Goal: Task Accomplishment & Management: Use online tool/utility

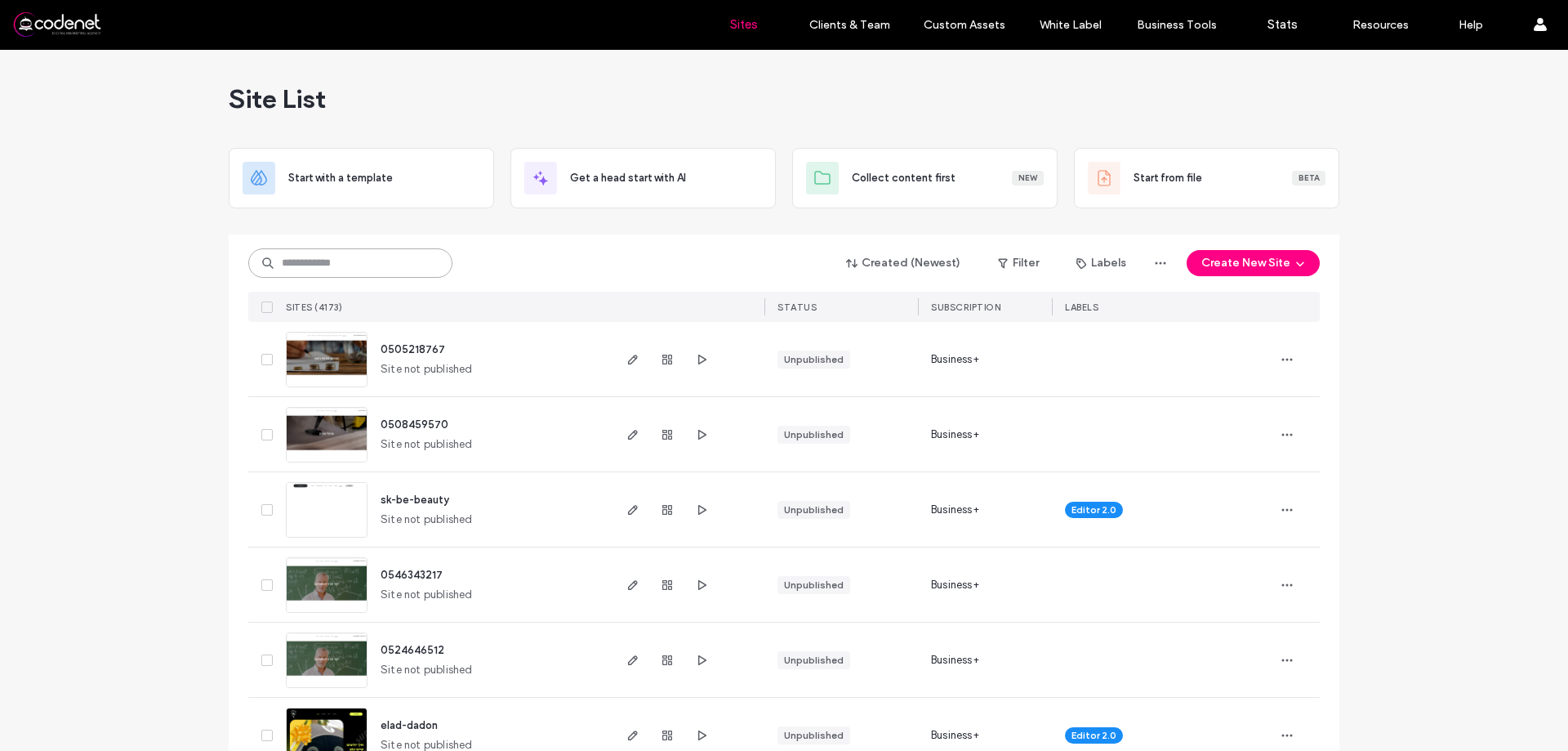
click at [345, 269] on input at bounding box center [351, 264] width 204 height 30
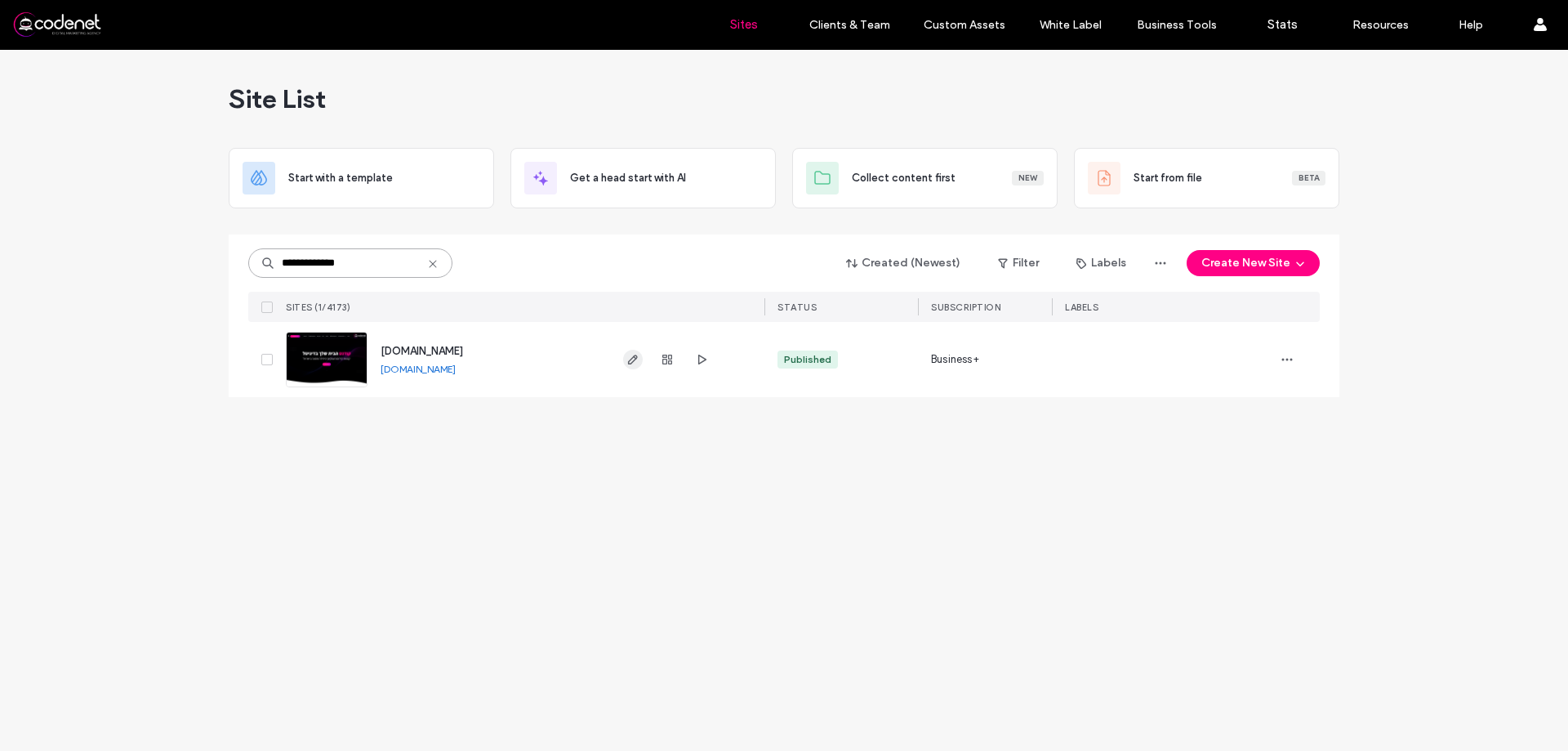
type input "**********"
click at [637, 362] on icon "button" at bounding box center [633, 359] width 13 height 13
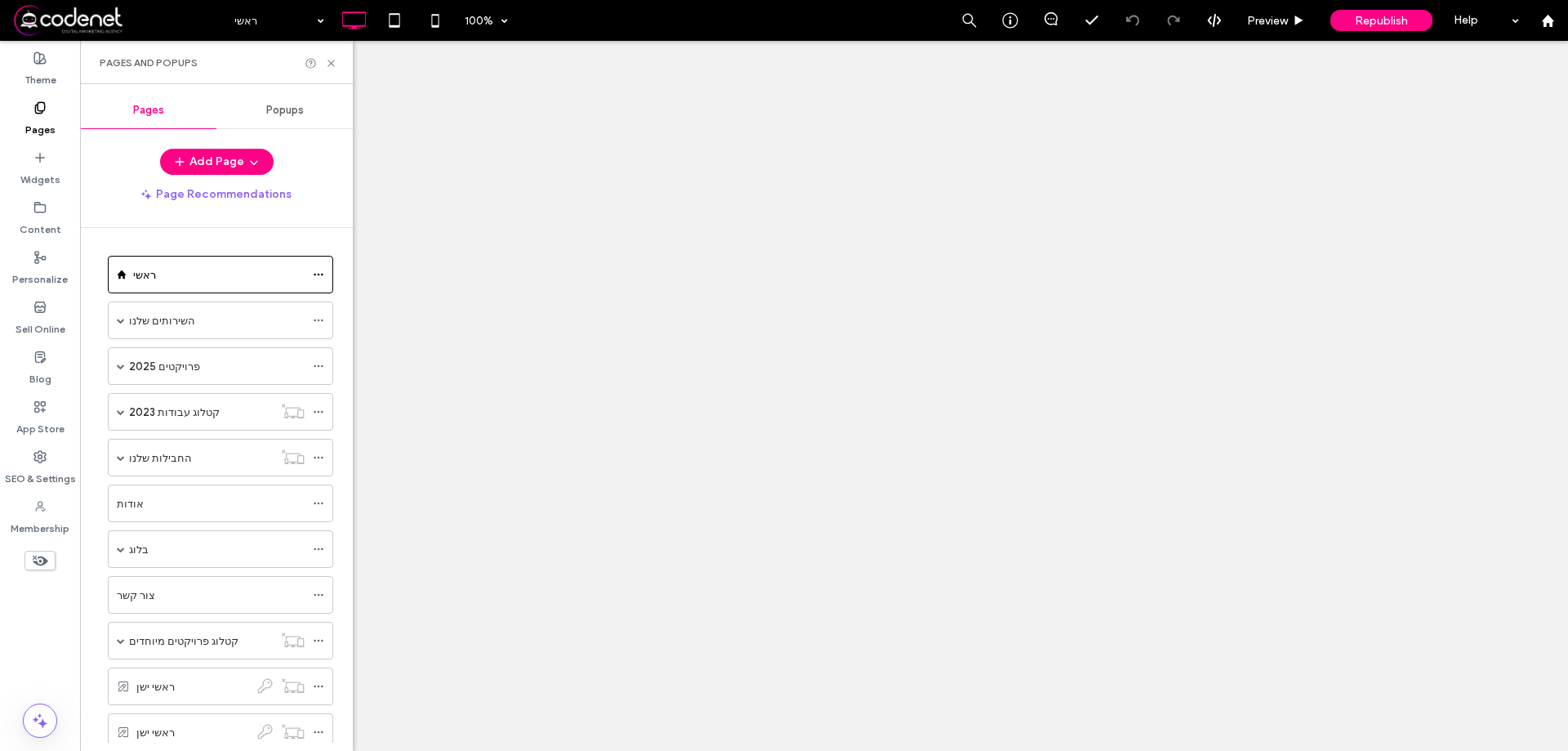
click at [211, 406] on div "קטלוג עבודות 2023" at bounding box center [200, 411] width 144 height 17
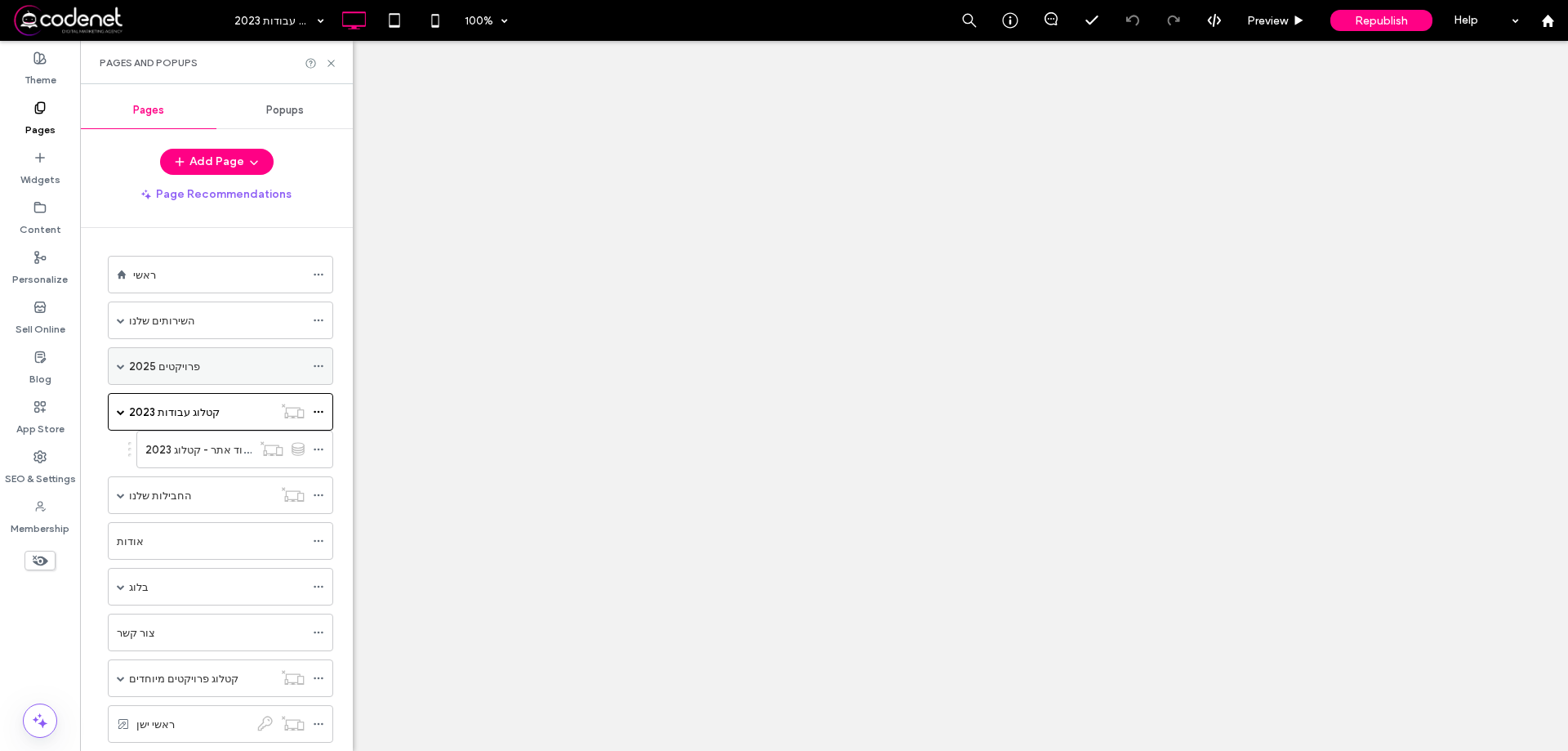
click at [203, 368] on div "פרויקטים 2025" at bounding box center [216, 366] width 175 height 17
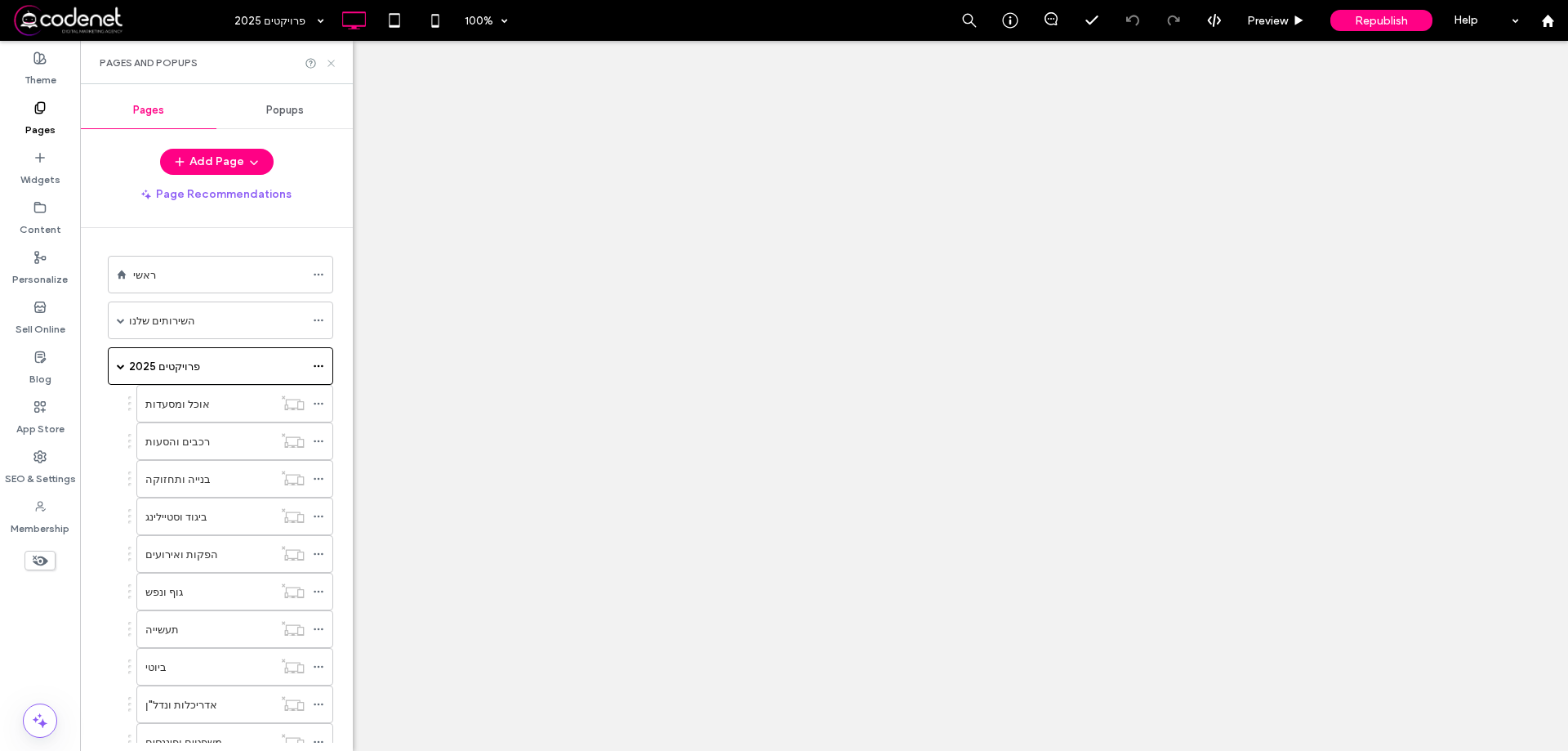
scroll to position [408, 0]
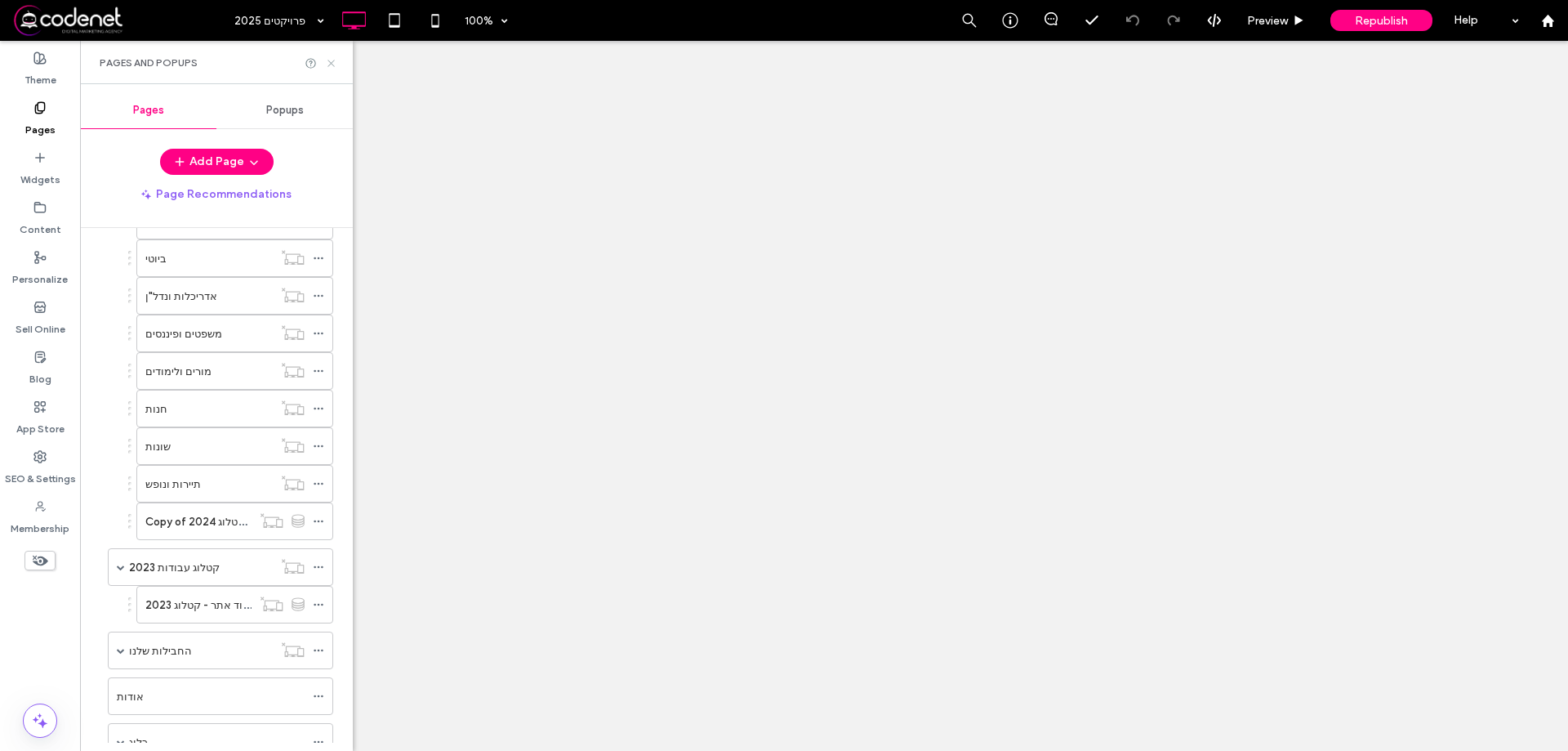
click at [329, 62] on icon at bounding box center [331, 63] width 12 height 12
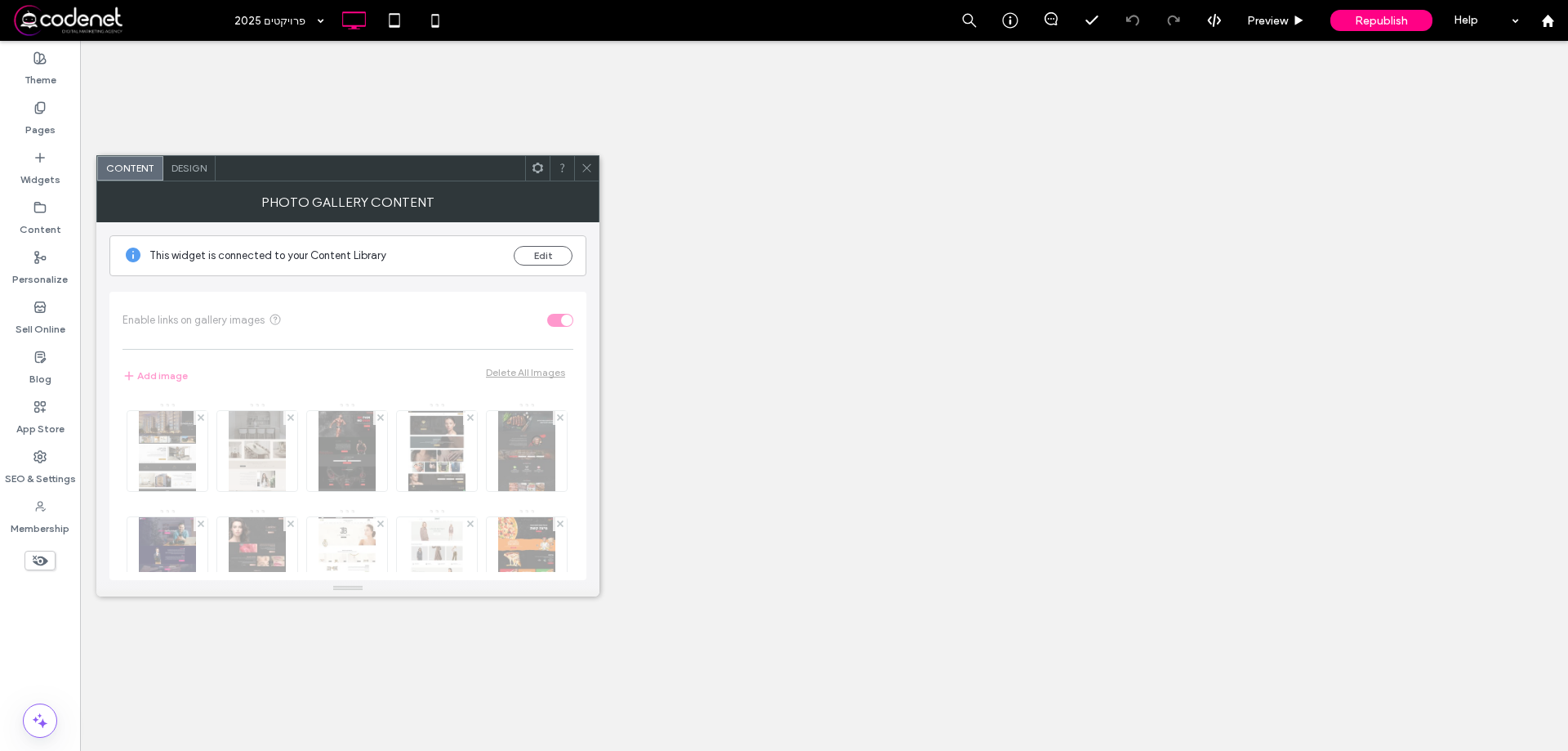
click at [182, 165] on span "Design" at bounding box center [188, 167] width 35 height 12
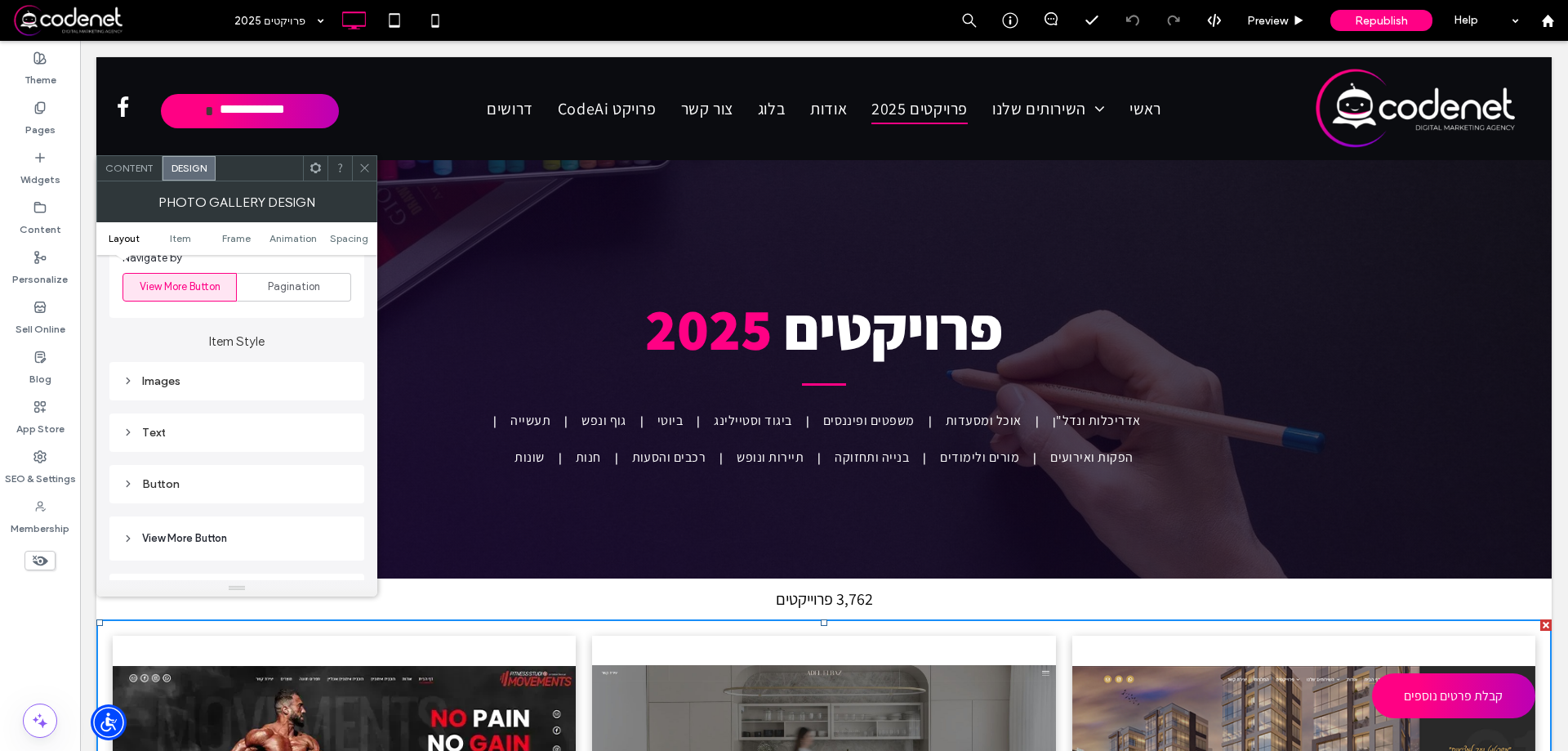
scroll to position [572, 0]
click at [188, 503] on div "Button" at bounding box center [237, 496] width 229 height 22
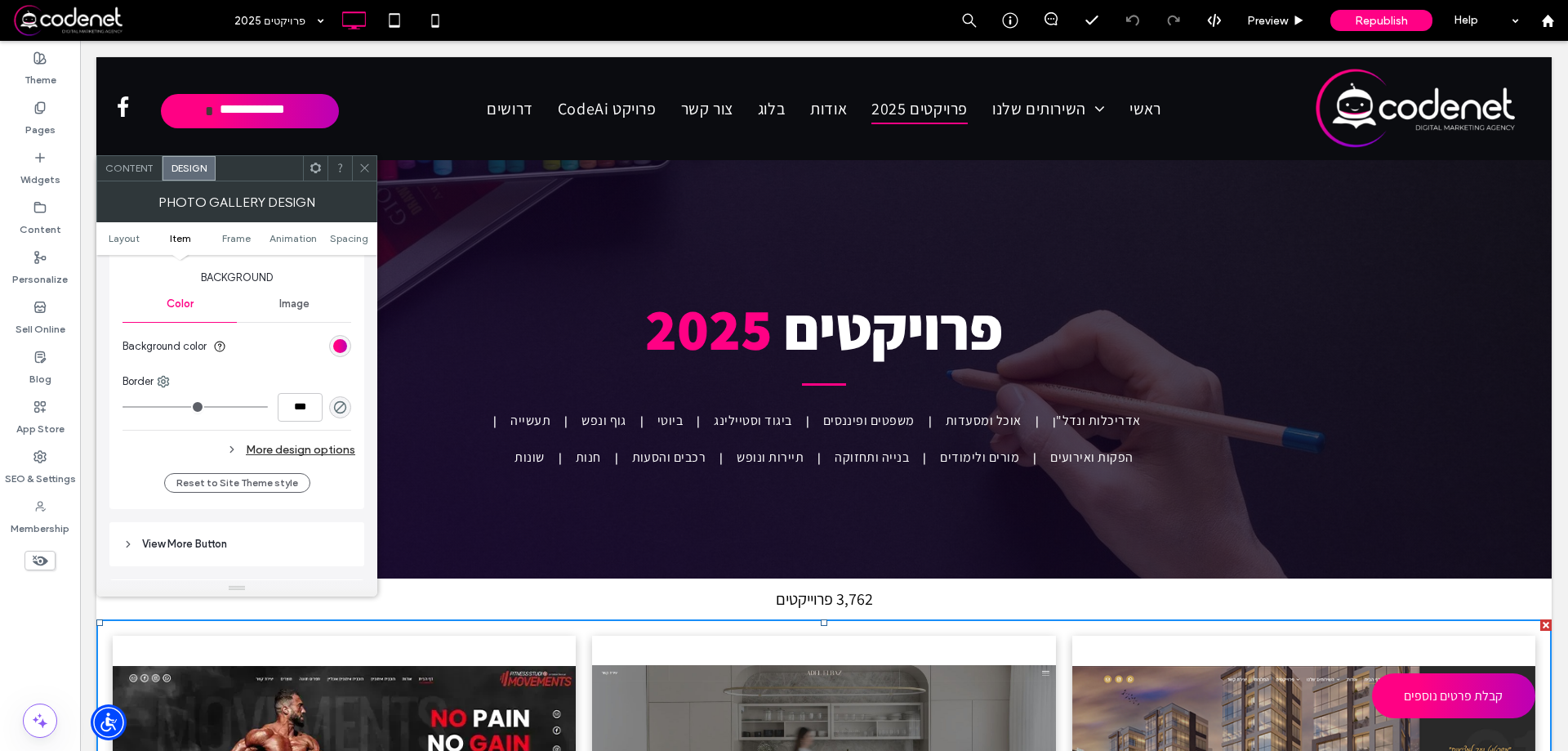
scroll to position [1144, 0]
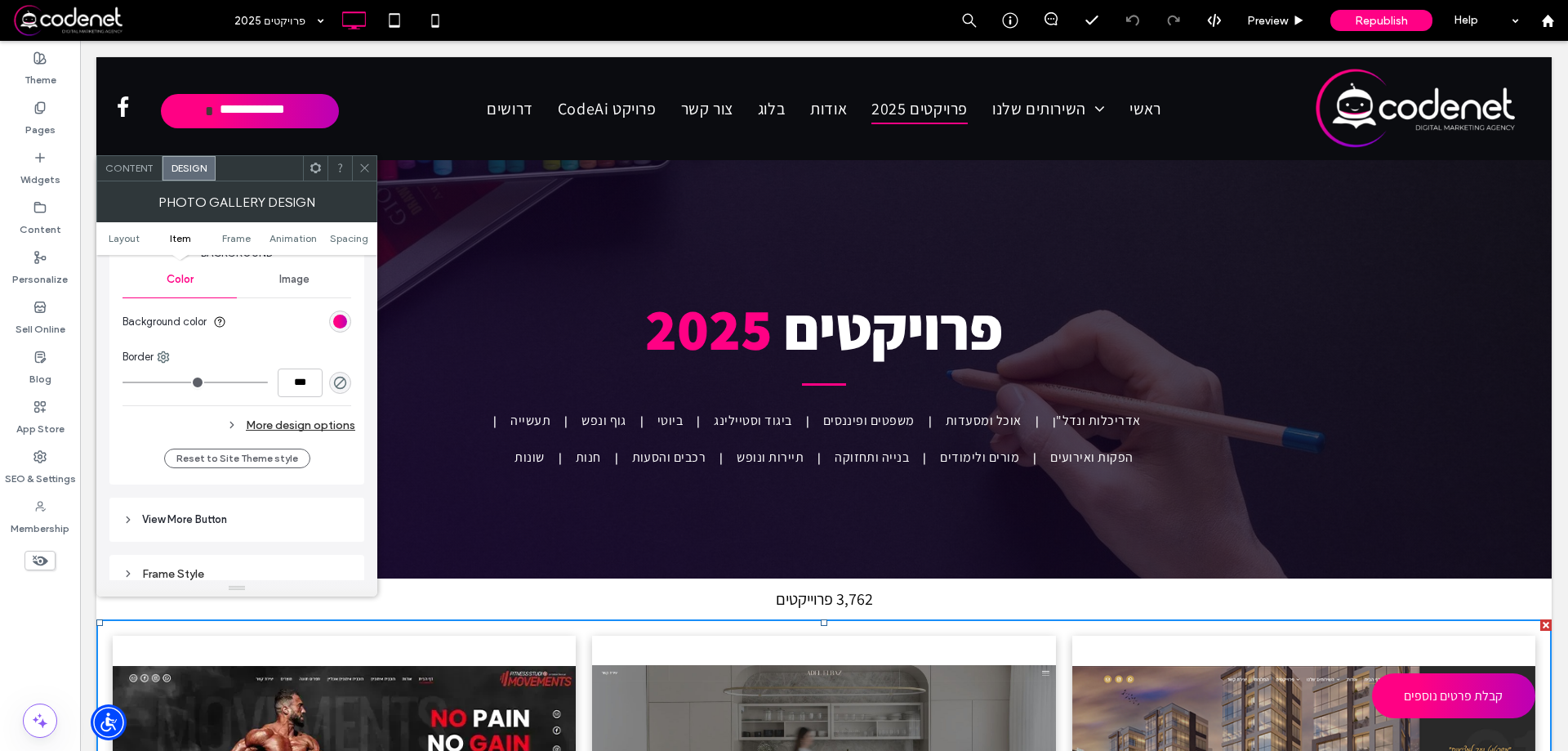
click at [270, 424] on div "More design options" at bounding box center [239, 425] width 233 height 22
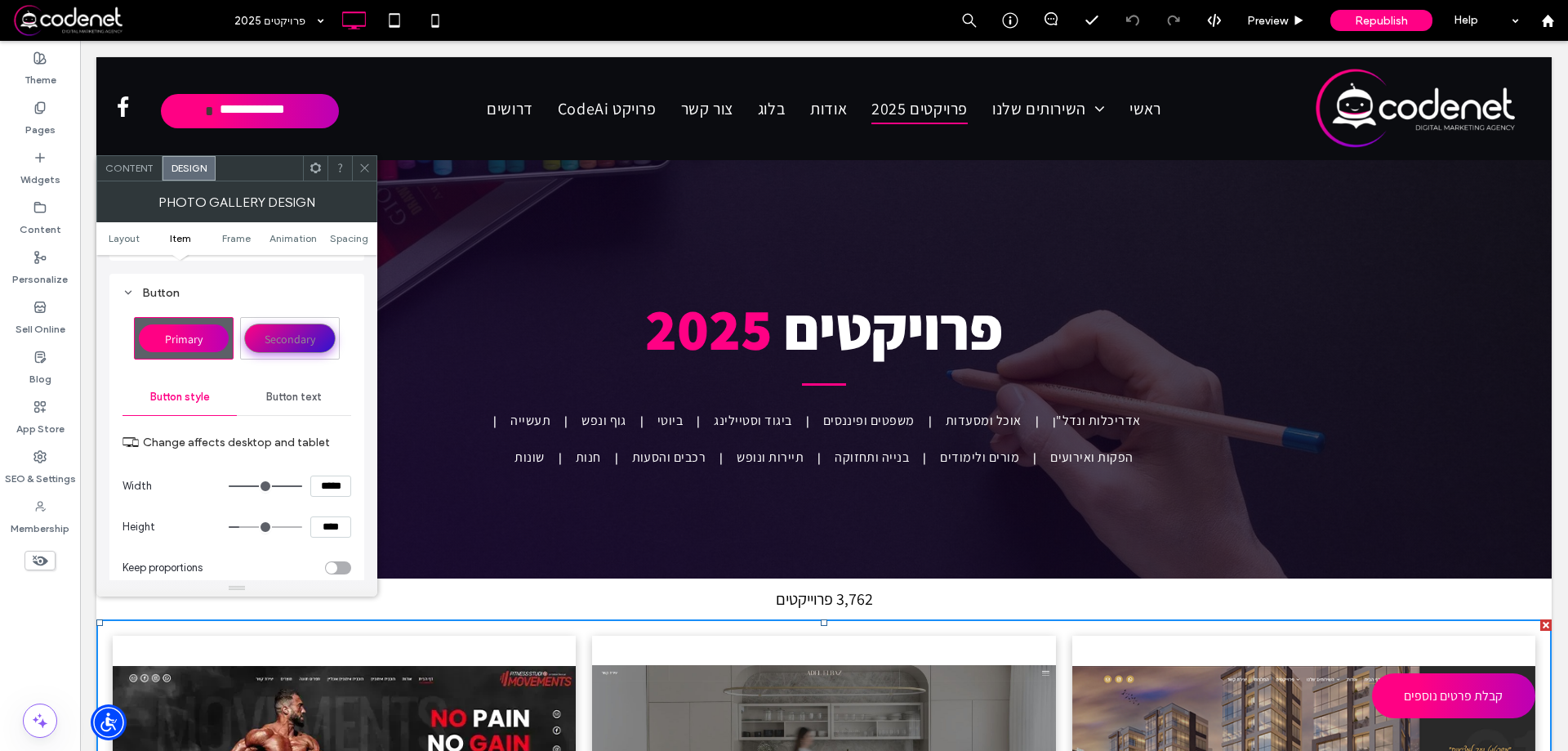
scroll to position [490, 0]
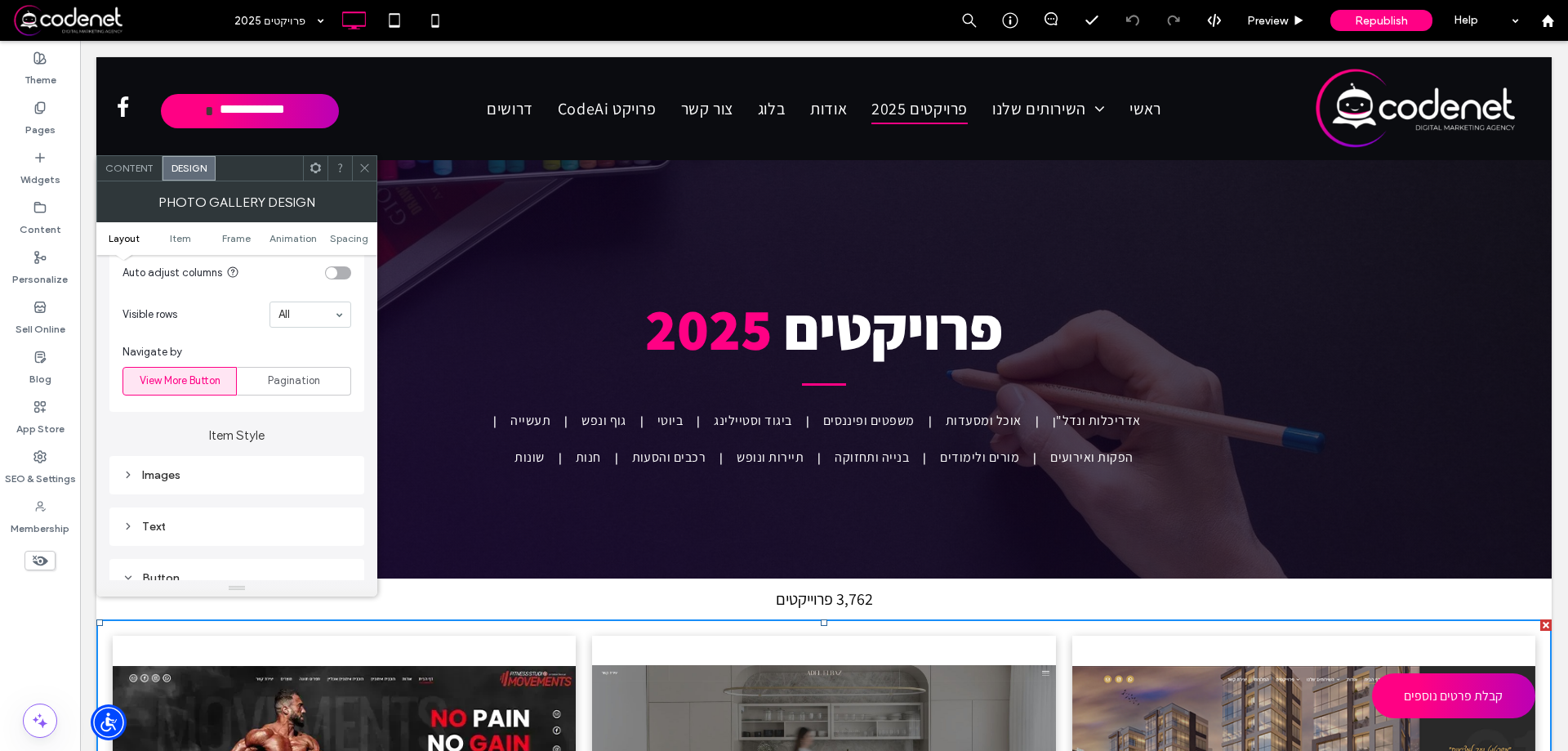
click at [139, 170] on span "Content" at bounding box center [129, 167] width 49 height 12
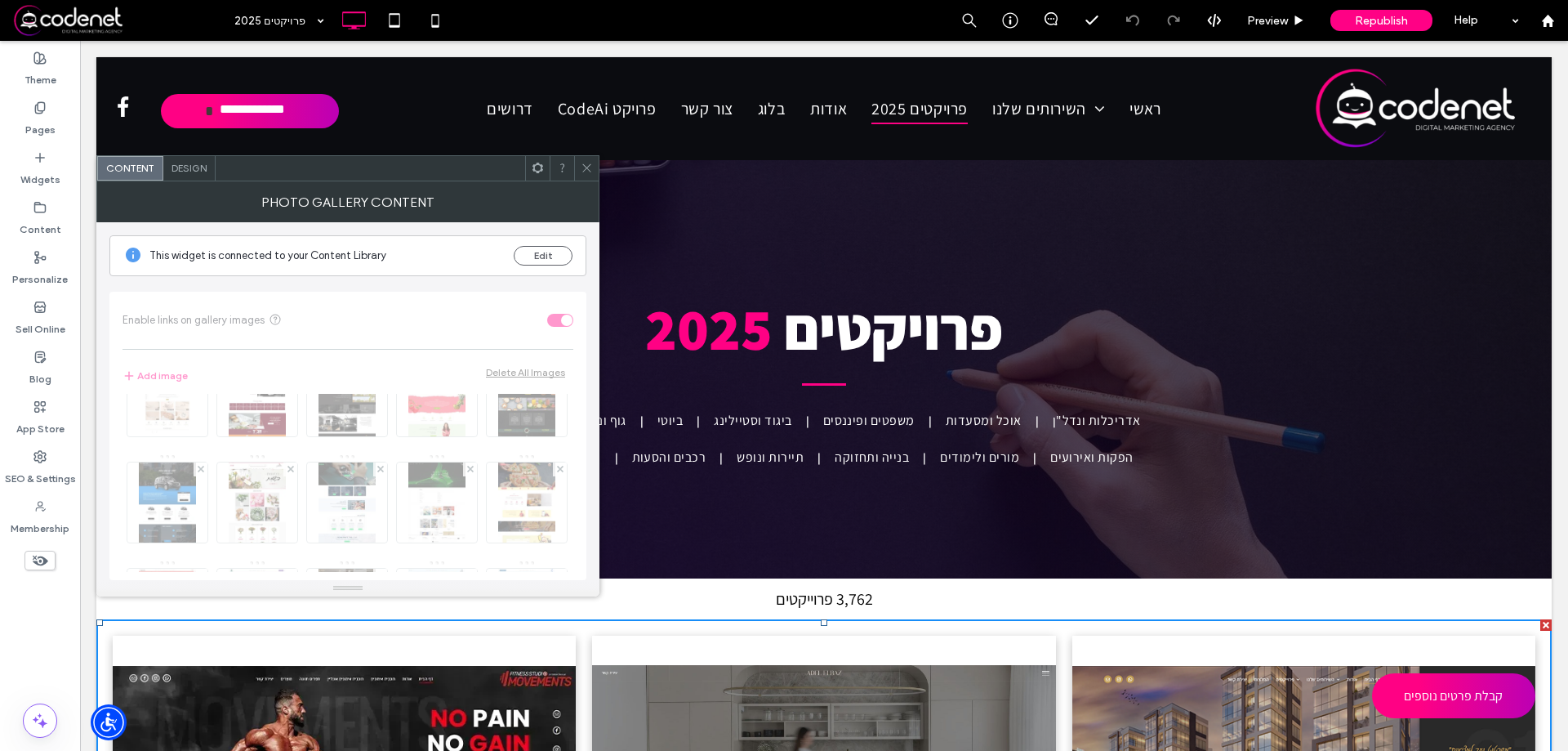
scroll to position [327, 0]
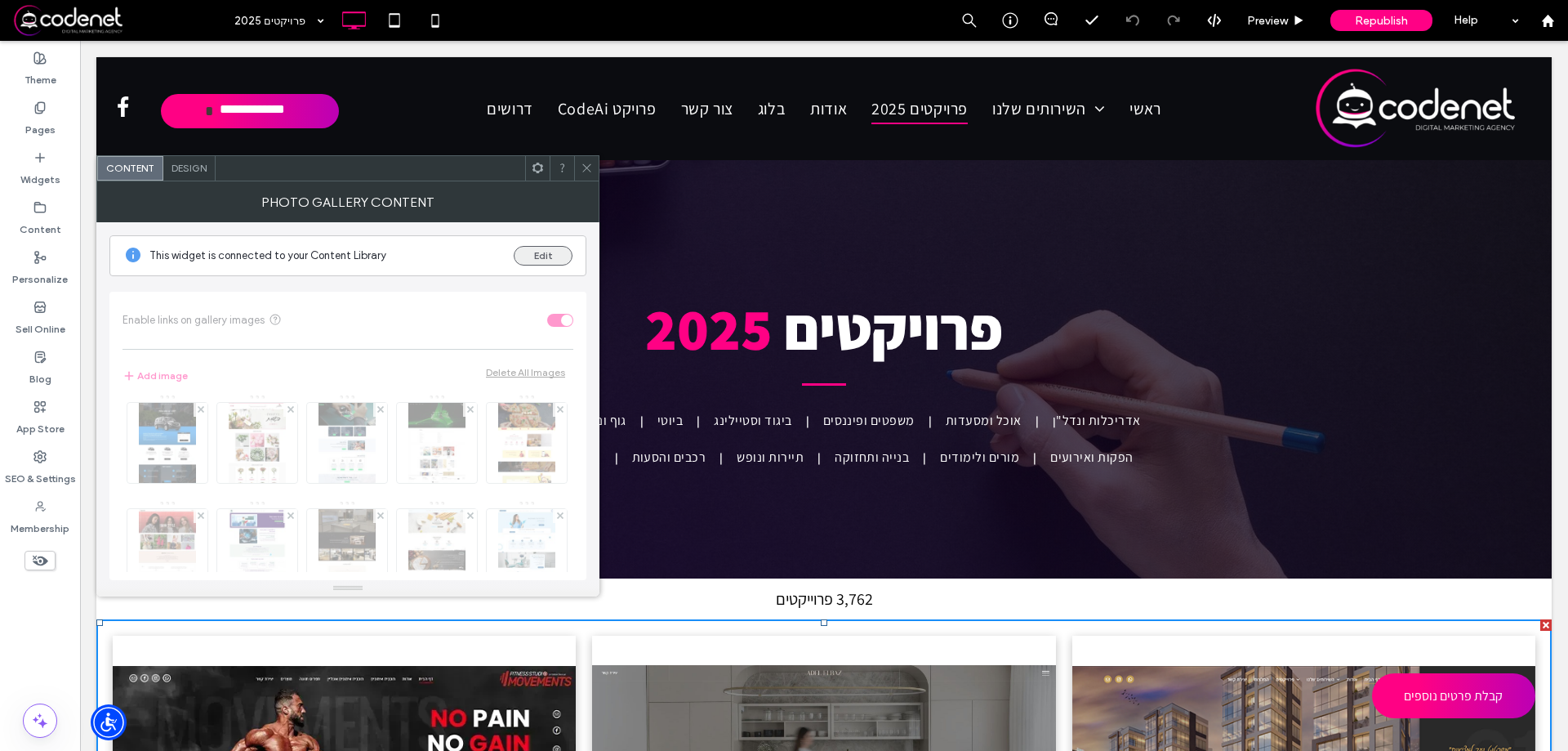
click at [538, 254] on button "Edit" at bounding box center [543, 256] width 58 height 20
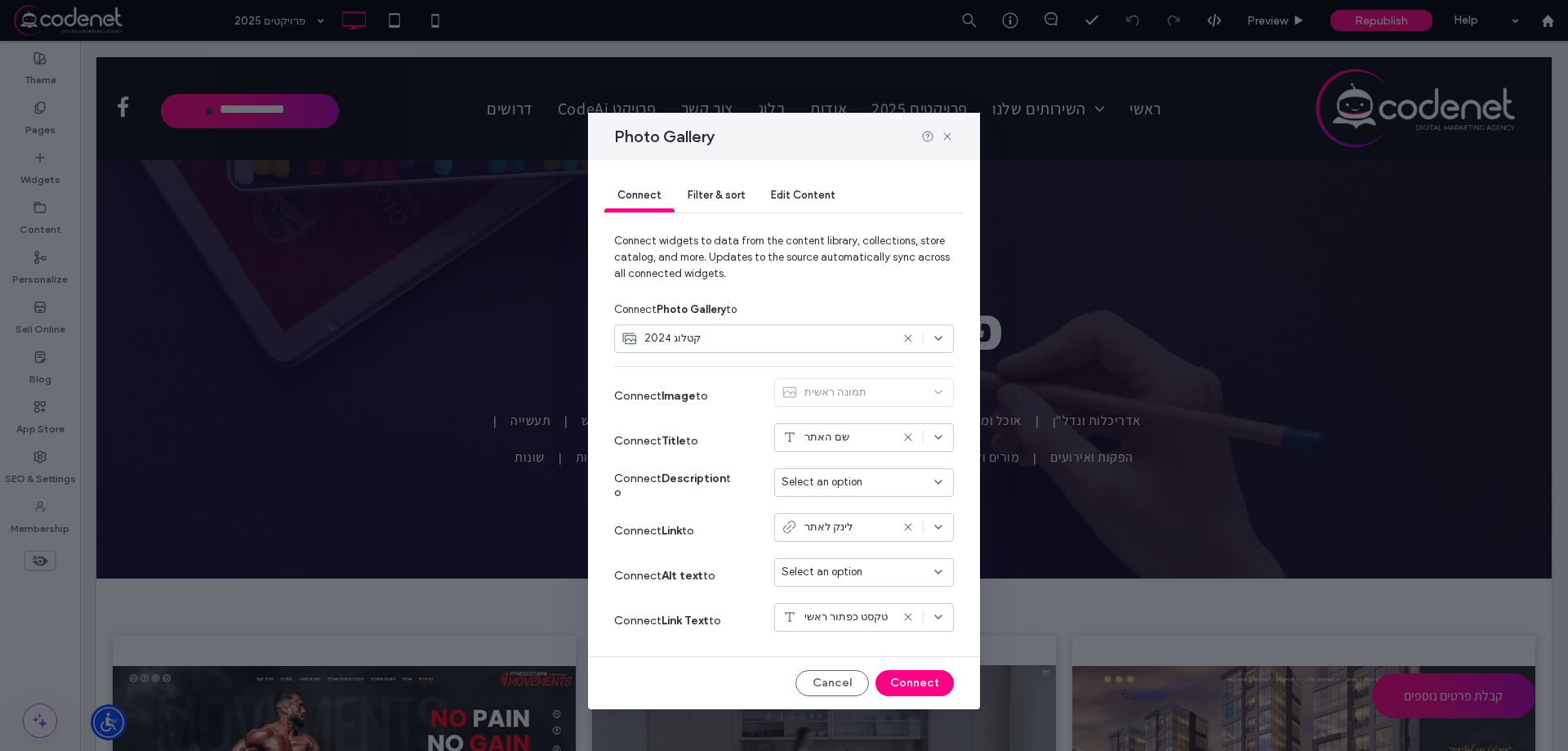
click at [940, 531] on icon at bounding box center [938, 526] width 13 height 13
click at [951, 138] on icon at bounding box center [947, 136] width 13 height 13
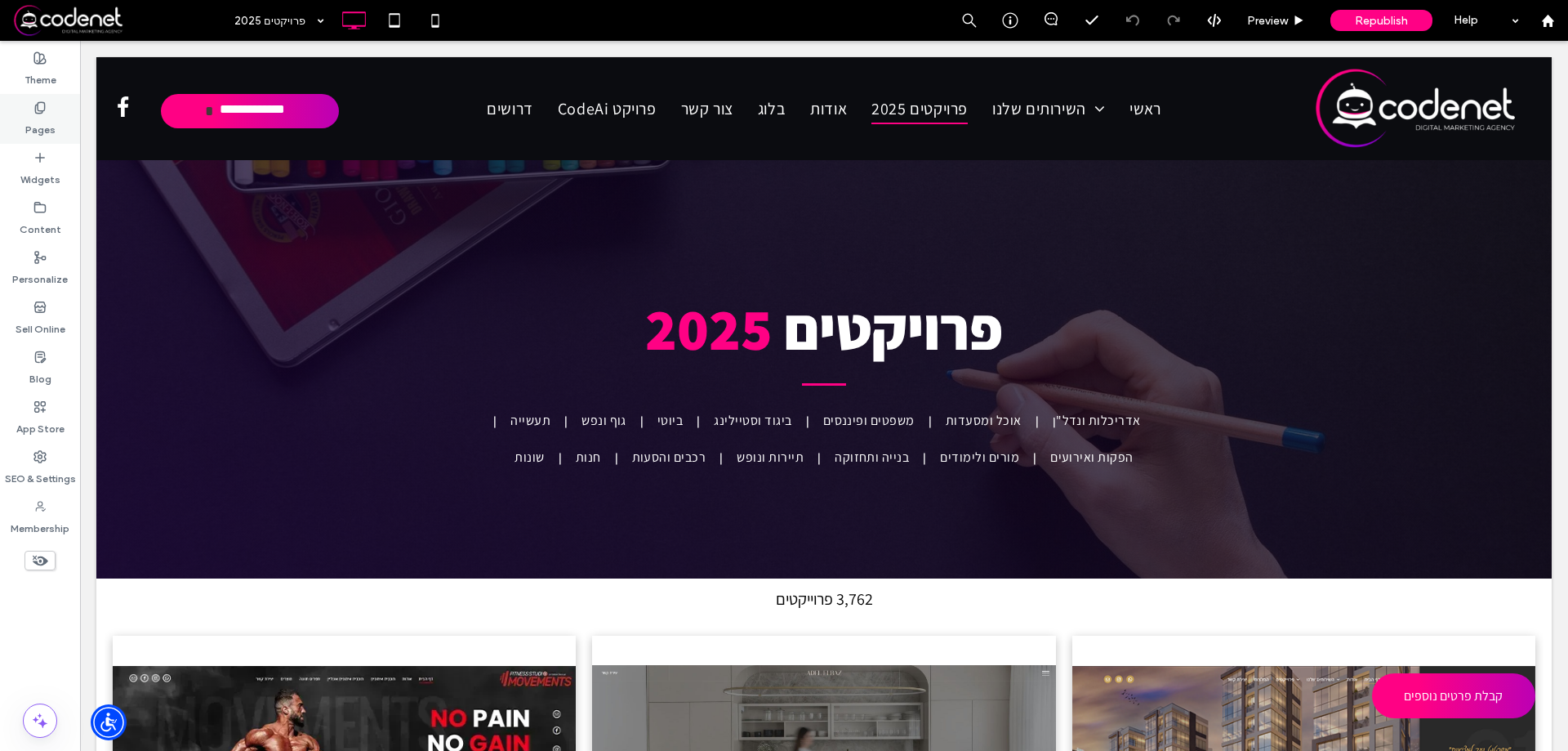
click at [45, 119] on label "Pages" at bounding box center [41, 125] width 31 height 23
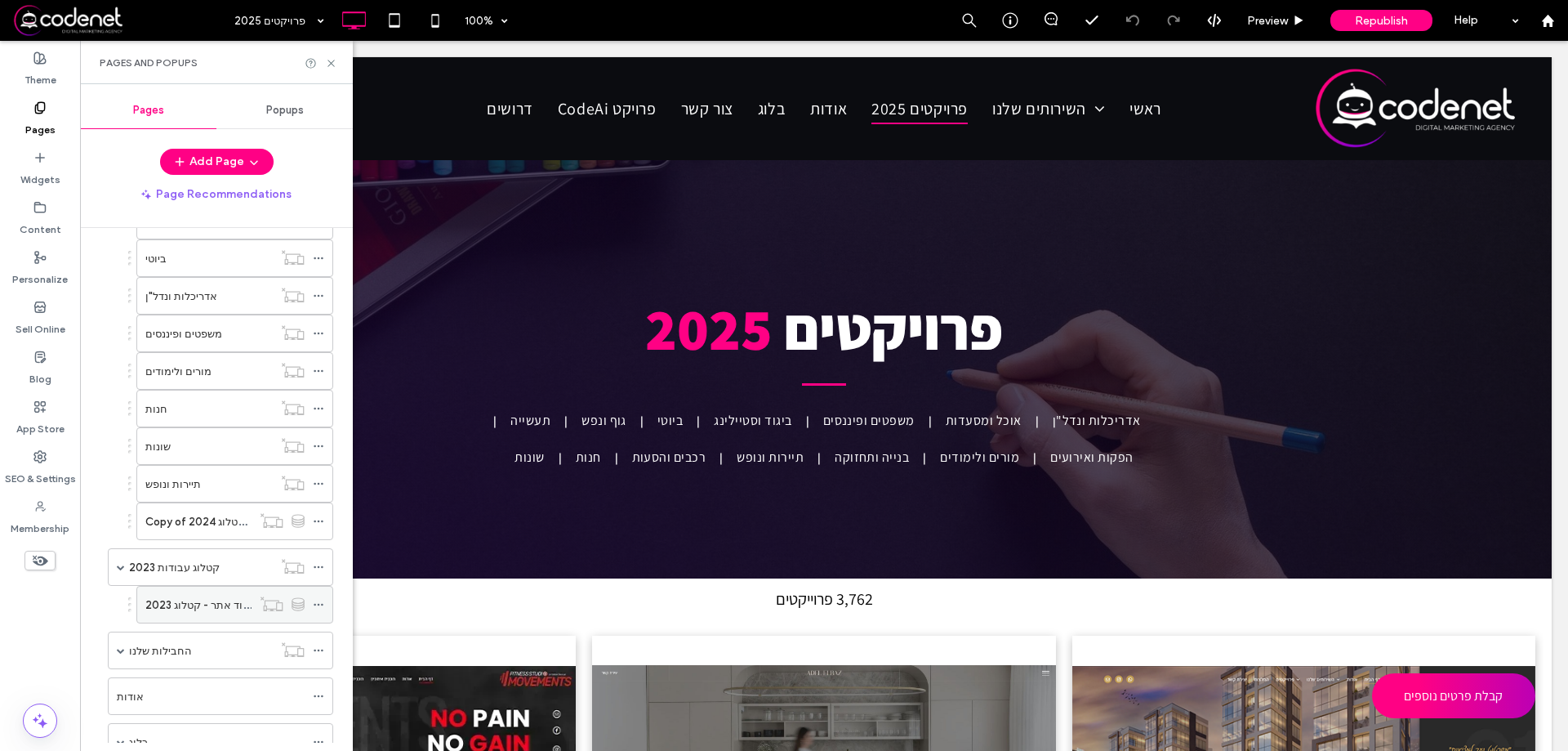
scroll to position [654, 0]
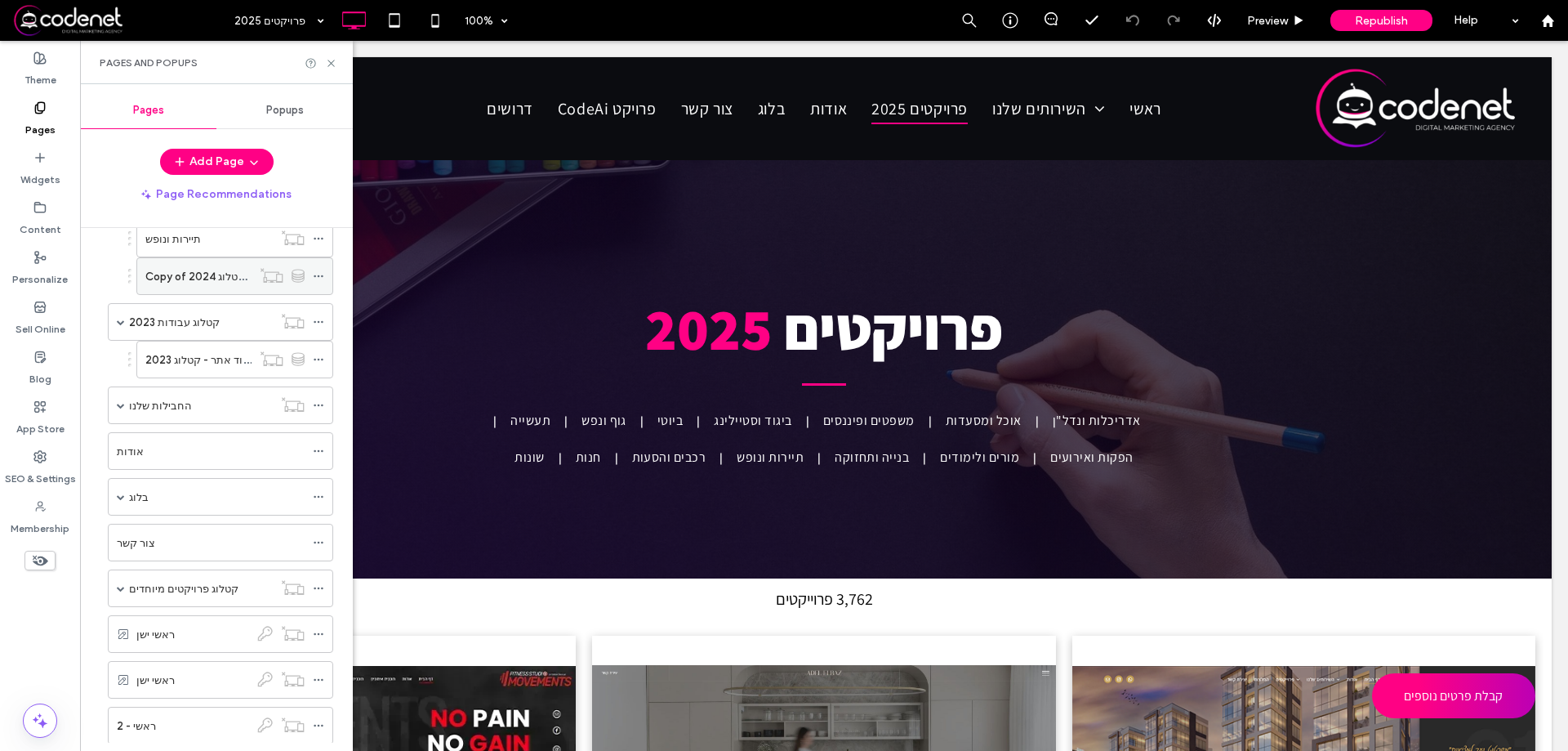
click at [232, 278] on label "Copy of עמוד אתר - קטלוג 2024" at bounding box center [223, 276] width 156 height 29
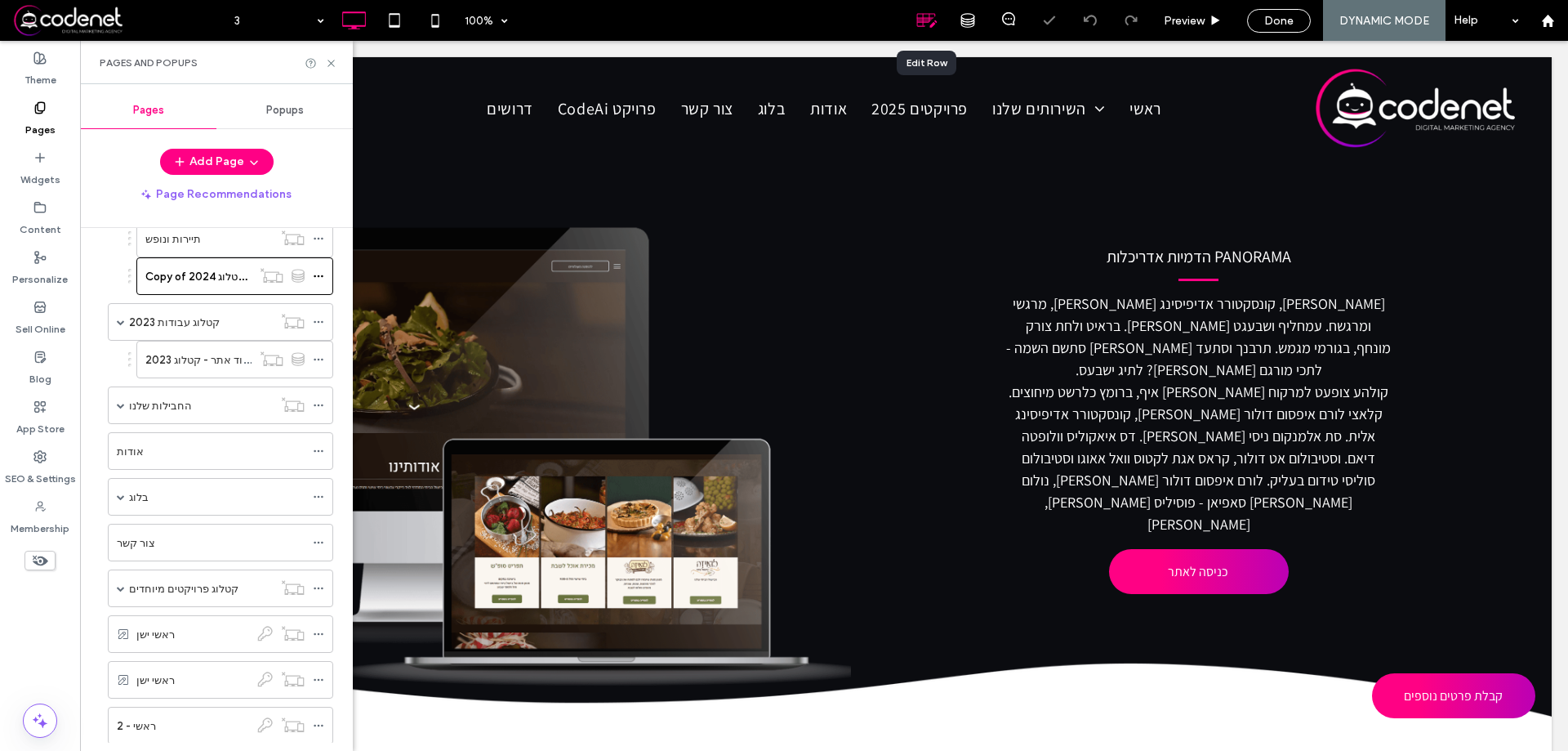
click at [931, 18] on use at bounding box center [927, 21] width 21 height 14
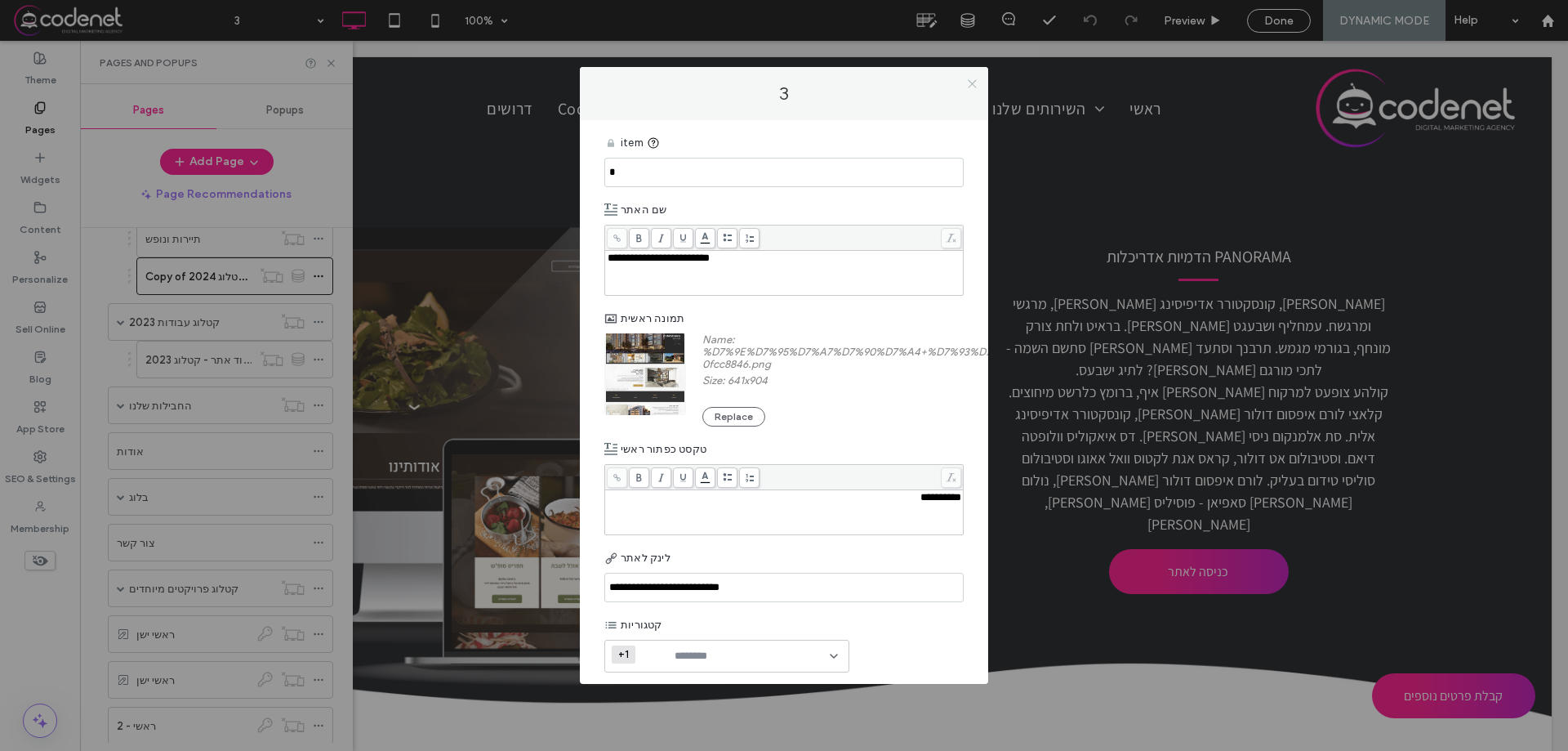
click at [977, 88] on icon at bounding box center [973, 83] width 12 height 12
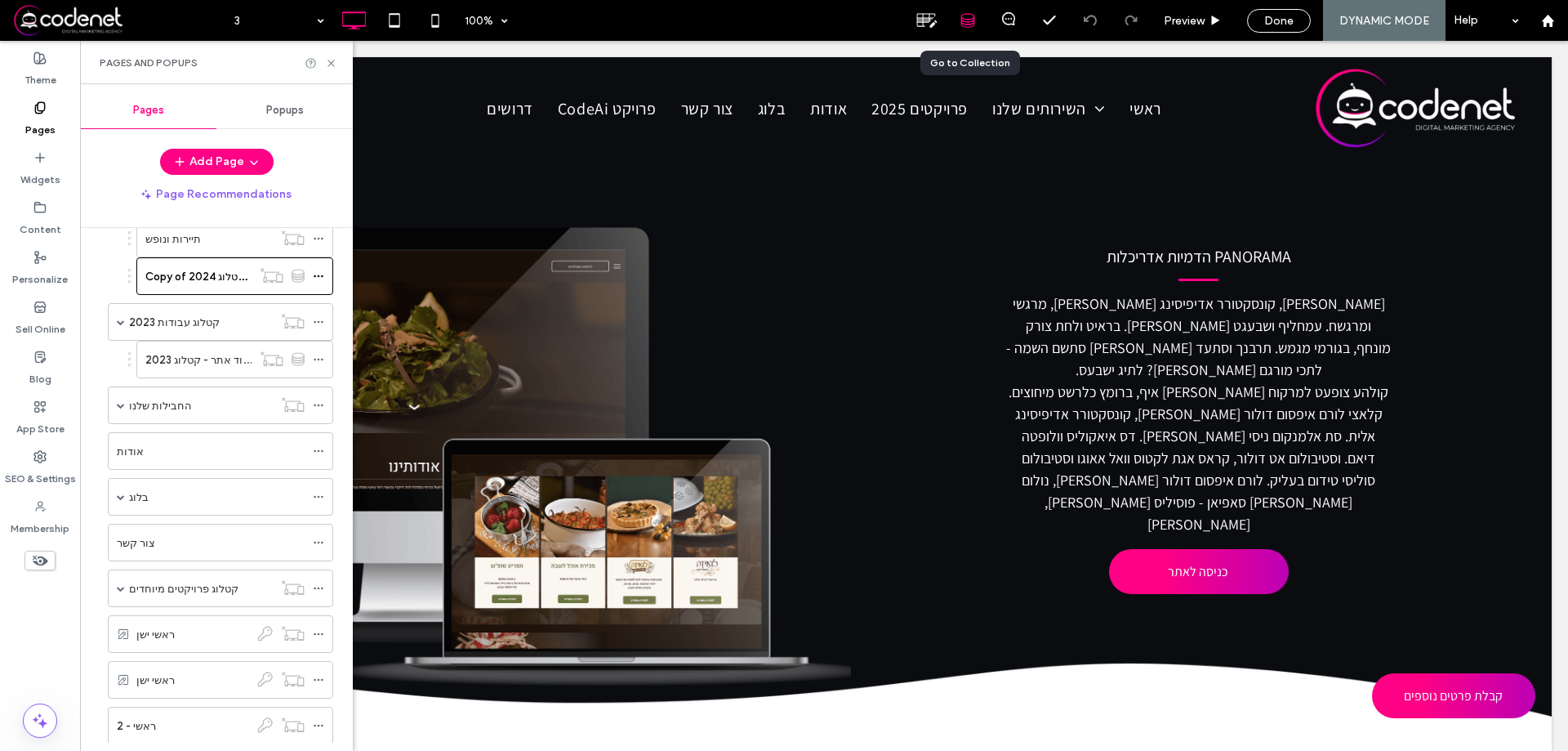
click at [973, 30] on div at bounding box center [968, 20] width 41 height 41
drag, startPoint x: 332, startPoint y: 58, endPoint x: 497, endPoint y: 21, distance: 169.1
click at [332, 58] on icon at bounding box center [331, 63] width 12 height 12
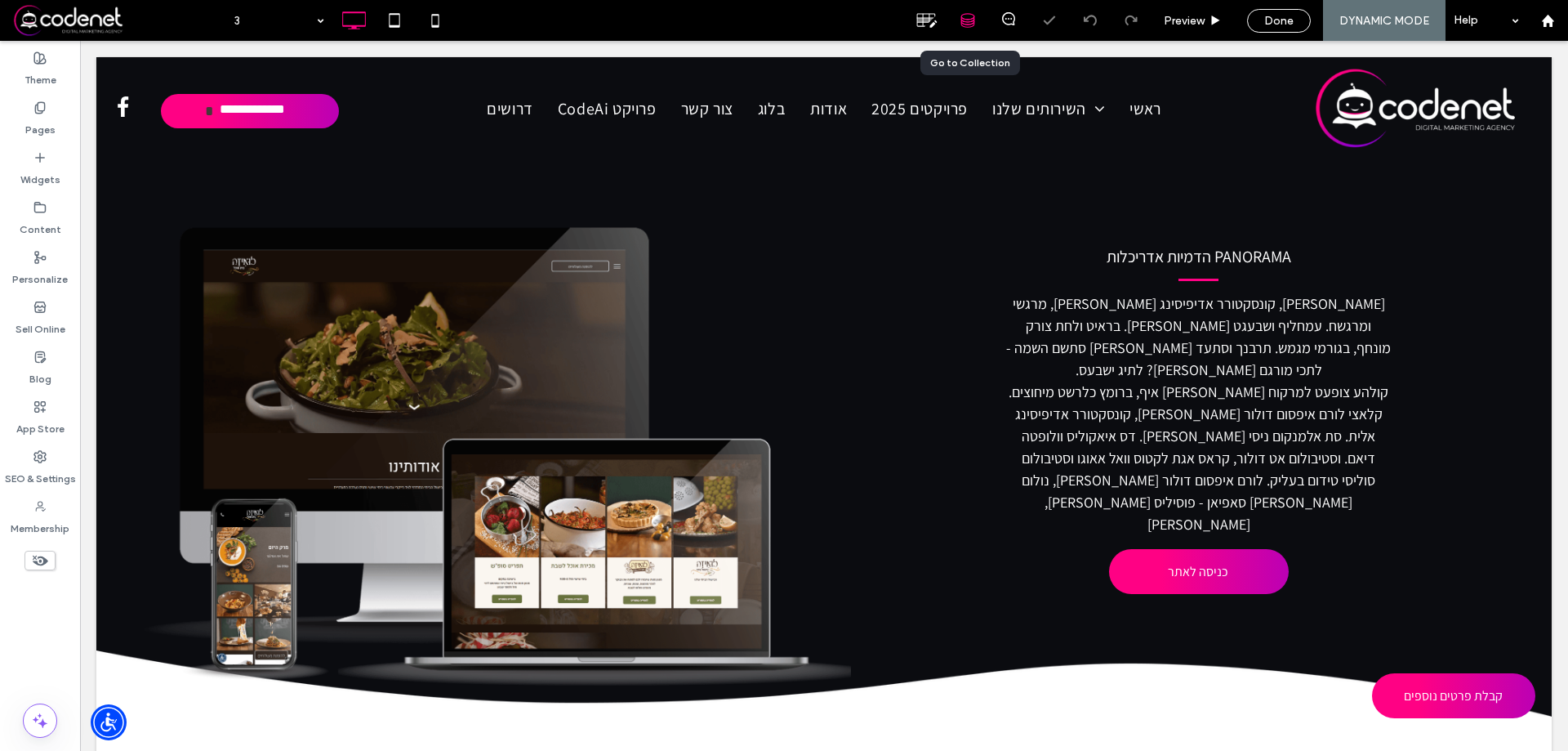
click at [956, 21] on div at bounding box center [968, 20] width 40 height 15
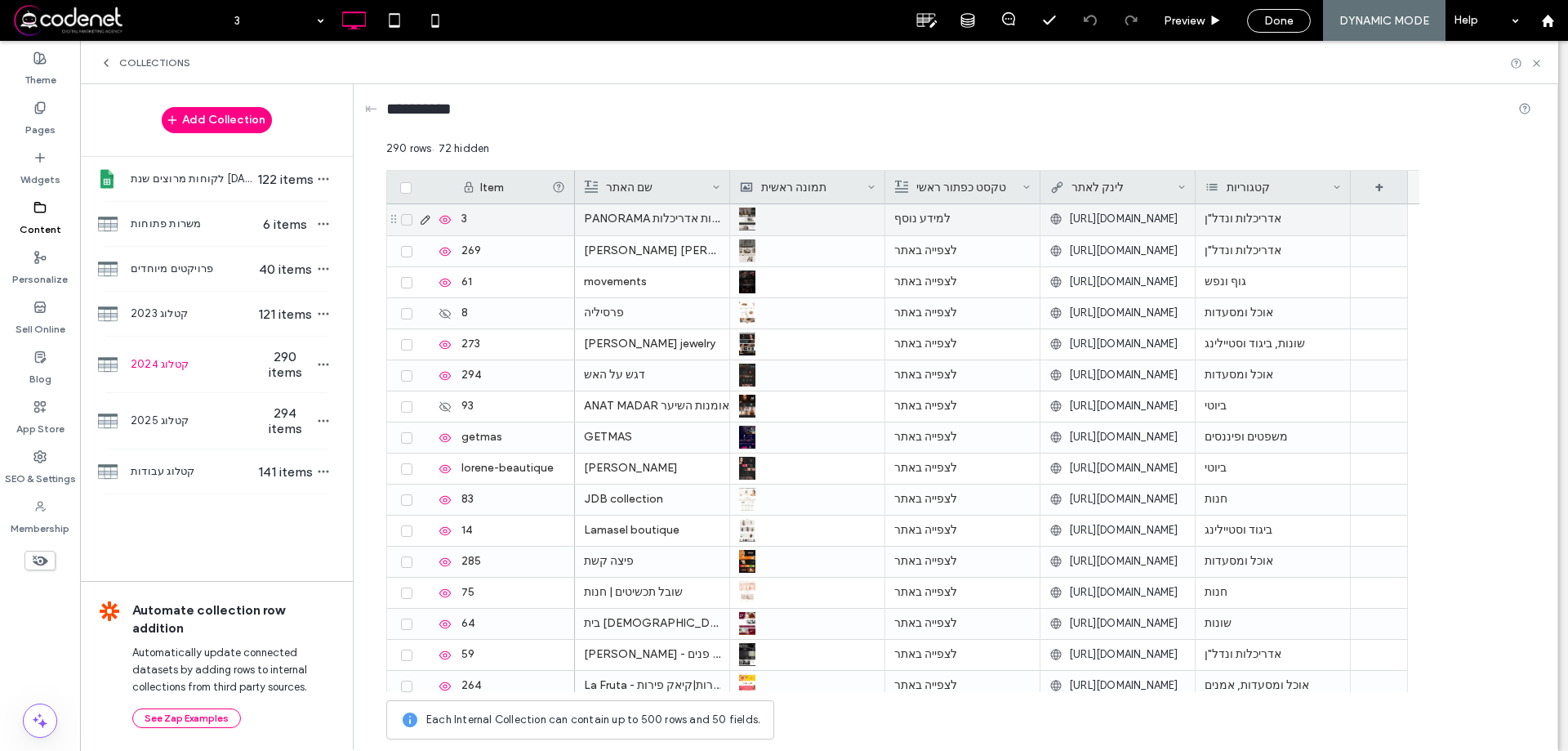
click at [1084, 221] on span "[URL][DOMAIN_NAME]" at bounding box center [1124, 219] width 110 height 16
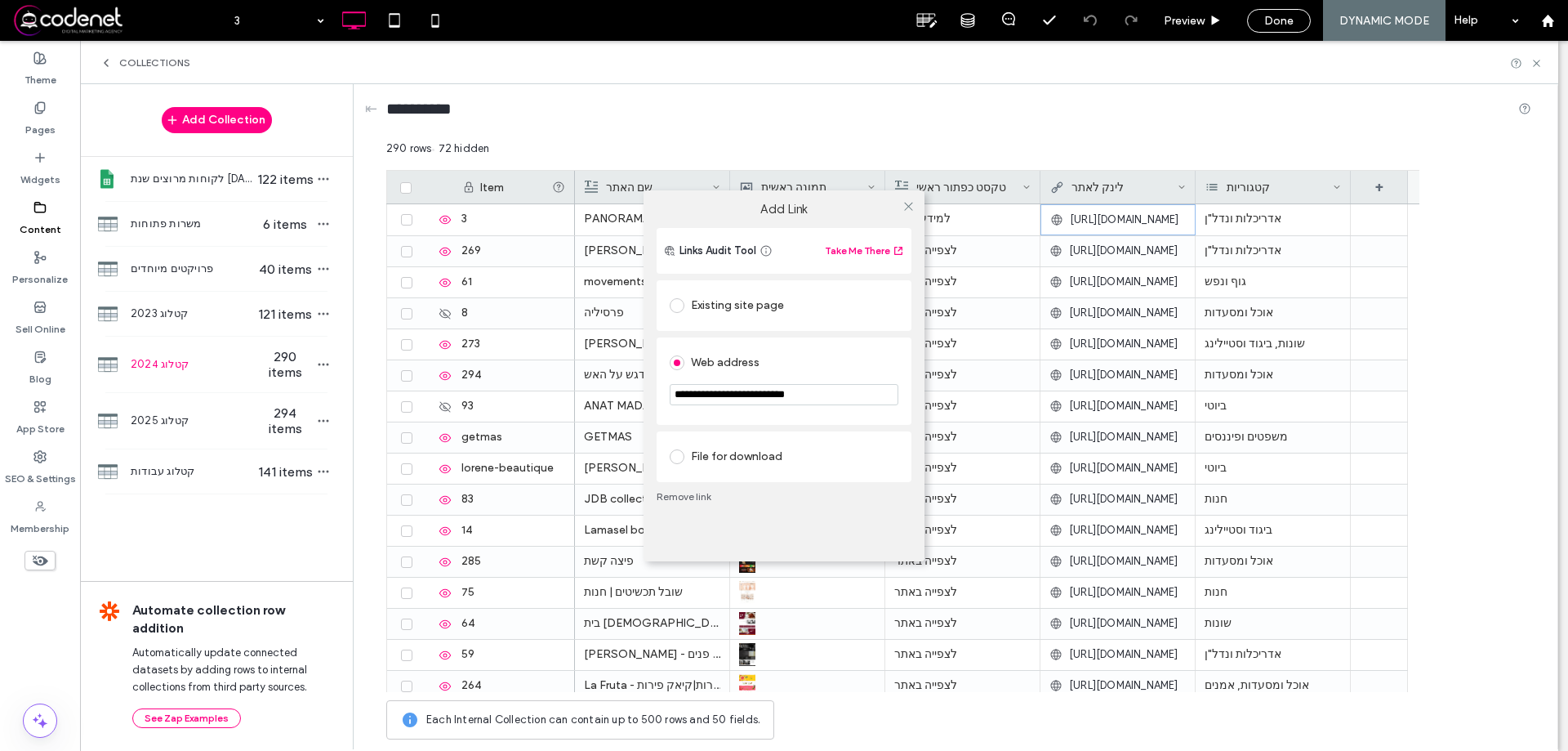
click at [681, 499] on link "Remove link" at bounding box center [784, 496] width 255 height 13
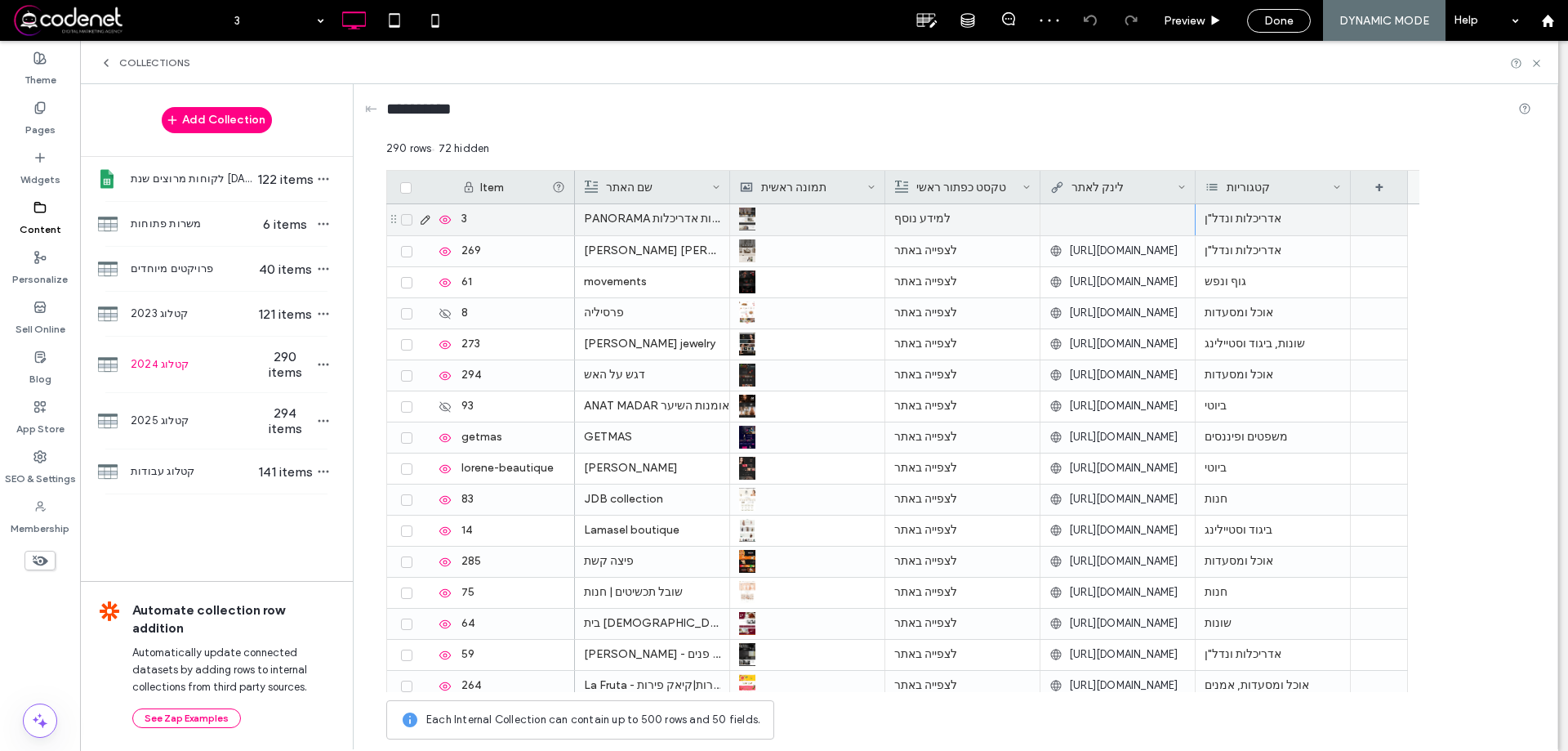
click at [1090, 225] on div at bounding box center [1118, 219] width 137 height 30
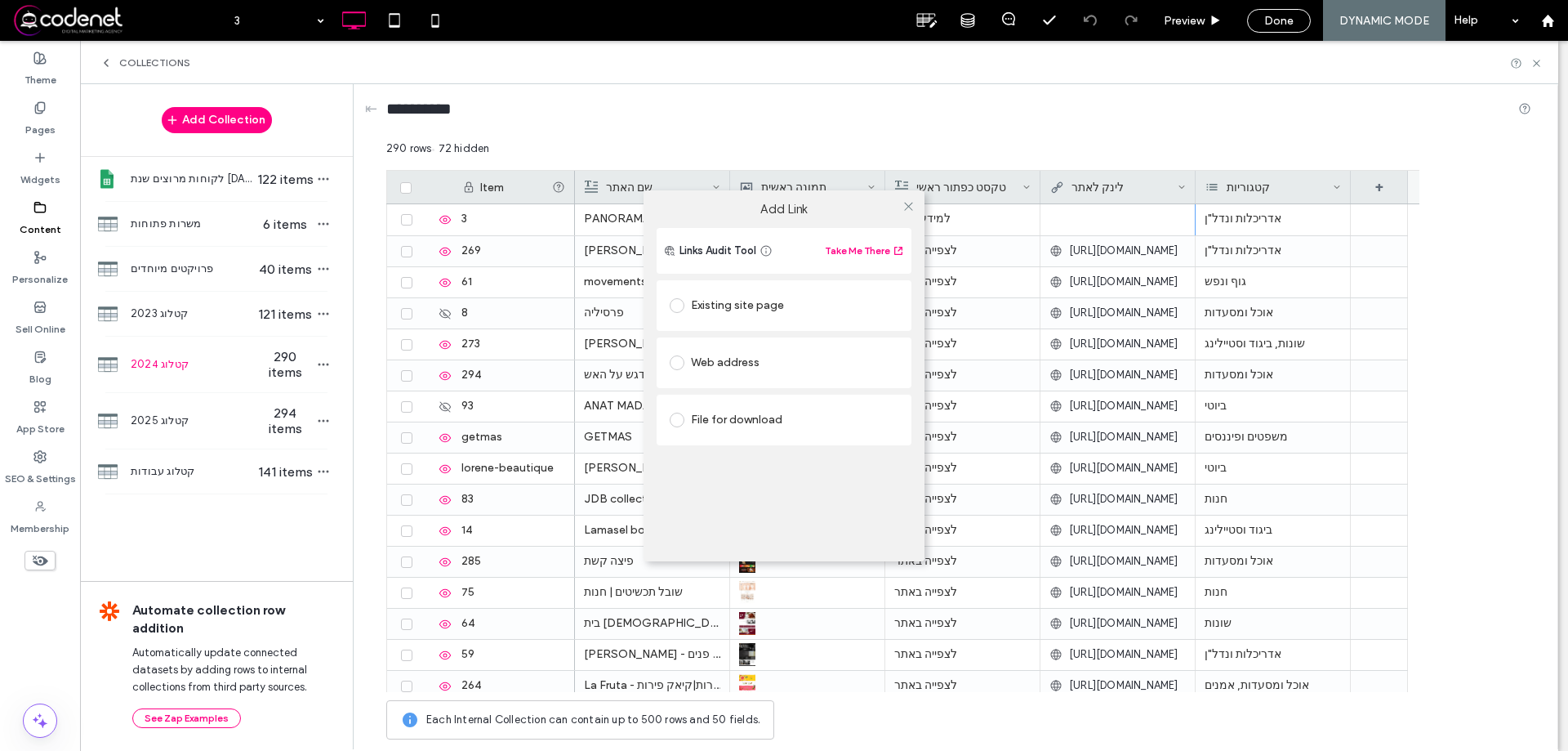
click at [699, 371] on div "Web address" at bounding box center [784, 363] width 229 height 26
click at [736, 394] on input "url" at bounding box center [784, 394] width 229 height 21
type input "*******"
click at [714, 259] on span "Links Audit Tool" at bounding box center [718, 251] width 77 height 16
click at [859, 249] on button "Take Me There" at bounding box center [865, 251] width 80 height 20
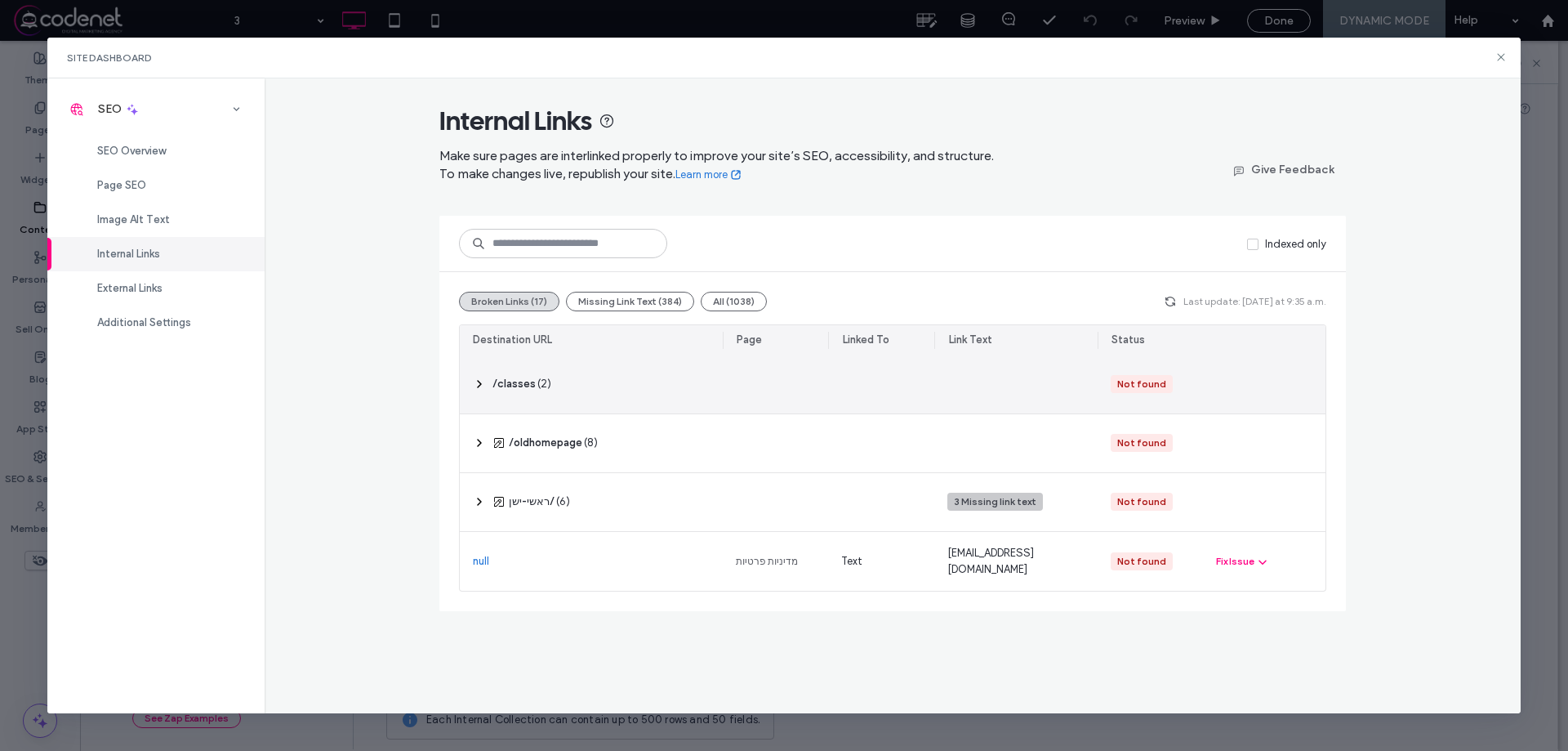
click at [972, 153] on span "Make sure pages are interlinked properly to improve your site’s SEO, accessibil…" at bounding box center [717, 164] width 555 height 34
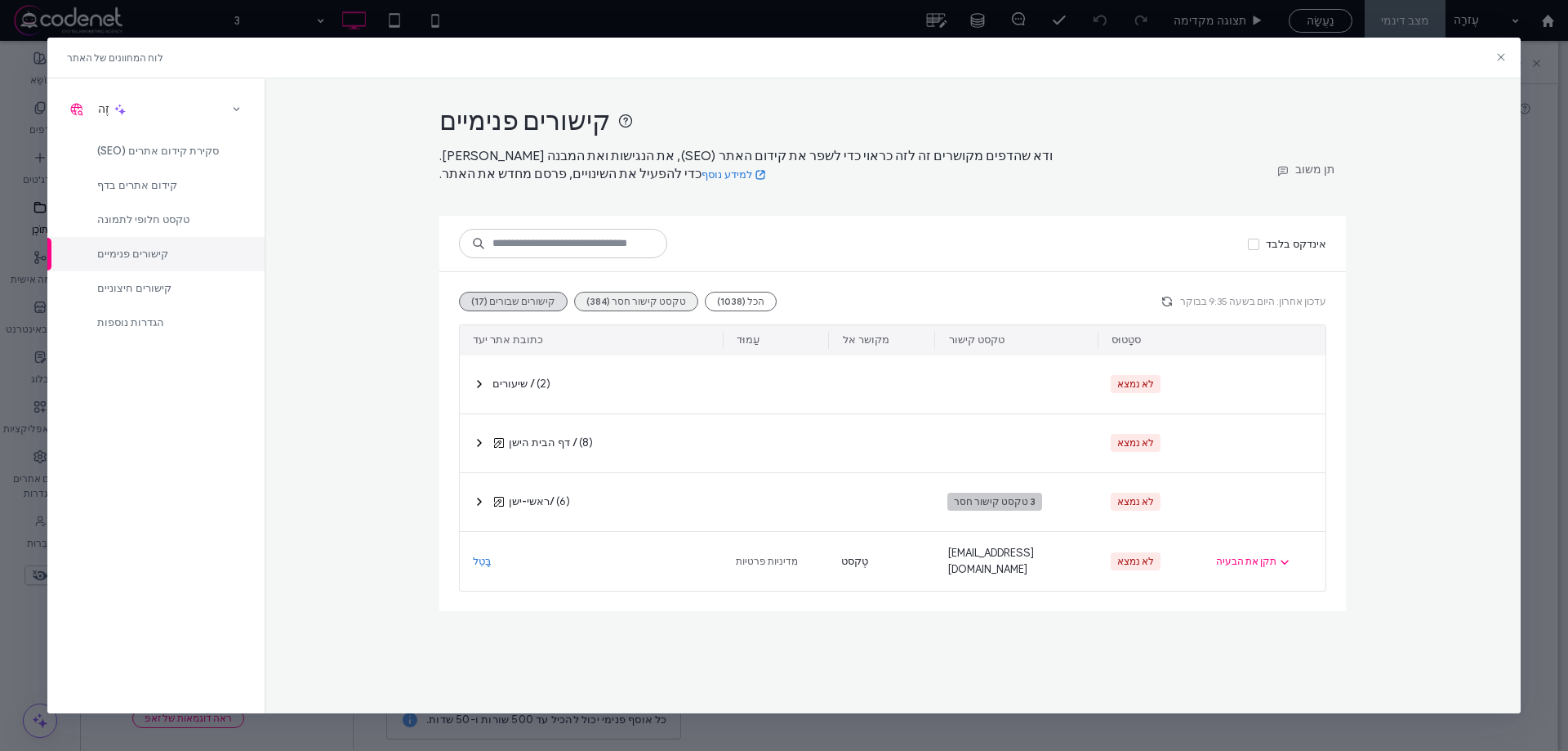
click at [646, 309] on button "טקסט קישור חסר (384)" at bounding box center [636, 301] width 124 height 20
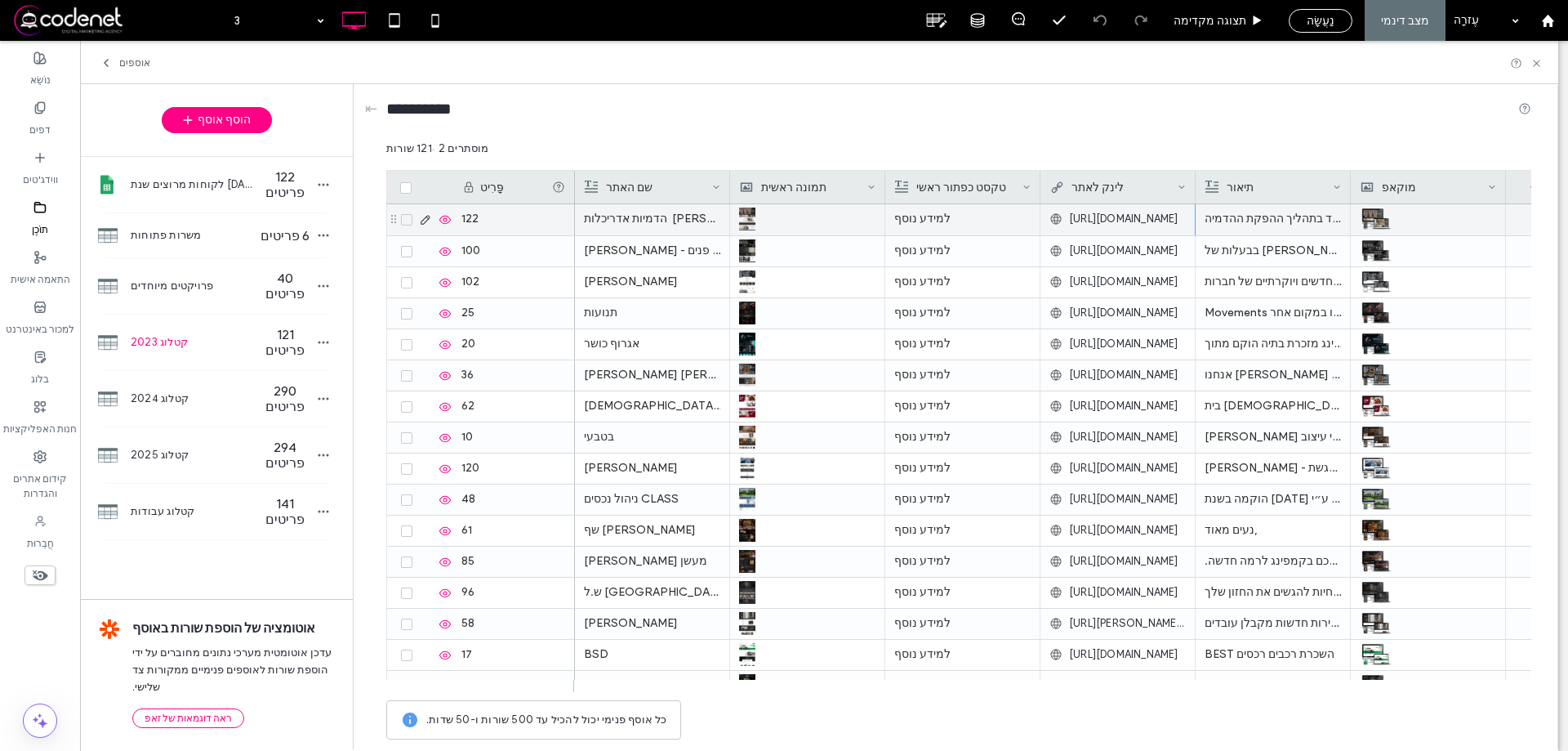
click at [1098, 224] on font "[URL][DOMAIN_NAME]" at bounding box center [1124, 218] width 110 height 12
click at [1105, 217] on font "[URL][DOMAIN_NAME]" at bounding box center [1124, 218] width 110 height 12
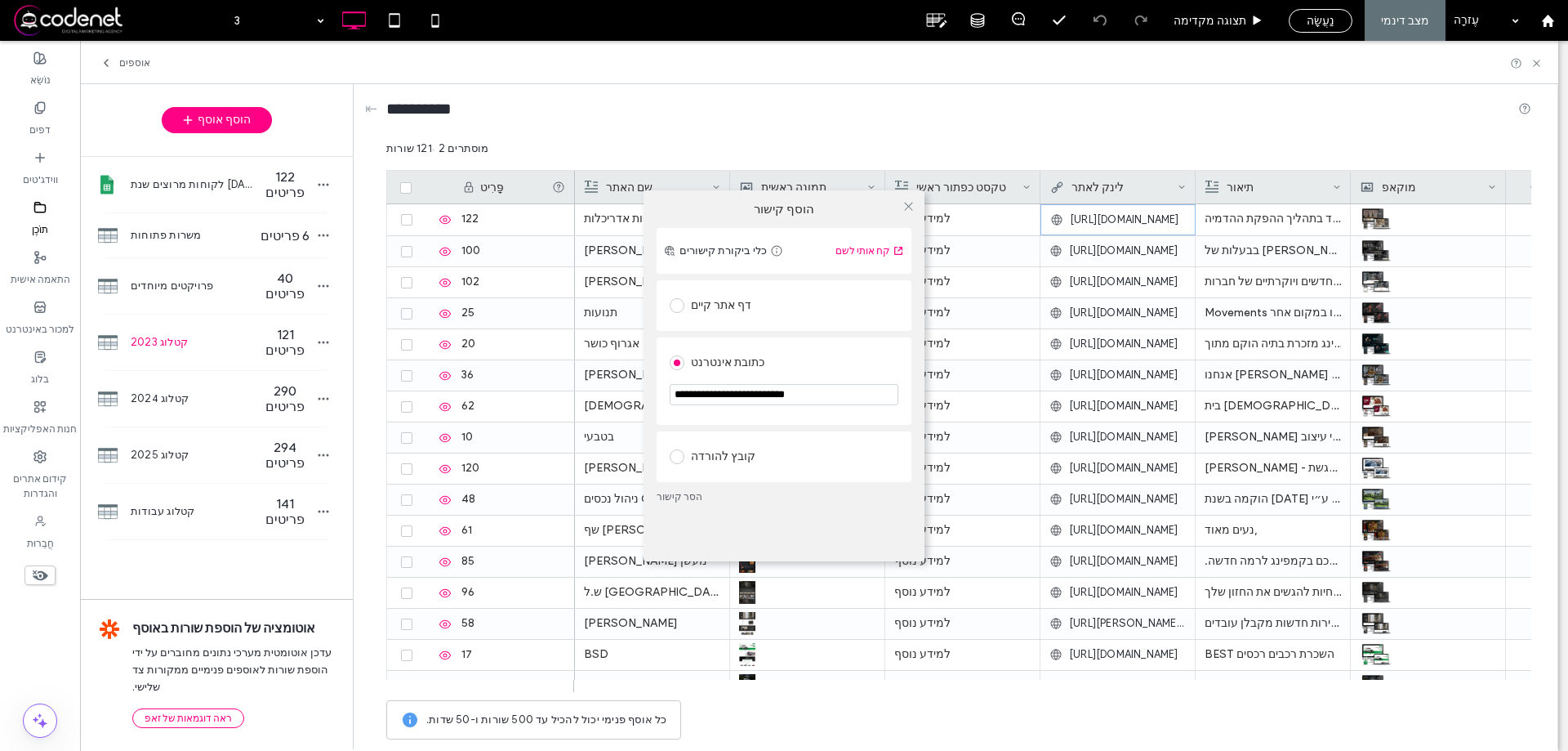
drag, startPoint x: 773, startPoint y: 386, endPoint x: 766, endPoint y: 402, distance: 17.5
click at [772, 387] on input "**********" at bounding box center [784, 394] width 229 height 21
click at [909, 203] on icon at bounding box center [908, 206] width 12 height 12
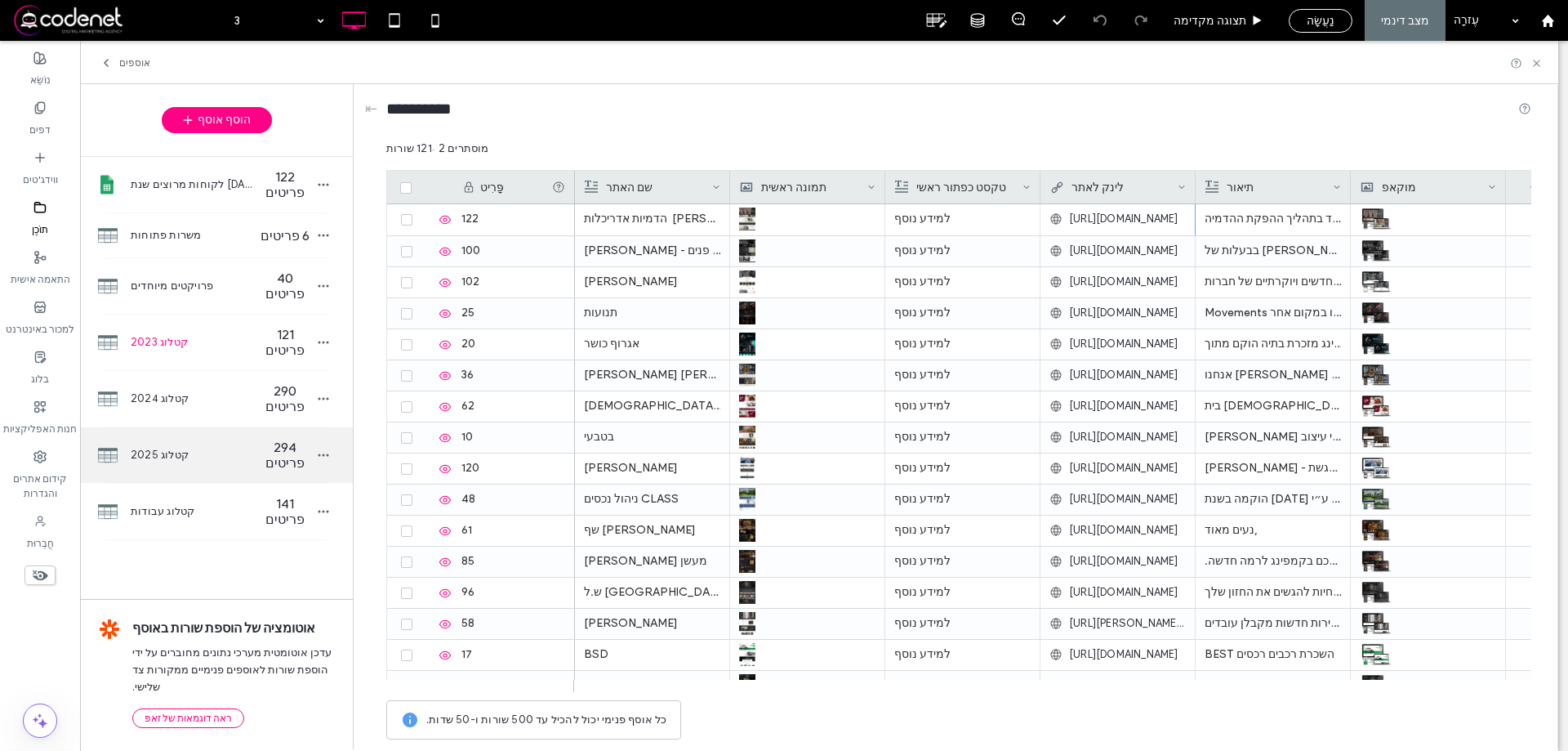
click at [202, 447] on span "קטלוג 2025" at bounding box center [193, 455] width 126 height 16
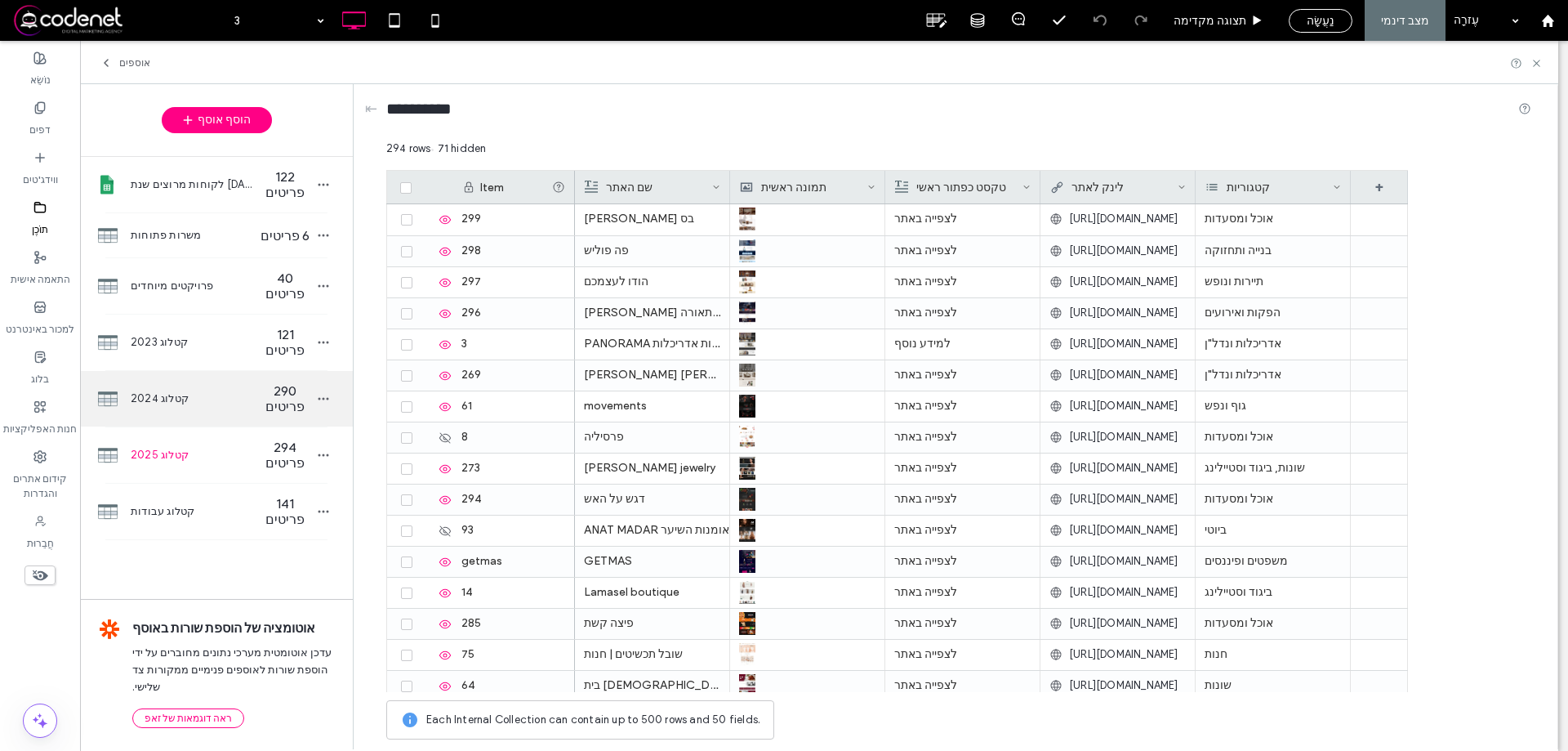
click at [192, 371] on div "קטלוג 2024 290 פריטים" at bounding box center [216, 398] width 272 height 55
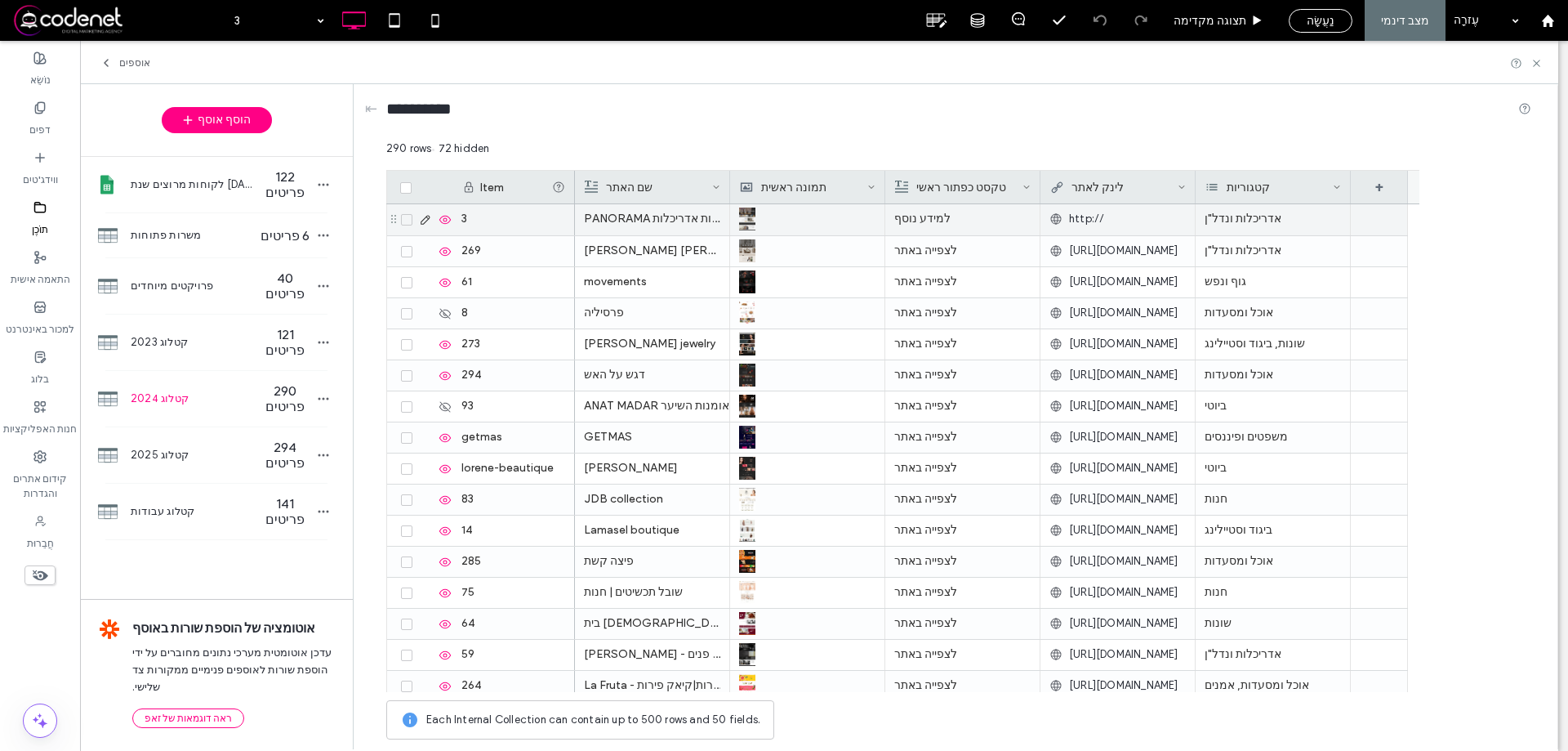
click at [1130, 224] on div "http://" at bounding box center [1118, 219] width 137 height 30
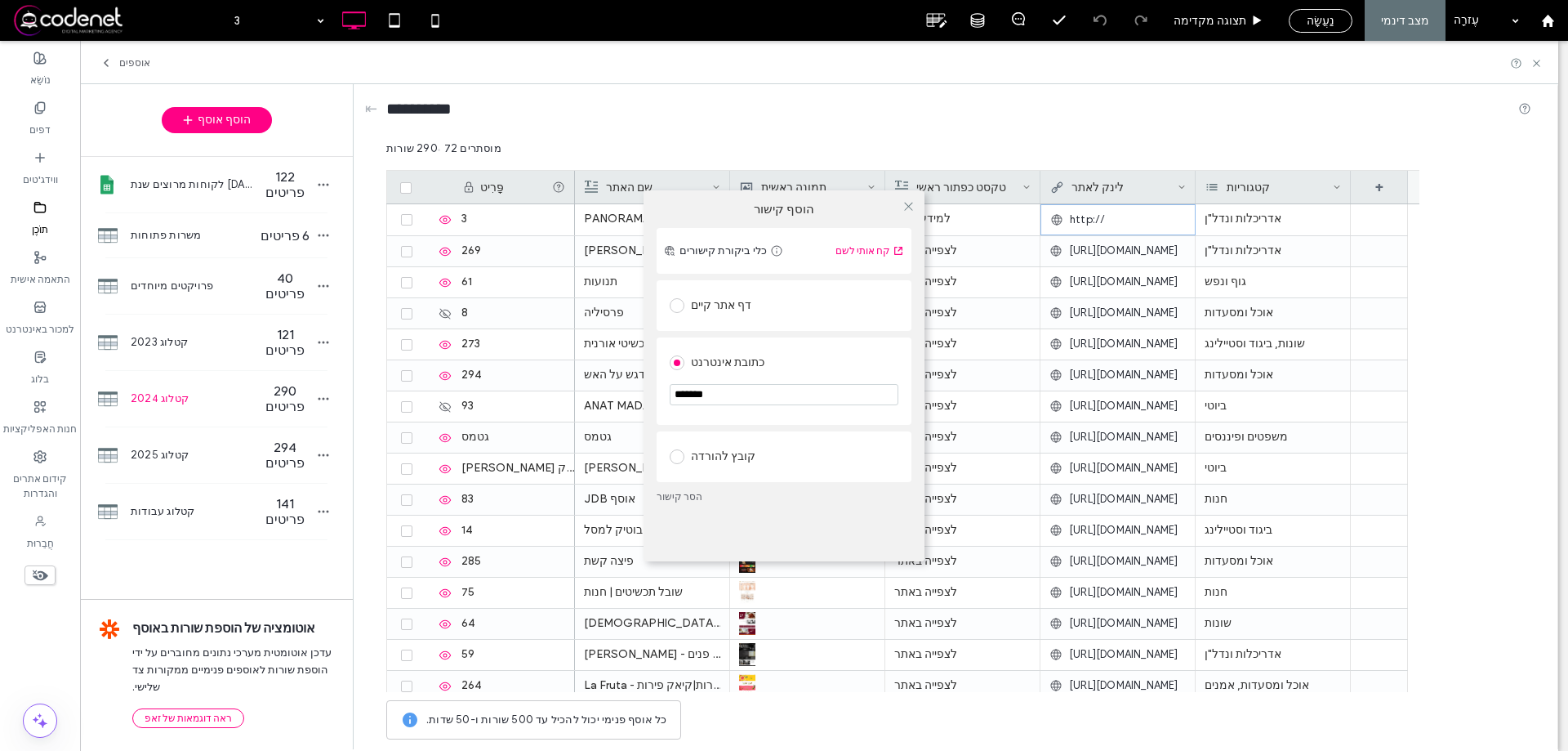
click at [734, 398] on input "*******" at bounding box center [784, 394] width 229 height 21
paste input "**********"
type input "**********"
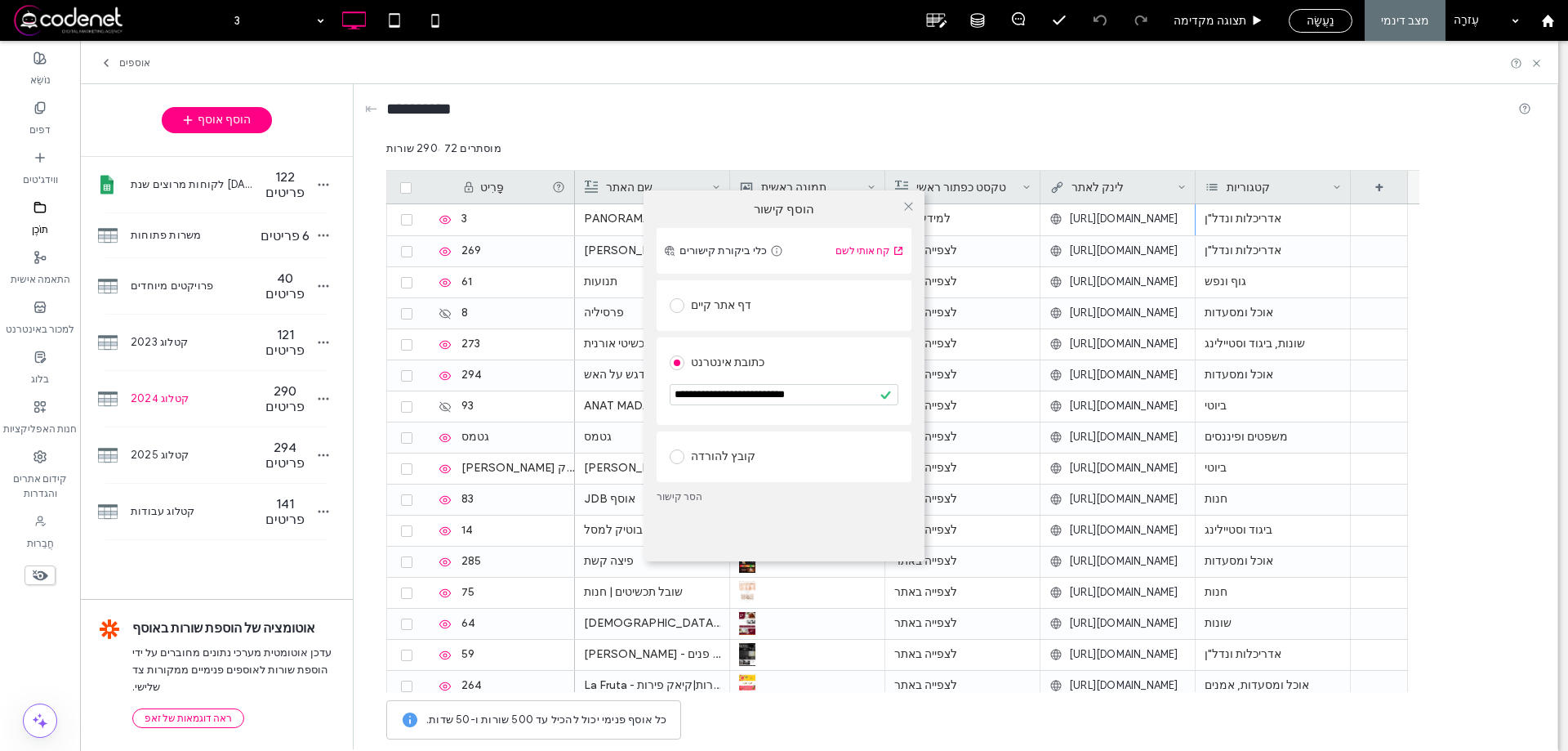
click at [816, 364] on div "כתובת אינטרנט" at bounding box center [784, 363] width 229 height 26
click at [909, 205] on icon at bounding box center [908, 206] width 12 height 12
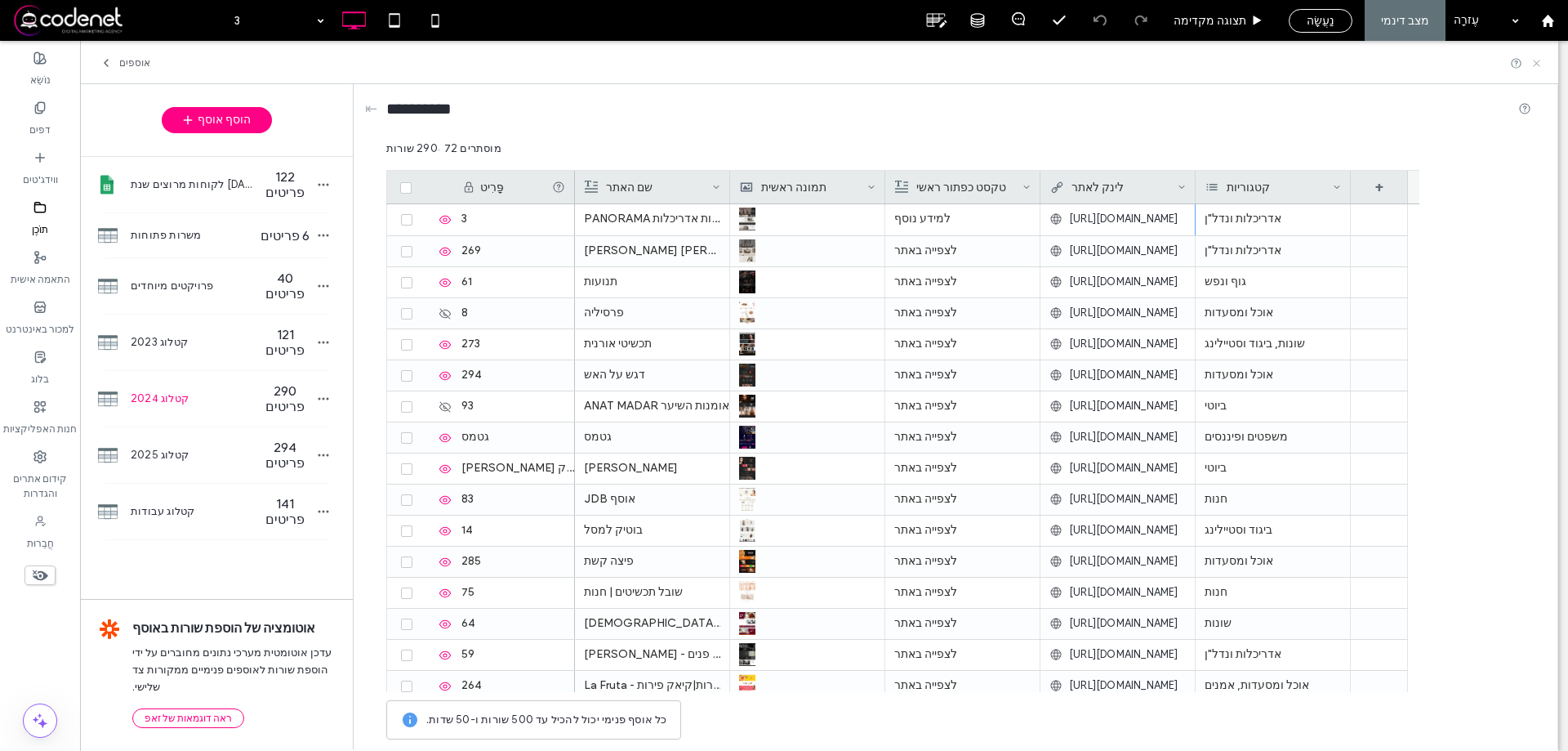
click at [1534, 60] on use at bounding box center [1536, 62] width 7 height 7
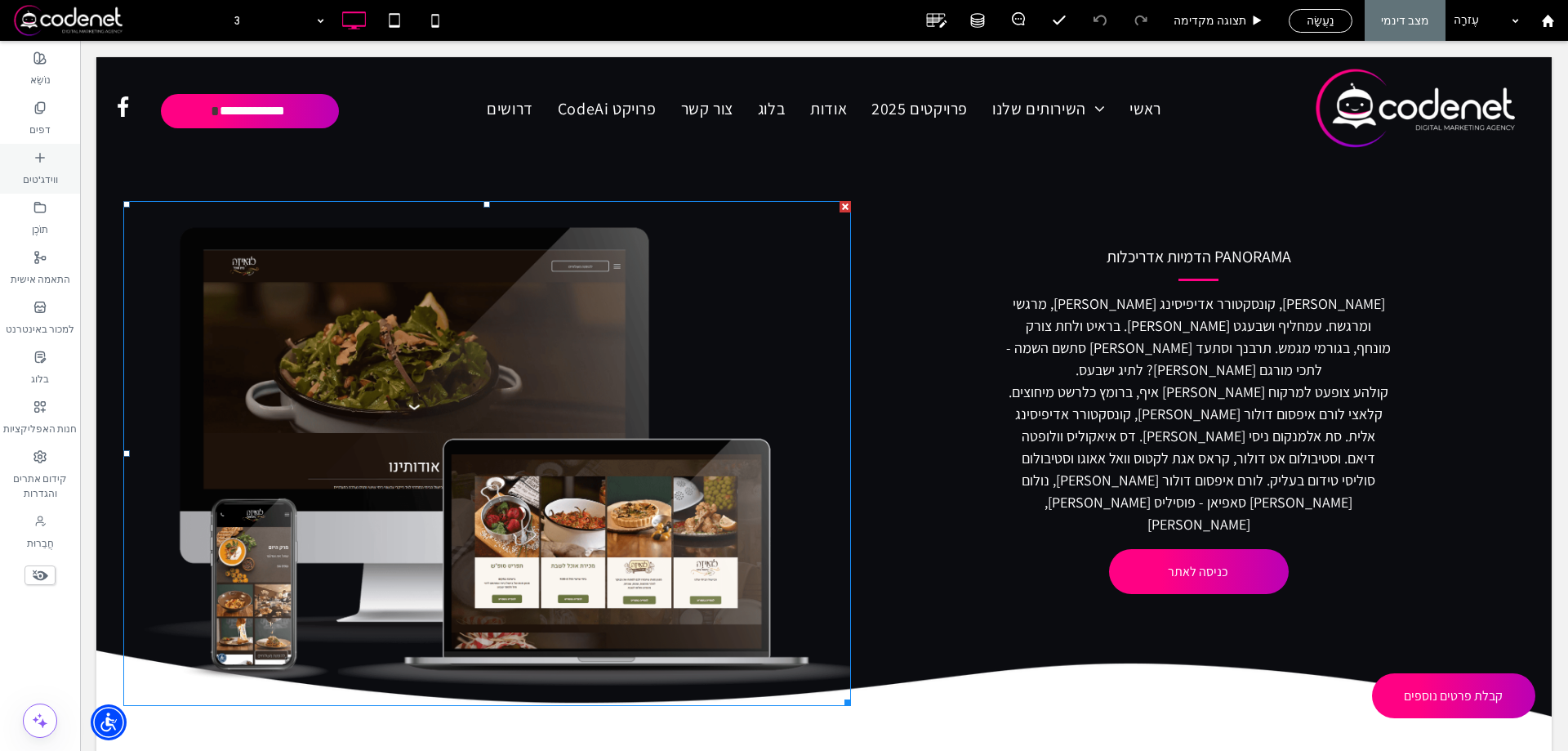
click at [14, 114] on div "דפים" at bounding box center [40, 119] width 80 height 50
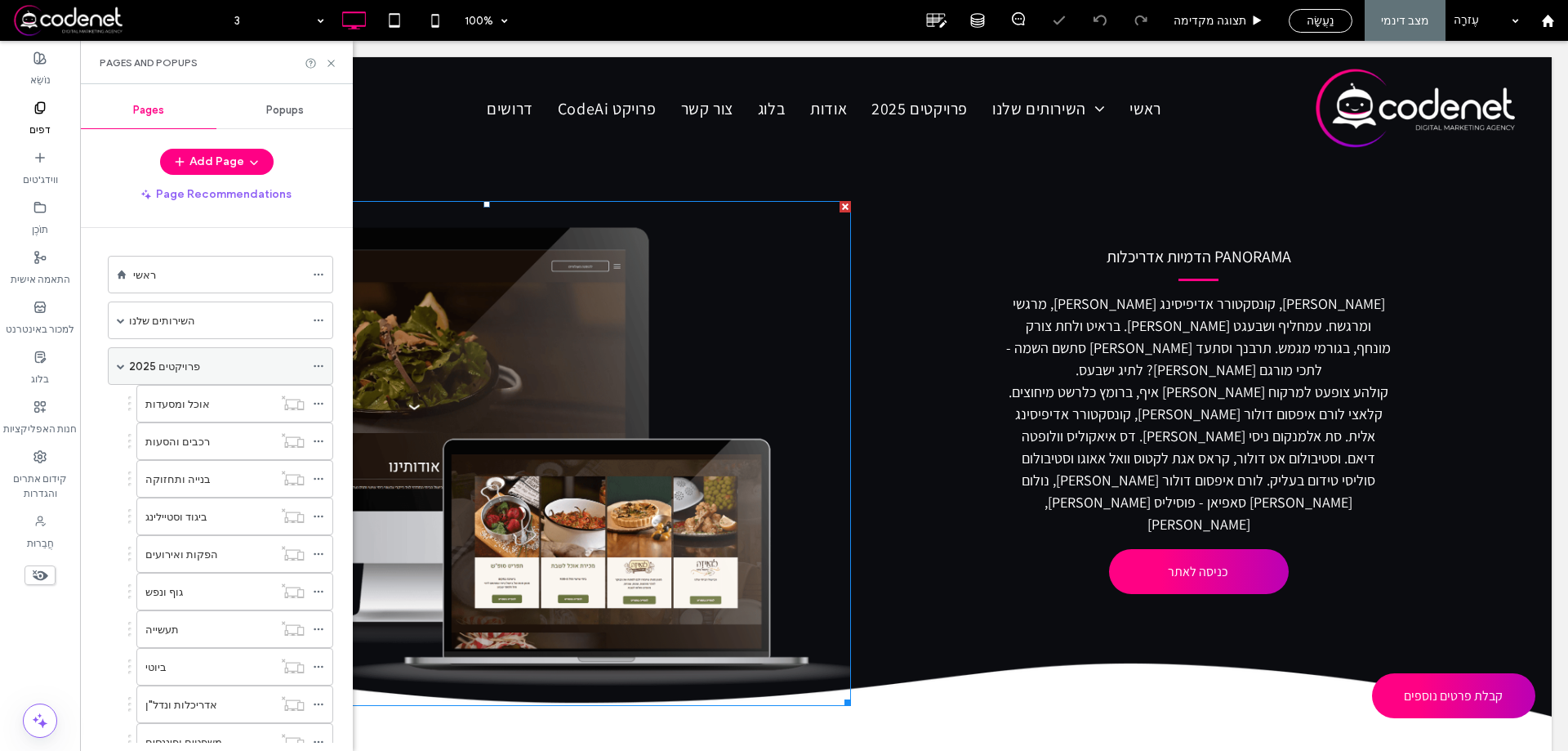
click at [195, 367] on div "פרויקטים 2025" at bounding box center [216, 366] width 175 height 17
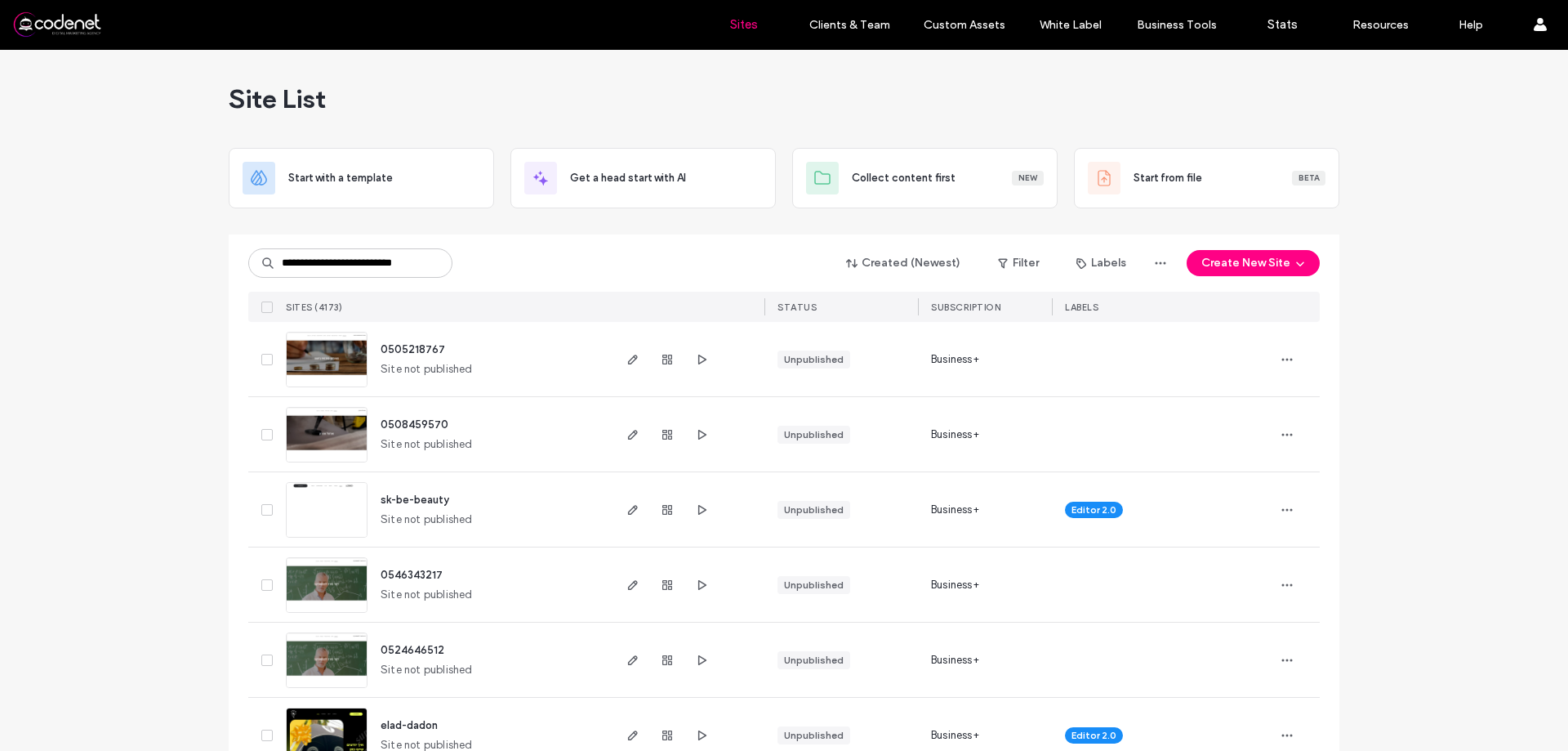
scroll to position [0, 2]
click at [376, 264] on input "**********" at bounding box center [351, 264] width 204 height 30
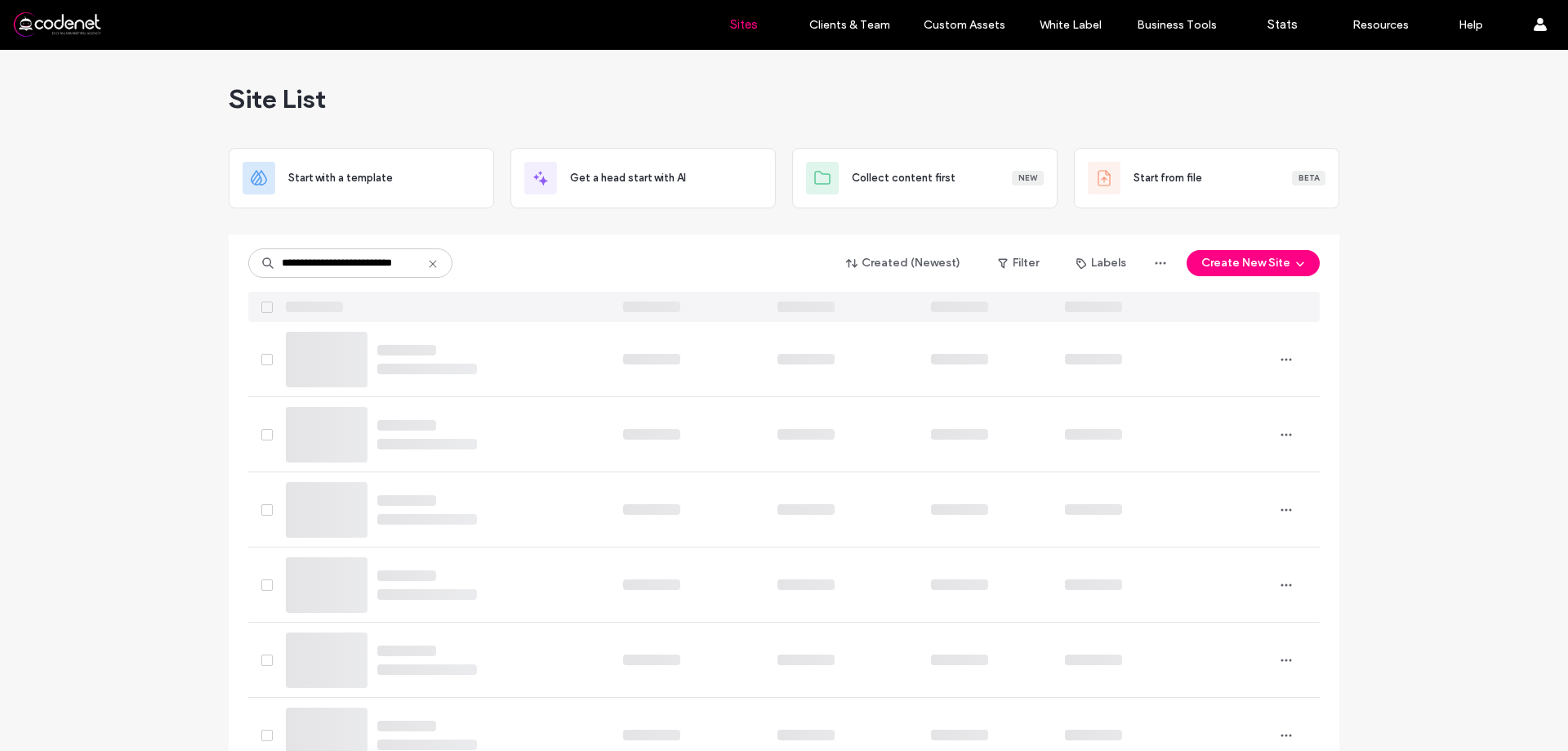
click at [376, 264] on input "**********" at bounding box center [351, 264] width 204 height 30
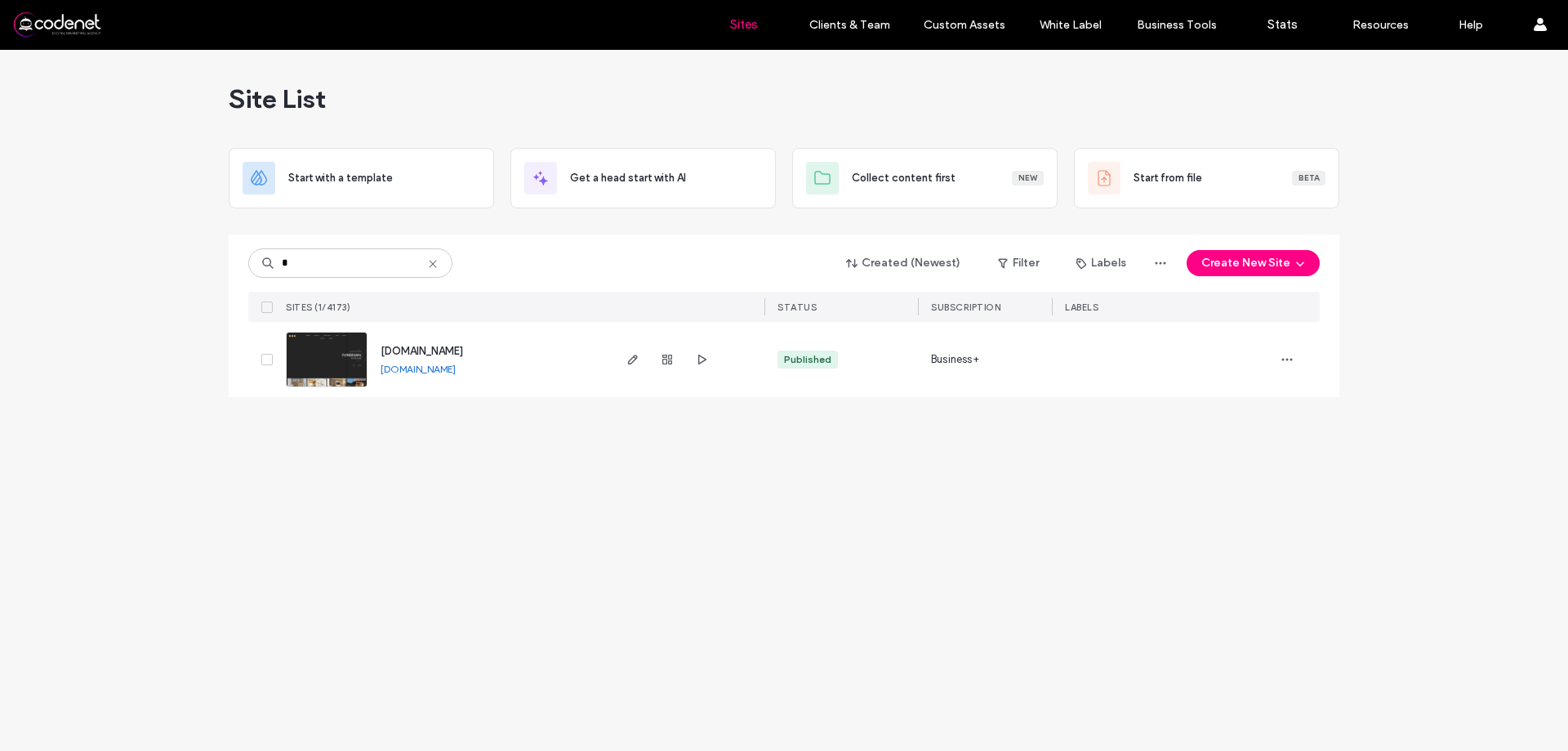
scroll to position [0, 0]
type input "**********"
click at [629, 366] on icon "button" at bounding box center [633, 359] width 13 height 13
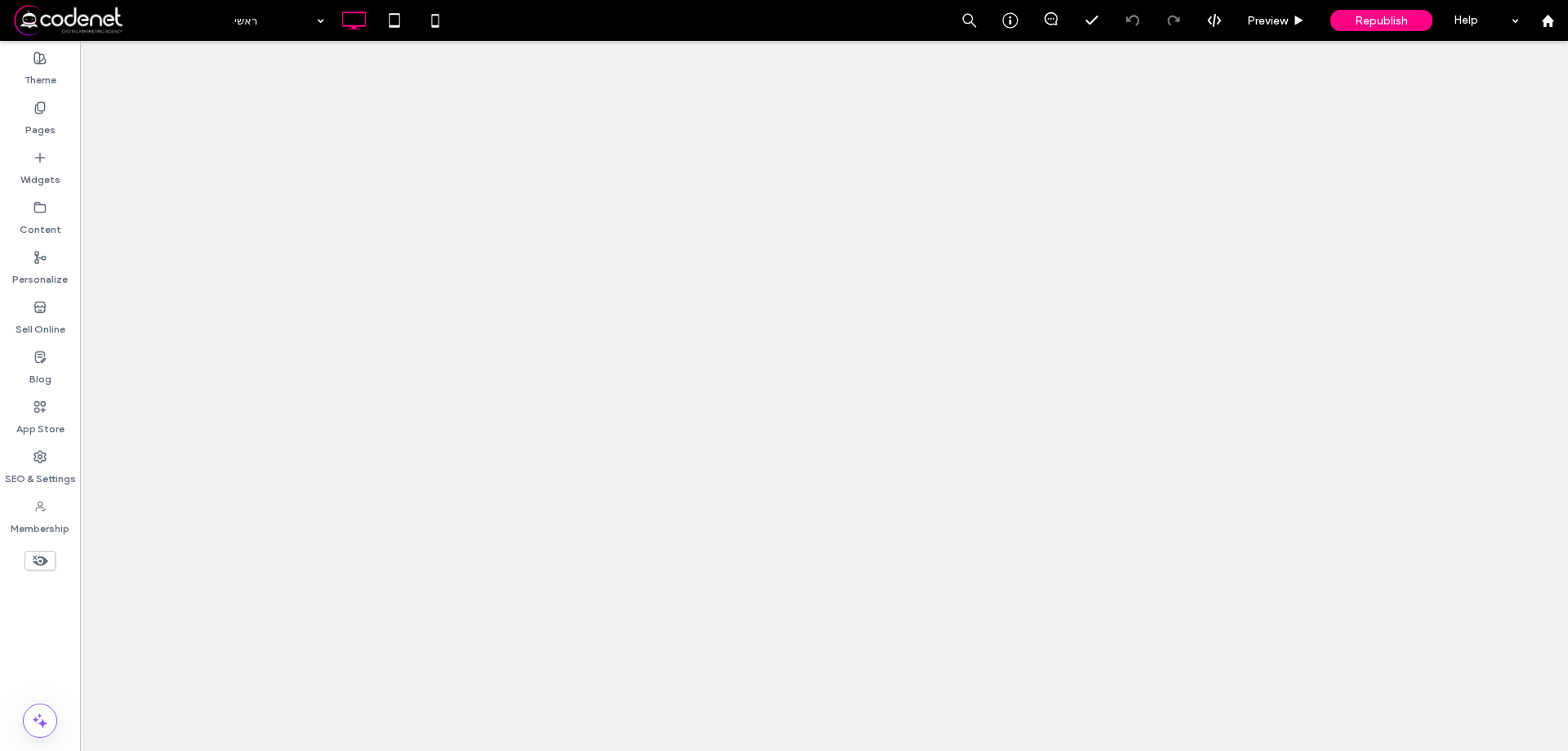
click at [40, 123] on label "Pages" at bounding box center [41, 125] width 31 height 23
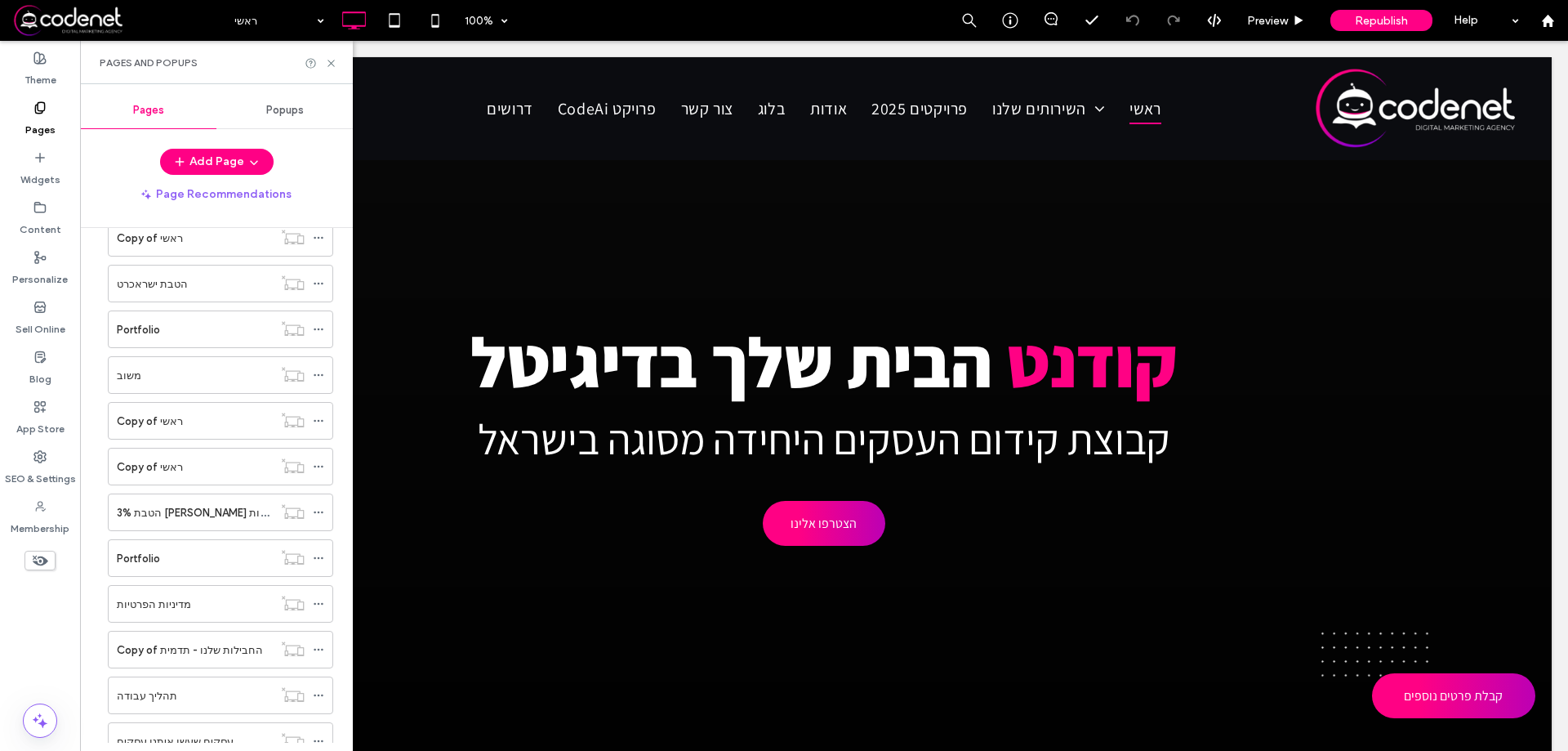
scroll to position [18, 0]
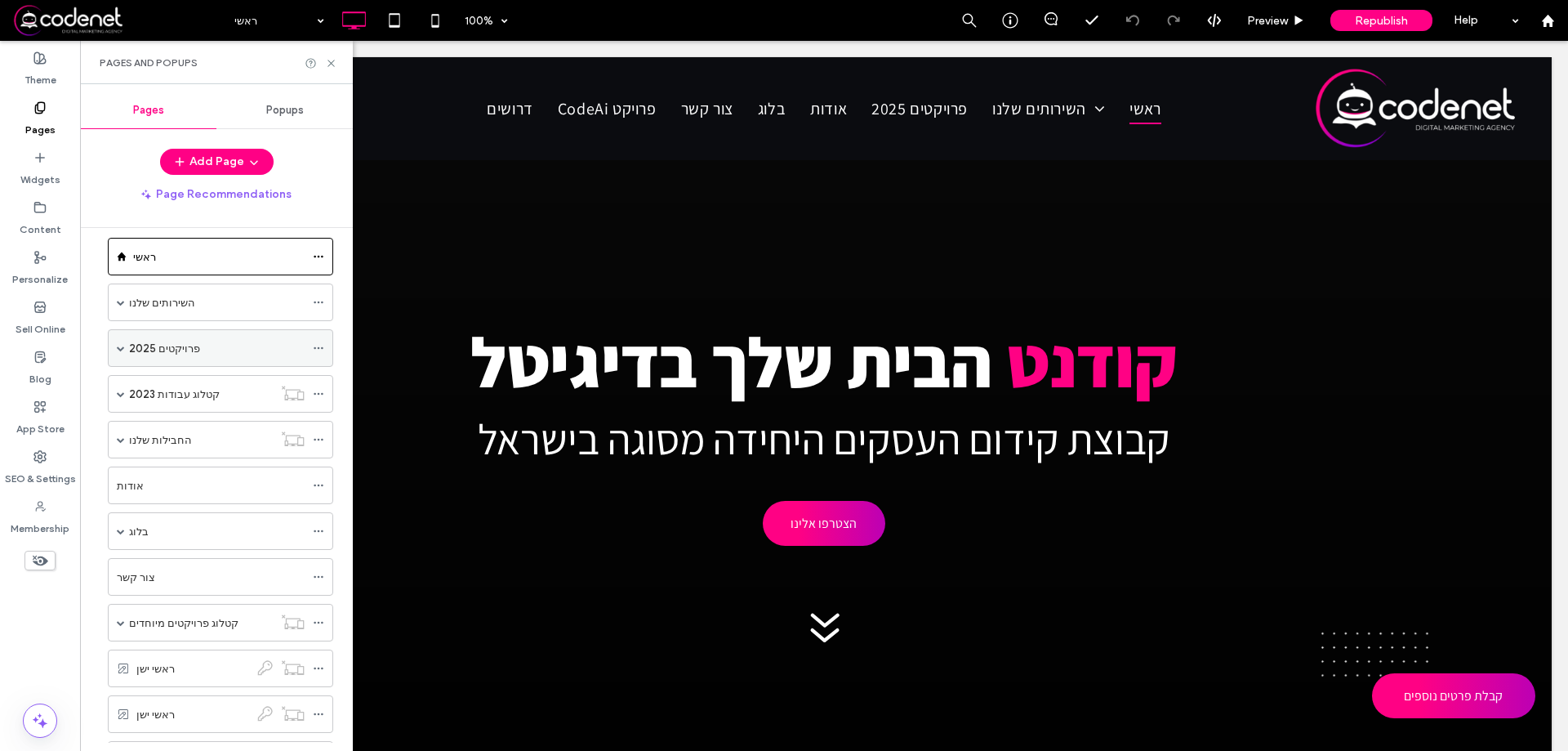
click at [187, 350] on label "פרויקטים 2025" at bounding box center [164, 348] width 71 height 29
click at [328, 66] on icon at bounding box center [331, 63] width 12 height 12
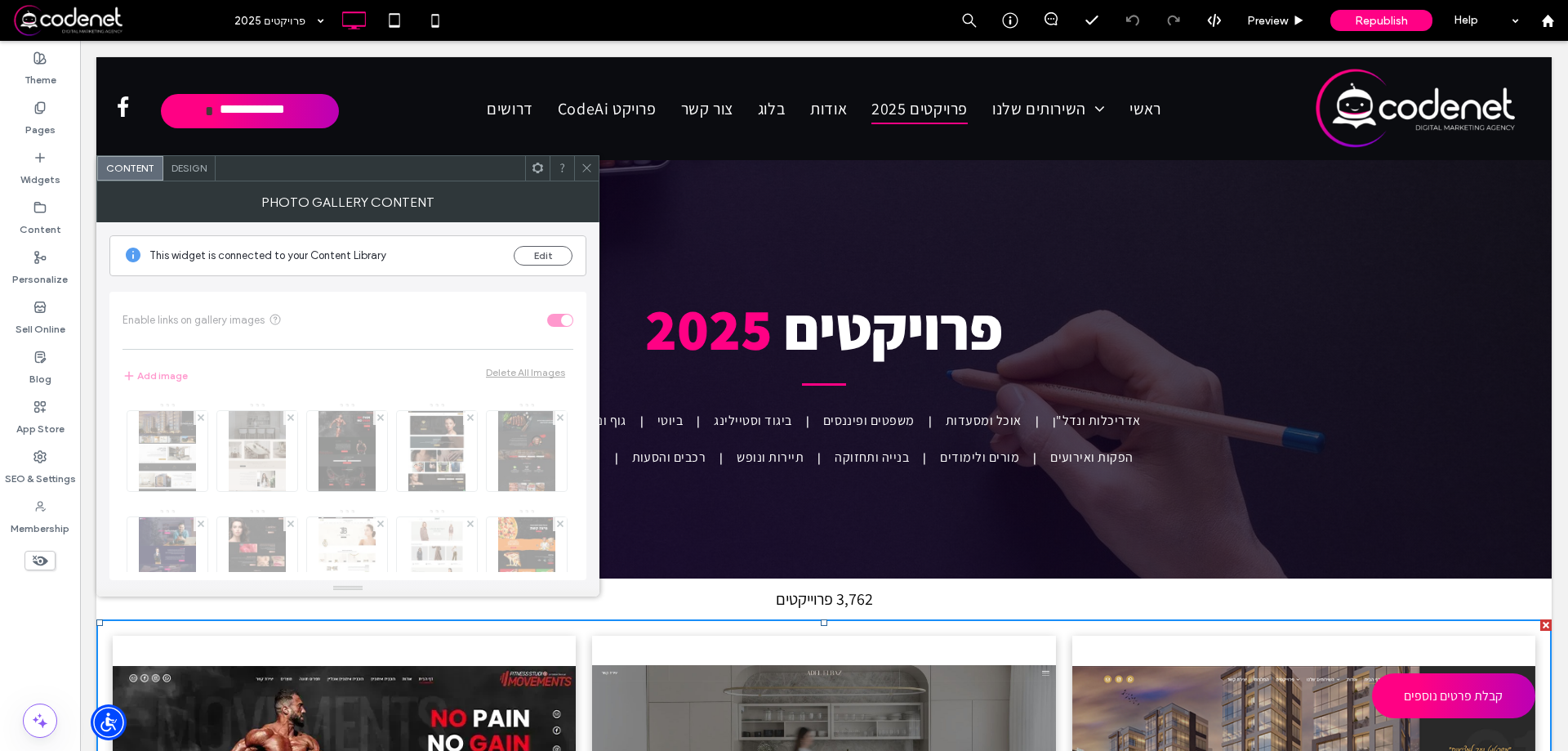
click at [181, 171] on span "Design" at bounding box center [188, 167] width 35 height 12
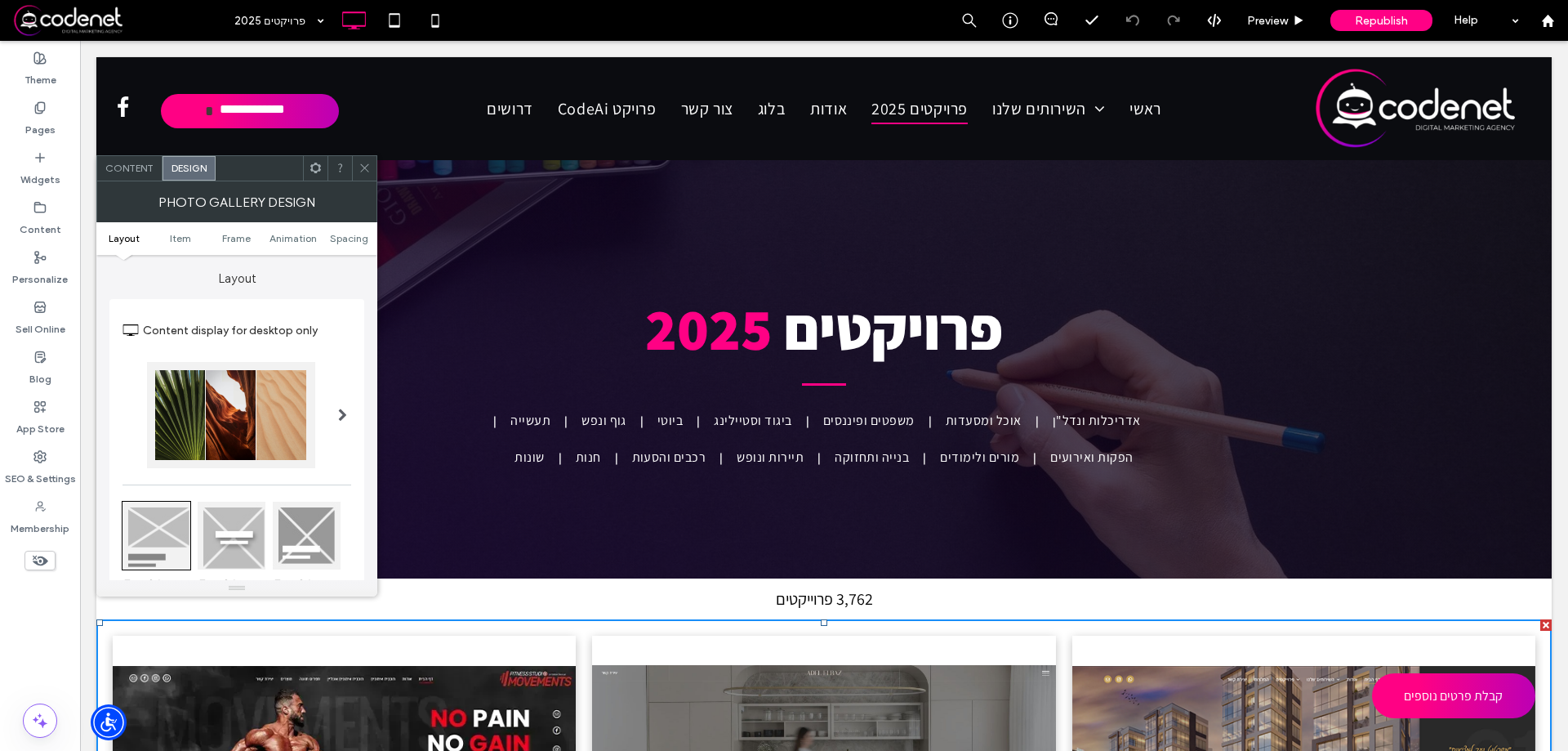
click at [145, 173] on span "Content" at bounding box center [129, 167] width 49 height 12
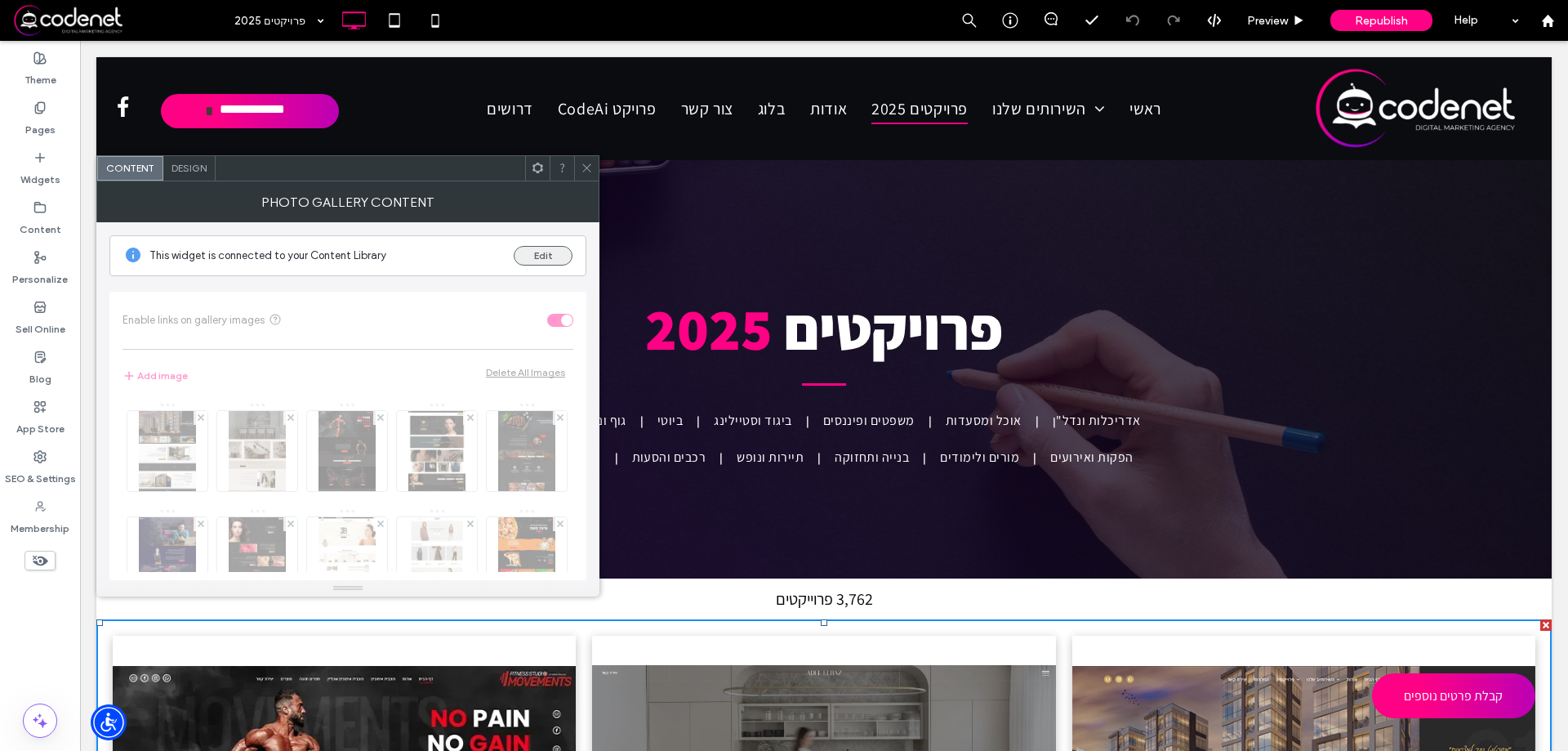
click at [535, 259] on button "Edit" at bounding box center [543, 256] width 58 height 20
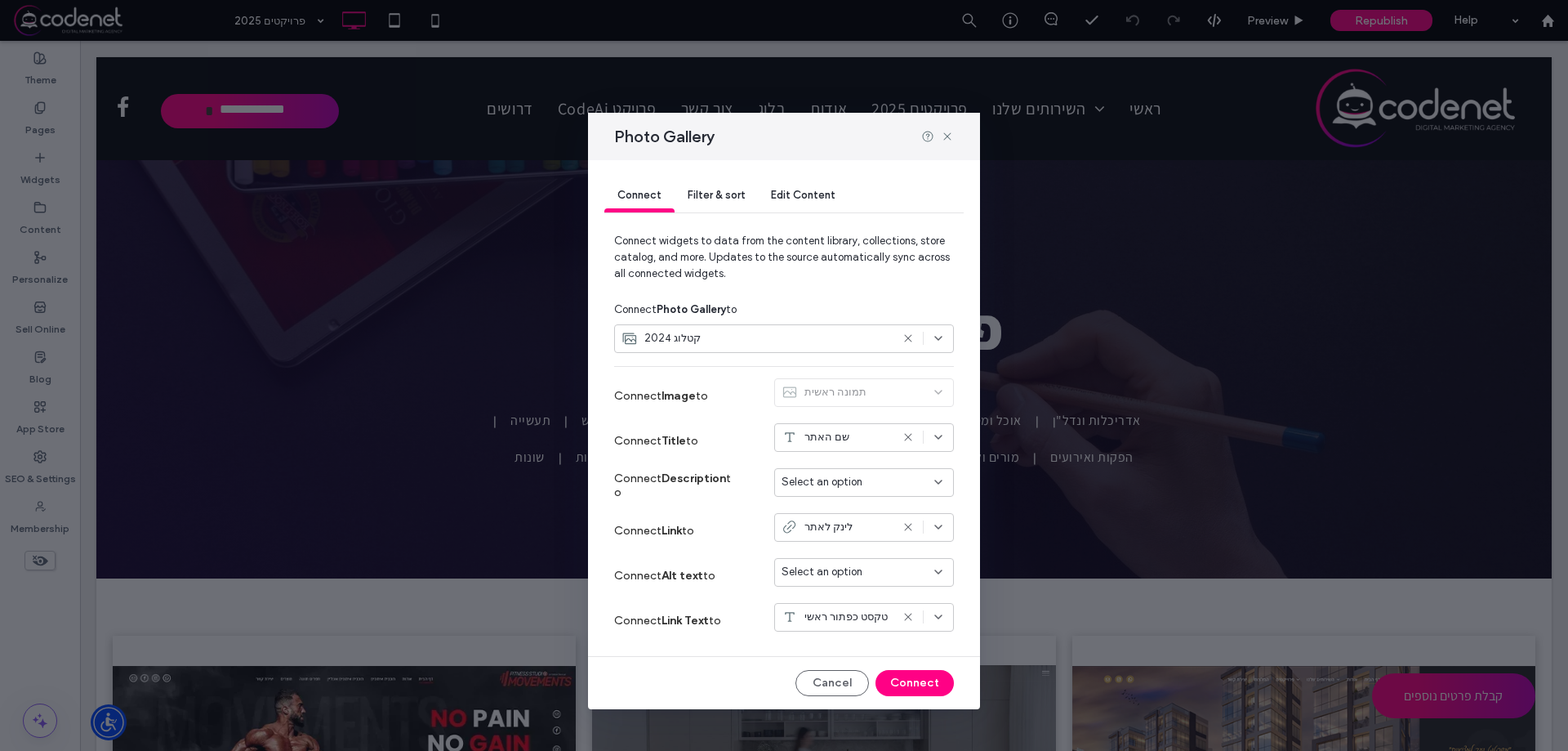
click at [850, 529] on div "לינק לאתר" at bounding box center [836, 527] width 109 height 16
click at [691, 529] on span "Connect Link to" at bounding box center [654, 531] width 80 height 14
click at [800, 529] on div "לינק לאתר" at bounding box center [836, 527] width 109 height 16
click at [722, 519] on label "Connect Link to" at bounding box center [676, 530] width 123 height 31
click at [851, 525] on div "לינק לאתר" at bounding box center [836, 527] width 109 height 16
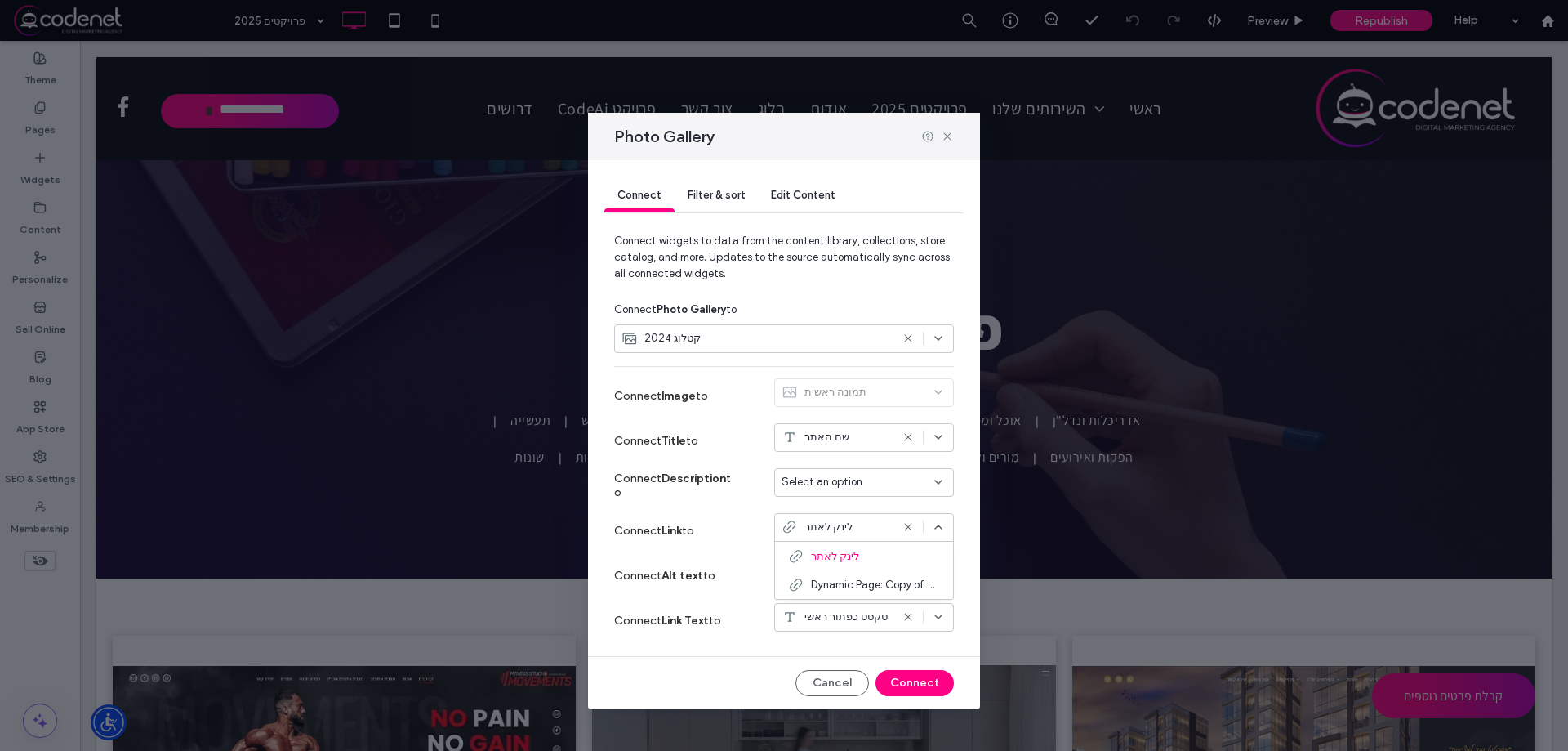
click at [881, 241] on span "Connect widgets to data from the content library, collections, store catalog, a…" at bounding box center [784, 264] width 340 height 62
click at [708, 192] on span "Filter & sort" at bounding box center [716, 195] width 57 height 12
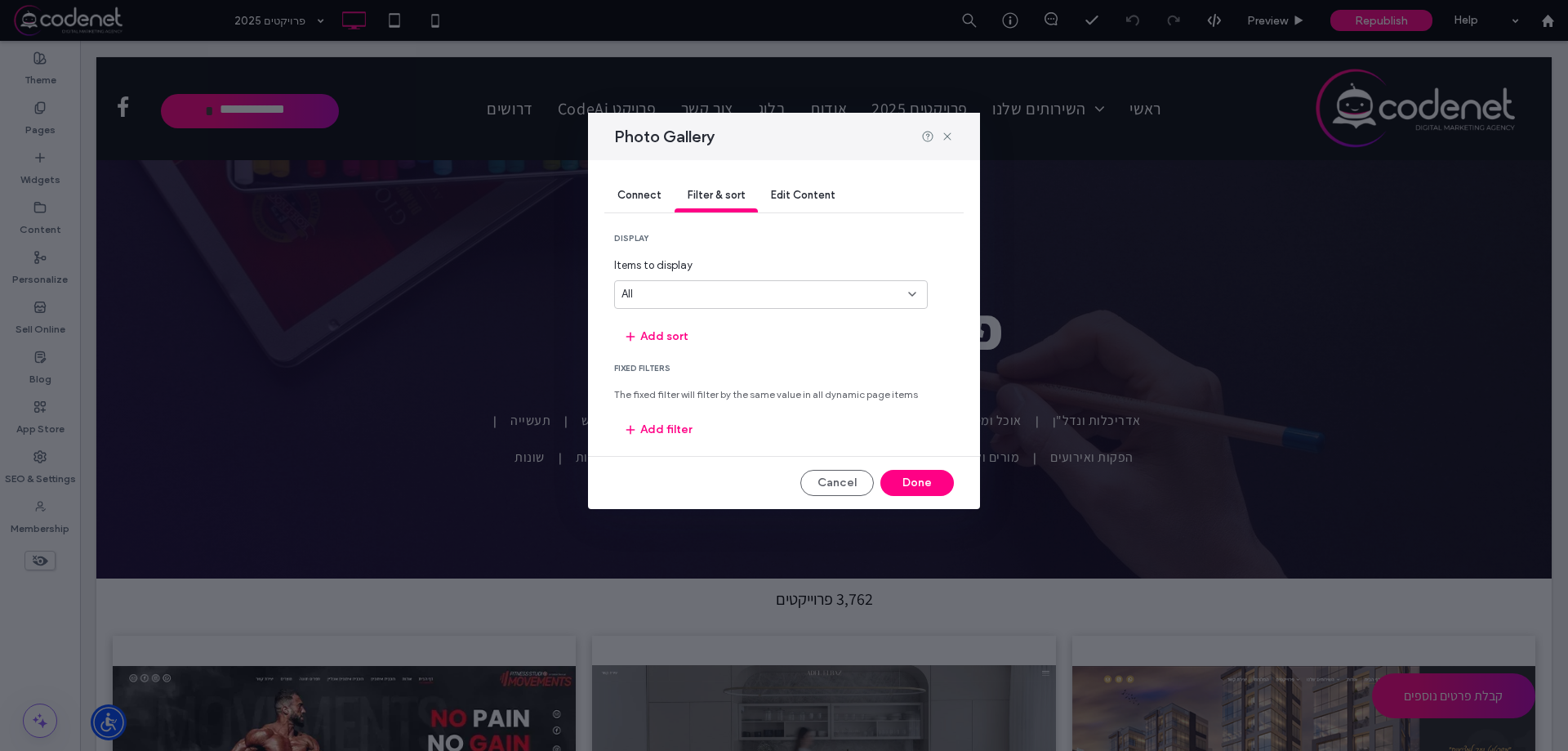
click at [785, 193] on span "Edit Content" at bounding box center [803, 195] width 64 height 12
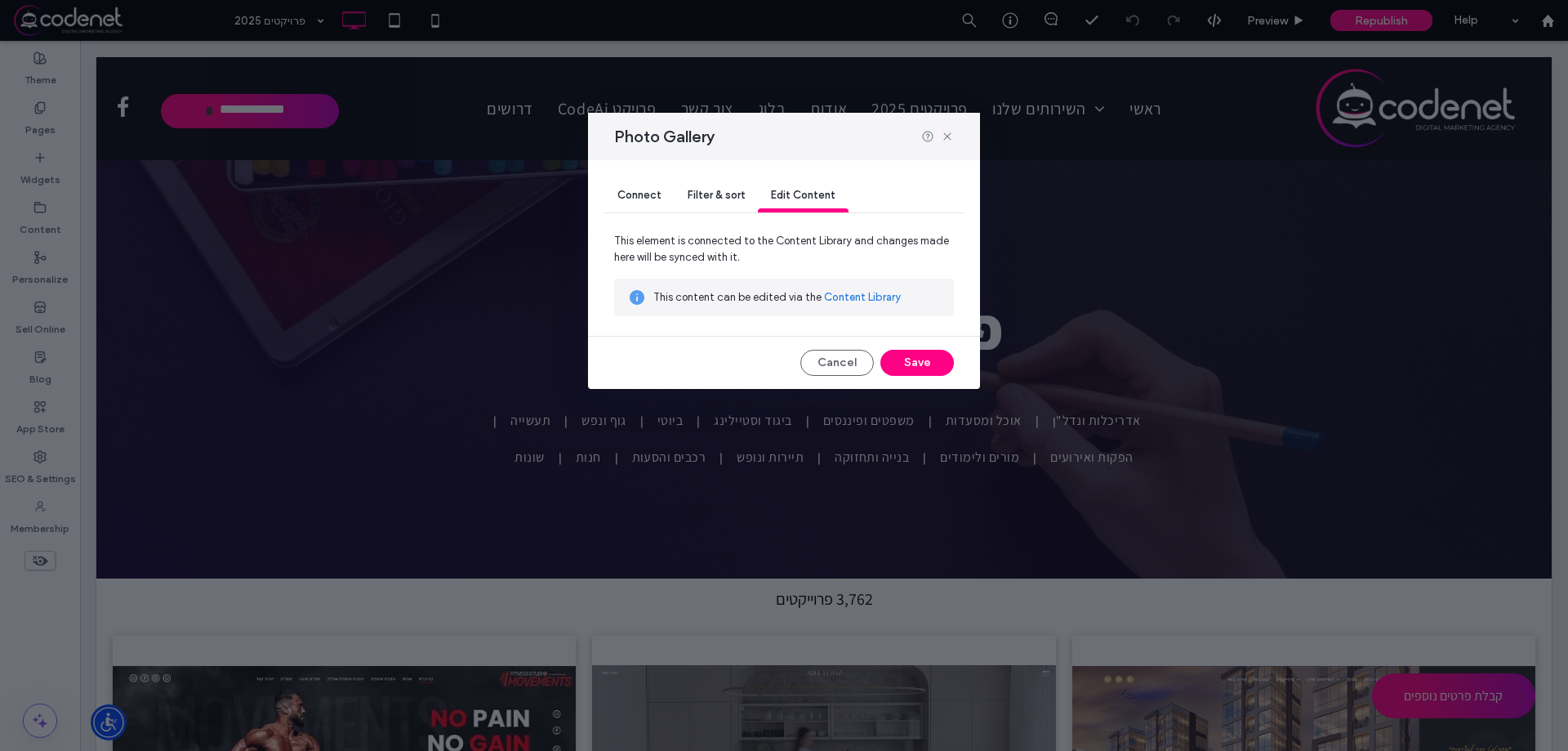
click at [636, 193] on span "Connect" at bounding box center [639, 195] width 45 height 12
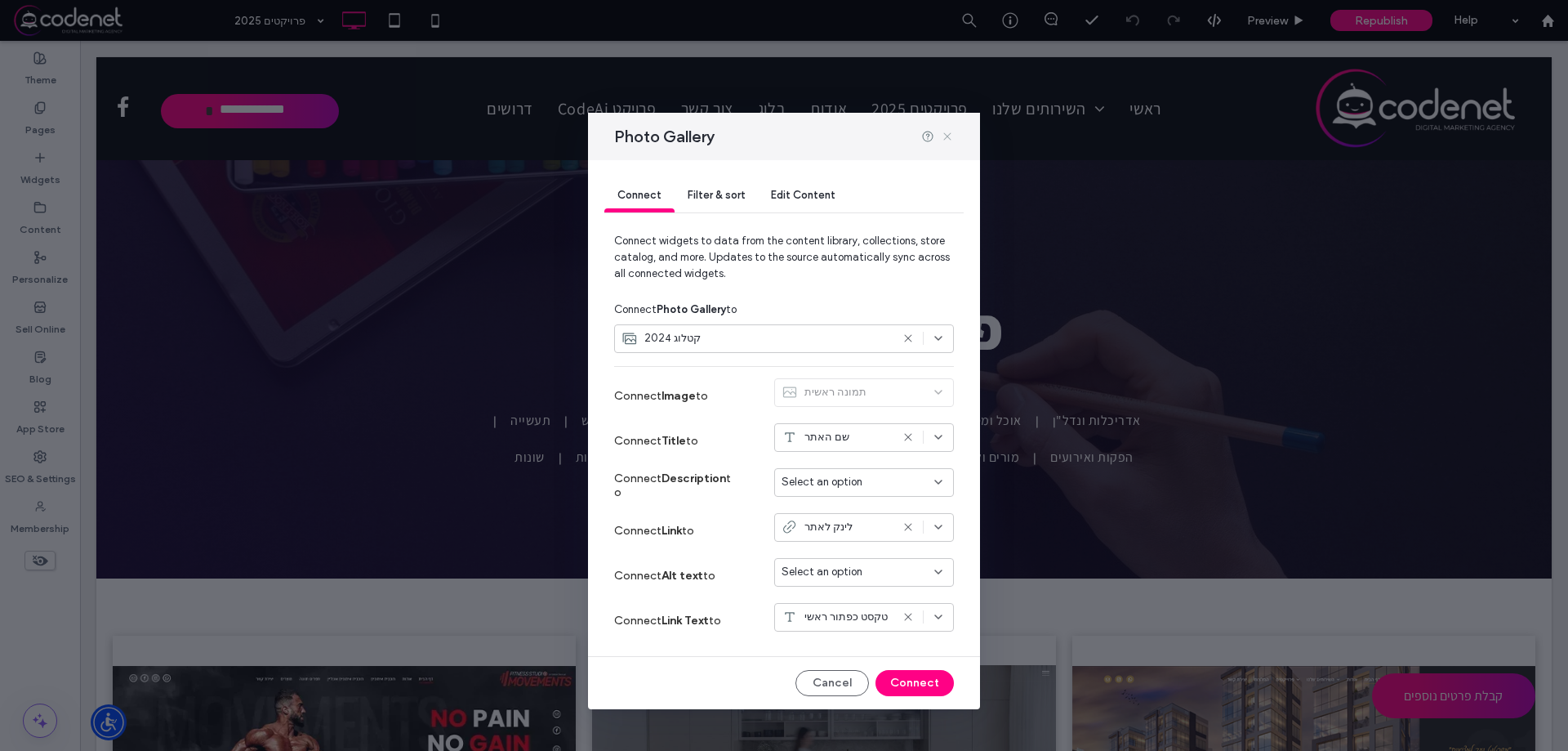
click at [952, 136] on icon at bounding box center [947, 136] width 13 height 13
click at [47, 157] on div "Widgets" at bounding box center [40, 168] width 80 height 50
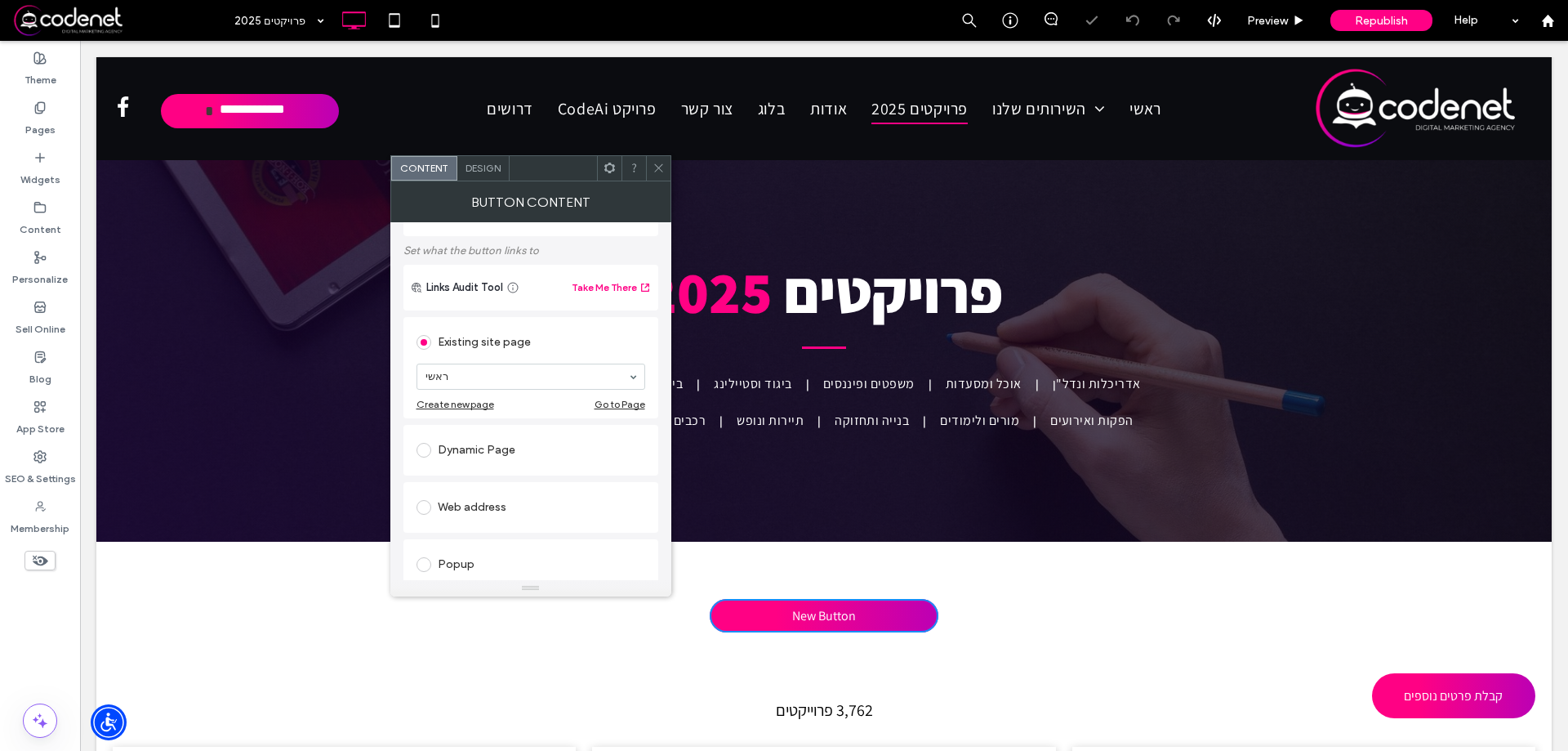
scroll to position [163, 0]
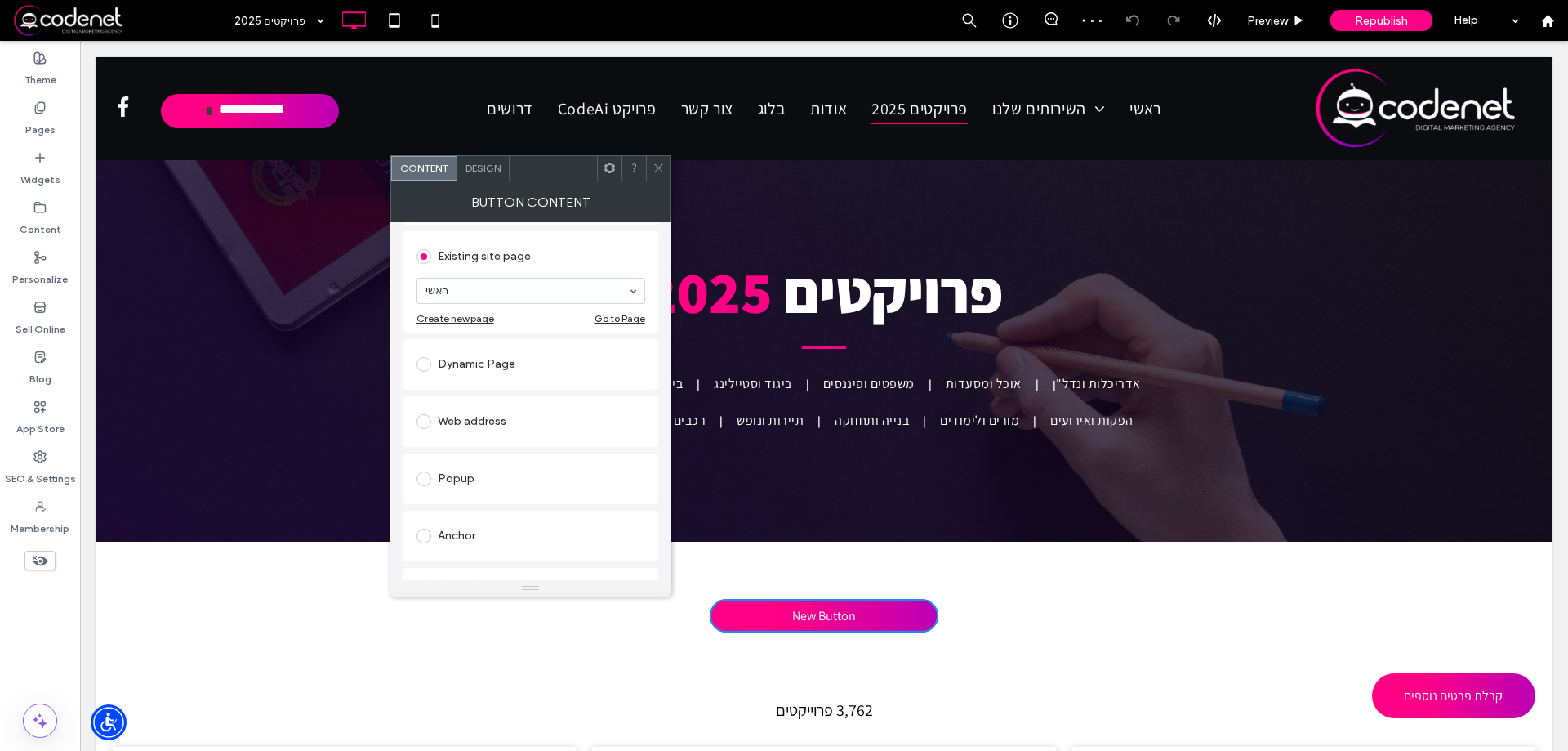
click at [487, 426] on div "Web address" at bounding box center [531, 421] width 229 height 26
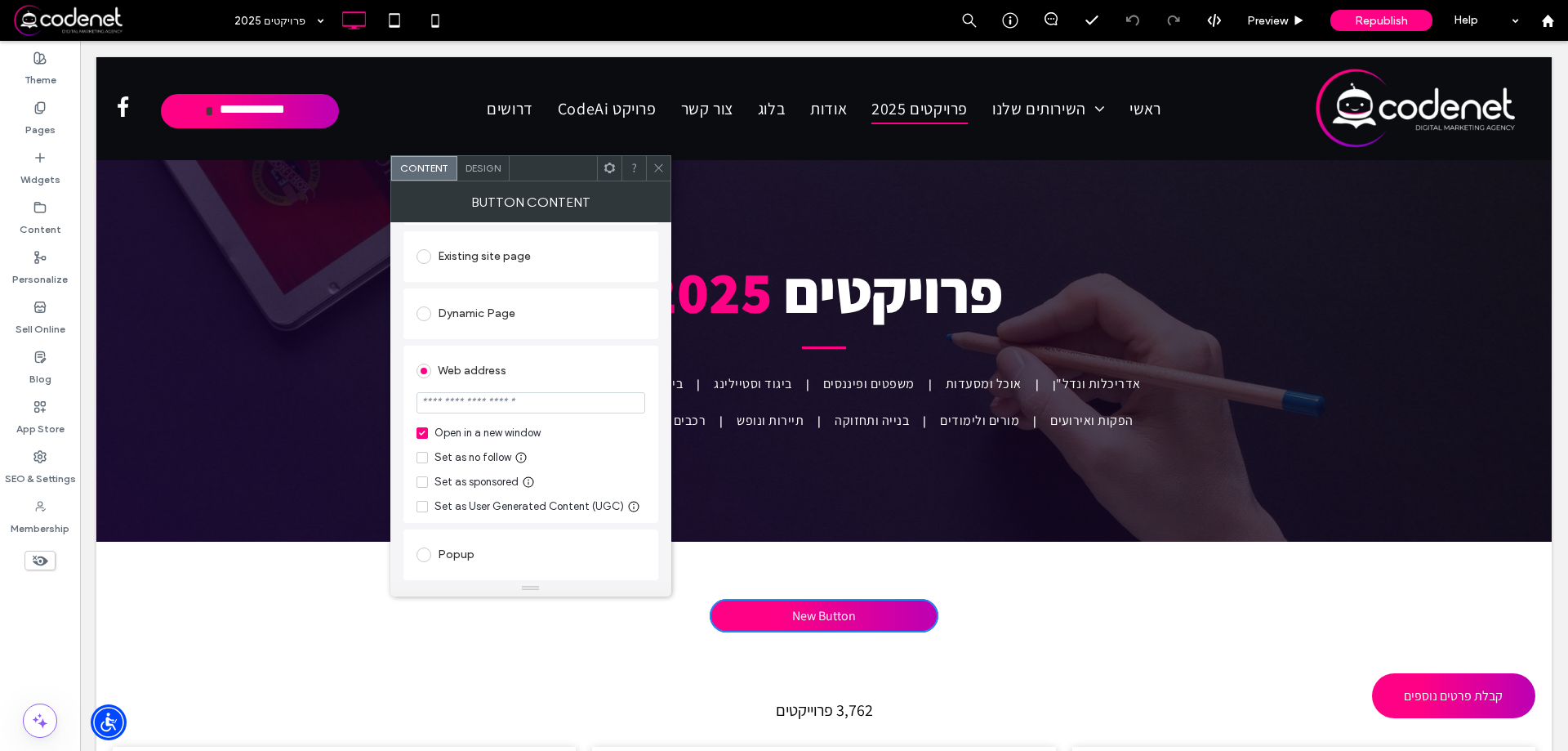
click at [656, 173] on icon at bounding box center [659, 167] width 12 height 12
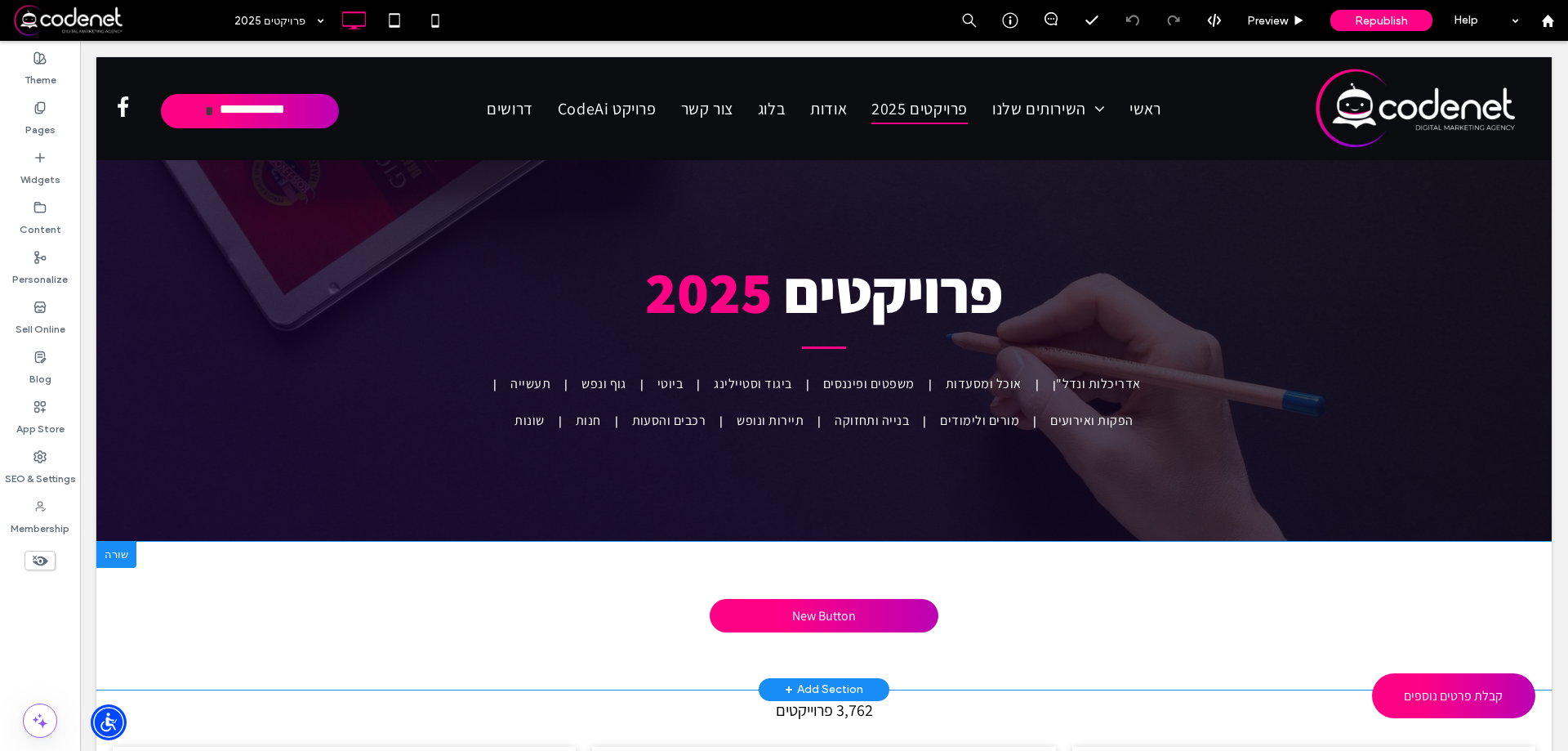
click at [112, 553] on div at bounding box center [116, 555] width 40 height 26
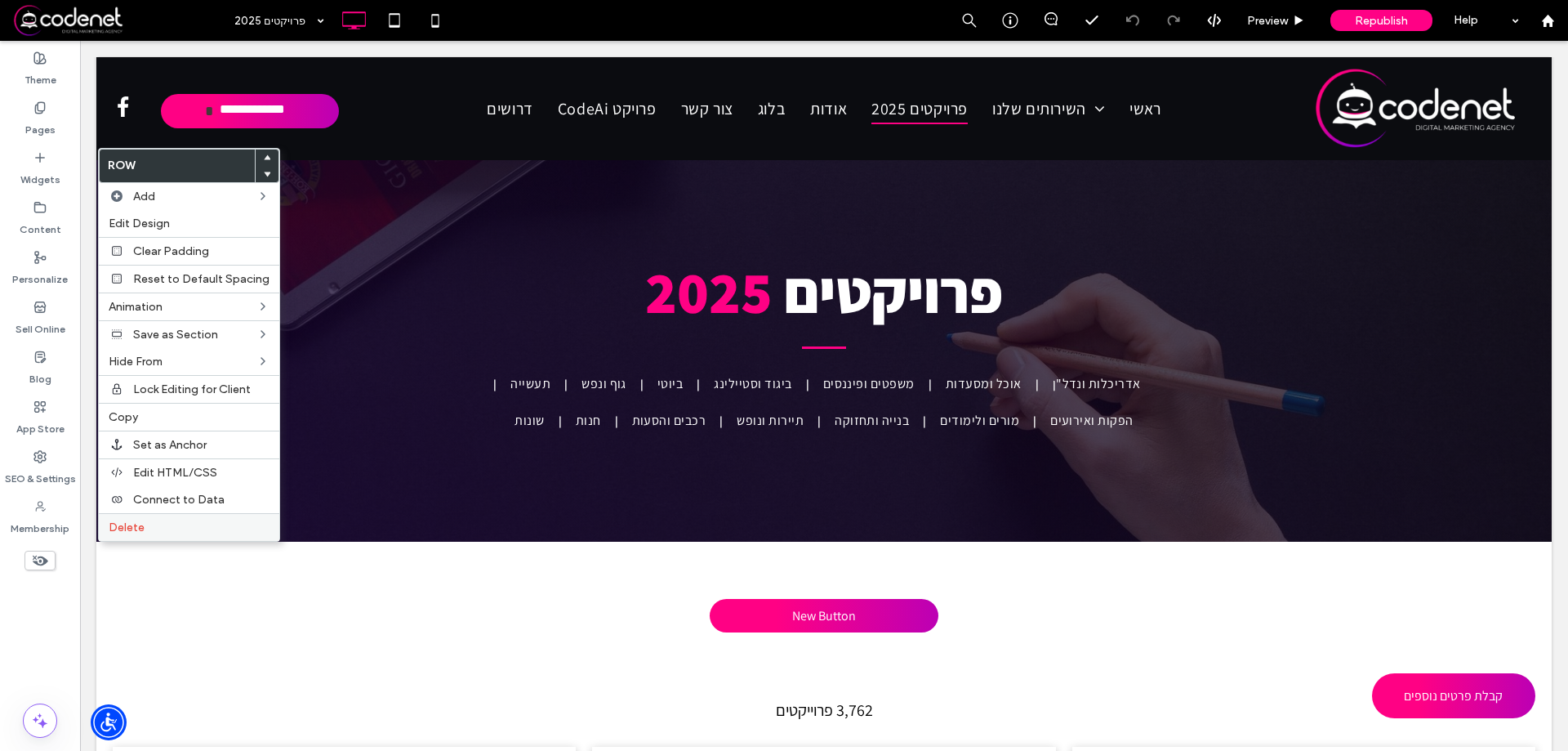
click at [197, 517] on div "Delete" at bounding box center [189, 527] width 180 height 28
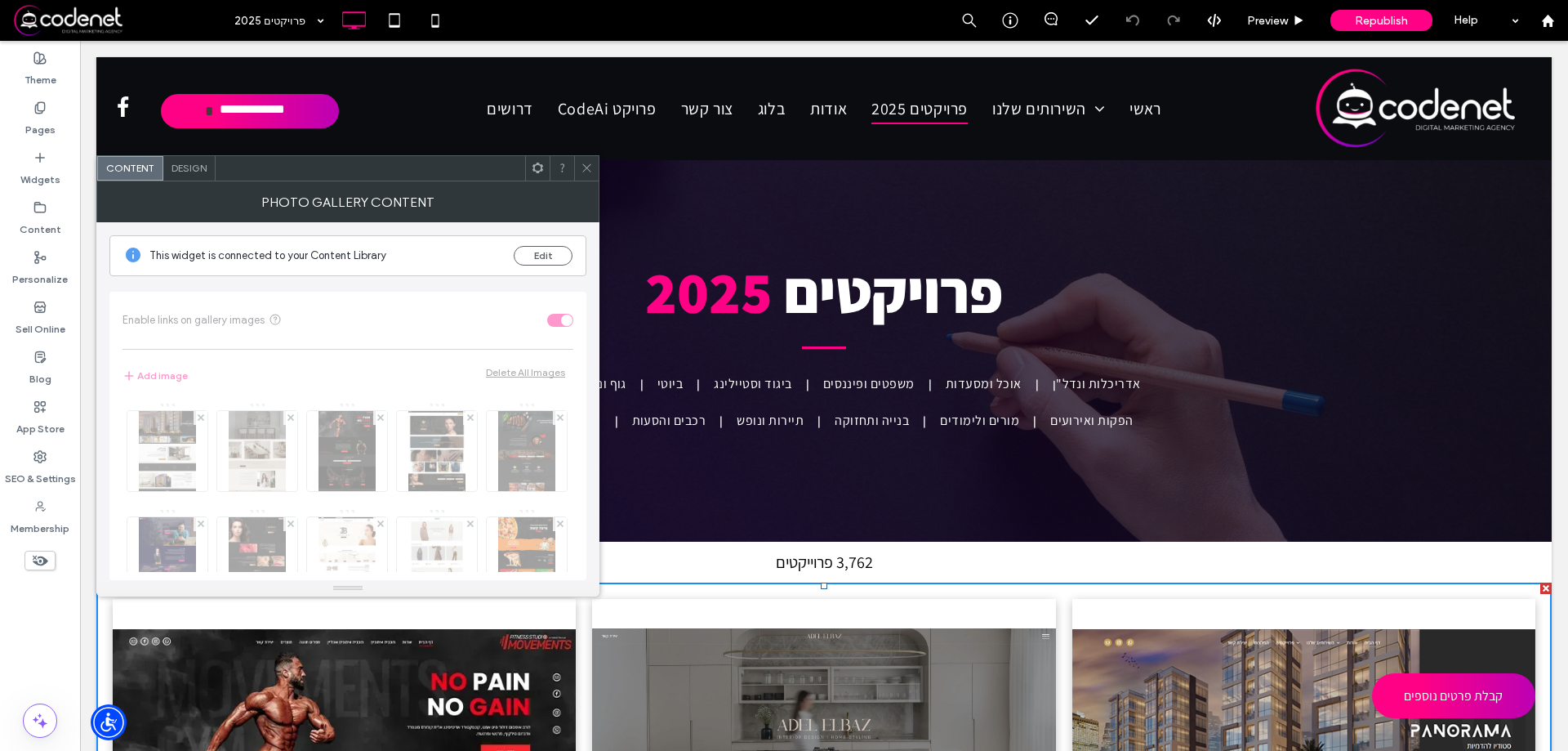
click at [203, 168] on span "Design" at bounding box center [188, 167] width 35 height 12
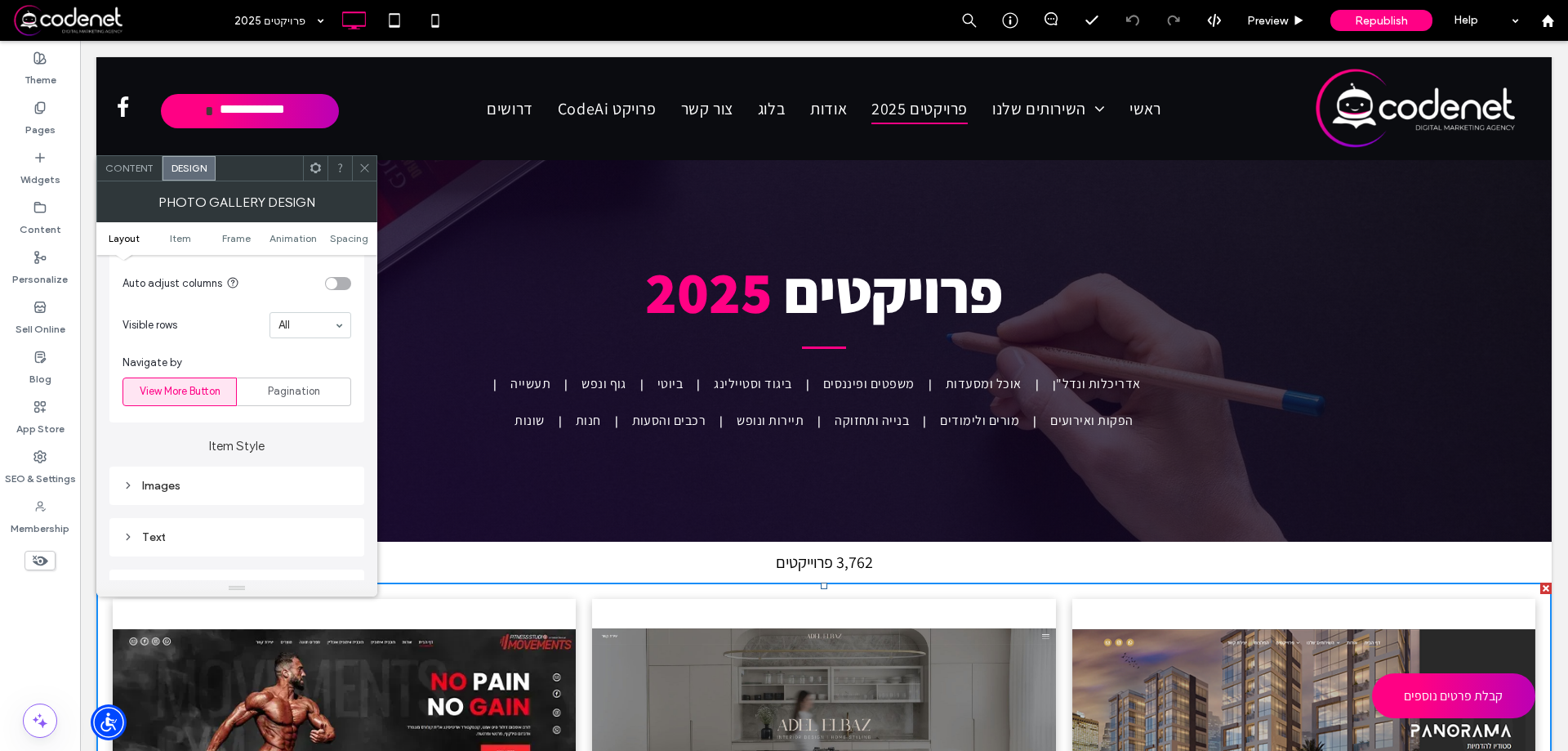
scroll to position [654, 0]
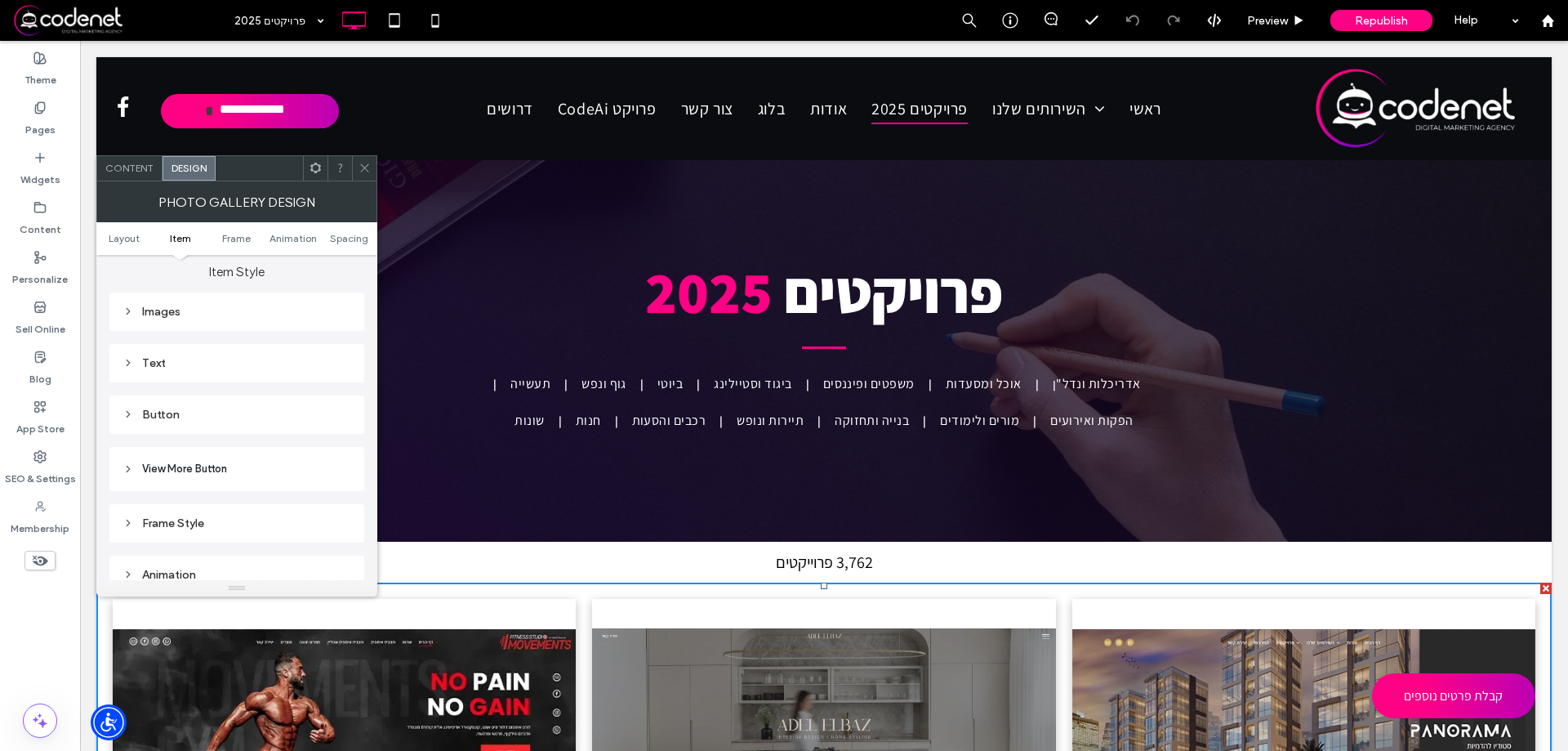
click at [178, 354] on div "Text" at bounding box center [237, 363] width 229 height 22
click at [214, 356] on div "Button" at bounding box center [237, 361] width 229 height 14
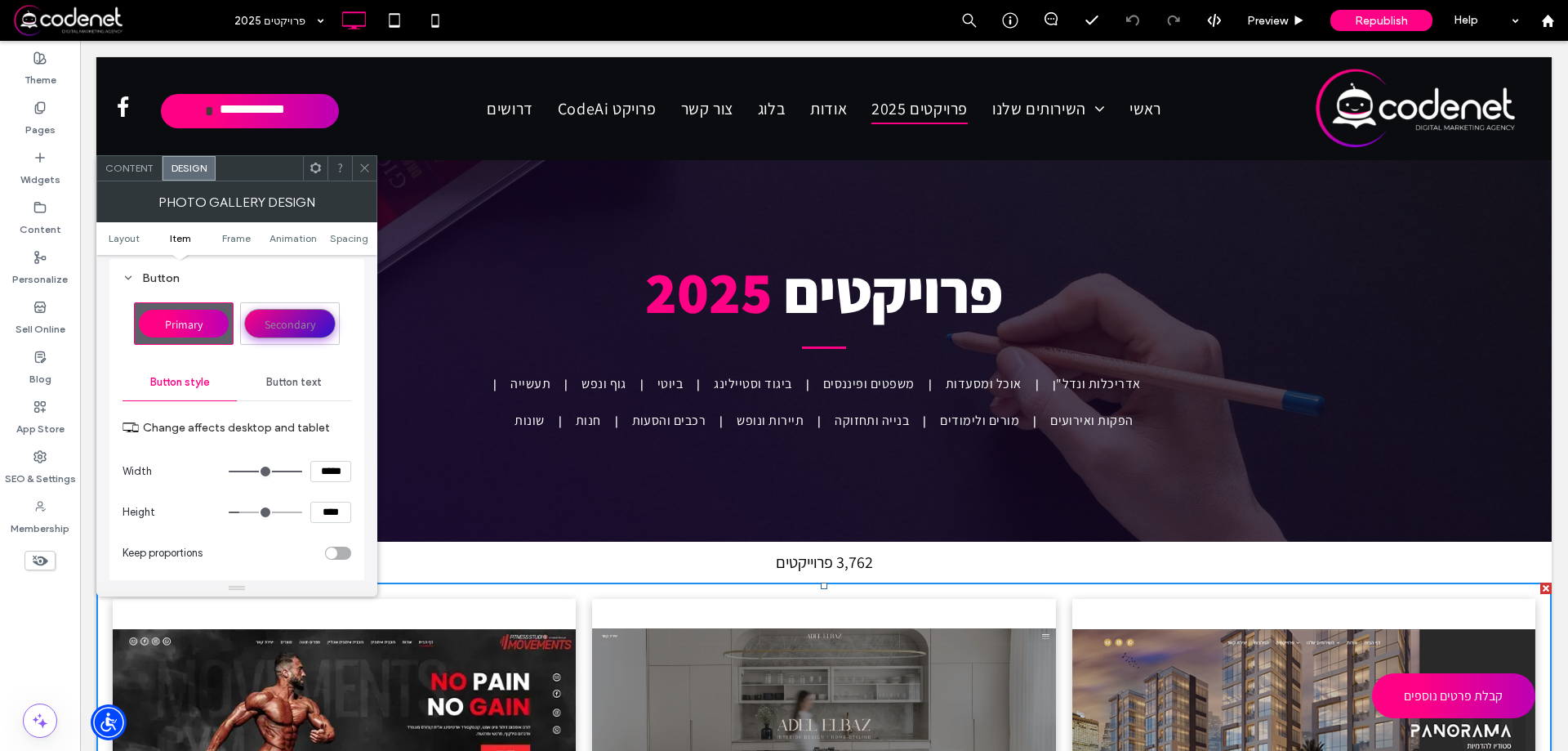
scroll to position [981, 0]
click at [298, 381] on span "Button text" at bounding box center [294, 382] width 55 height 13
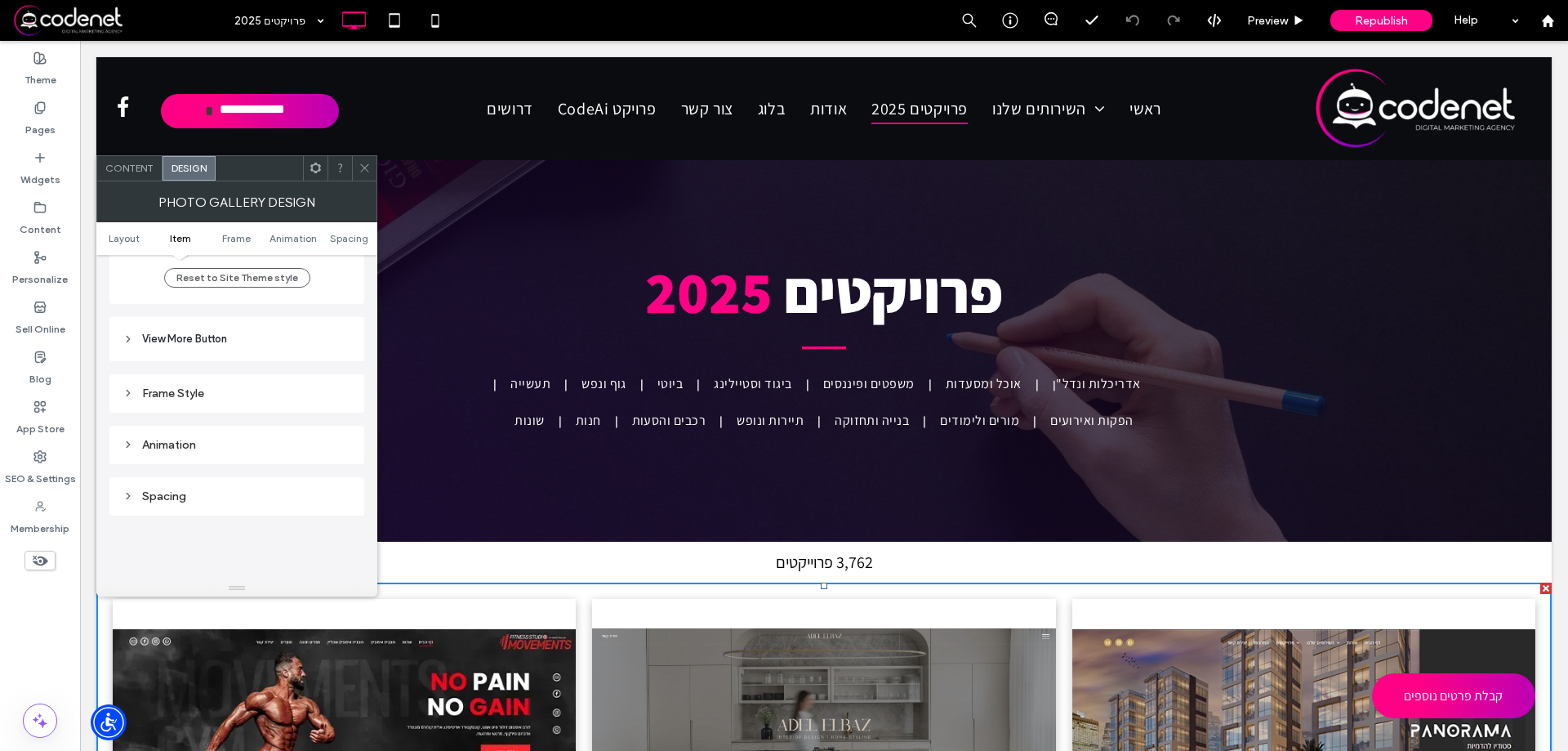
scroll to position [1553, 0]
click at [231, 337] on header "View More Button" at bounding box center [237, 332] width 255 height 45
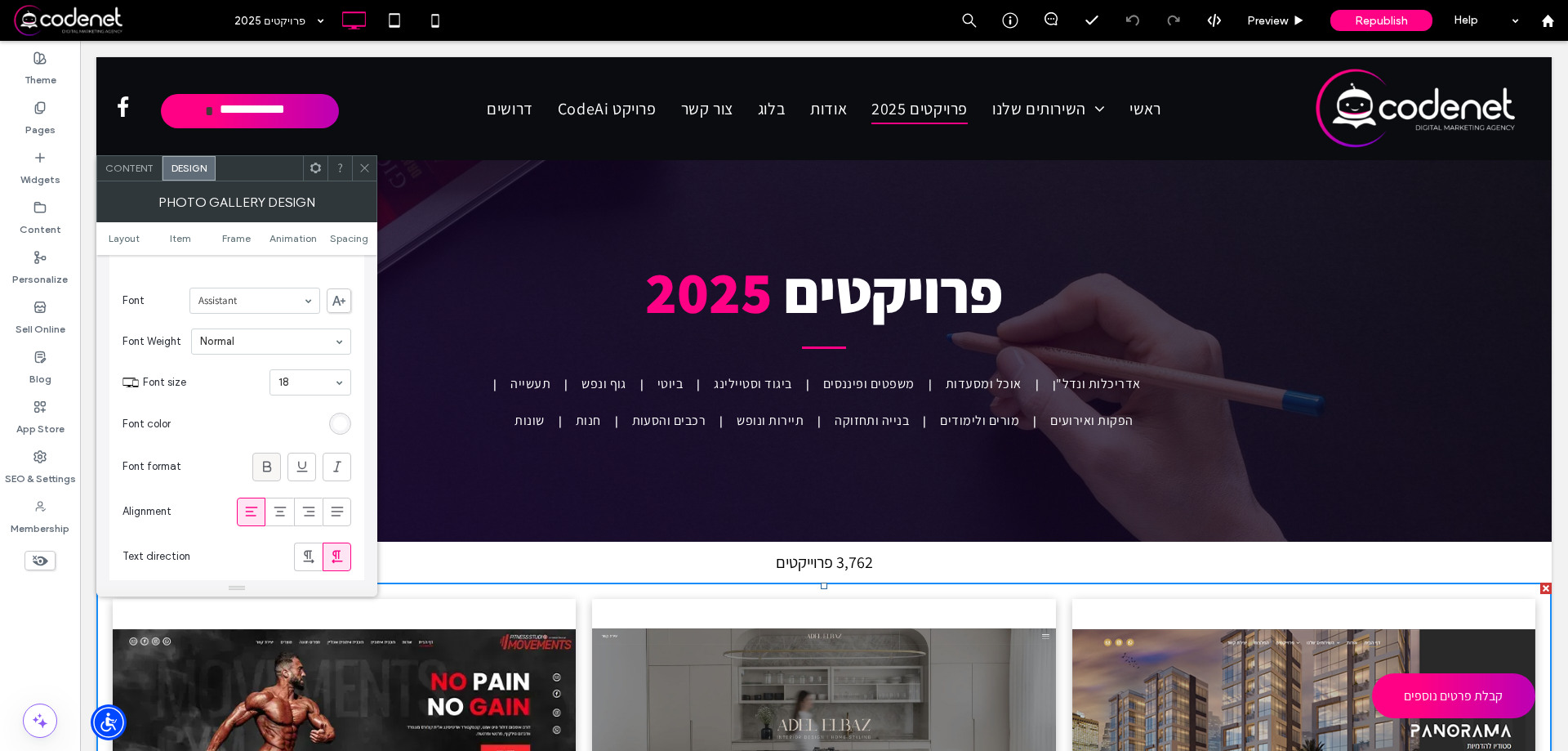
scroll to position [1879, 0]
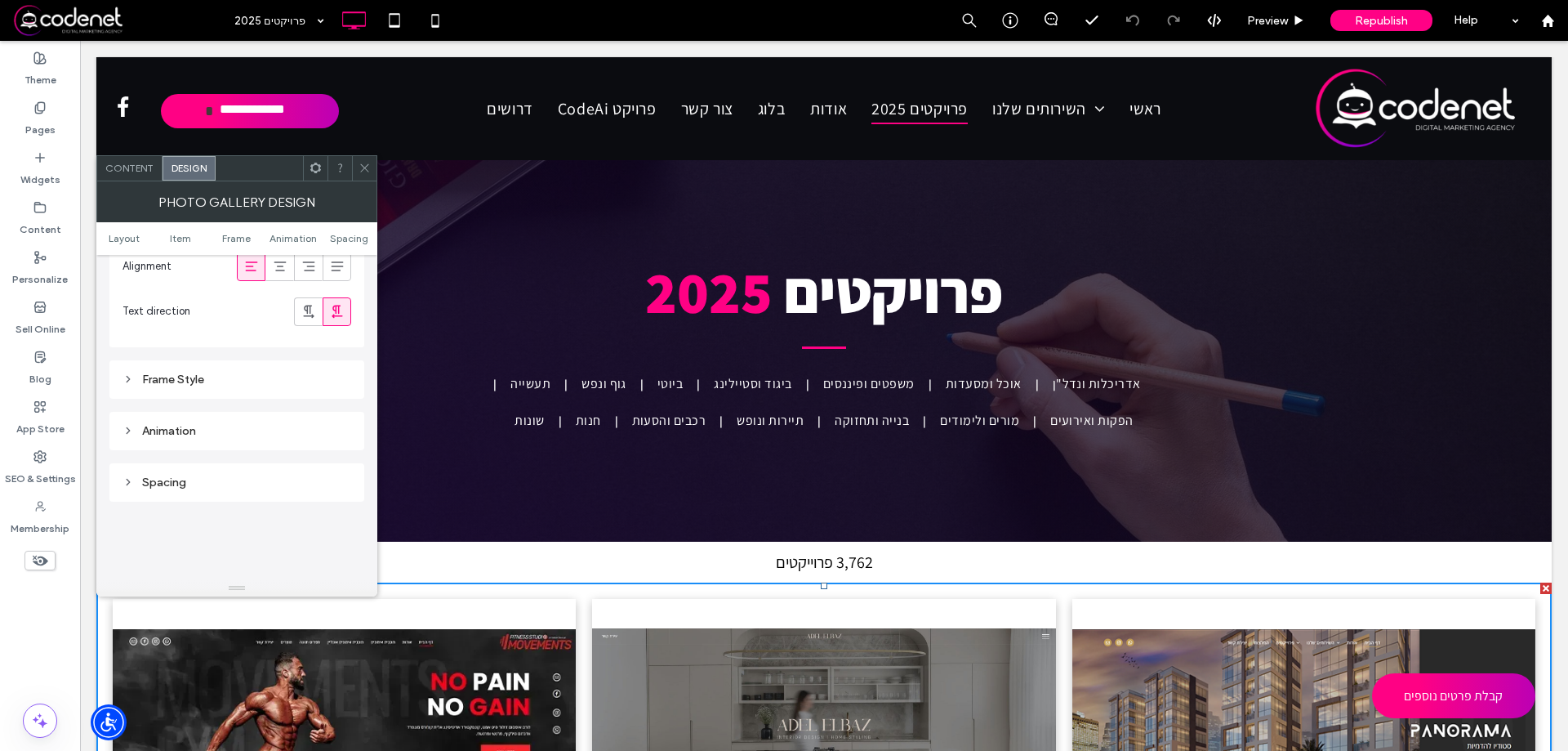
click at [244, 376] on div "Frame Style" at bounding box center [237, 379] width 229 height 14
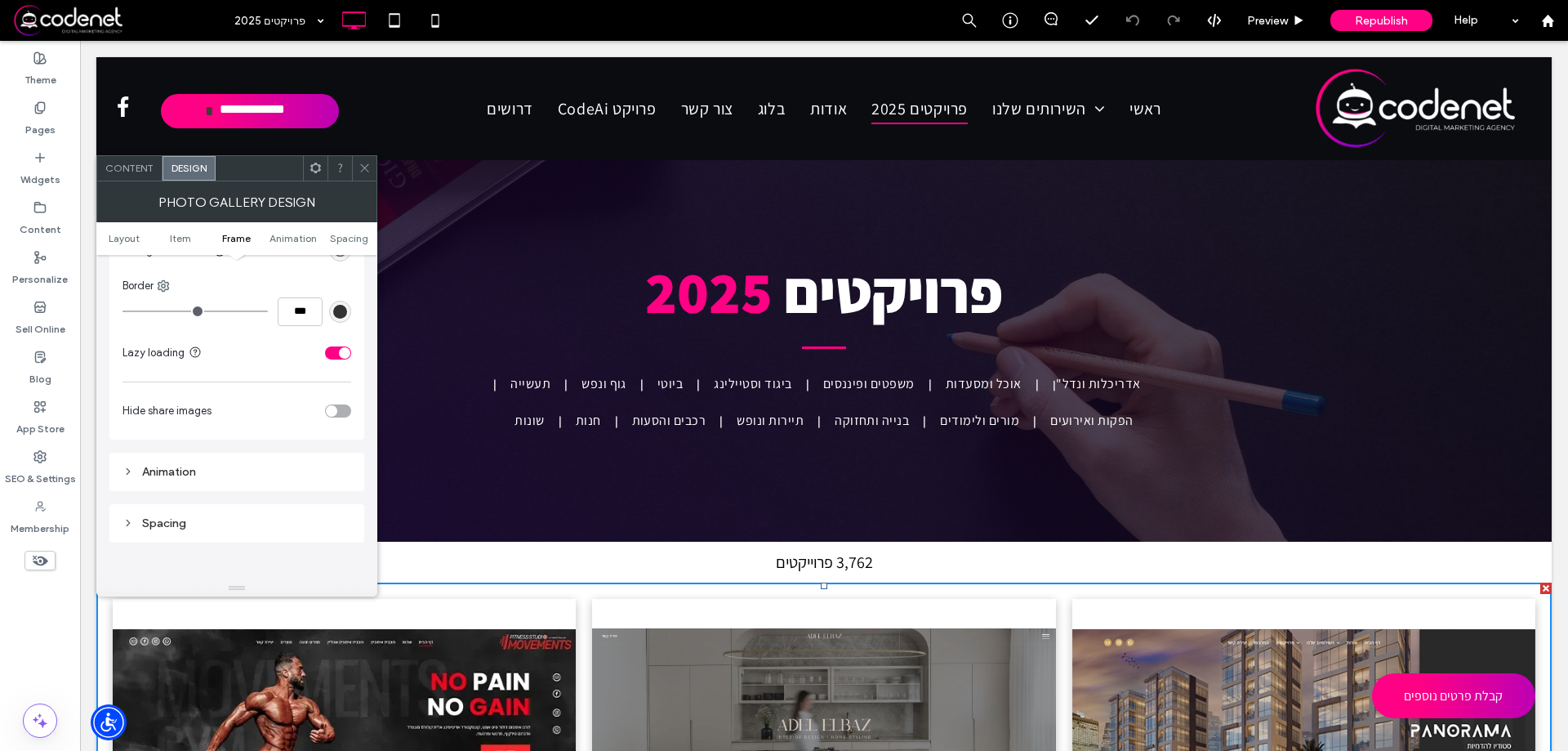
scroll to position [2206, 0]
click at [366, 170] on use at bounding box center [365, 168] width 8 height 8
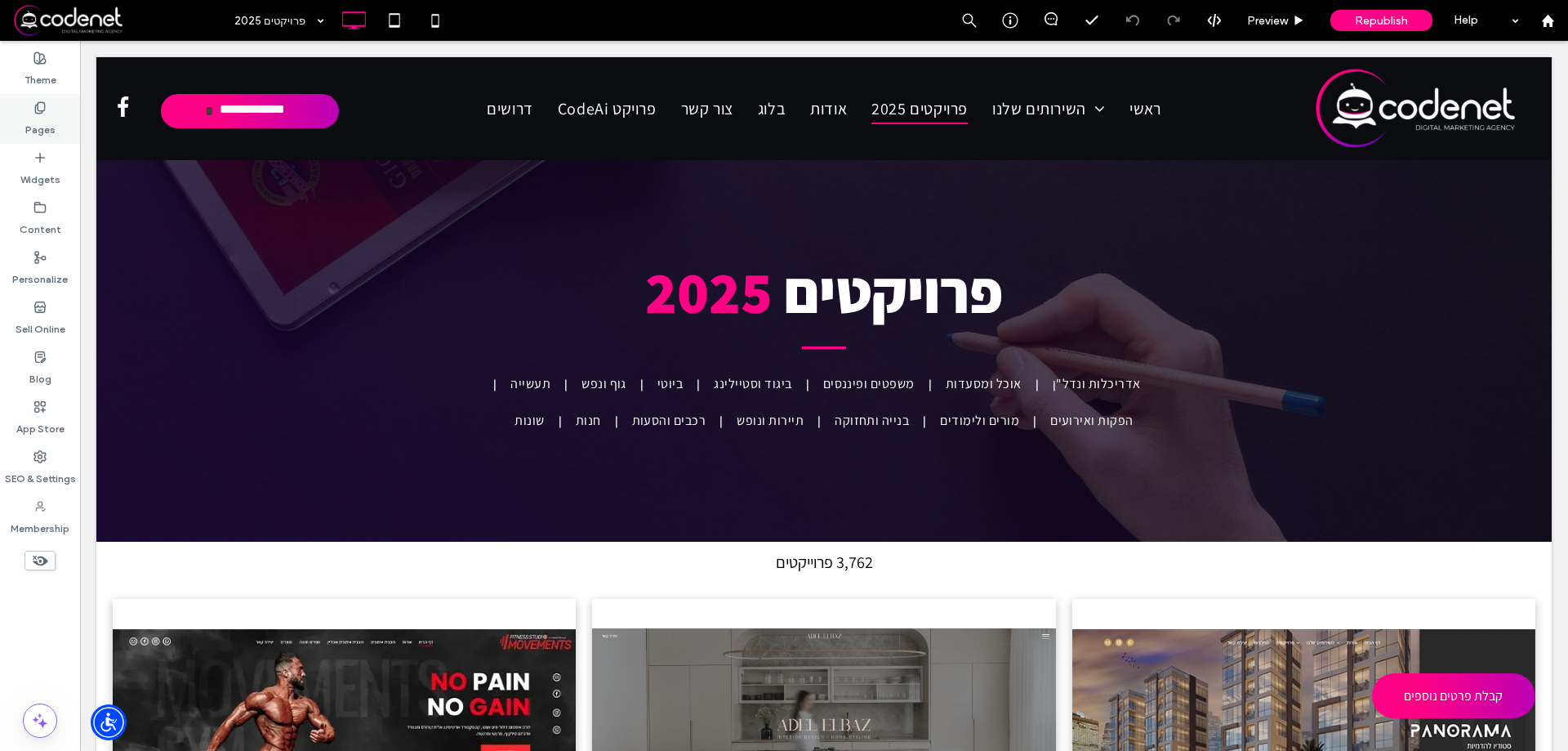
click at [52, 115] on label "Pages" at bounding box center [41, 125] width 31 height 23
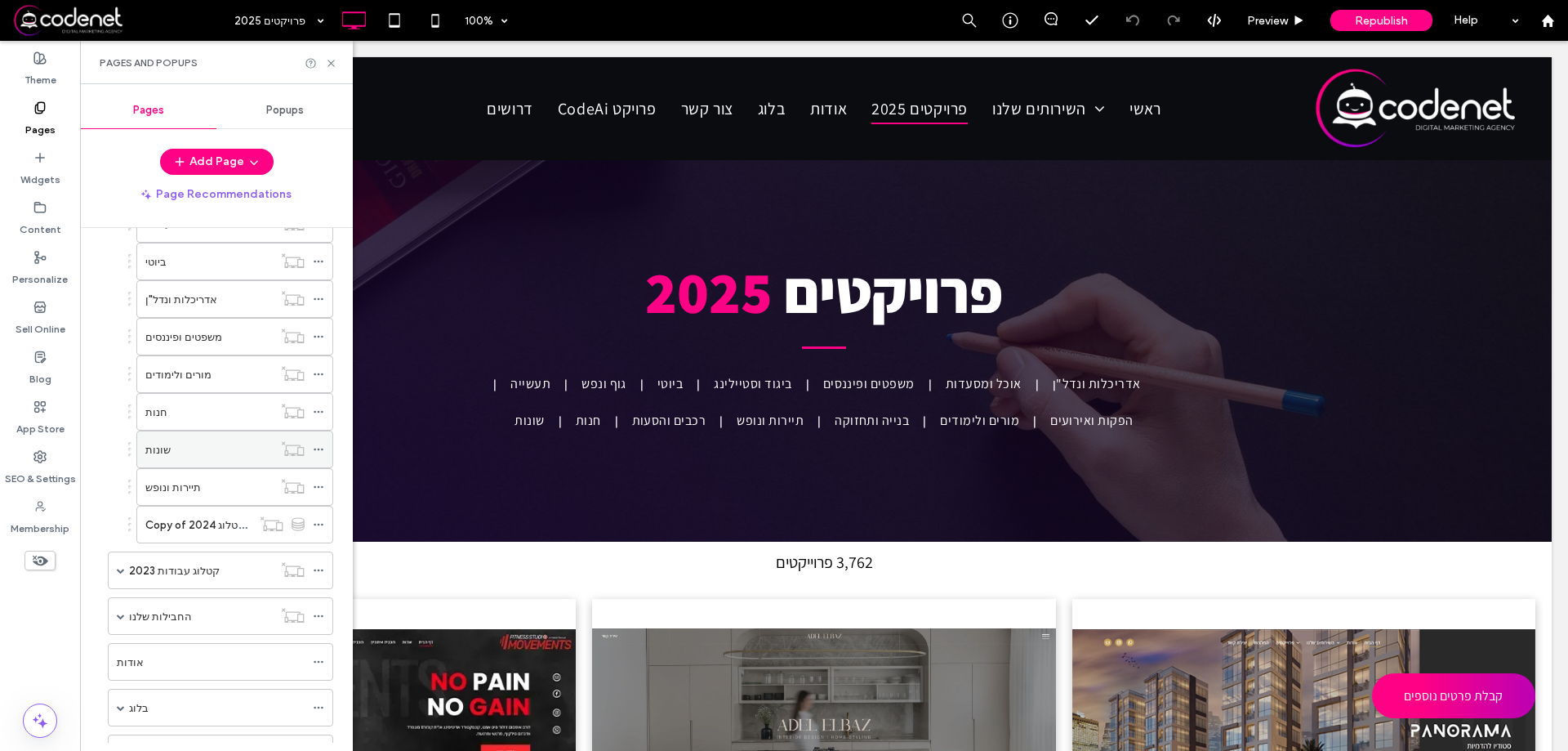
scroll to position [408, 0]
click at [186, 533] on div "Copy of עמוד אתר - קטלוג 2024" at bounding box center [198, 521] width 106 height 36
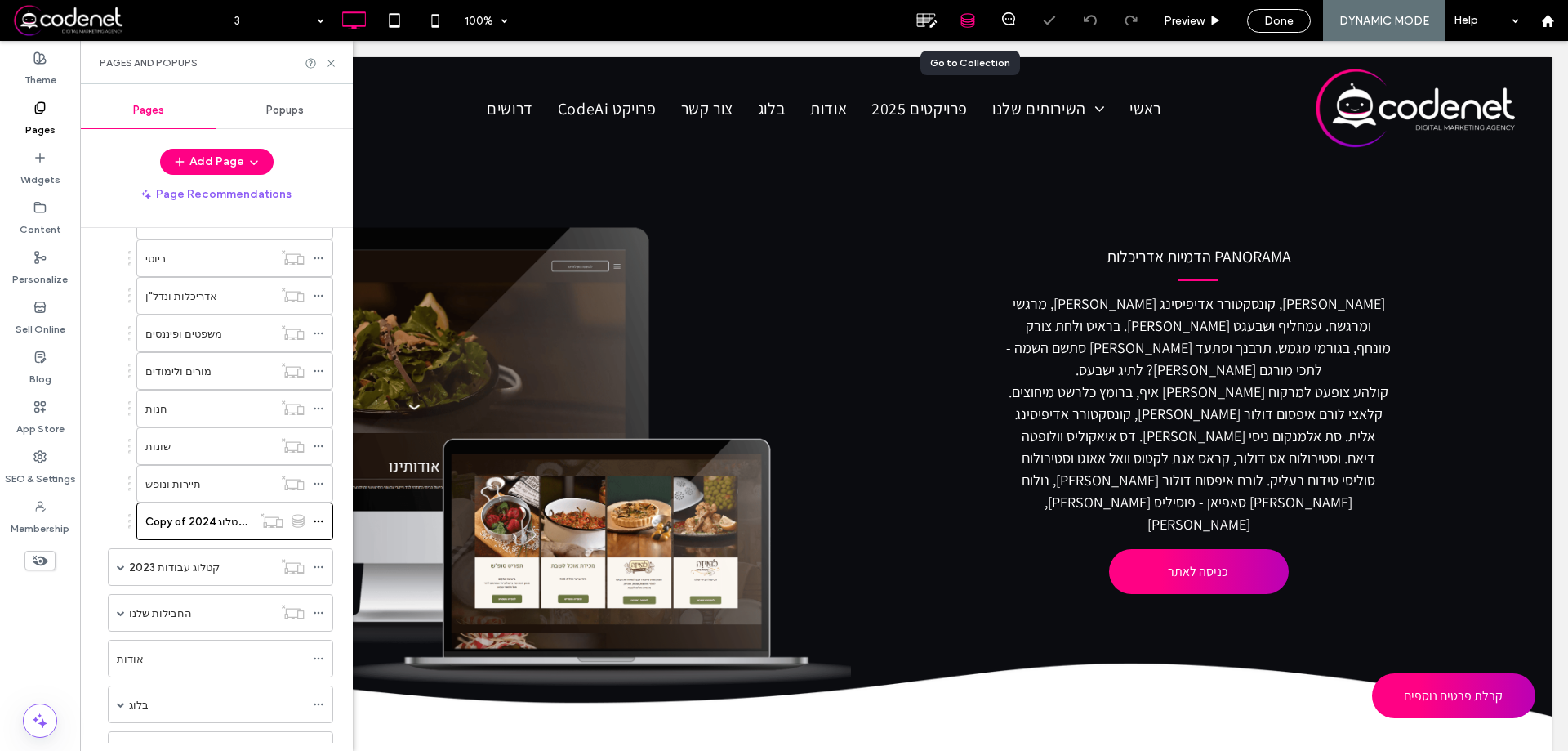
click at [969, 19] on icon at bounding box center [968, 20] width 15 height 15
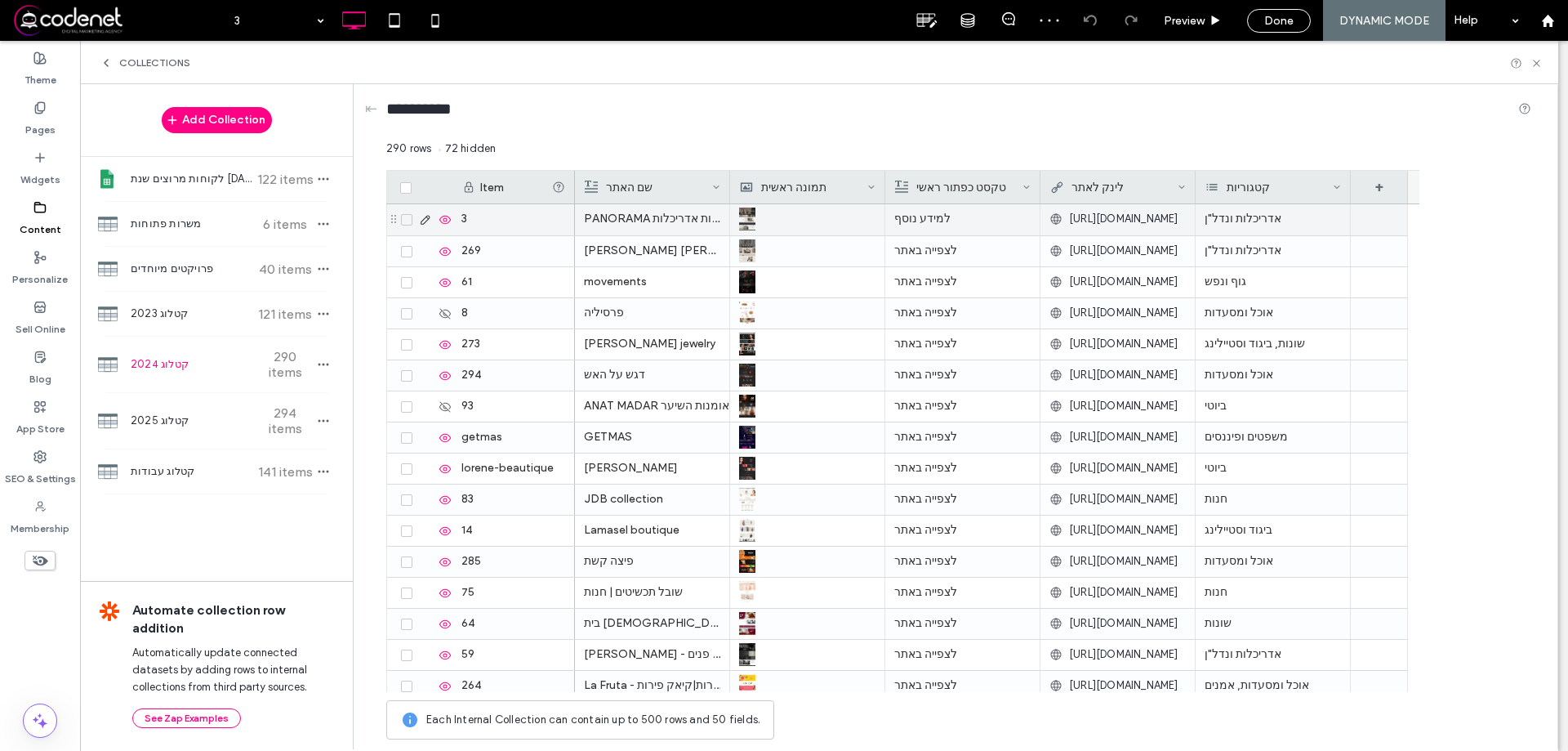
click at [1095, 215] on span "http://panoramastudio.co.il" at bounding box center [1124, 219] width 110 height 16
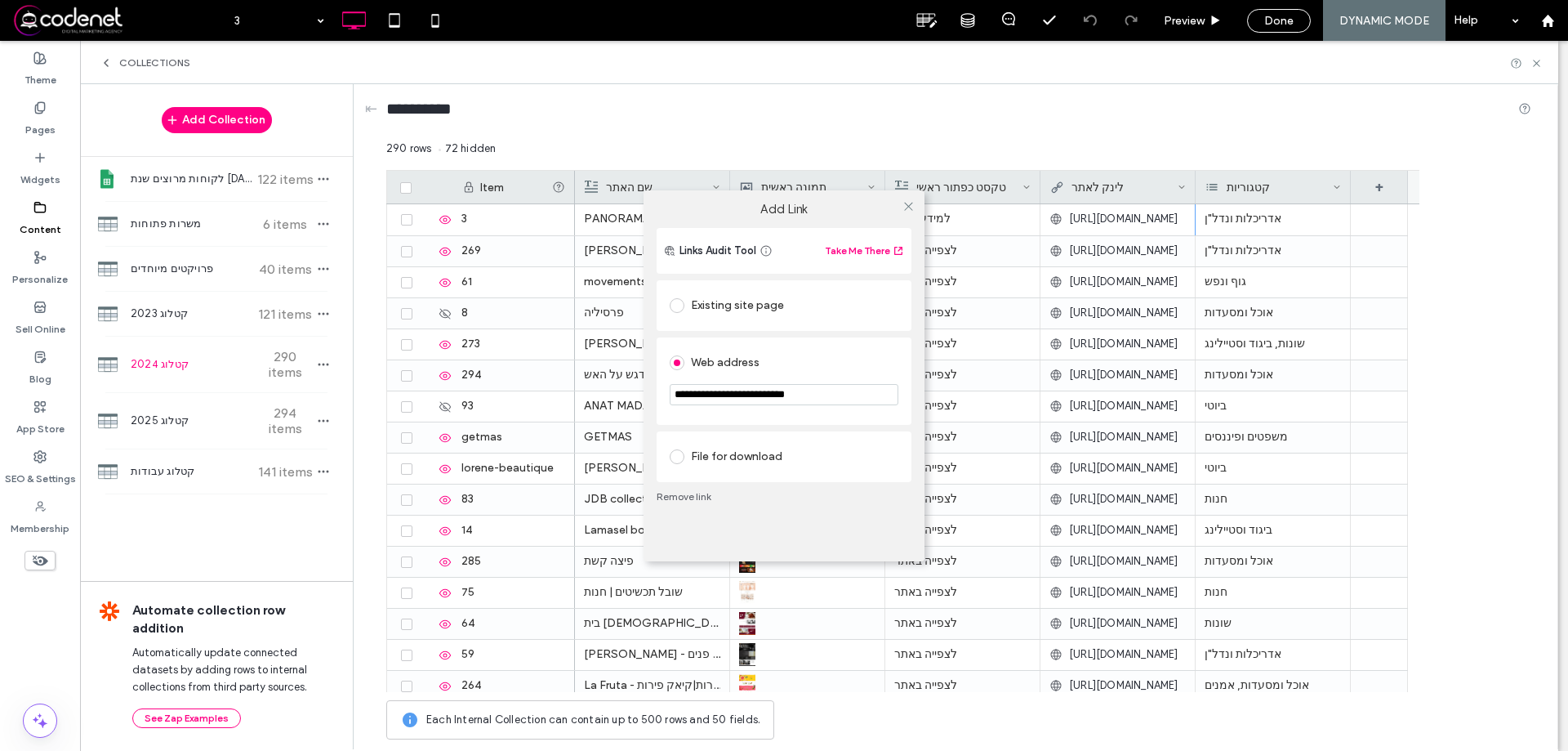
click at [698, 310] on div "Existing site page" at bounding box center [784, 305] width 229 height 26
click at [731, 417] on div "Web address" at bounding box center [784, 413] width 229 height 26
click at [740, 470] on div "File for download" at bounding box center [784, 457] width 229 height 35
click at [708, 376] on div "Web address" at bounding box center [784, 363] width 229 height 35
click at [770, 402] on input "**********" at bounding box center [784, 394] width 229 height 21
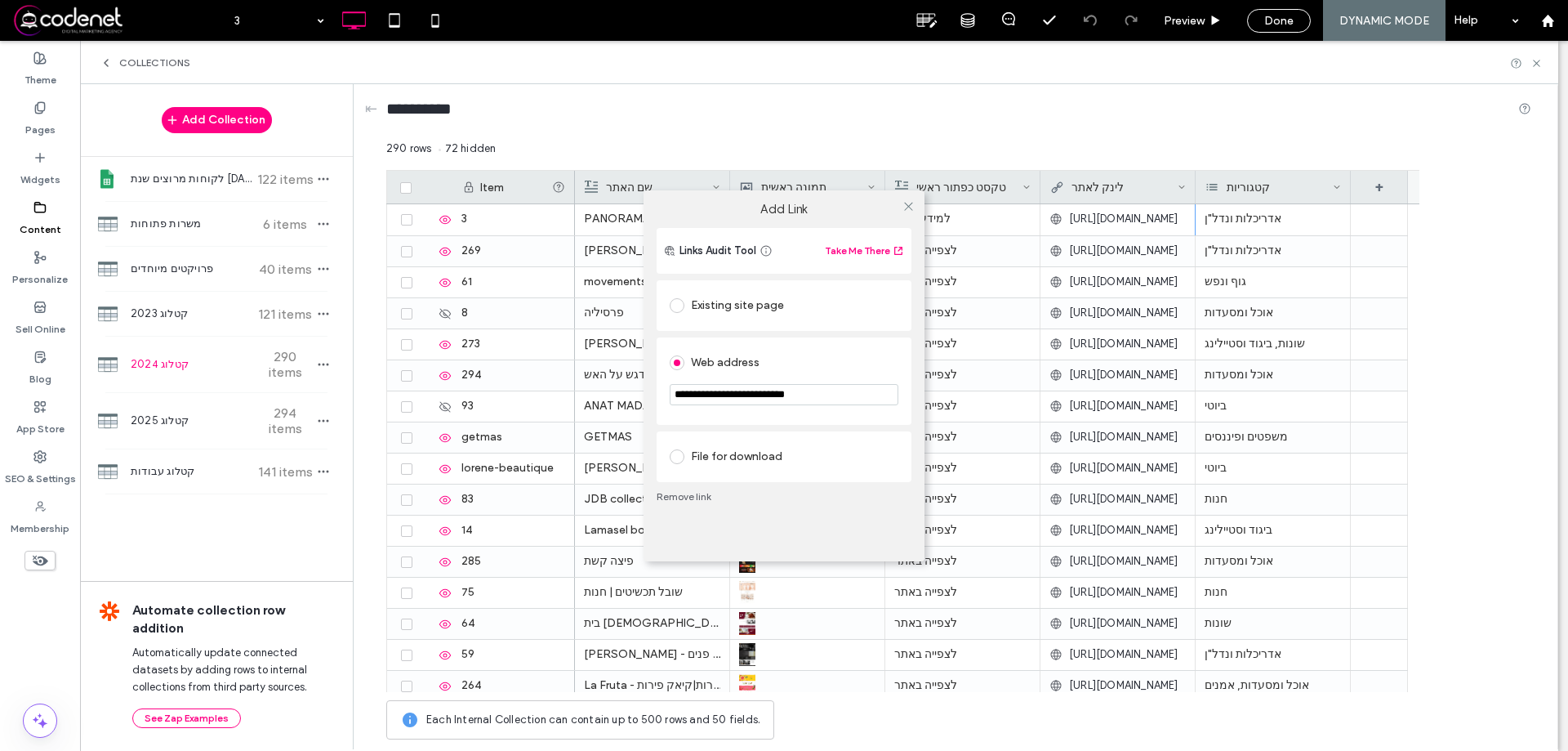
click at [770, 402] on input "**********" at bounding box center [784, 394] width 229 height 21
click at [764, 254] on icon at bounding box center [766, 251] width 13 height 13
drag, startPoint x: 822, startPoint y: 222, endPoint x: 832, endPoint y: 220, distance: 10.2
click at [832, 220] on div "Add Link" at bounding box center [784, 209] width 281 height 38
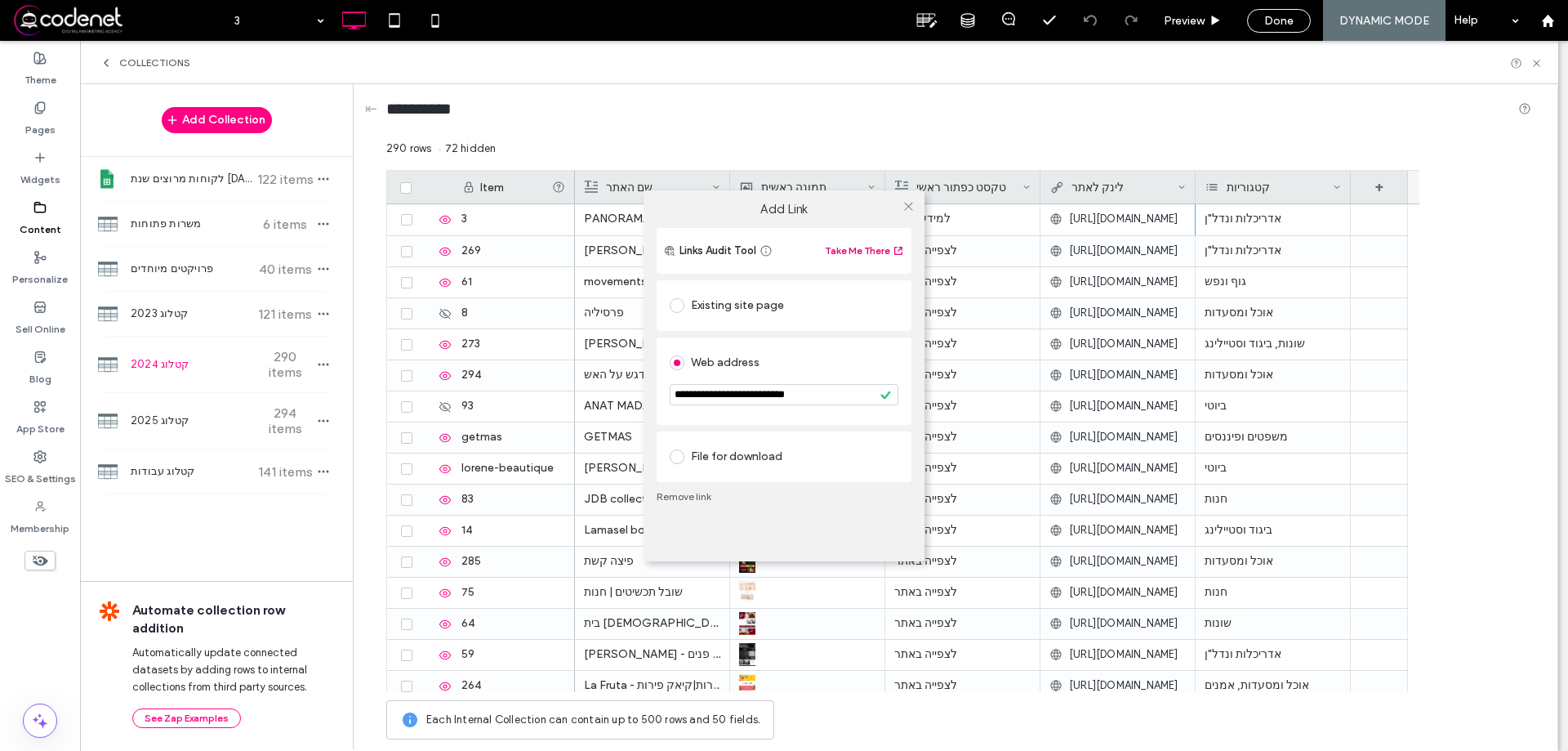
click at [866, 249] on button "Take Me There" at bounding box center [865, 251] width 80 height 20
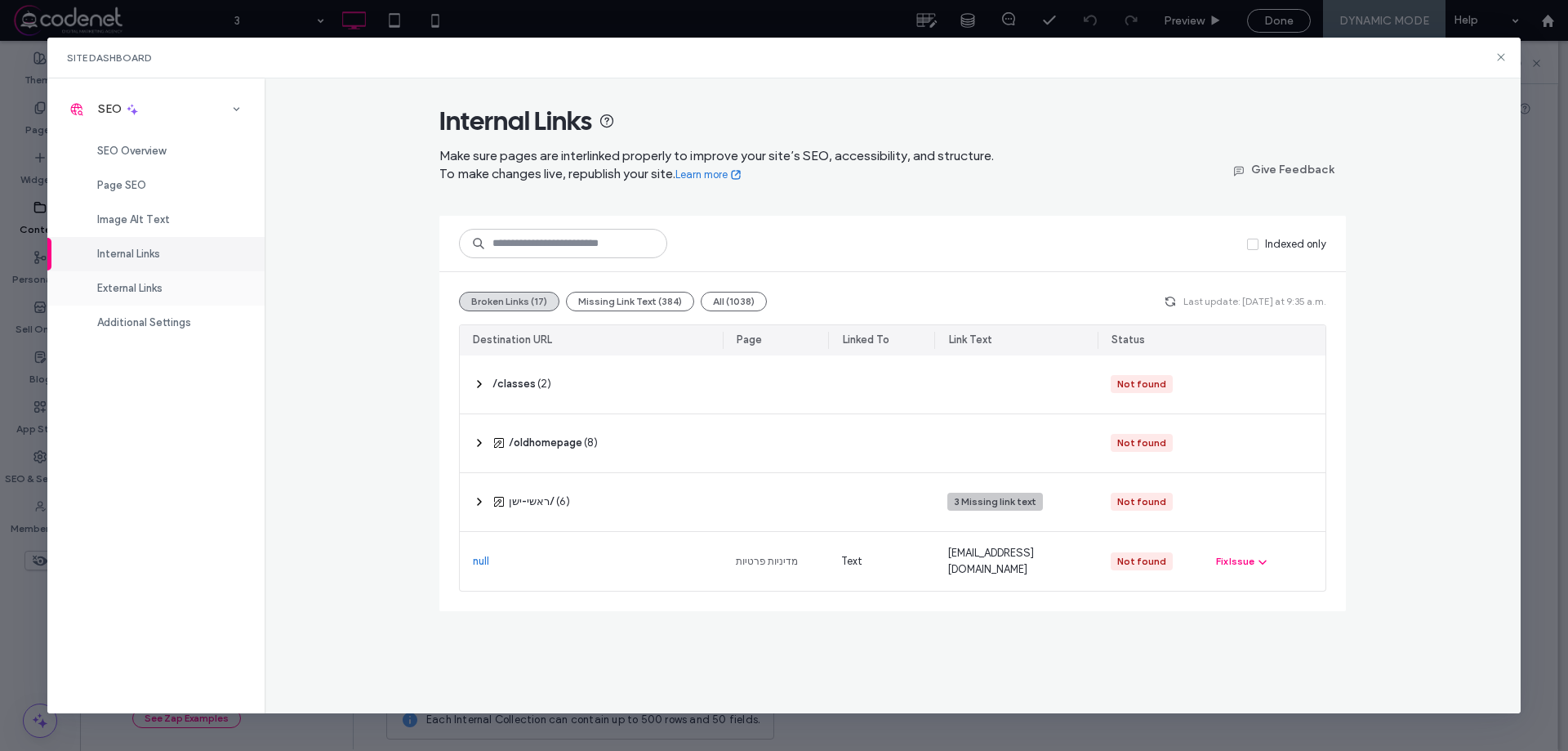
click at [114, 291] on span "External Links" at bounding box center [130, 288] width 65 height 12
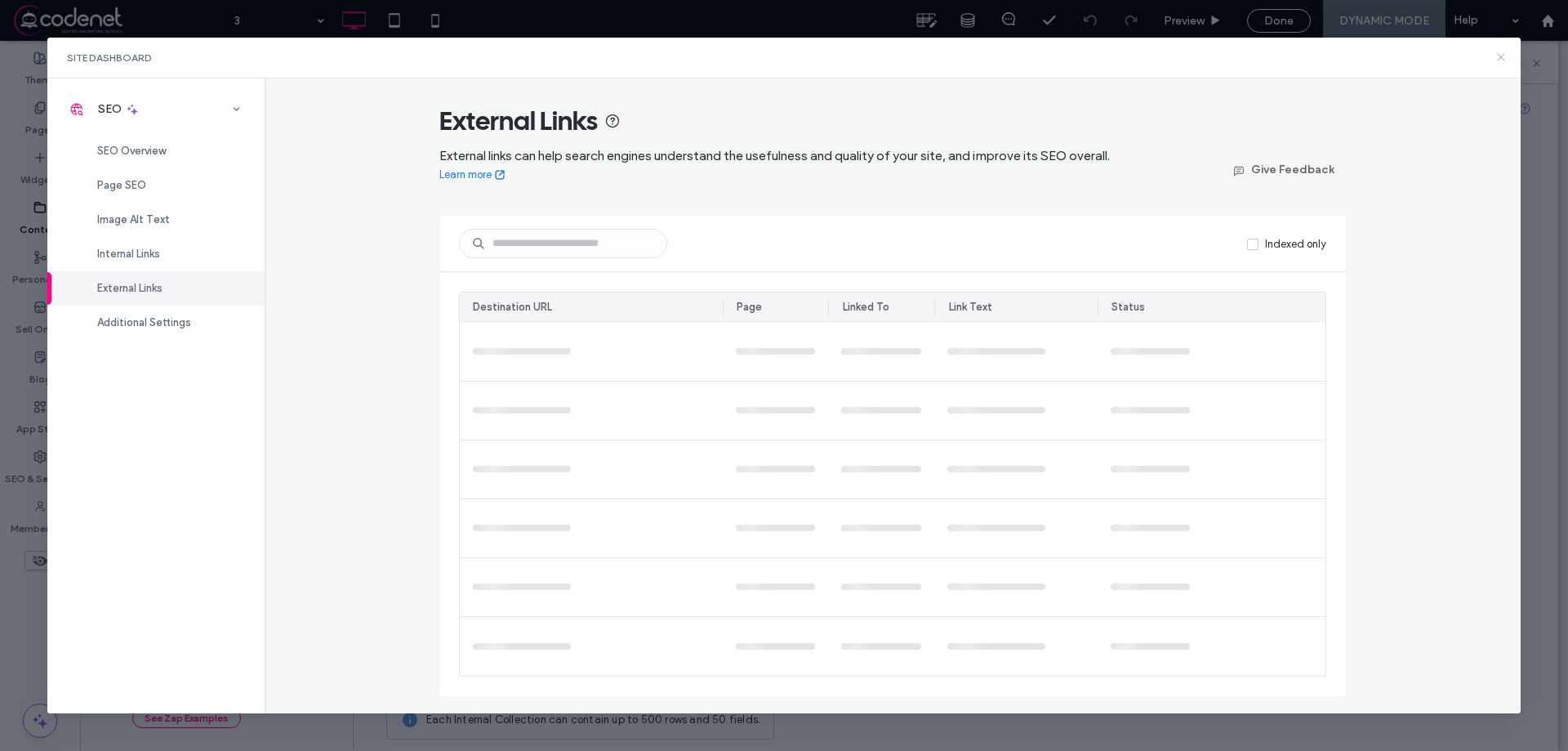
click at [1505, 57] on icon at bounding box center [1501, 56] width 13 height 13
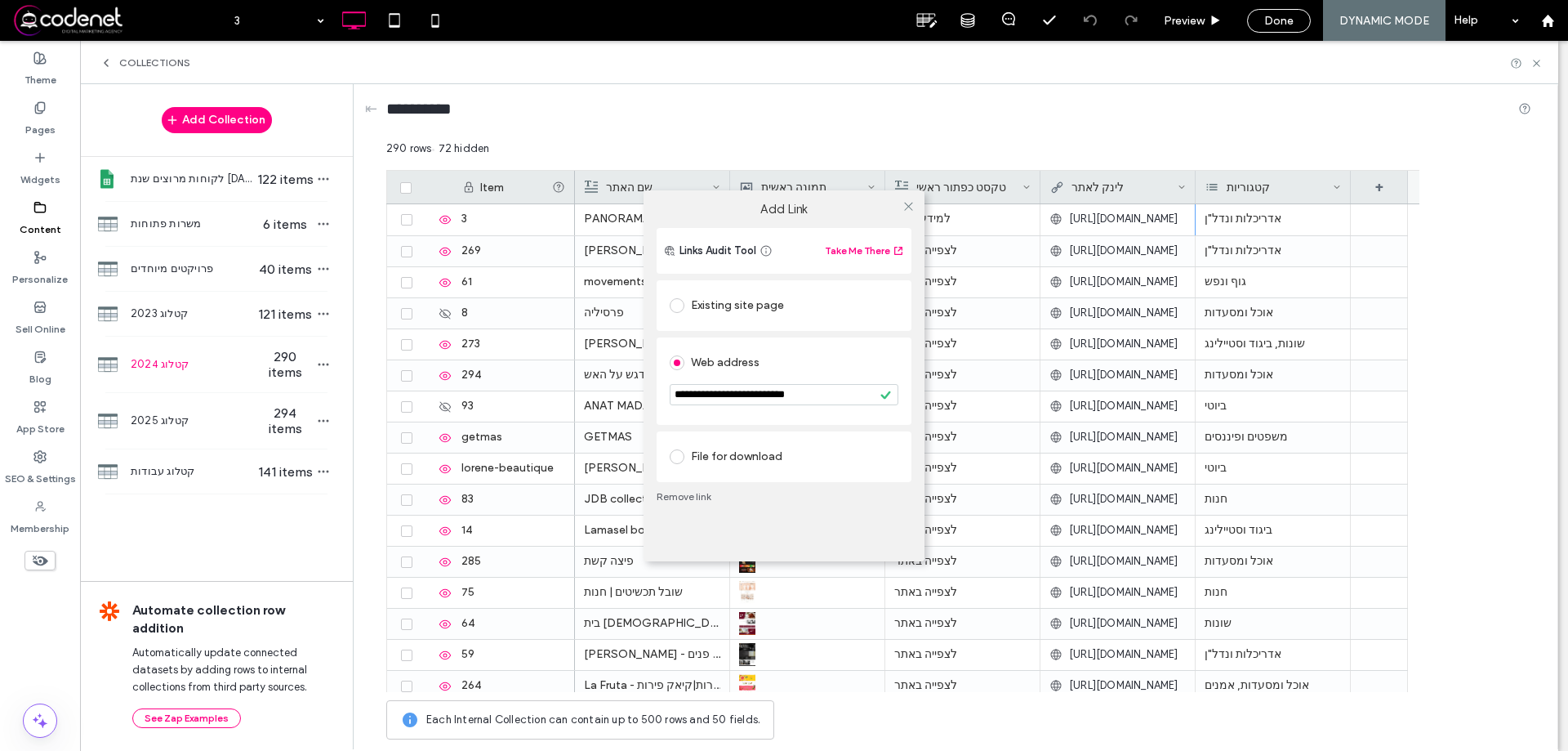
click at [711, 398] on input "**********" at bounding box center [784, 394] width 229 height 21
click at [715, 397] on input "**********" at bounding box center [784, 394] width 229 height 21
click at [822, 393] on input "**********" at bounding box center [784, 394] width 229 height 21
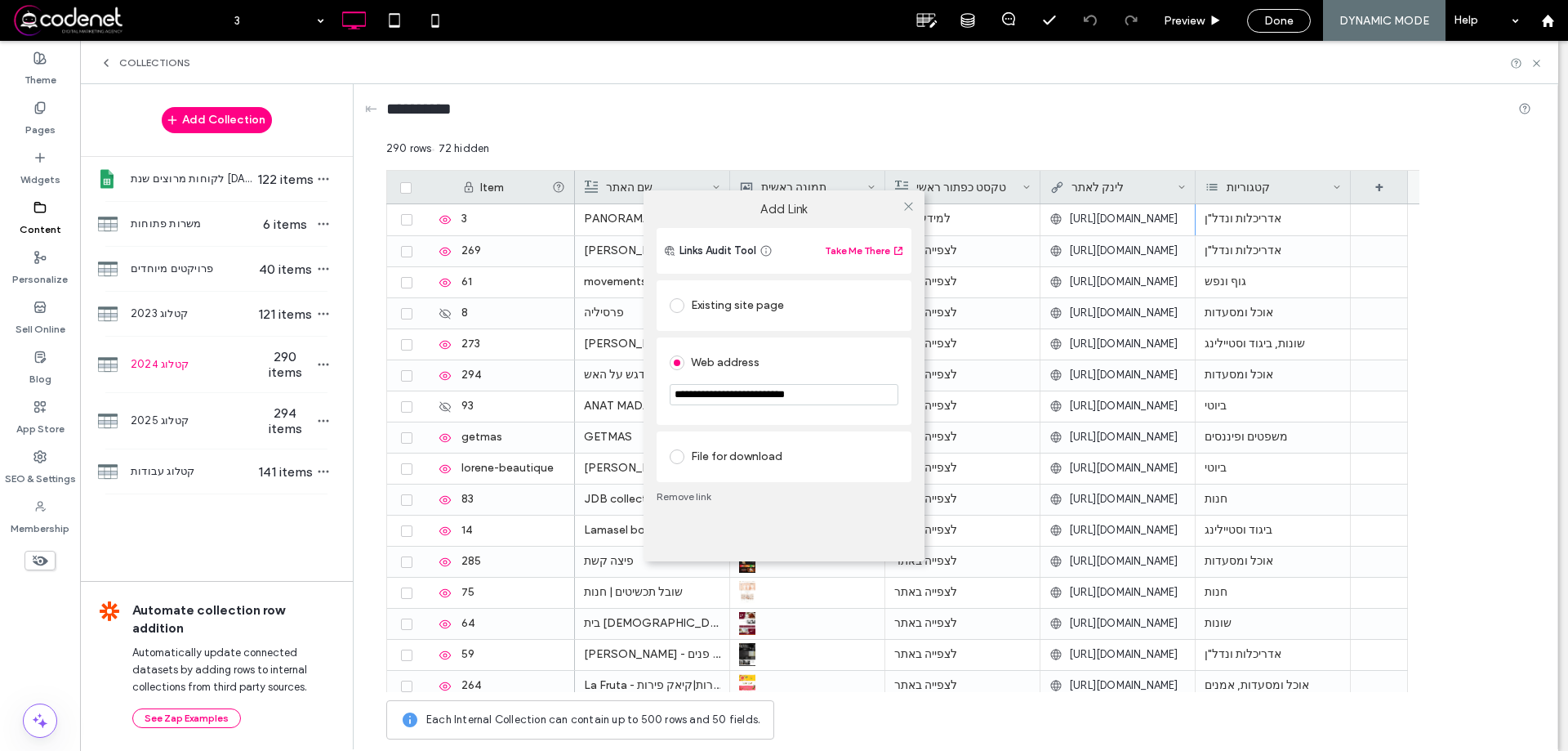
paste input "**********"
click at [812, 398] on input "**********" at bounding box center [784, 395] width 229 height 22
click at [844, 348] on div "Web address" at bounding box center [784, 361] width 229 height 31
drag, startPoint x: 834, startPoint y: 393, endPoint x: 903, endPoint y: 393, distance: 69.0
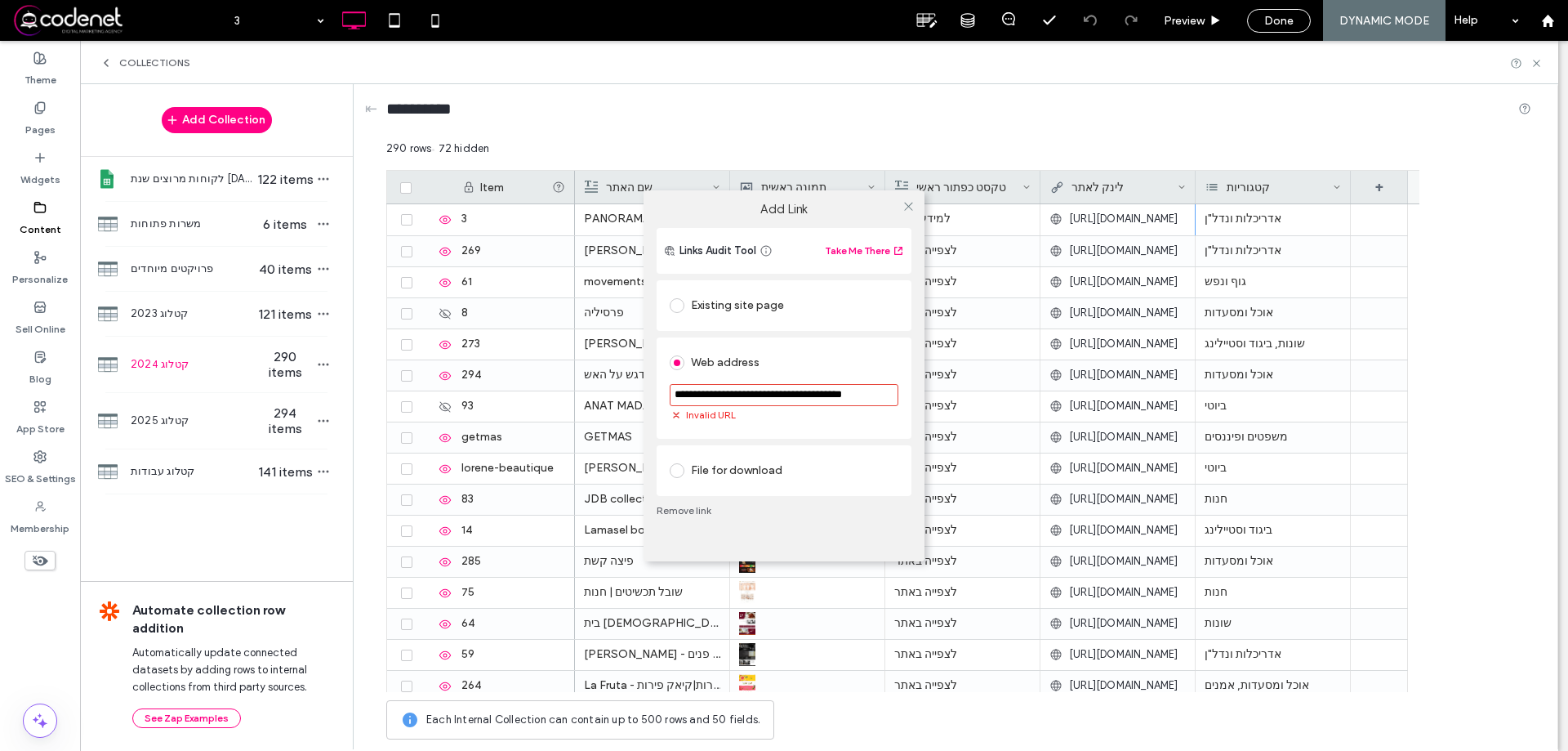
click at [903, 393] on div "**********" at bounding box center [784, 388] width 255 height 101
click at [686, 401] on input "**********" at bounding box center [784, 395] width 229 height 22
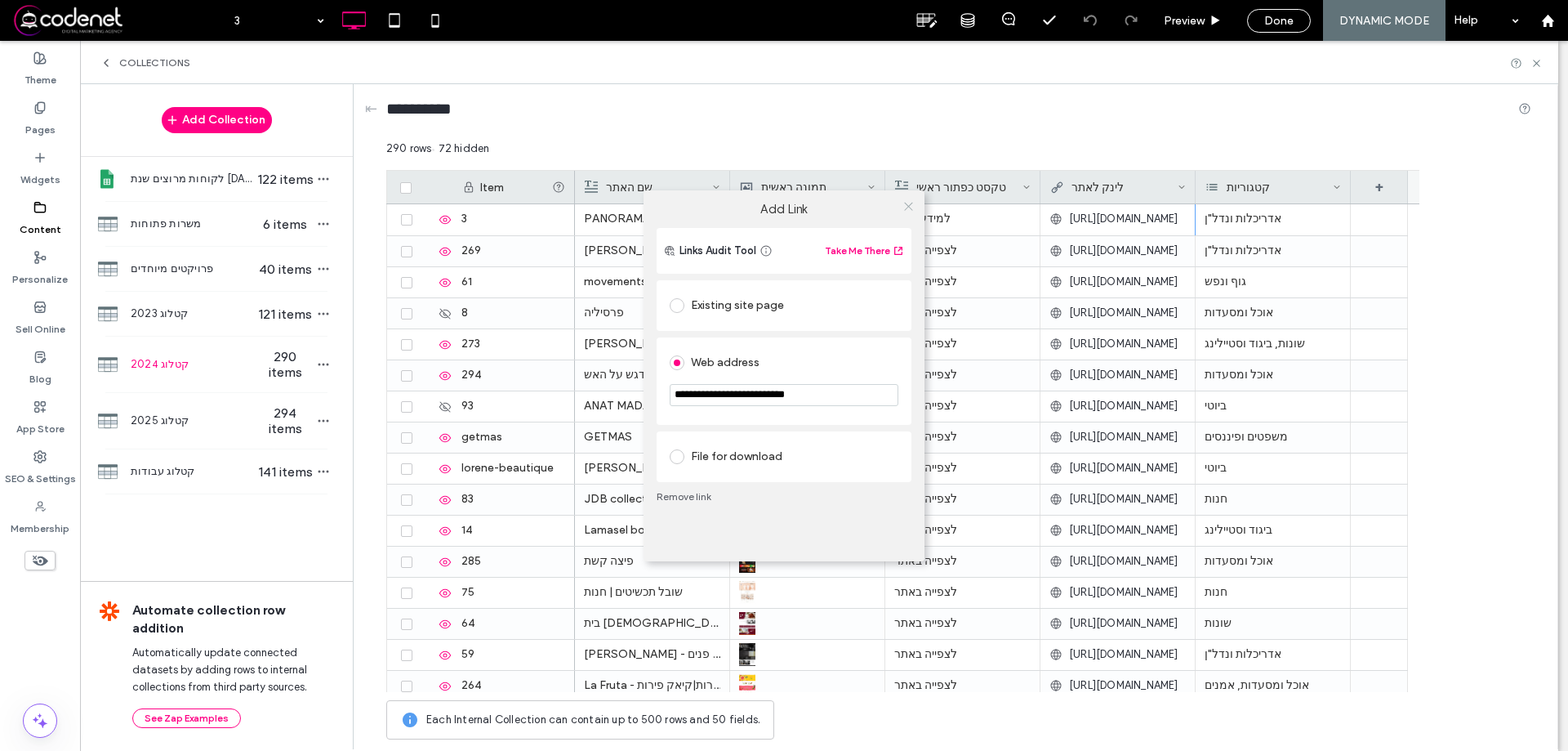
type input "**********"
click at [910, 206] on icon at bounding box center [908, 206] width 12 height 12
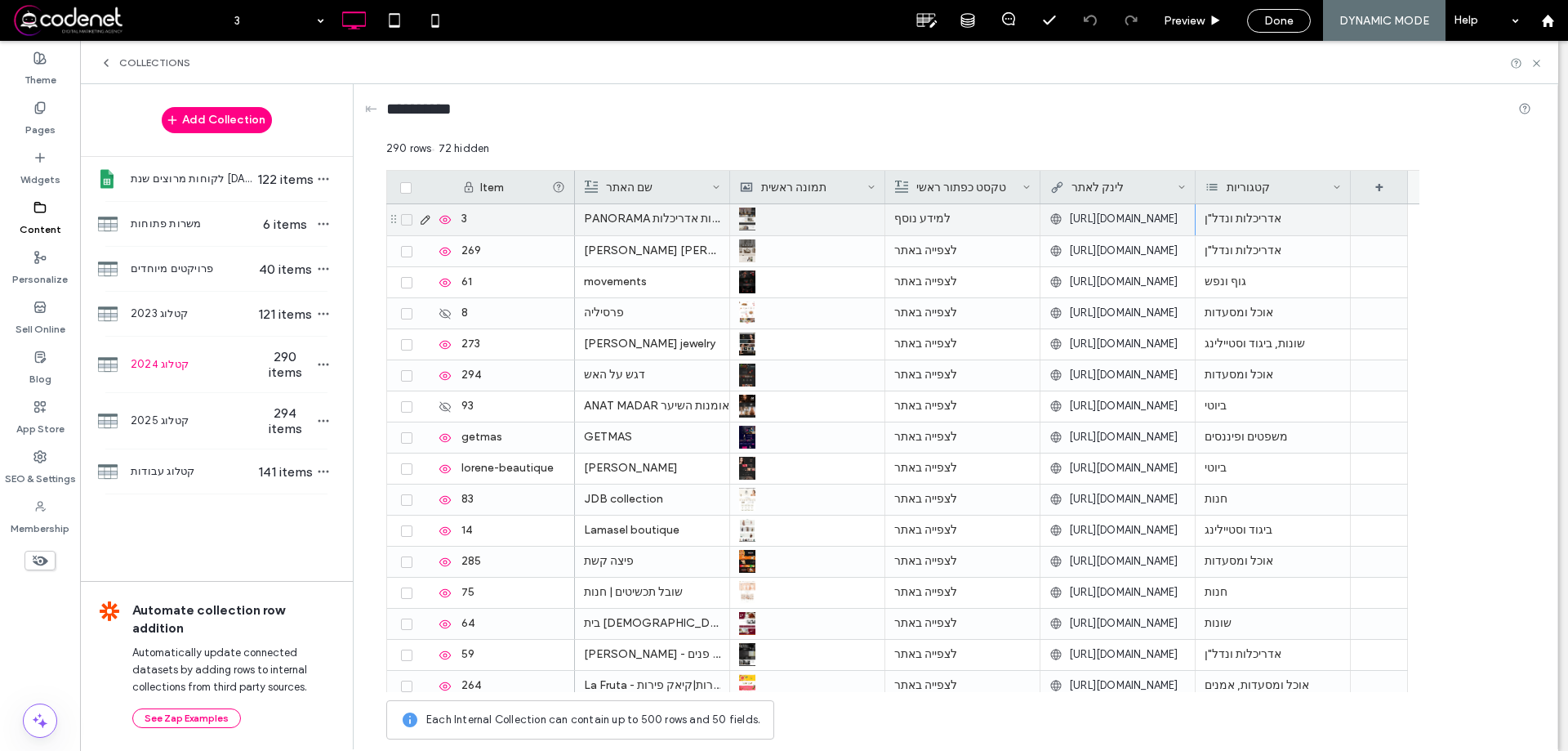
click at [426, 219] on icon at bounding box center [425, 219] width 13 height 13
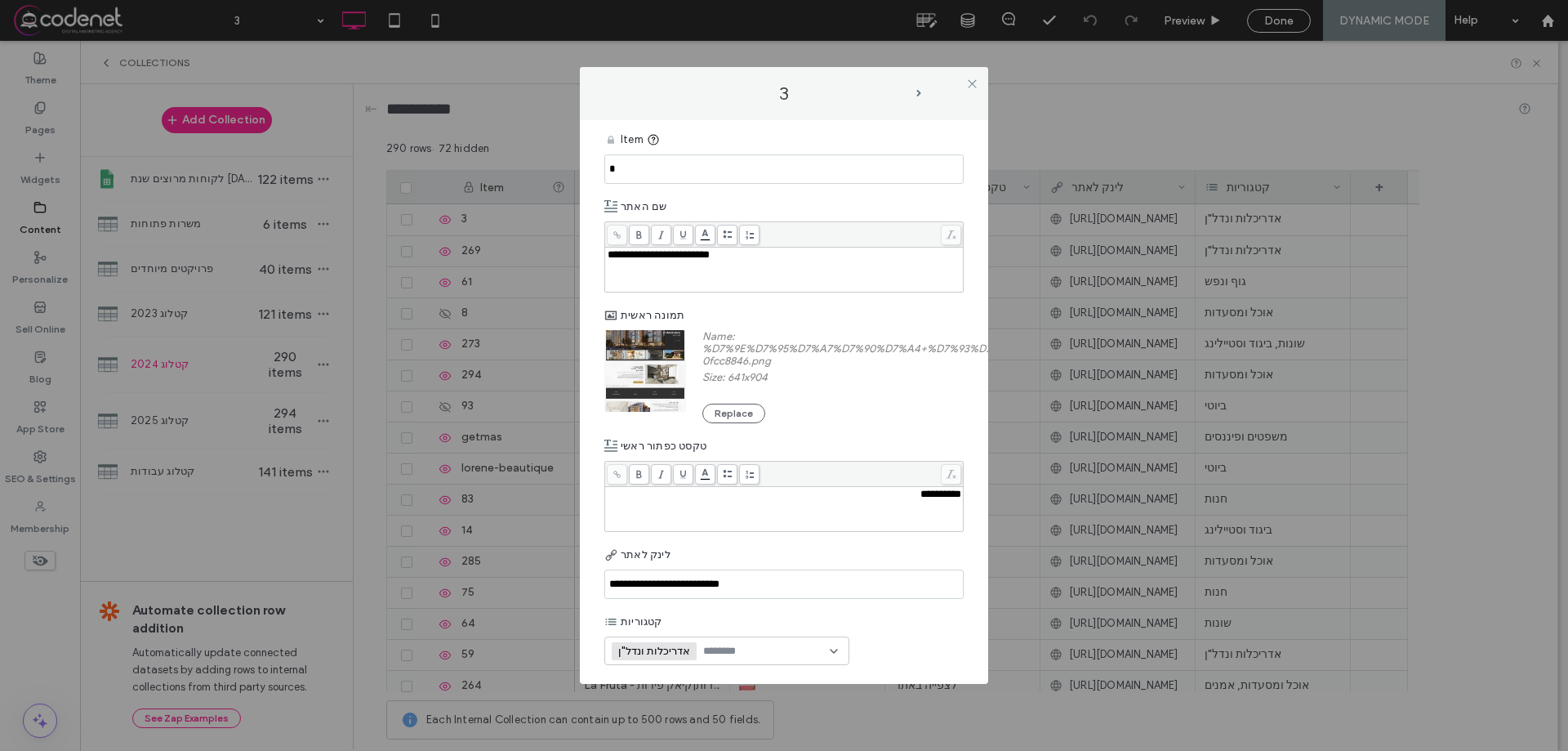
scroll to position [9, 0]
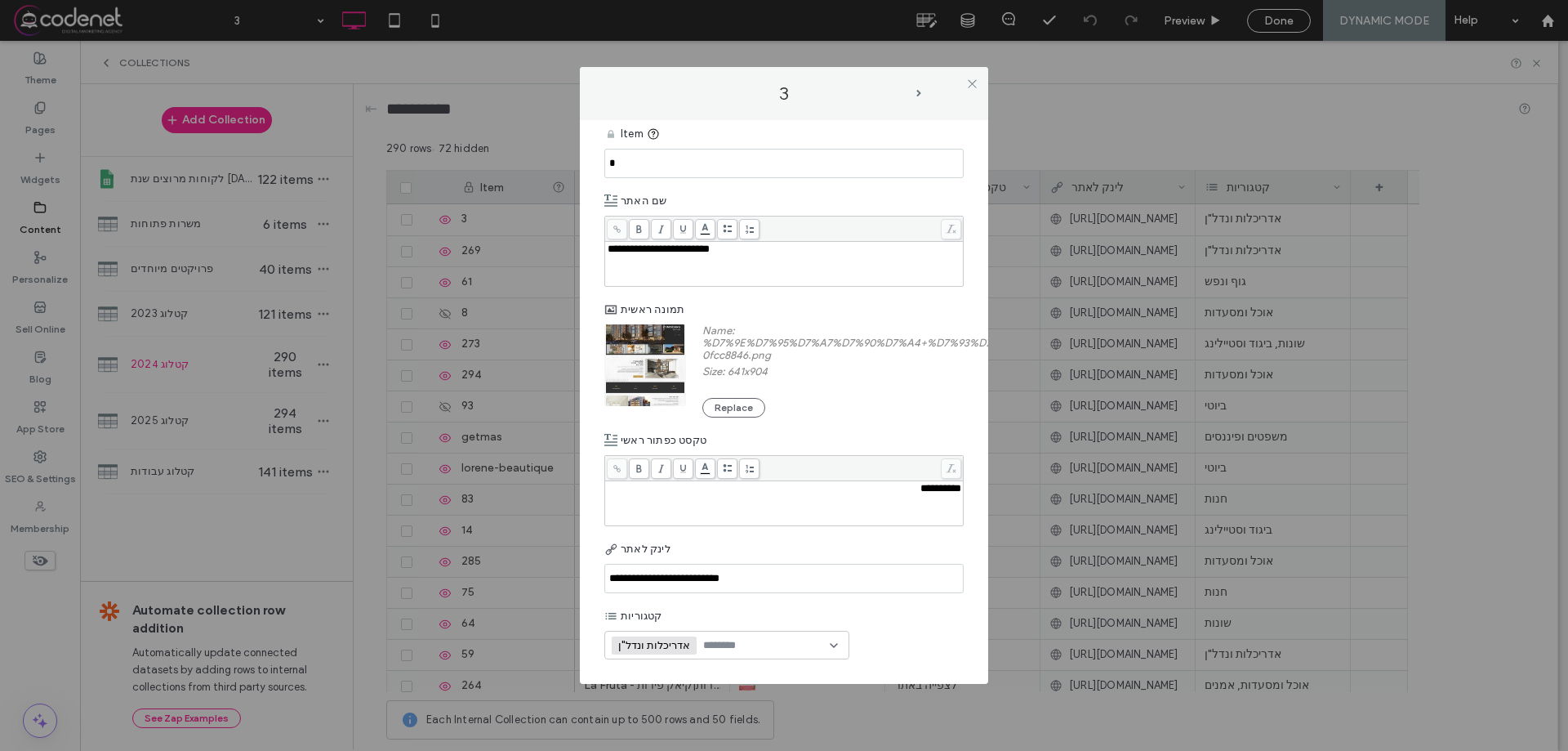
click at [641, 539] on div "לינק לאתר" at bounding box center [784, 549] width 360 height 30
click at [632, 550] on span "לינק לאתר" at bounding box center [646, 549] width 50 height 16
click at [674, 584] on input "**********" at bounding box center [784, 579] width 360 height 30
click at [670, 571] on input "**********" at bounding box center [784, 579] width 360 height 30
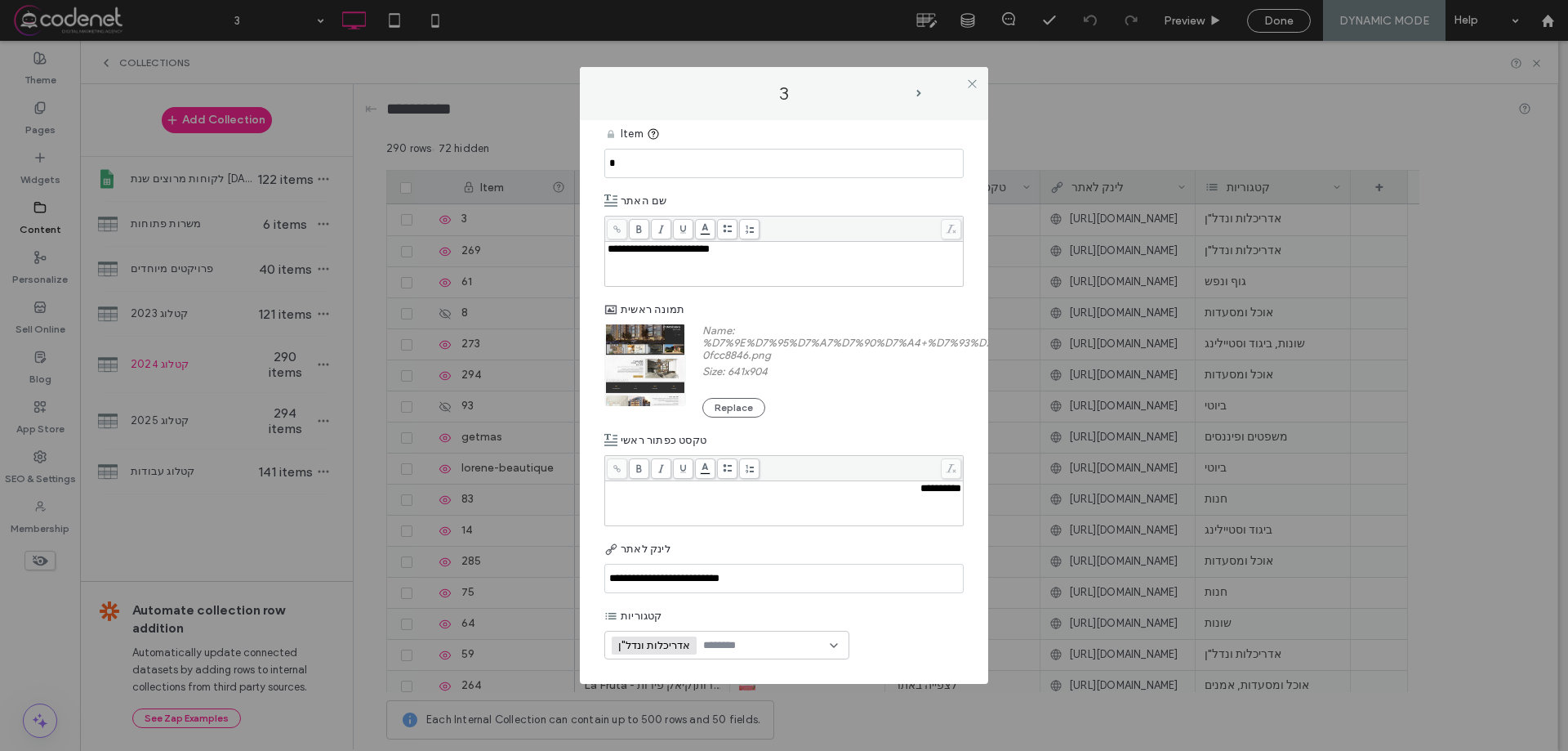
click at [670, 571] on input "**********" at bounding box center [784, 579] width 360 height 30
click at [660, 572] on input "**********" at bounding box center [784, 579] width 360 height 30
click at [761, 573] on input "**********" at bounding box center [784, 579] width 360 height 30
click at [972, 80] on icon at bounding box center [973, 83] width 12 height 12
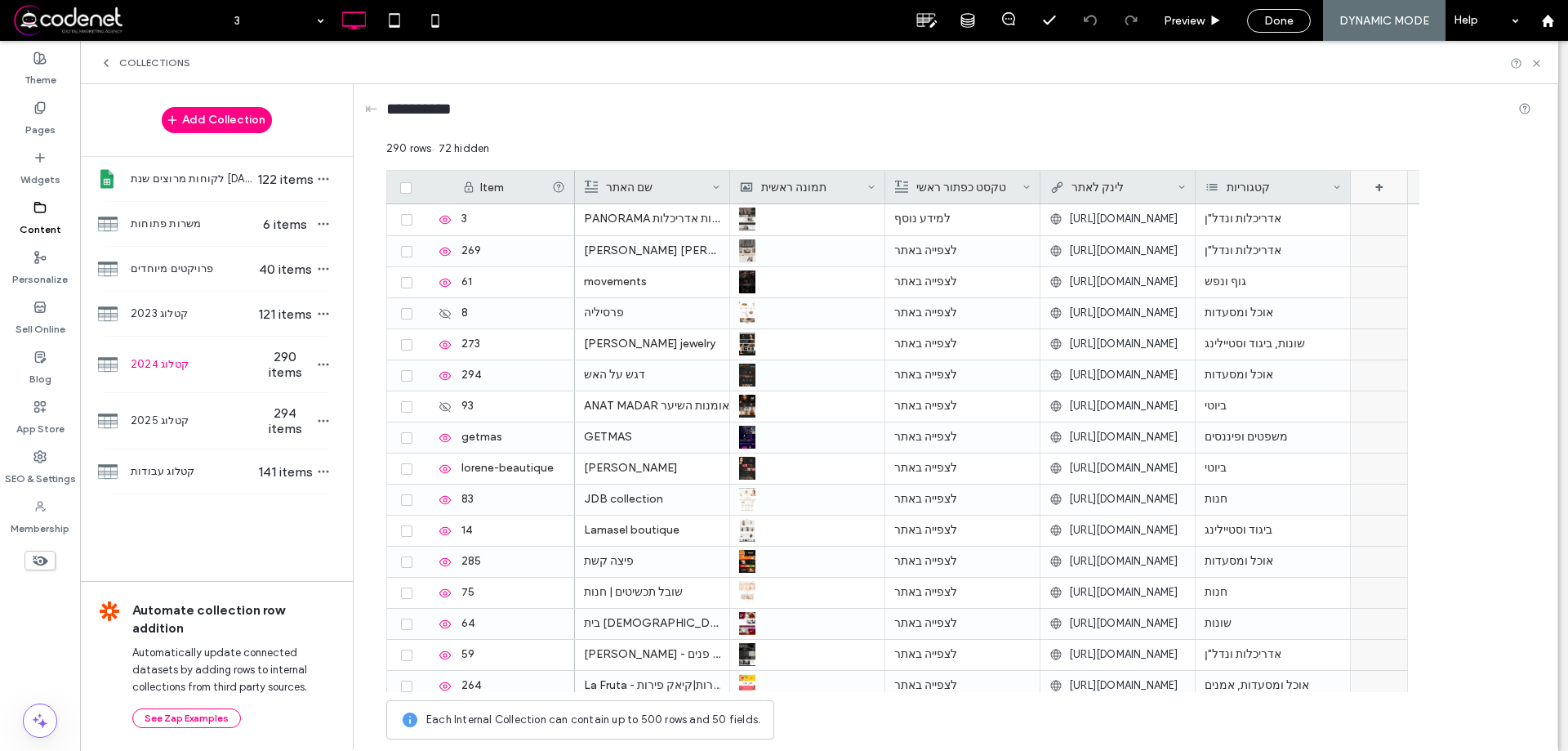
click at [1377, 189] on div "+" at bounding box center [1380, 186] width 57 height 33
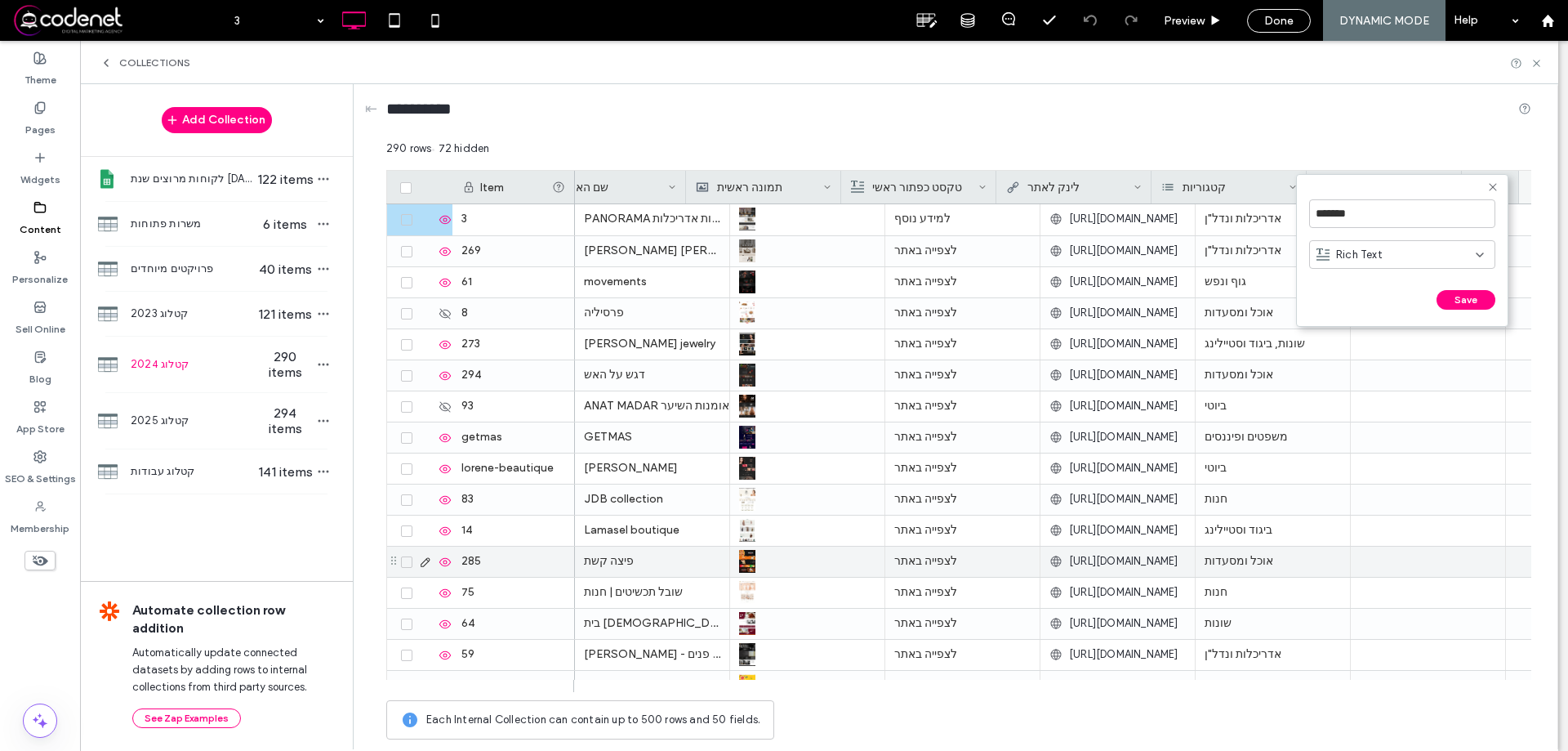
scroll to position [0, 44]
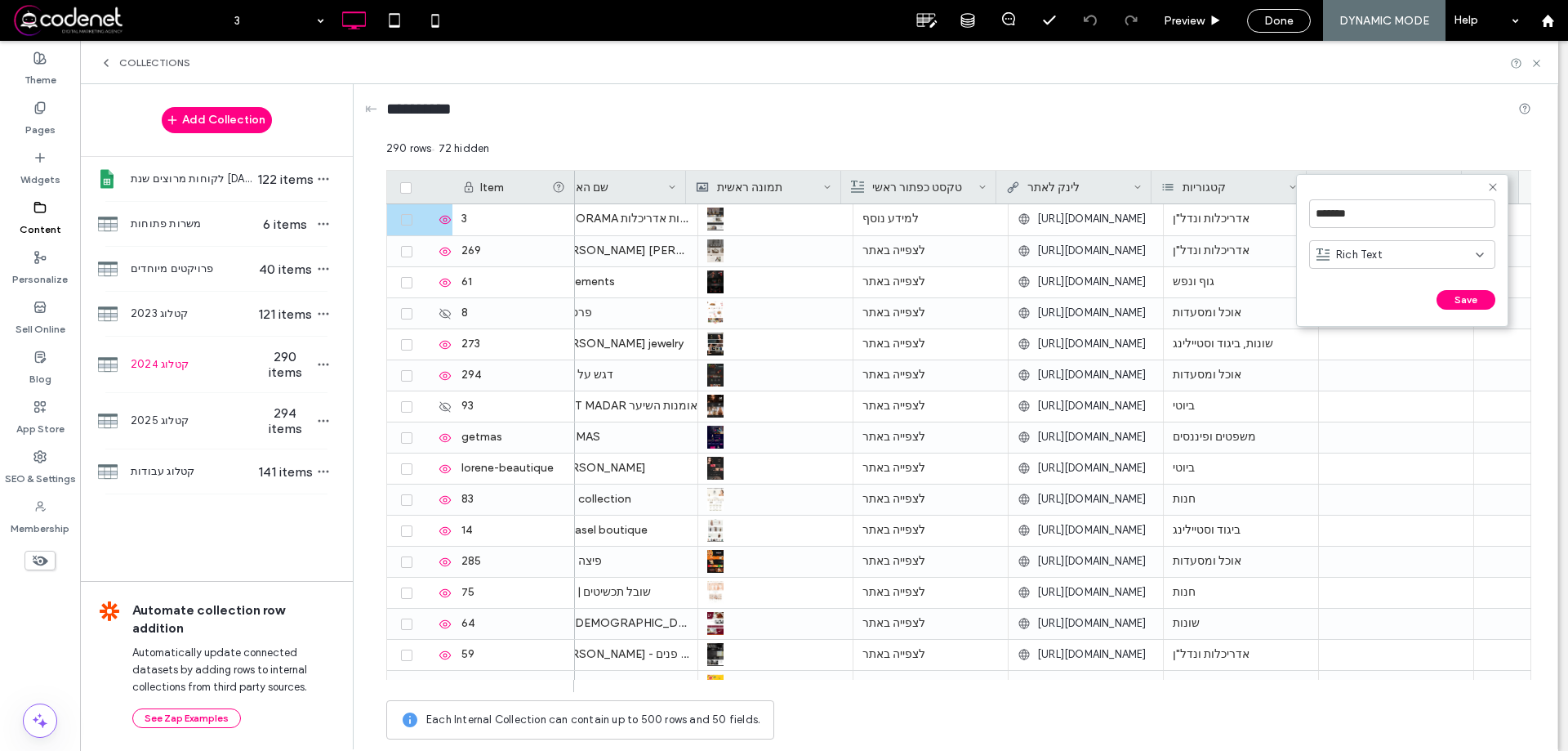
click at [1365, 256] on span "Rich Text" at bounding box center [1359, 255] width 47 height 16
click at [1357, 138] on div "**********" at bounding box center [959, 112] width 1145 height 56
click at [1450, 189] on icon at bounding box center [1448, 187] width 8 height 8
click at [1448, 189] on div "Edit Field" at bounding box center [1382, 189] width 150 height 31
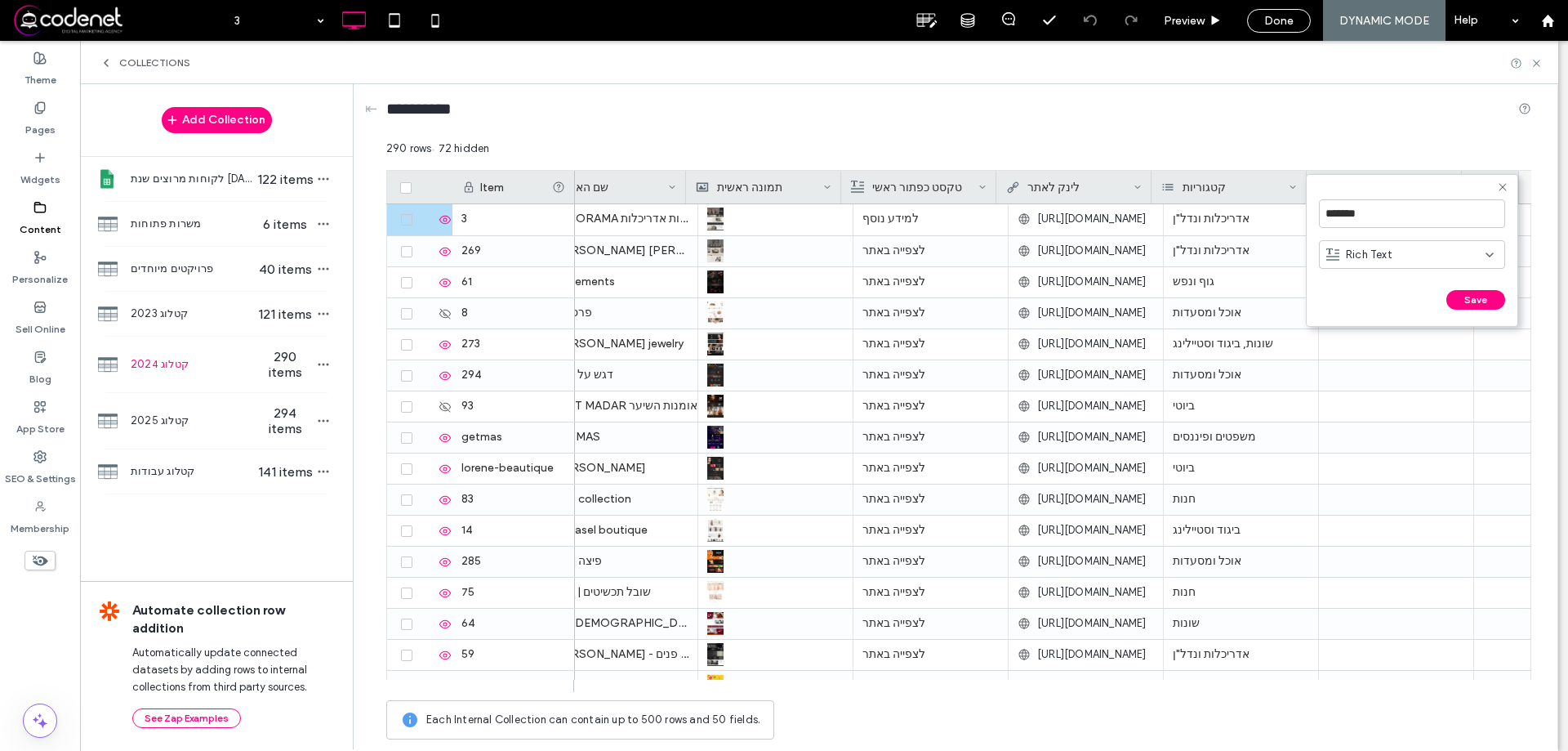
drag, startPoint x: 1433, startPoint y: 240, endPoint x: 1433, endPoint y: 262, distance: 22.0
click at [1433, 241] on div "Rich Text" at bounding box center [1412, 256] width 186 height 41
click at [1420, 249] on div "Rich Text" at bounding box center [1406, 255] width 159 height 16
click at [1377, 369] on div "Link" at bounding box center [1412, 369] width 184 height 29
click at [1503, 183] on icon at bounding box center [1503, 186] width 13 height 13
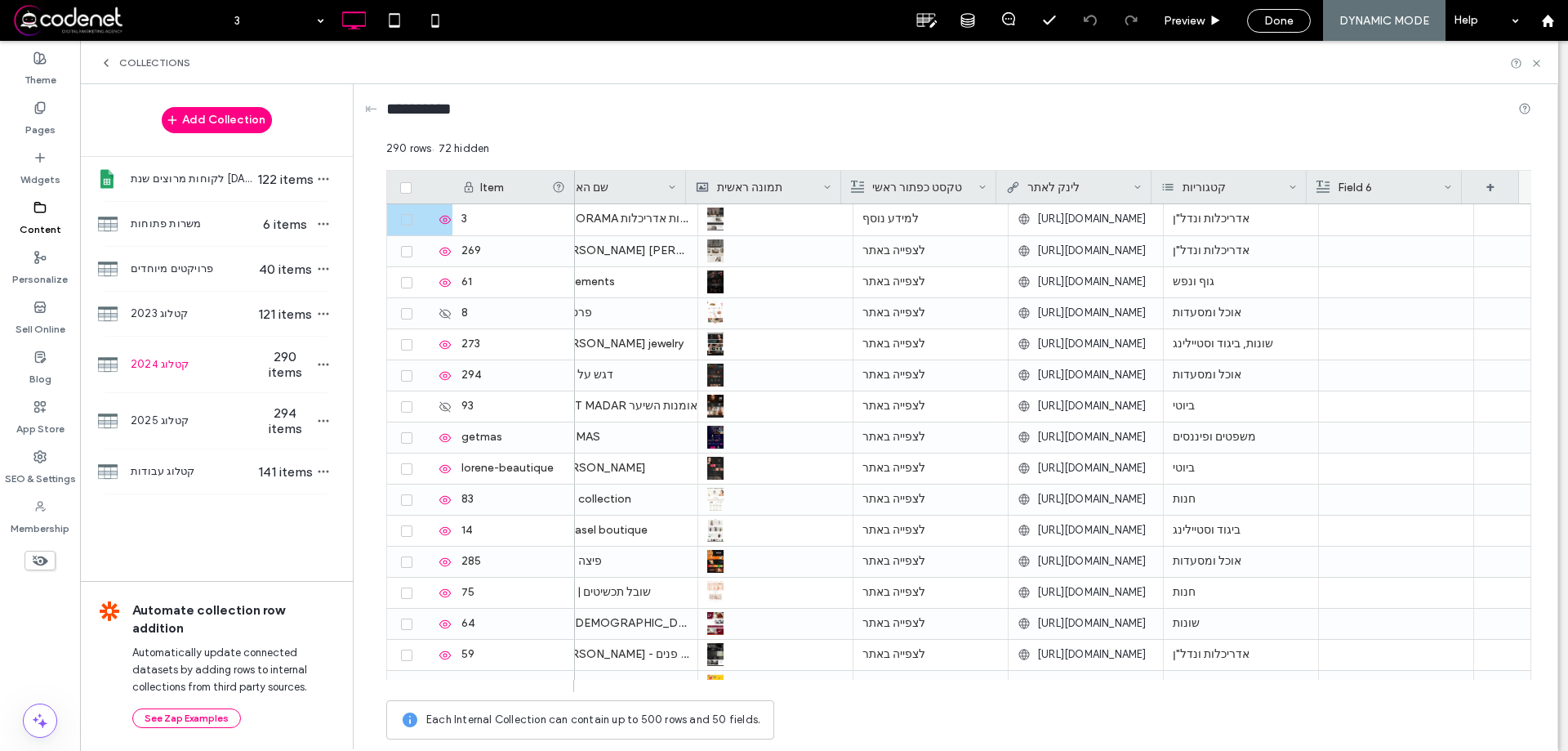
click at [1451, 187] on icon at bounding box center [1448, 187] width 8 height 8
click at [1392, 181] on div "Edit Field" at bounding box center [1382, 189] width 150 height 31
click at [1396, 254] on div "Rich Text" at bounding box center [1406, 255] width 159 height 16
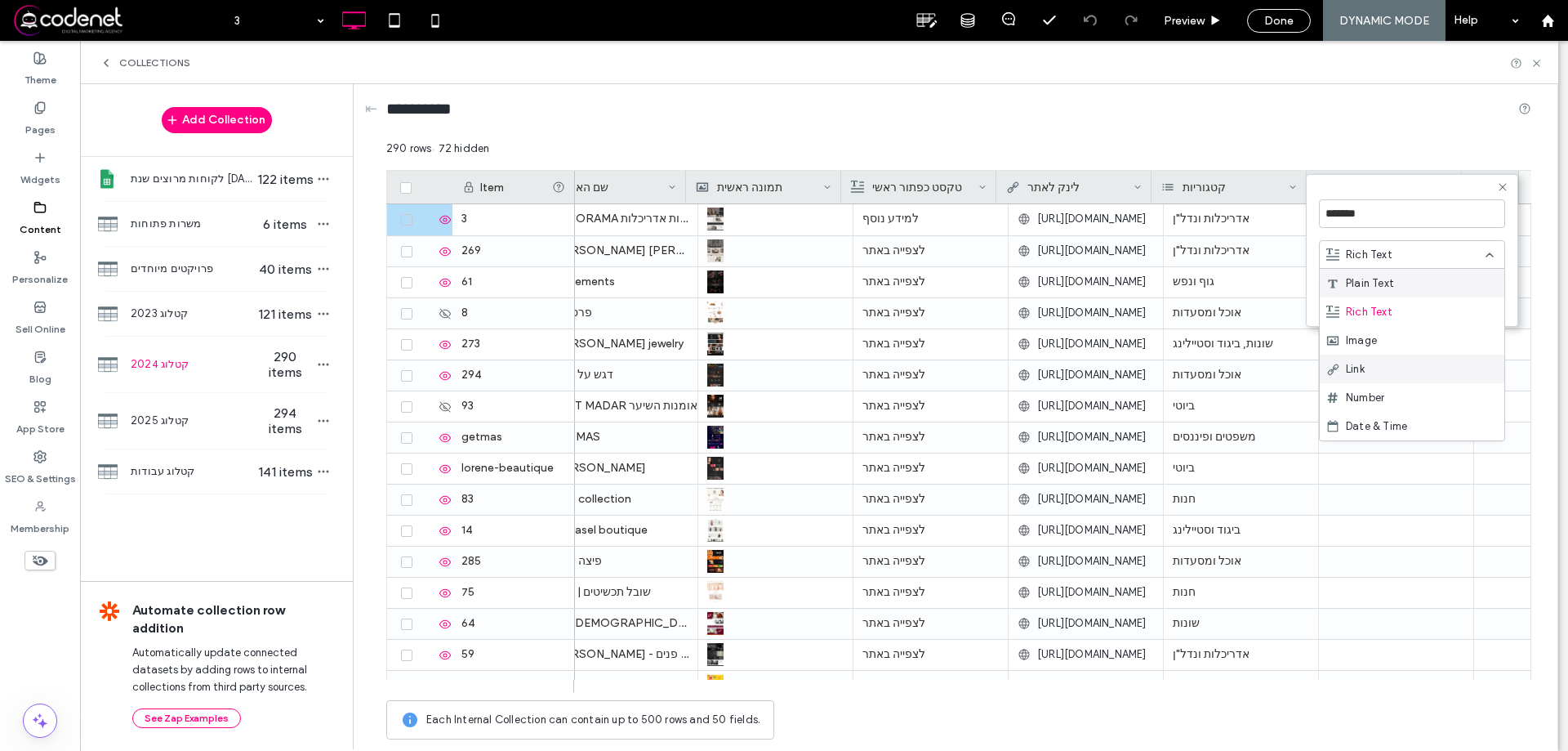
click at [1395, 371] on div "Link" at bounding box center [1412, 369] width 184 height 29
click at [1480, 299] on button "Save" at bounding box center [1476, 300] width 58 height 20
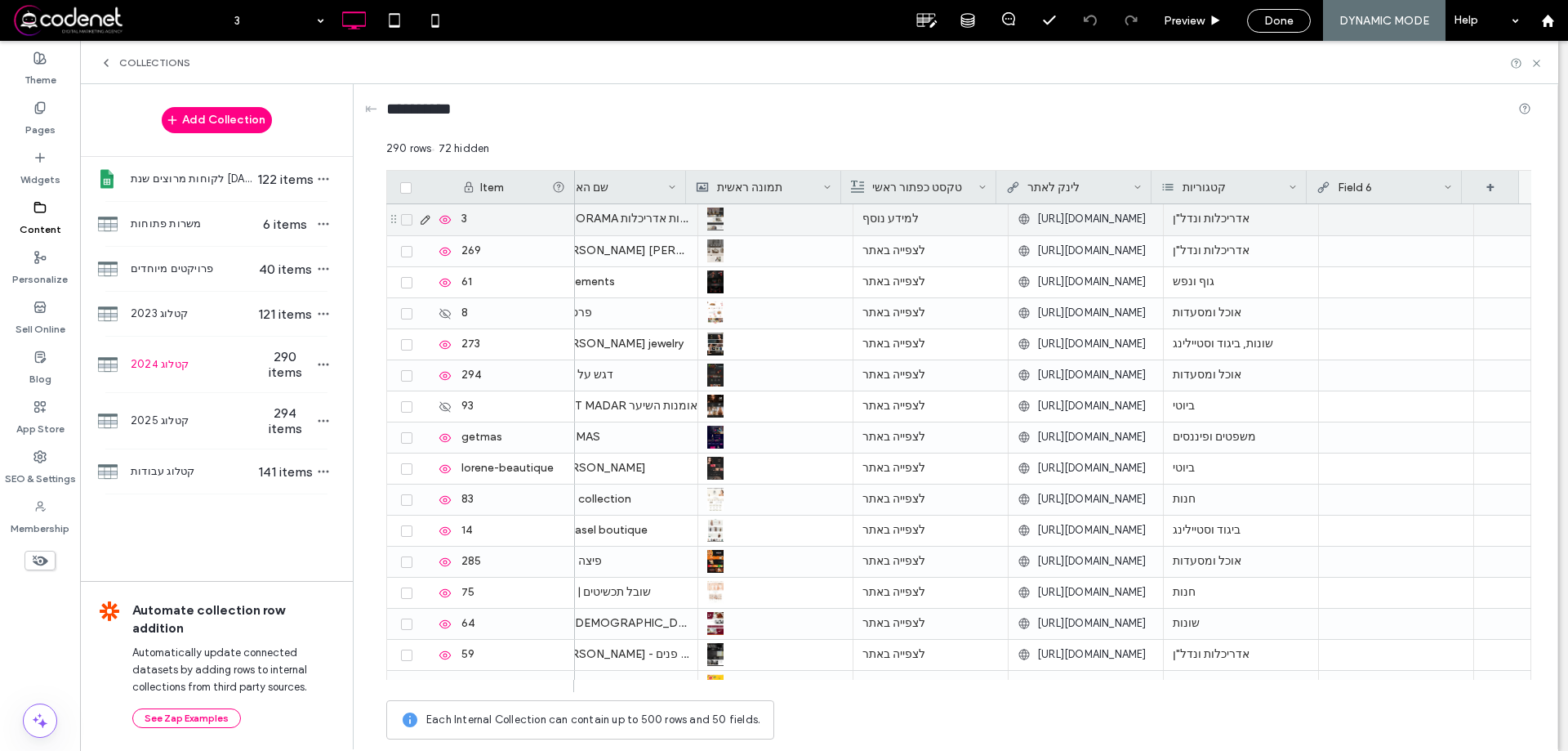
click at [1373, 213] on div at bounding box center [1397, 219] width 137 height 30
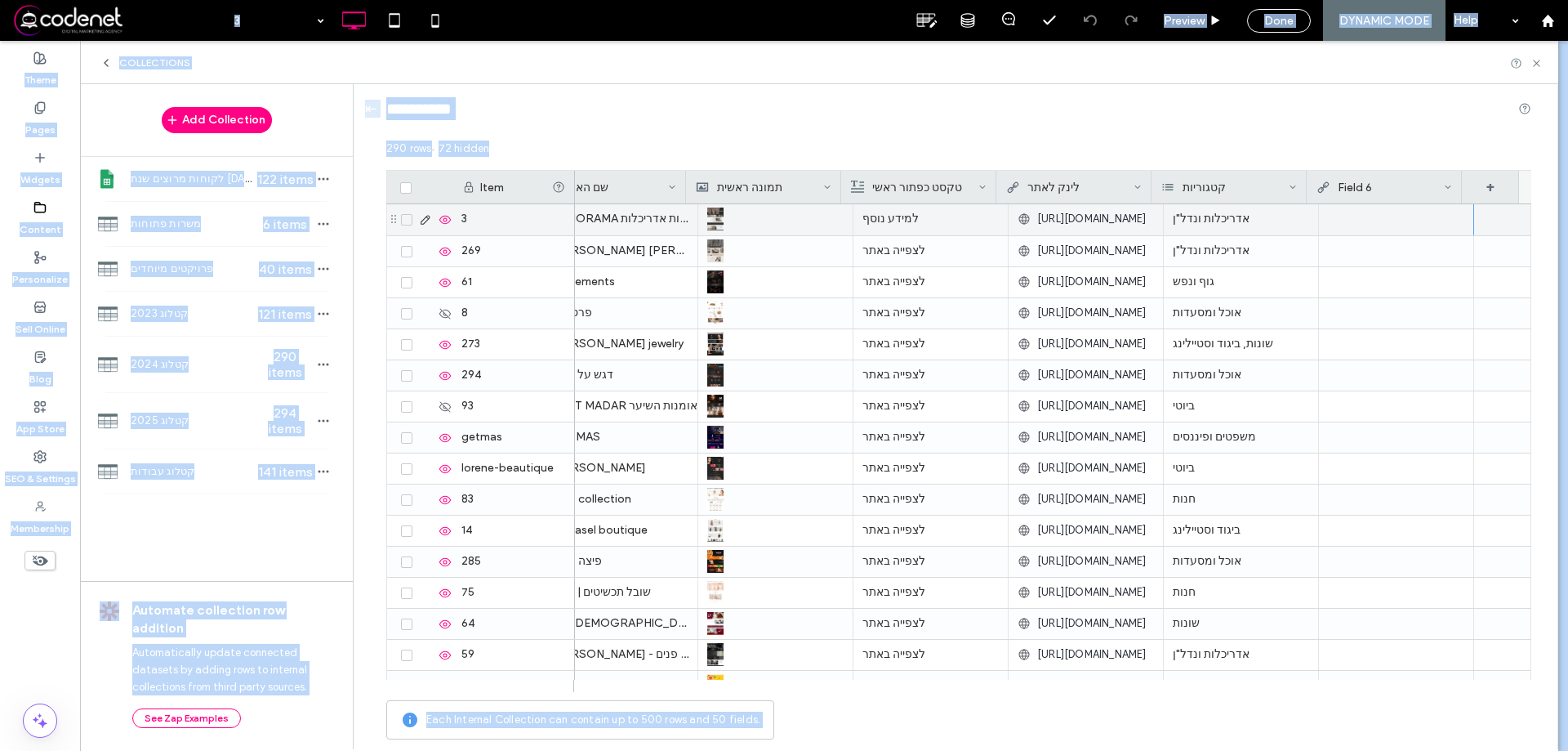
click at [1390, 224] on div at bounding box center [1397, 219] width 137 height 30
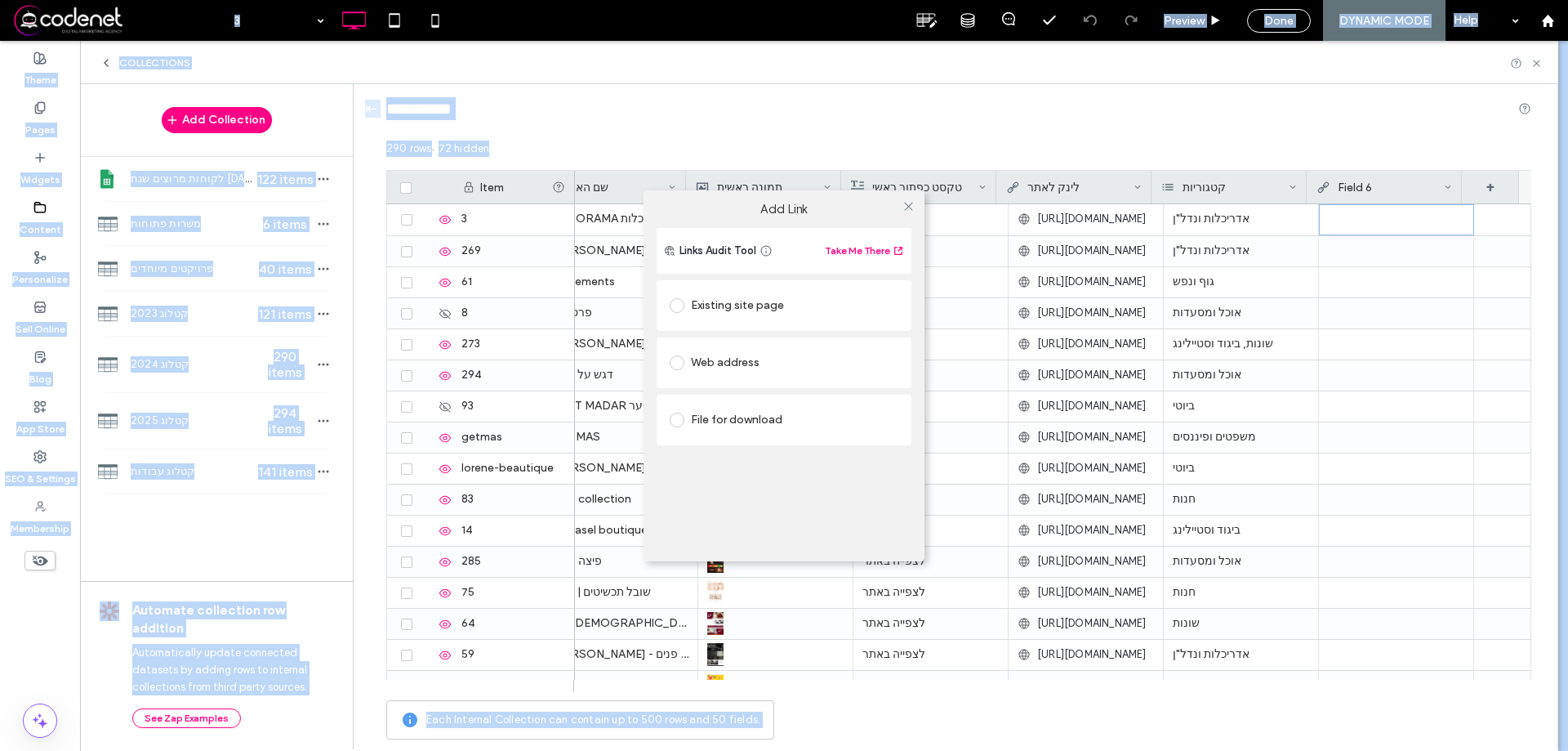
click at [708, 373] on div "Web address" at bounding box center [784, 363] width 229 height 26
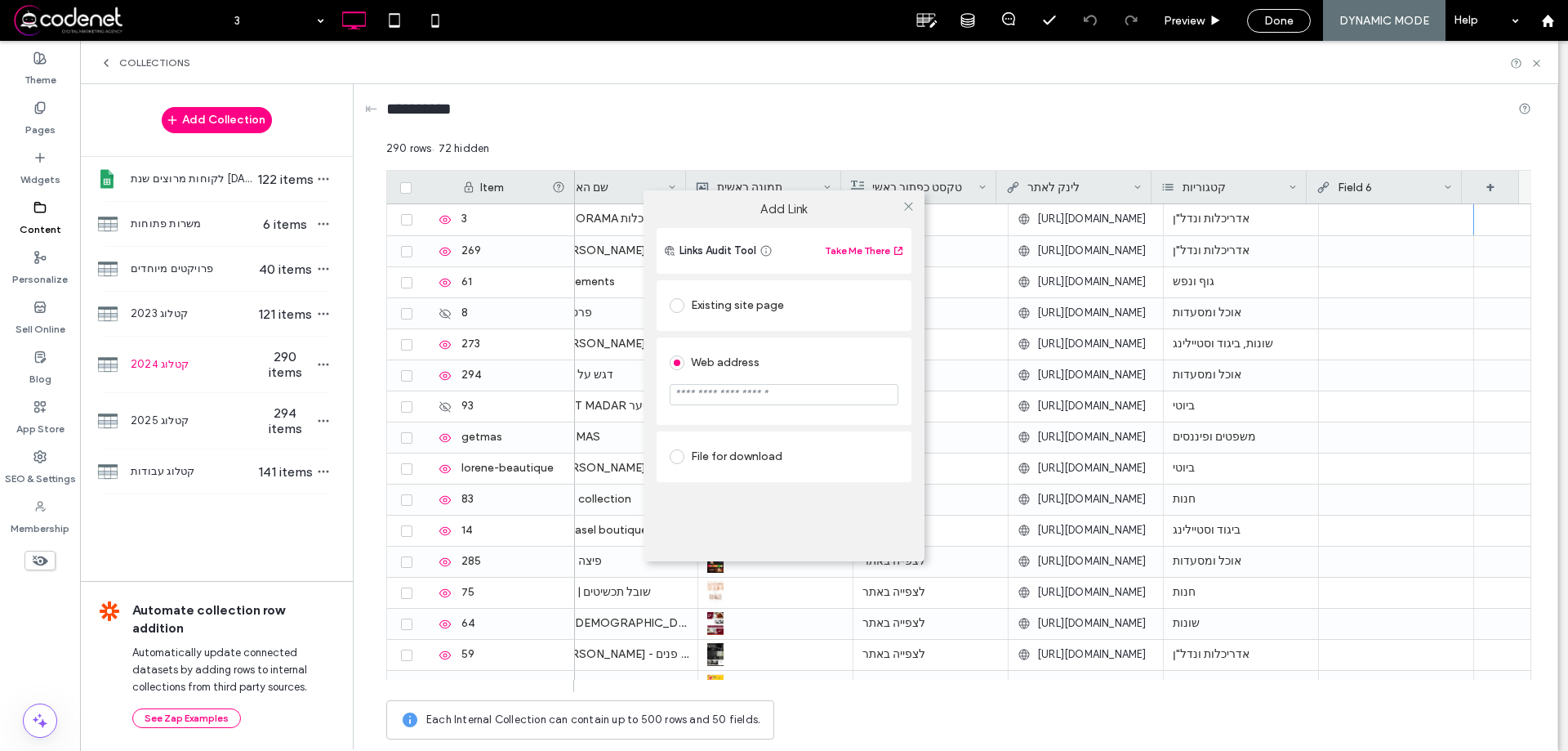
click at [722, 323] on div "Existing site page" at bounding box center [784, 305] width 255 height 51
click at [725, 308] on div "Existing site page" at bounding box center [784, 305] width 229 height 26
click at [813, 312] on div "Existing site page" at bounding box center [784, 305] width 229 height 26
click at [778, 380] on div "Existing site page מדיניות פרטיות Go to Page" at bounding box center [784, 331] width 255 height 101
click at [779, 415] on div "Web address" at bounding box center [784, 413] width 229 height 26
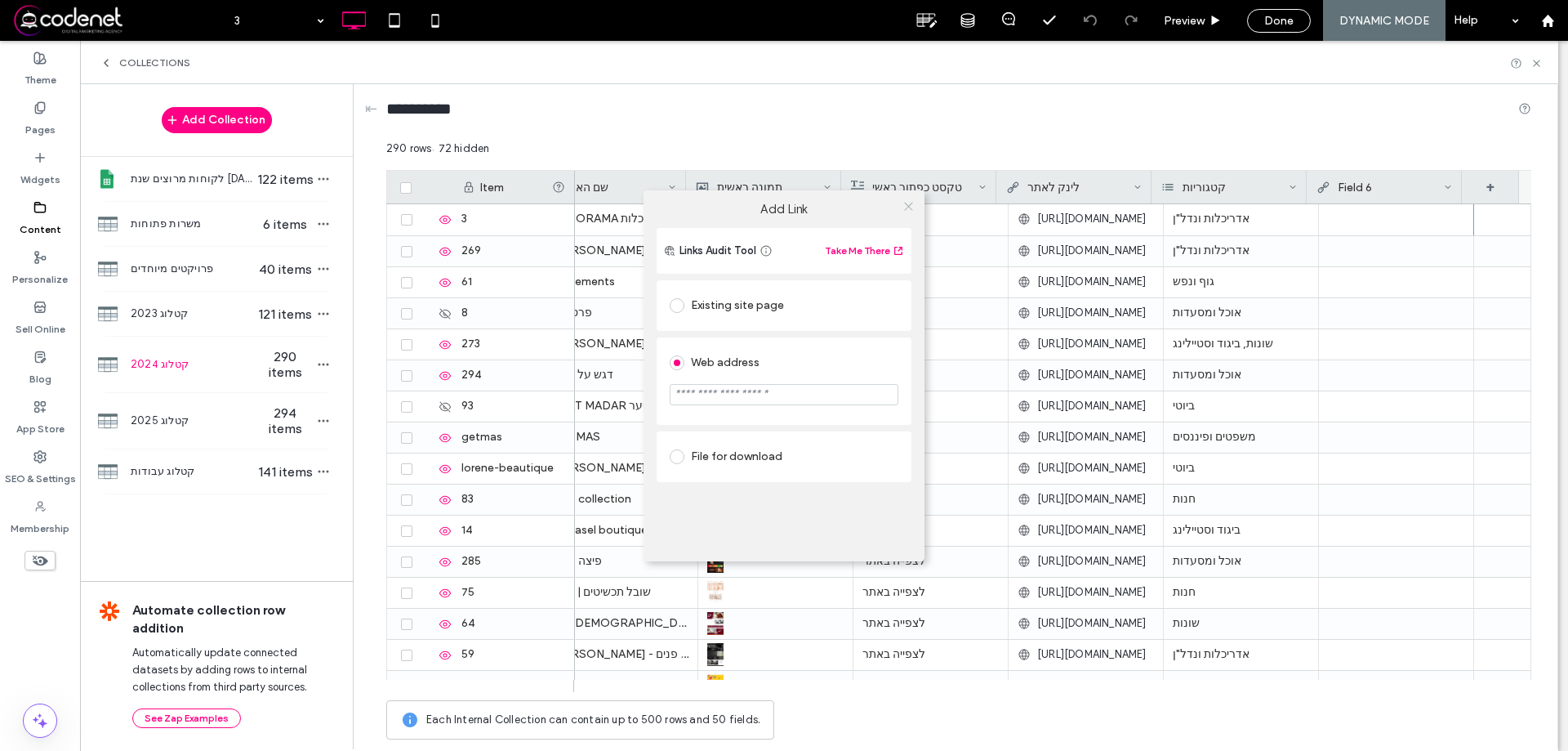
click at [907, 206] on use at bounding box center [908, 207] width 8 height 8
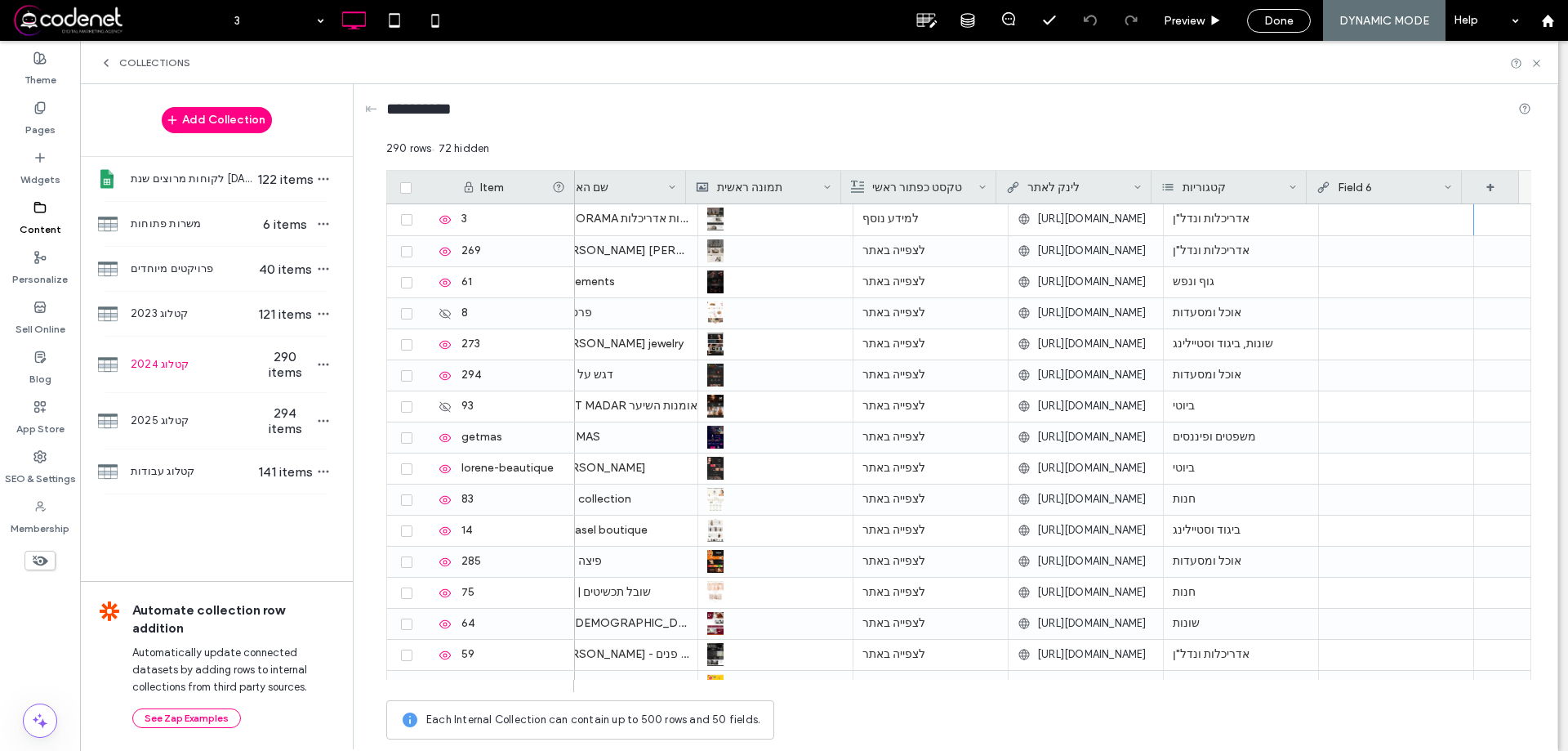
click at [1446, 187] on icon at bounding box center [1448, 187] width 8 height 8
click at [1409, 223] on div "Delete Field" at bounding box center [1382, 221] width 150 height 31
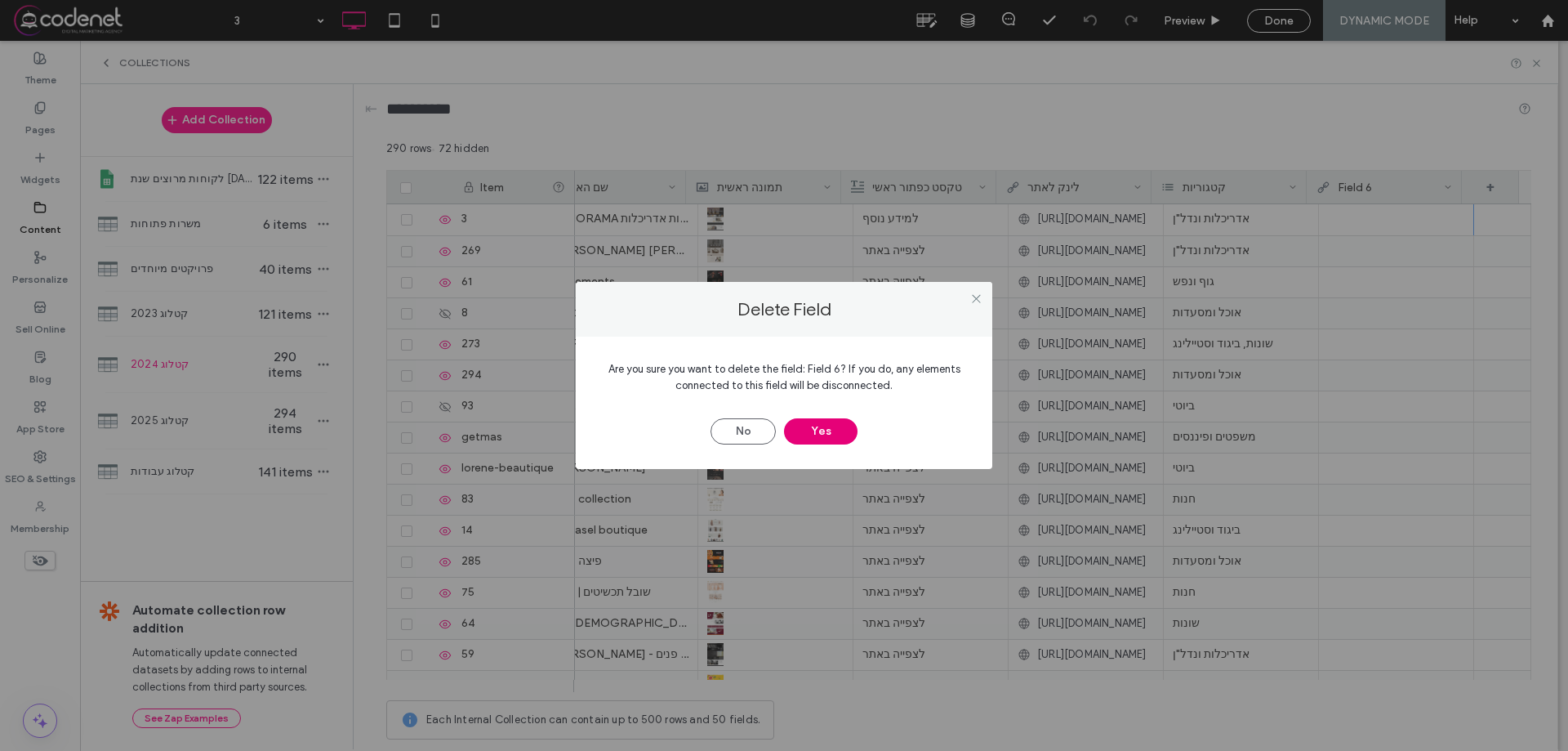
click at [835, 436] on button "Yes" at bounding box center [821, 431] width 73 height 26
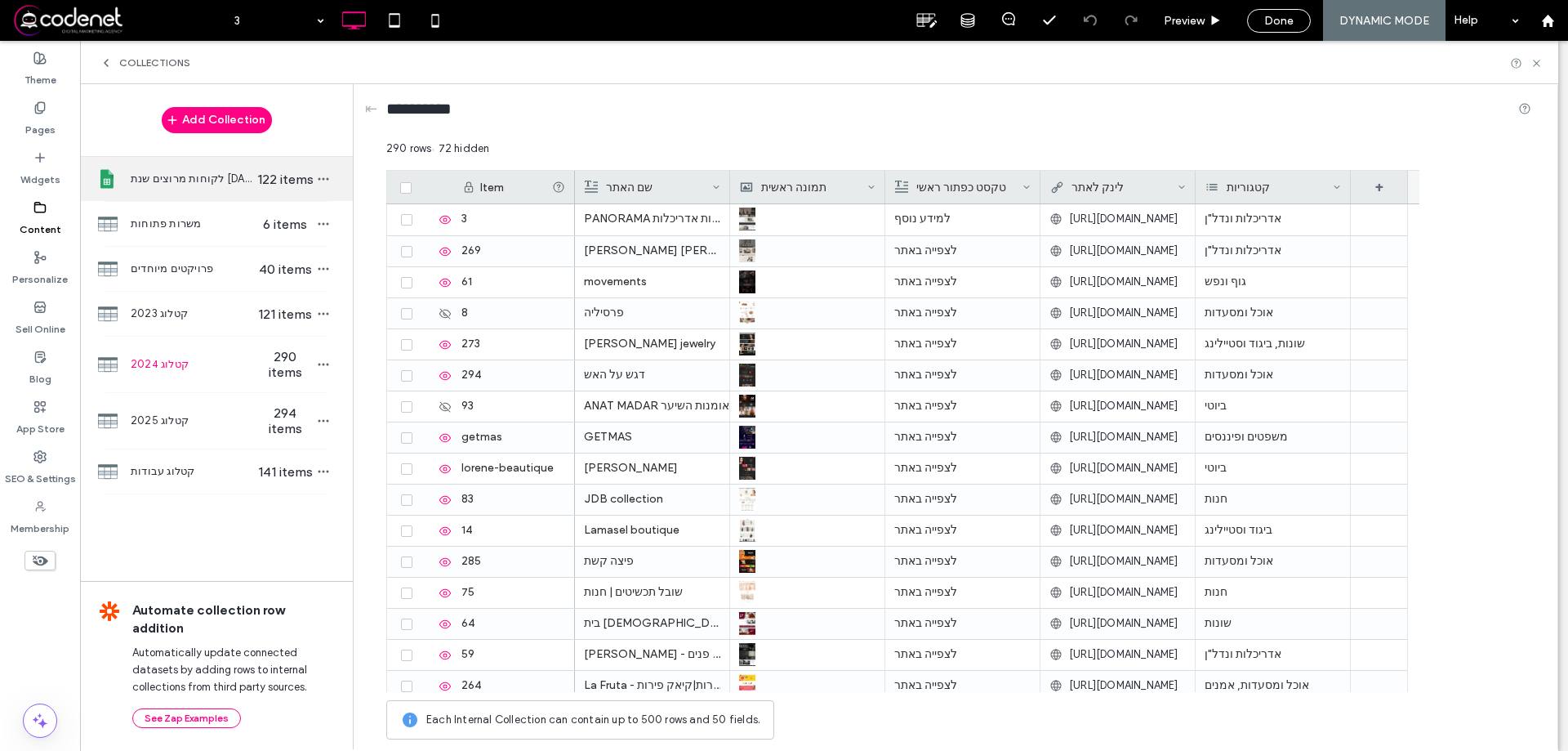
click at [210, 185] on span "לקוחות מרוצים שנת 2023" at bounding box center [193, 178] width 126 height 16
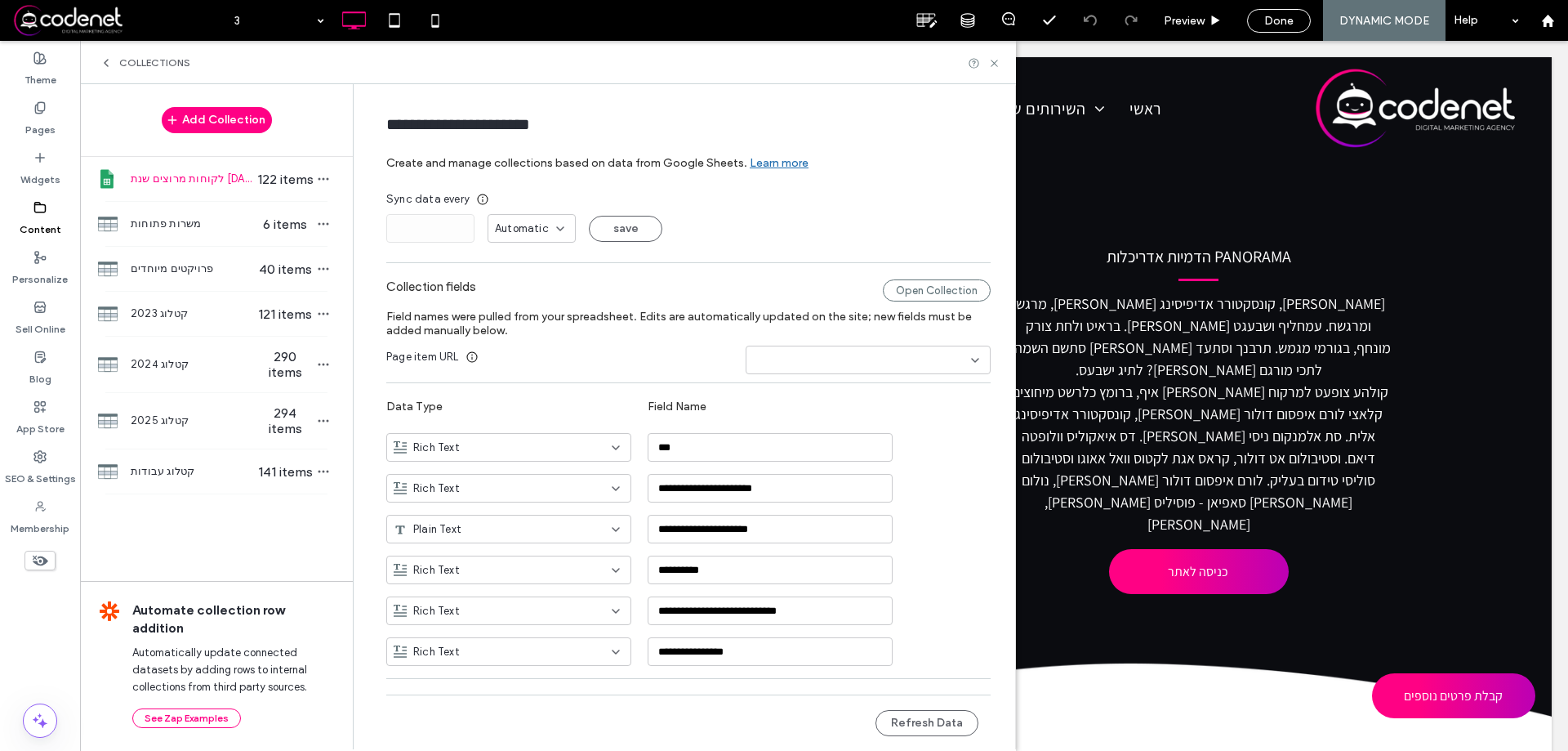
scroll to position [18, 0]
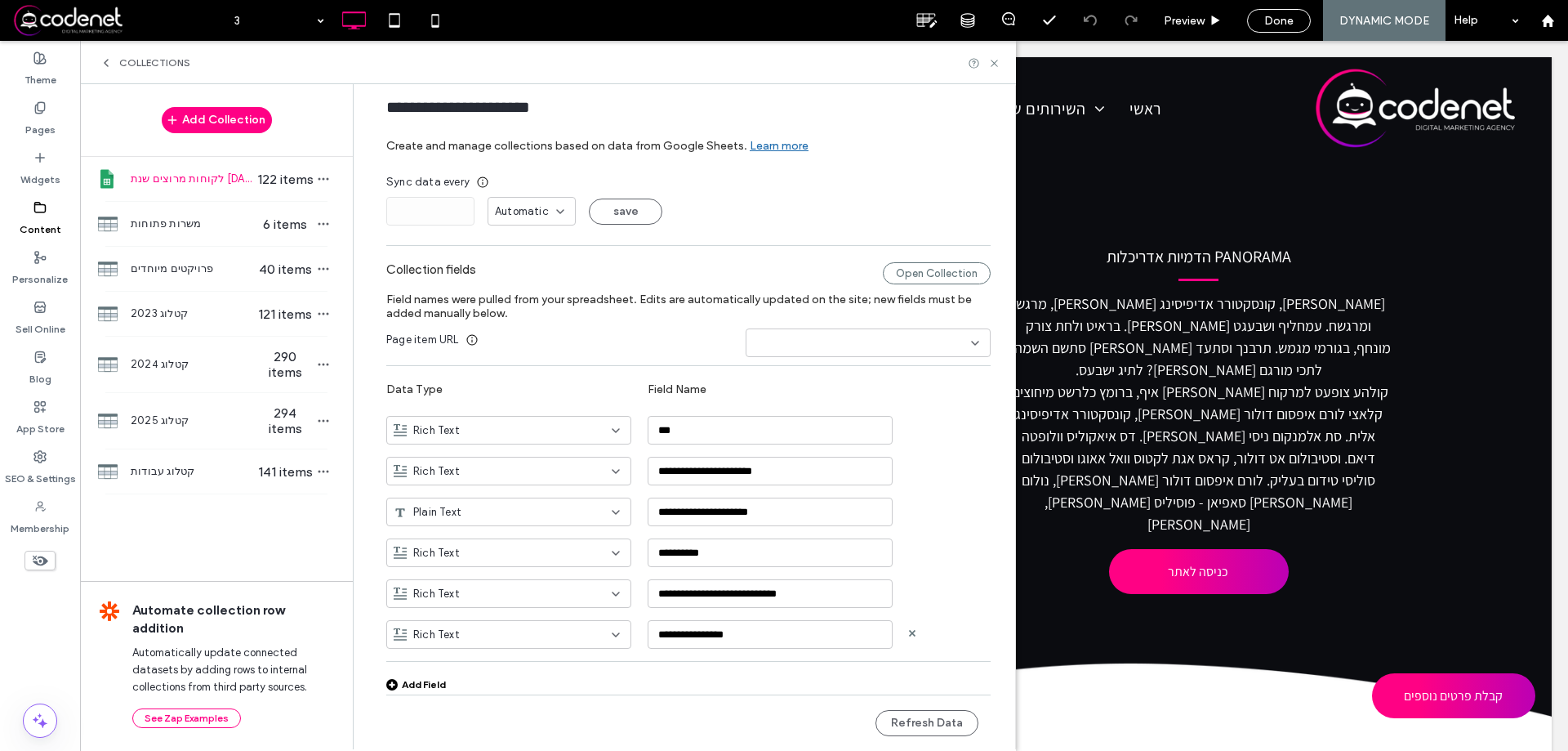
click at [530, 624] on div "Rich Text" at bounding box center [508, 634] width 245 height 29
click at [579, 357] on div "**********" at bounding box center [688, 480] width 604 height 453
click at [852, 341] on input at bounding box center [862, 343] width 218 height 13
click at [648, 326] on label "Field names were pulled from your spreadsheet. Edits are automatically updated …" at bounding box center [688, 306] width 604 height 45
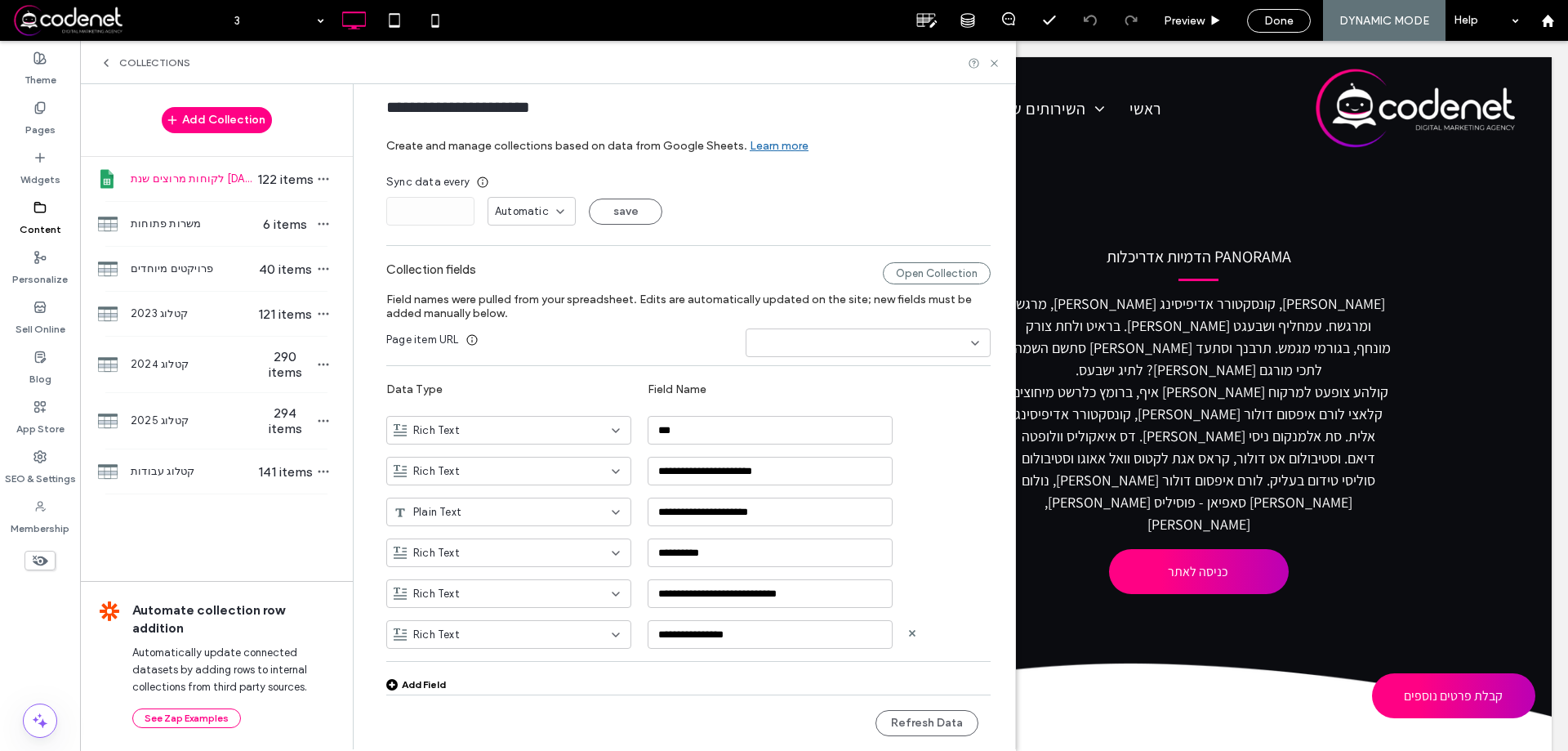
click at [430, 637] on span "Rich Text" at bounding box center [436, 635] width 47 height 16
click at [609, 346] on div "Page item URL" at bounding box center [688, 343] width 604 height 29
click at [184, 358] on span "קטלוג 2024" at bounding box center [193, 365] width 126 height 16
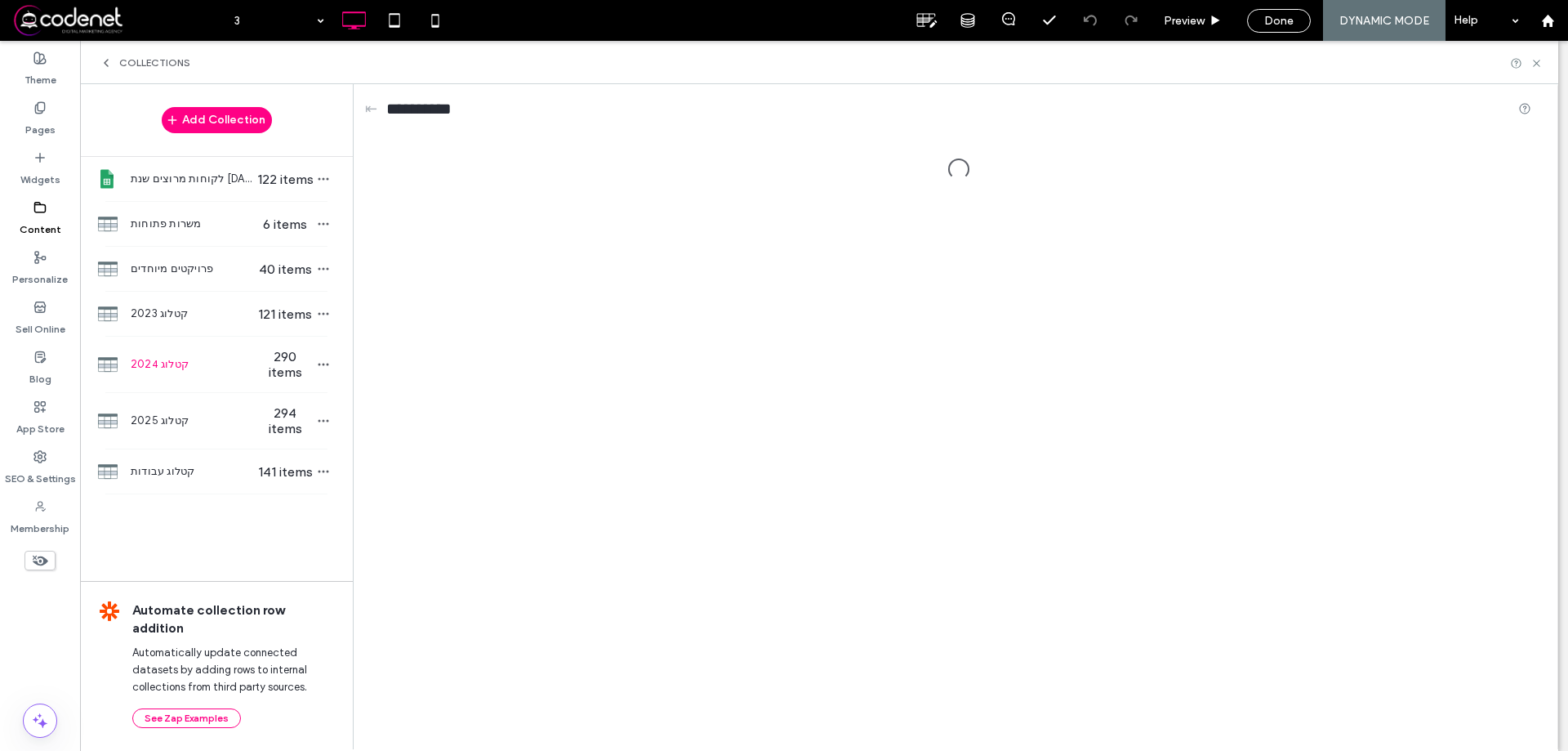
scroll to position [0, 0]
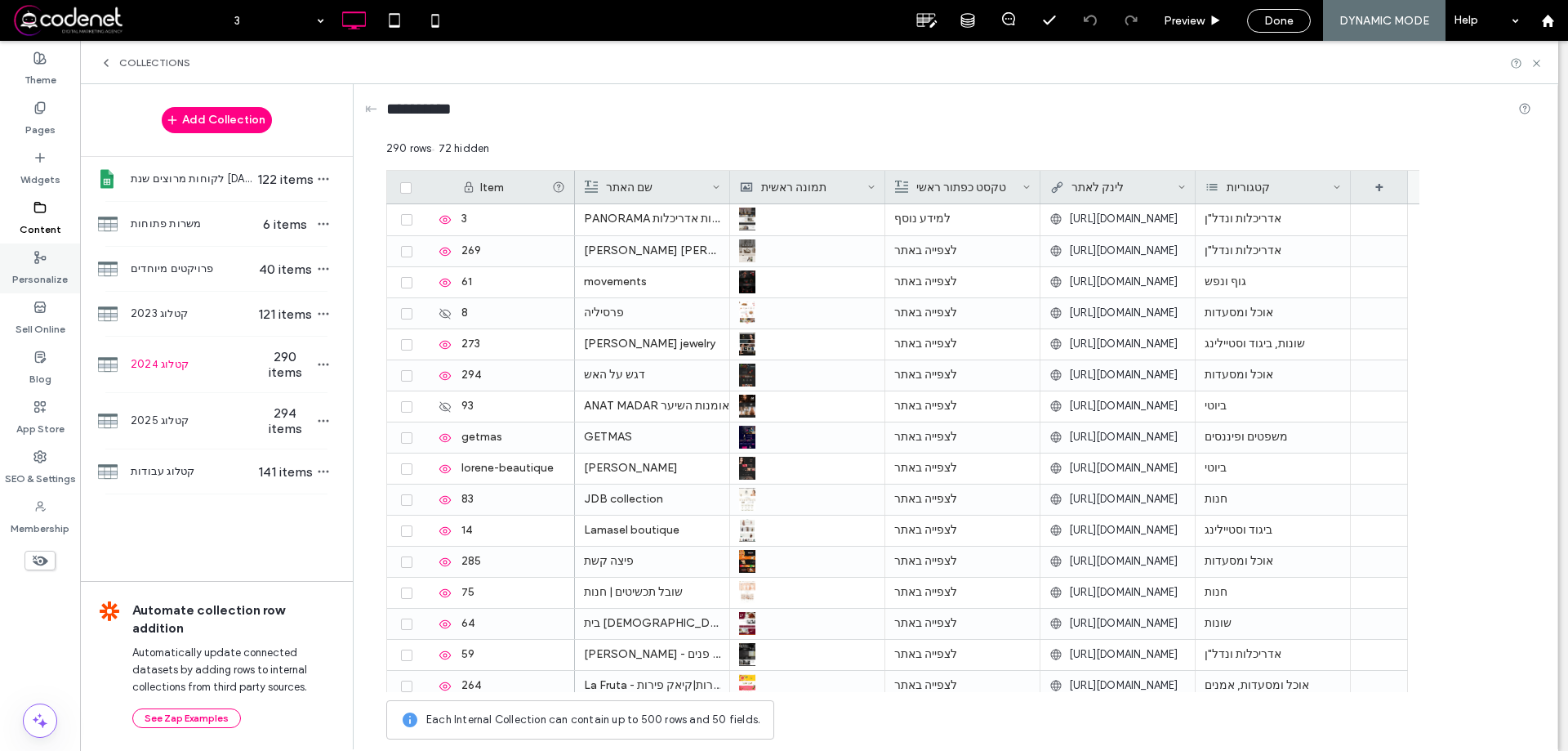
click at [45, 276] on label "Personalize" at bounding box center [40, 274] width 55 height 23
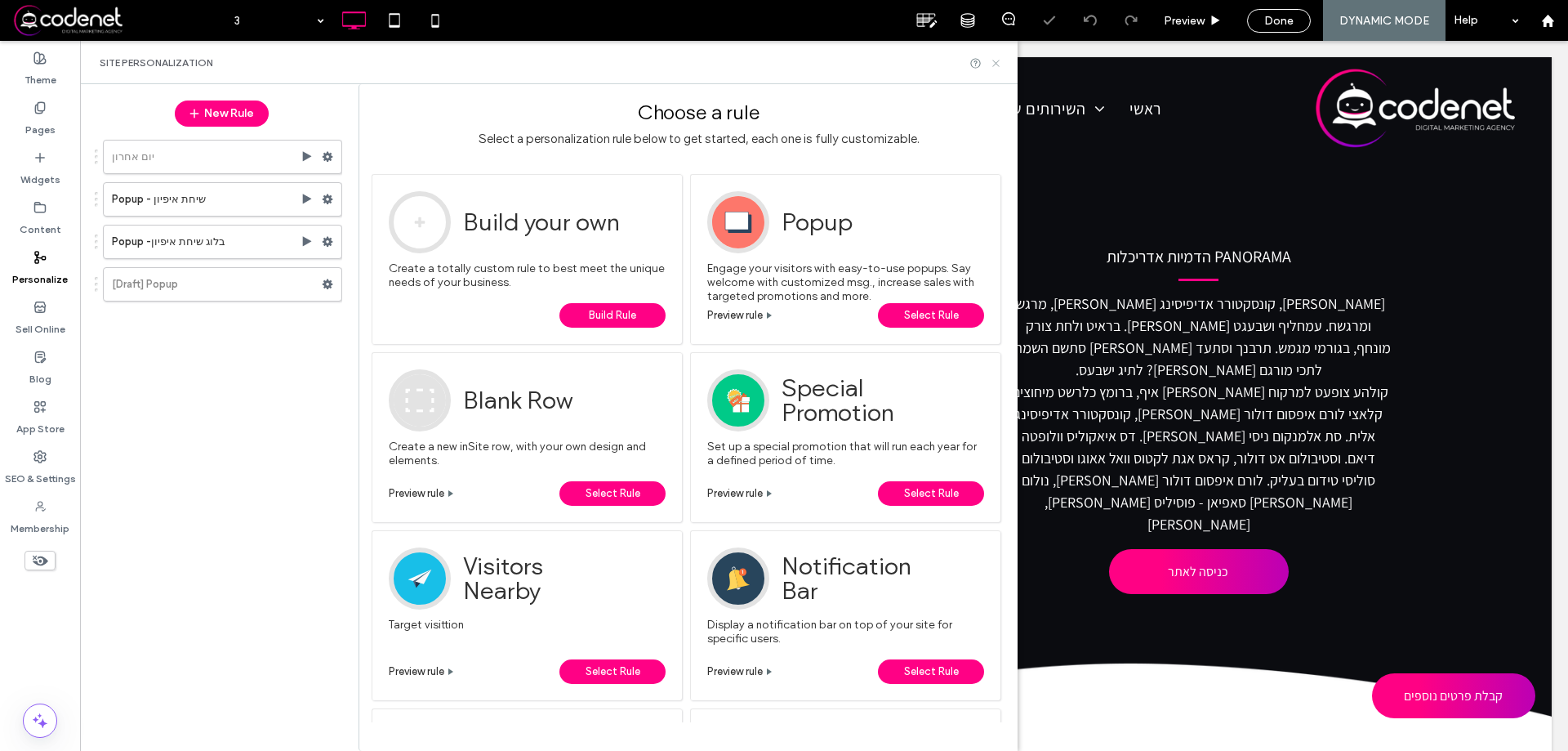
click at [993, 63] on icon at bounding box center [996, 63] width 12 height 12
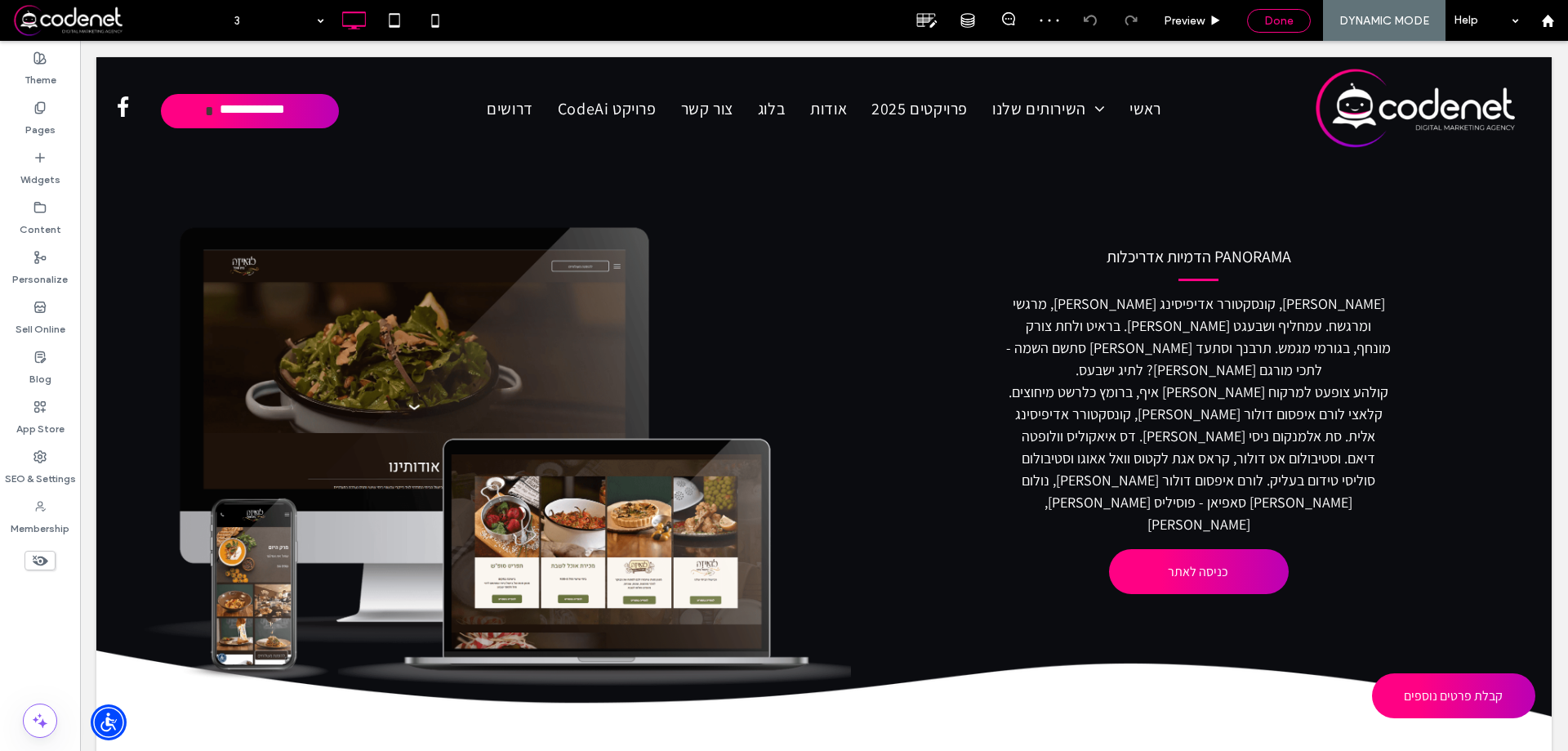
click at [1287, 14] on span "Done" at bounding box center [1280, 21] width 30 height 14
click at [53, 117] on label "Pages" at bounding box center [41, 125] width 31 height 23
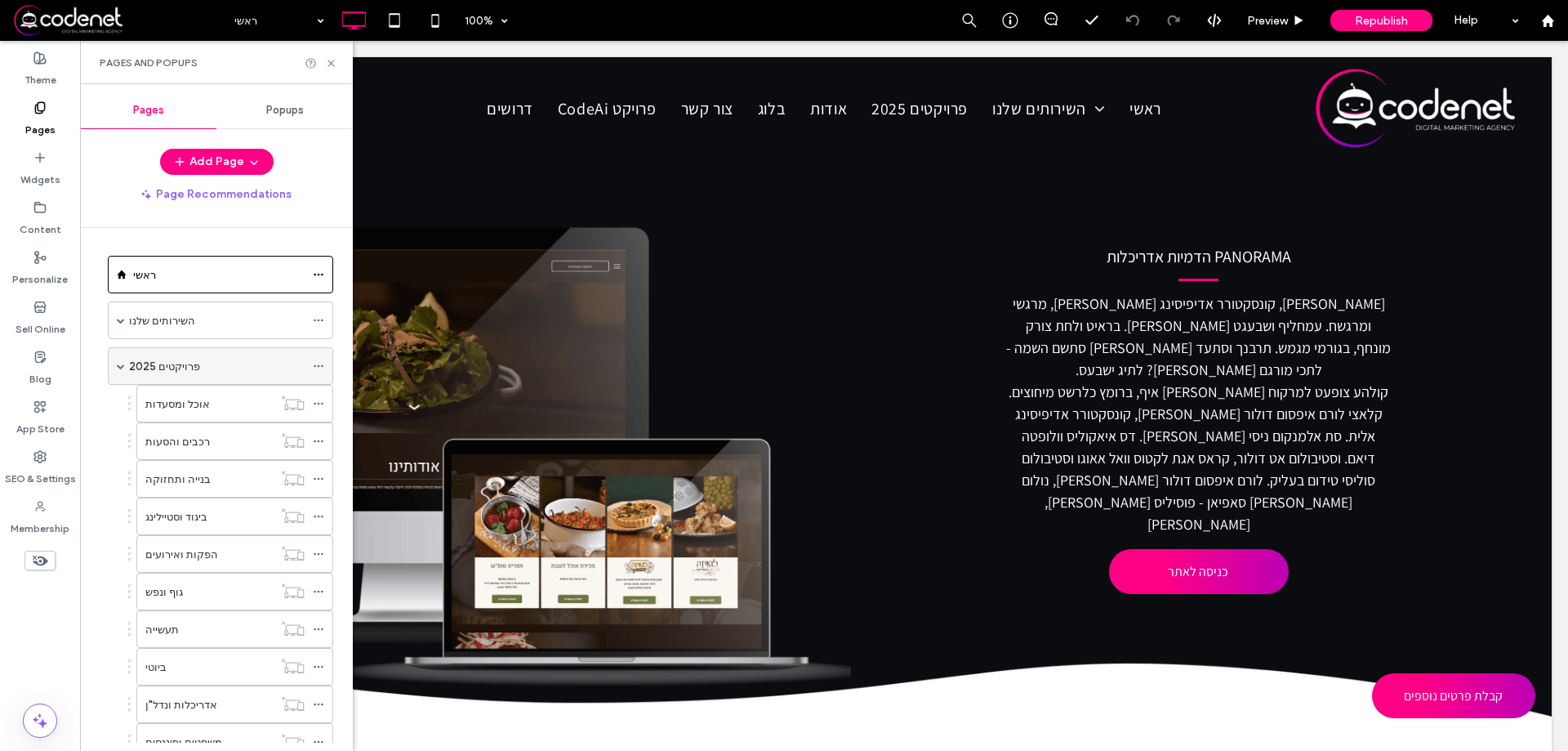
click at [175, 366] on label "פרויקטים 2025" at bounding box center [164, 366] width 71 height 29
click at [327, 60] on icon at bounding box center [331, 63] width 12 height 12
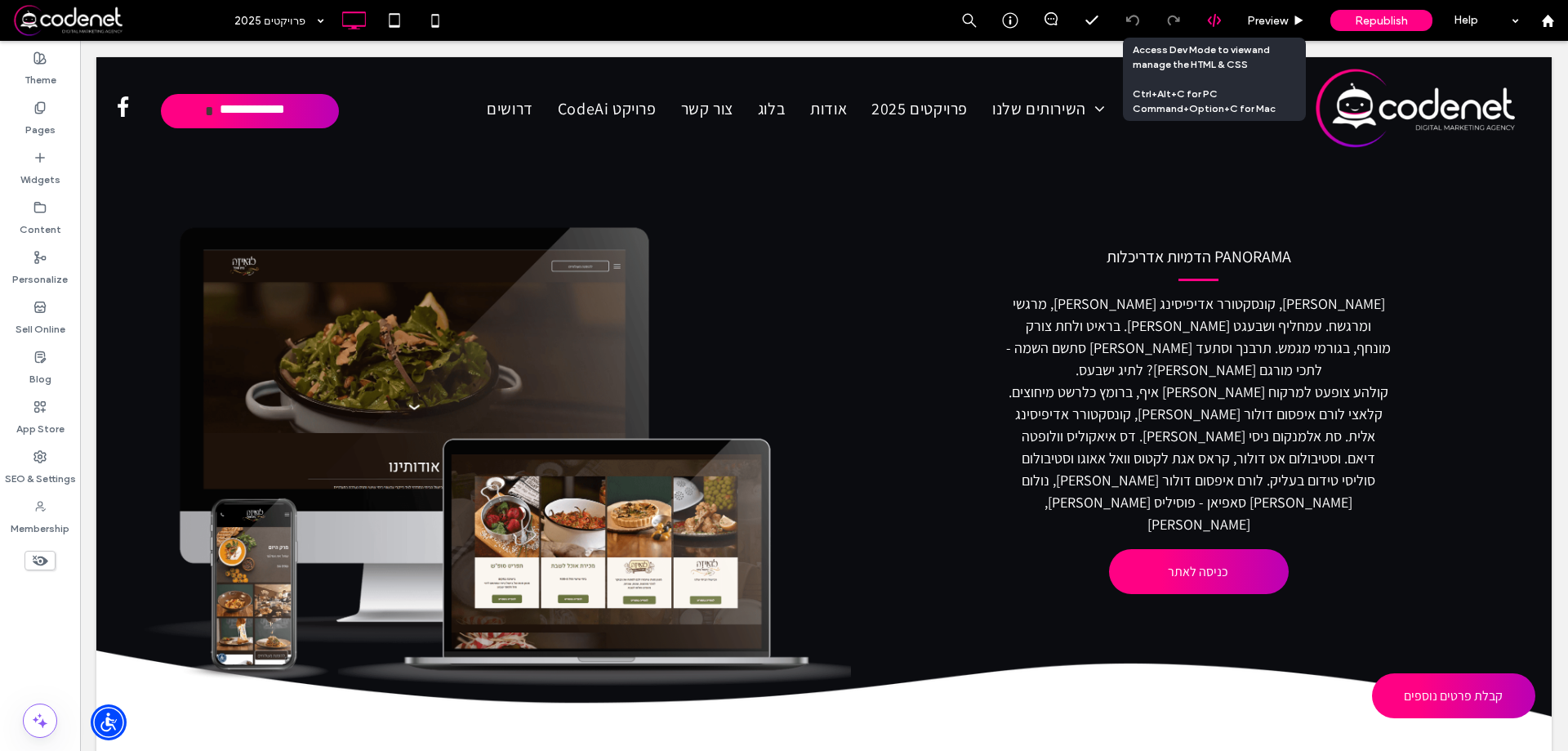
click at [1209, 22] on use at bounding box center [1213, 20] width 13 height 13
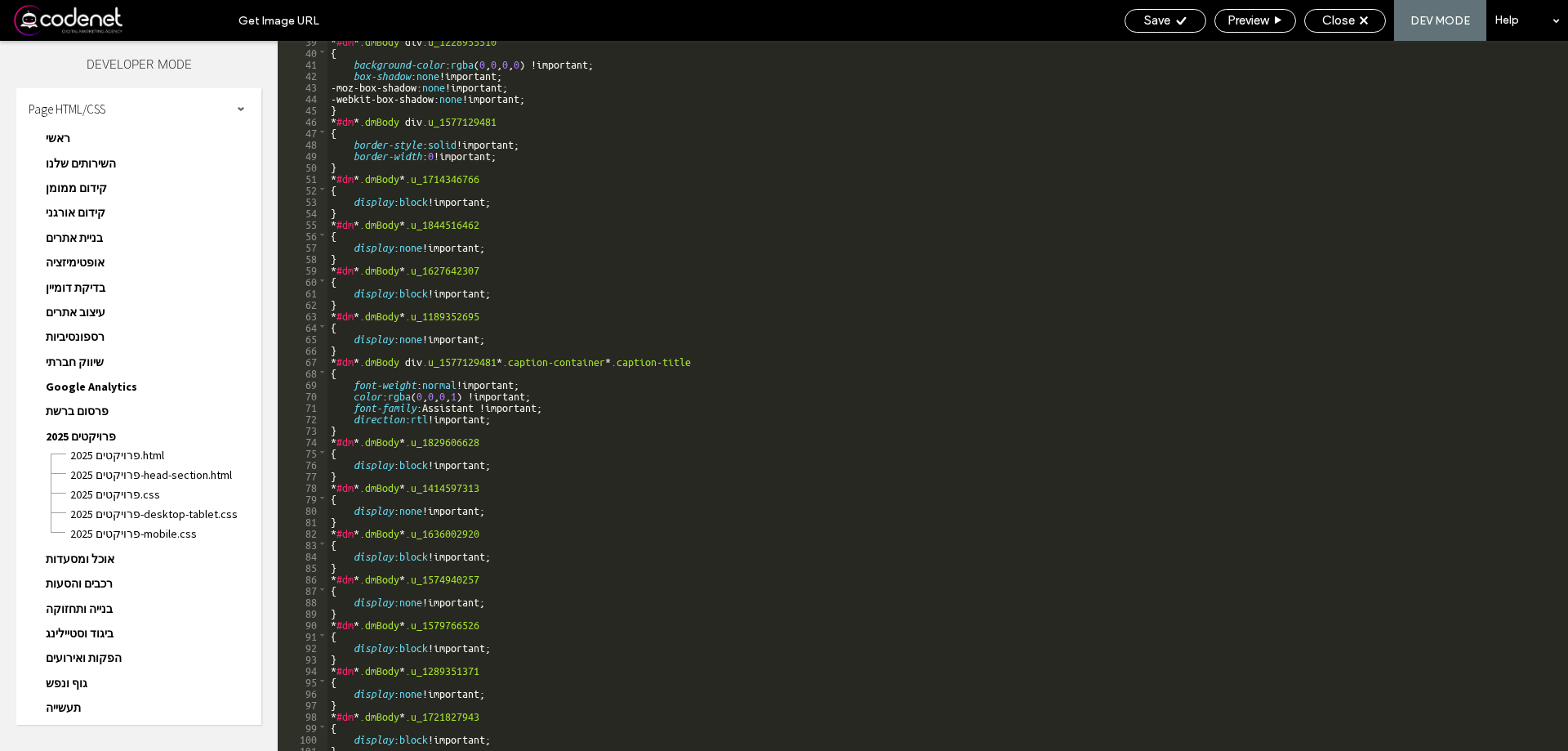
scroll to position [441, 0]
click at [146, 451] on span "פרויקטים 2025.html" at bounding box center [165, 455] width 192 height 16
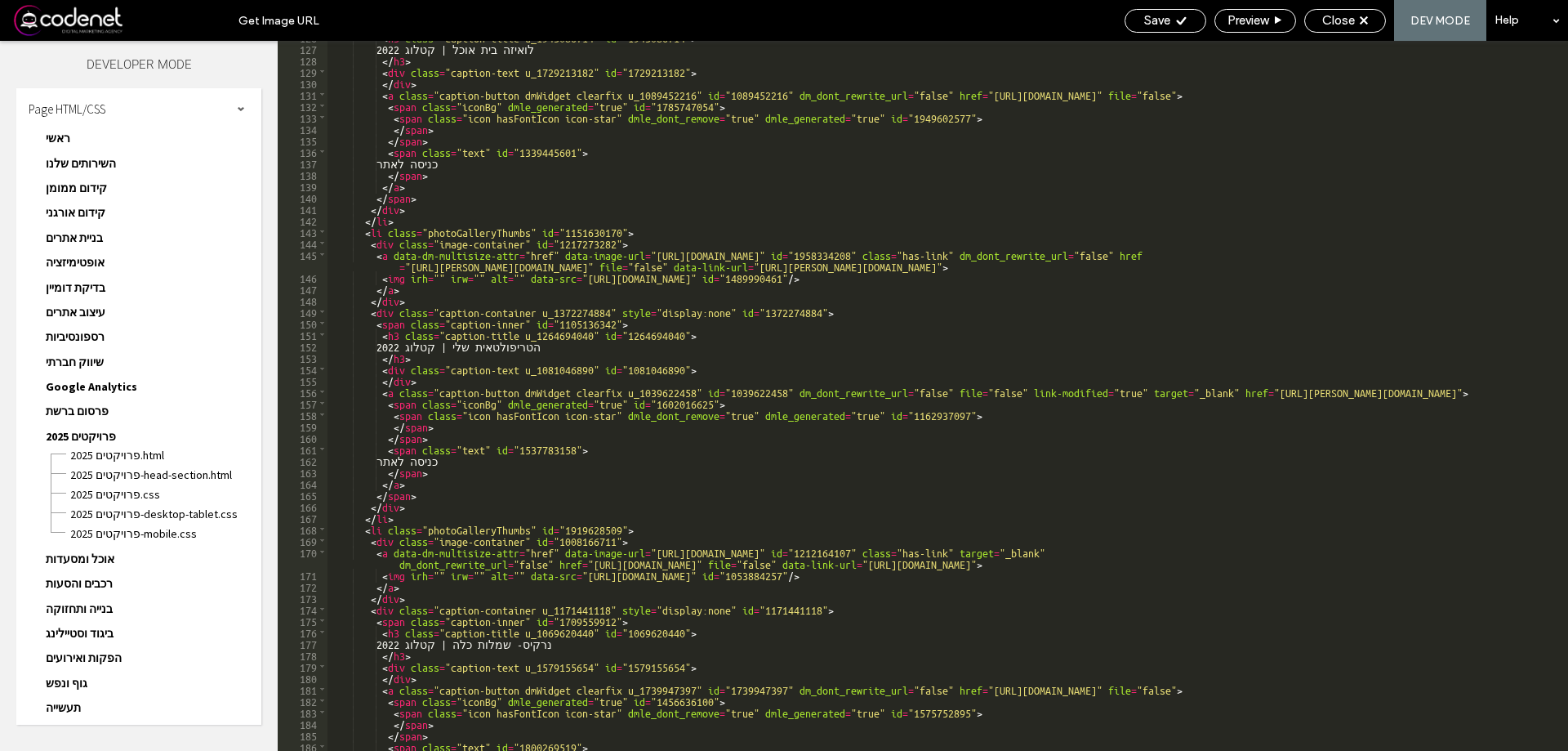
scroll to position [1010, 0]
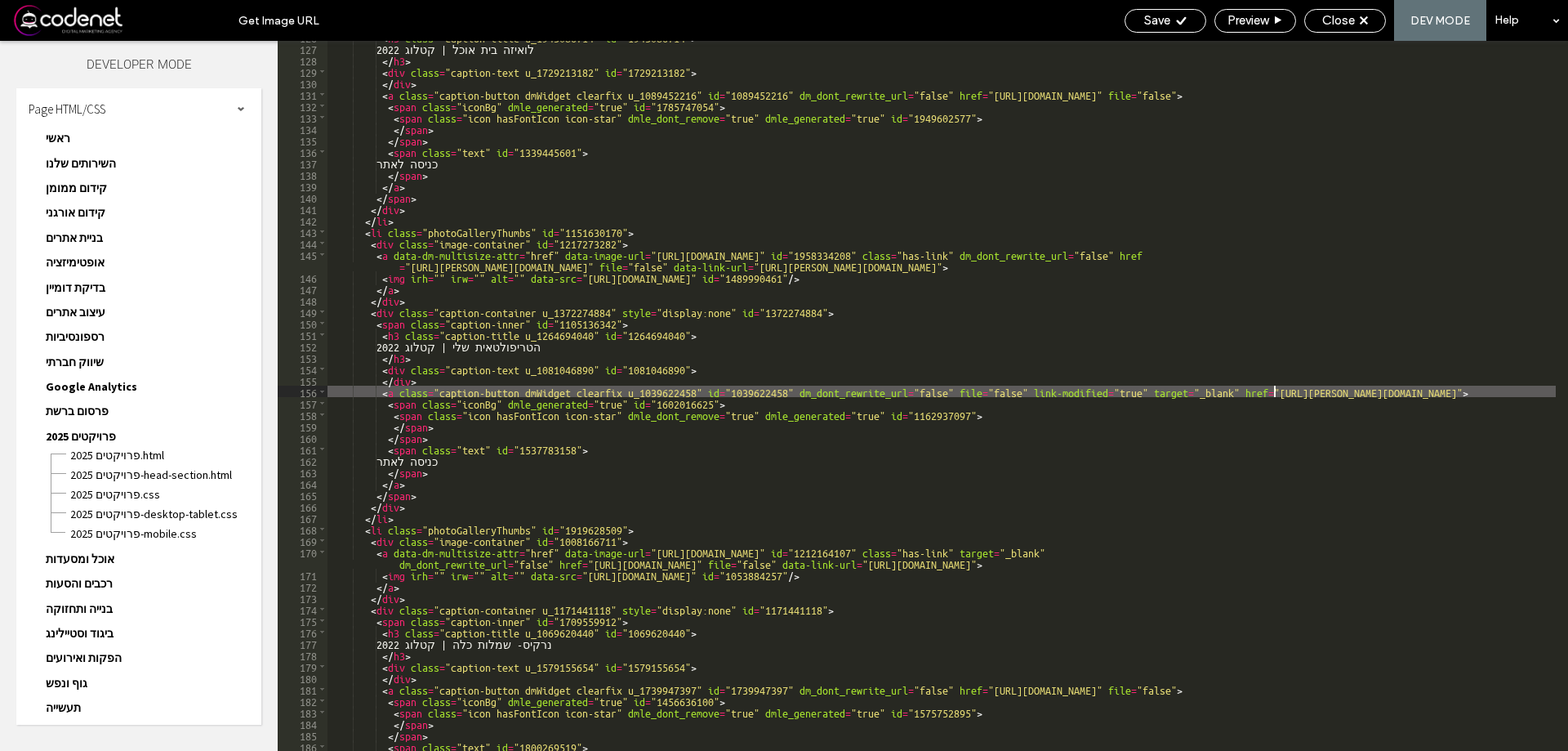
click at [1272, 395] on div "< h3 class = "caption-title u_1943086714" id = "1943086714" > לואיזה בית אוכל |…" at bounding box center [942, 397] width 1228 height 733
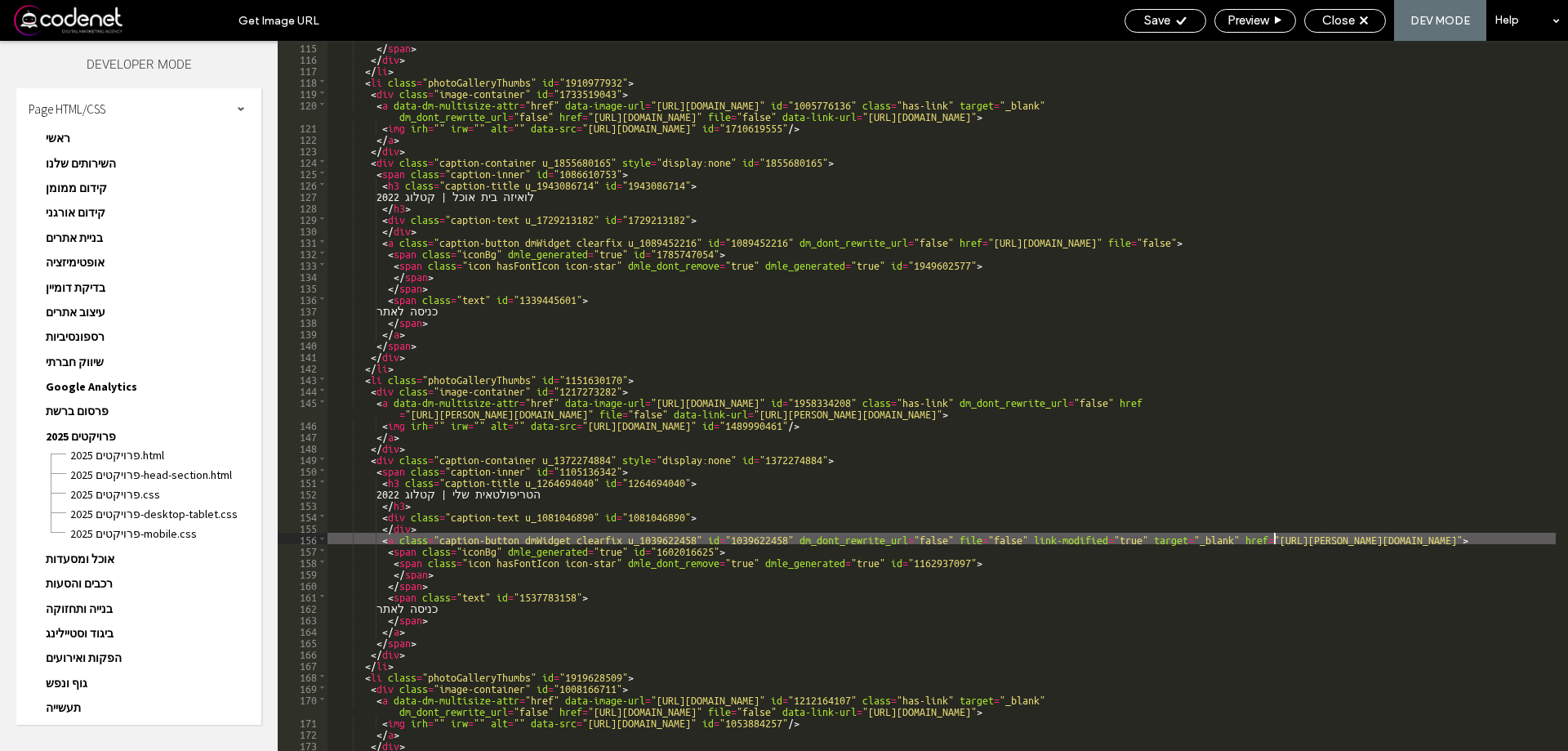
scroll to position [930, 0]
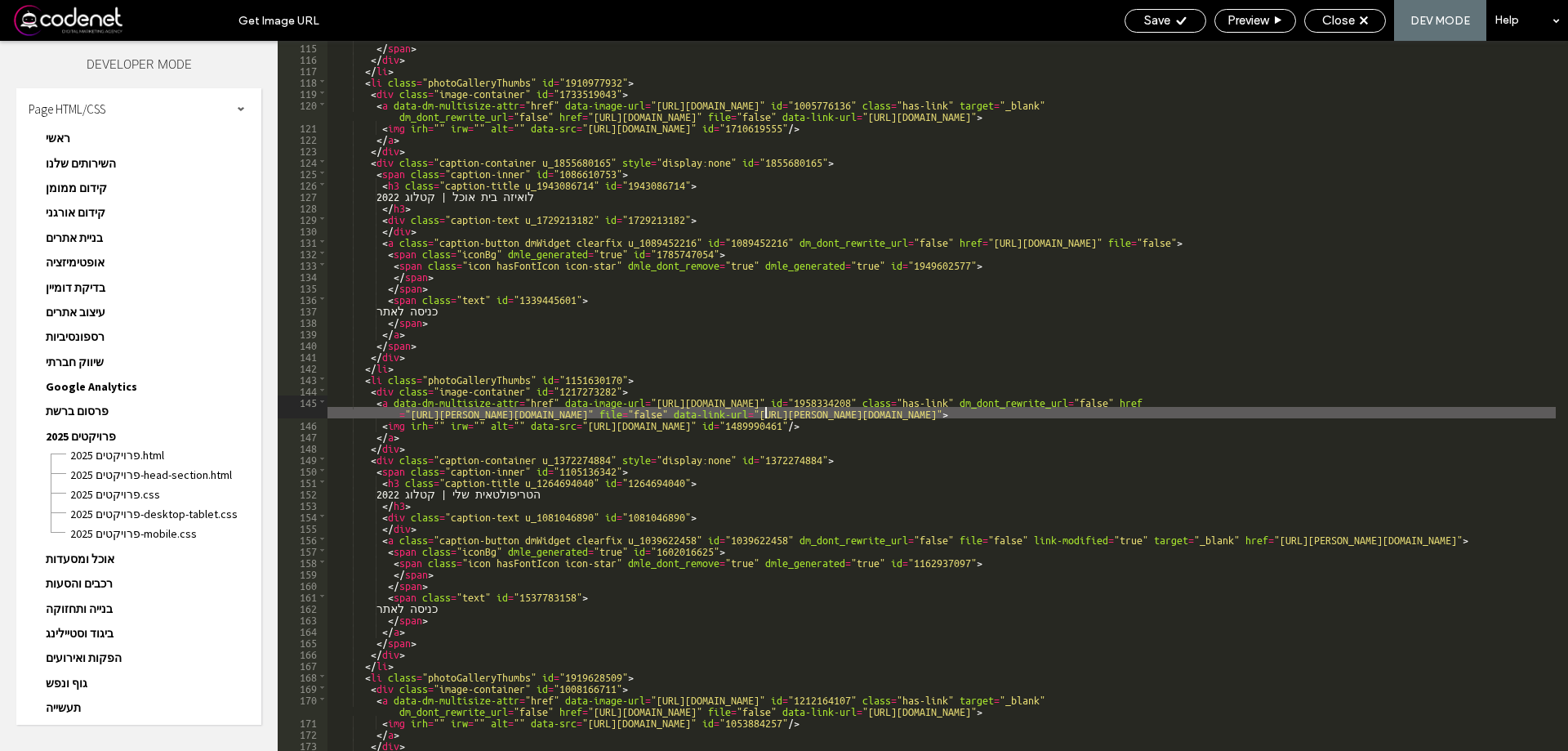
click at [768, 414] on div "</ span > </ div > </ li > < li class = "photoGalleryThumbs" id = "1910977932" …" at bounding box center [942, 407] width 1228 height 733
click at [988, 417] on div "</ span > </ div > </ li > < li class = "photoGalleryThumbs" id = "1910977932" …" at bounding box center [942, 407] width 1228 height 733
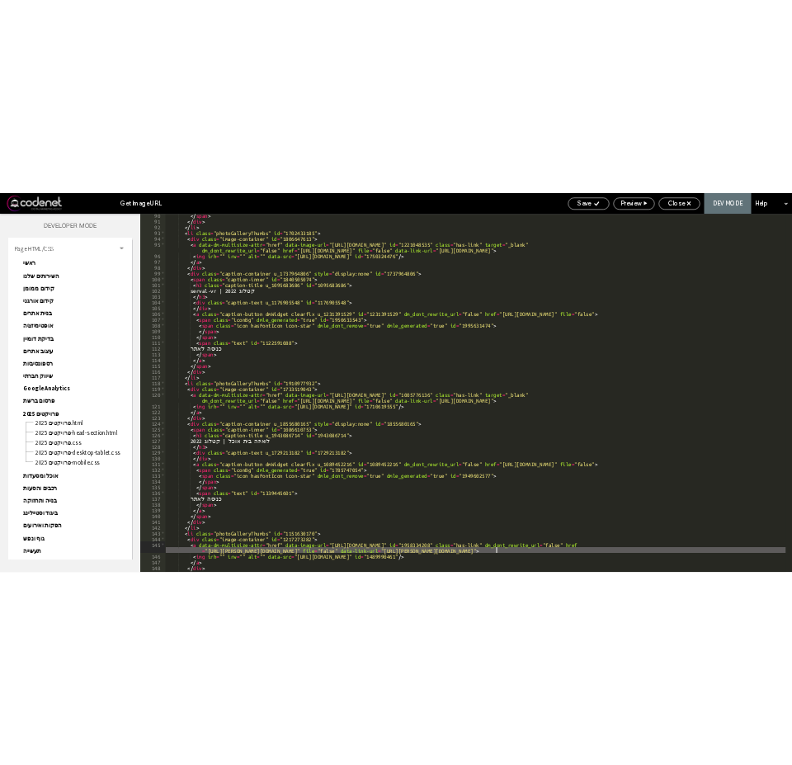
scroll to position [778, 0]
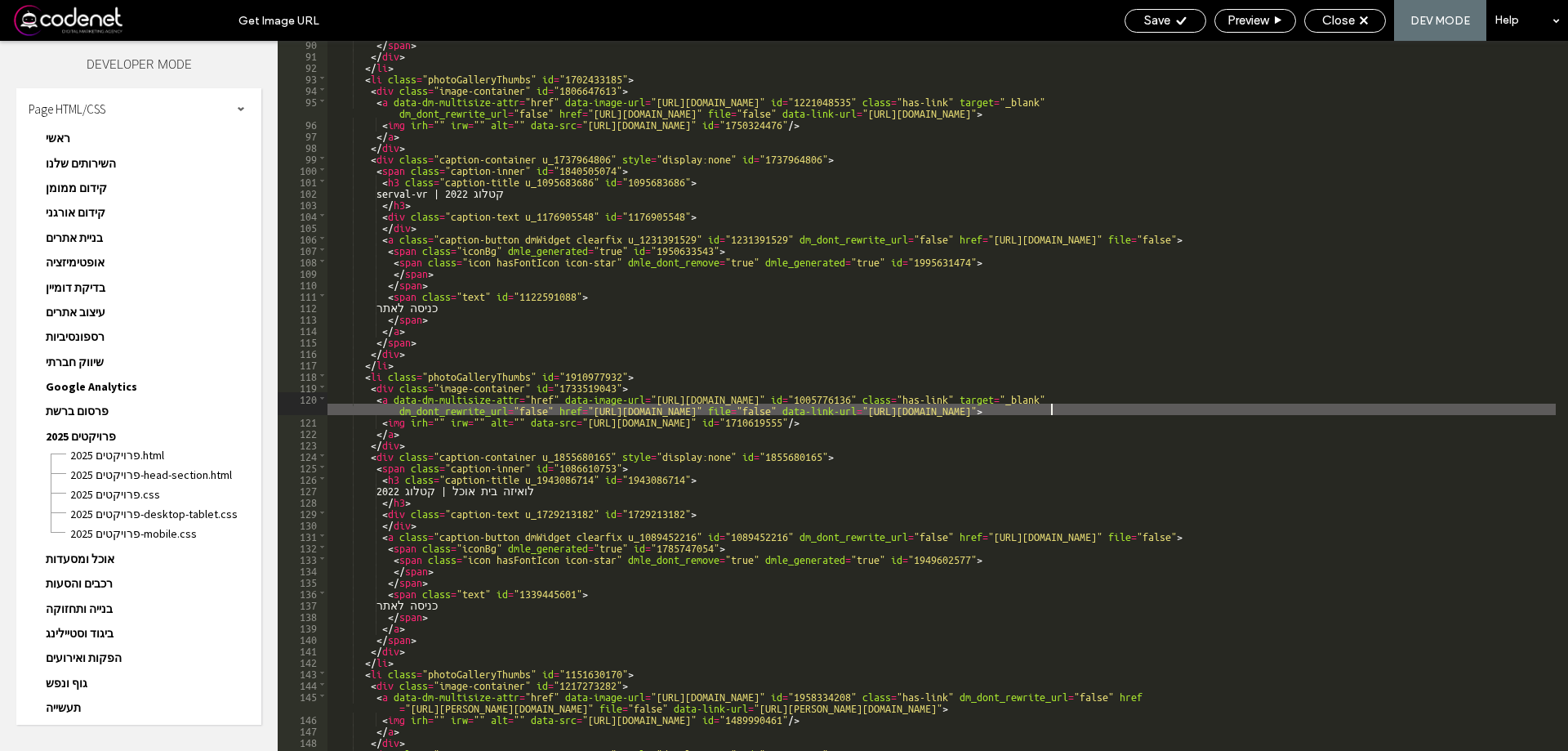
click at [1107, 413] on div "</ span > </ div > </ li > < li class = "photoGalleryThumbs" id = "1702433185" …" at bounding box center [942, 404] width 1228 height 733
click at [734, 409] on div "</ span > </ div > </ li > < li class = "photoGalleryThumbs" id = "1702433185" …" at bounding box center [942, 404] width 1228 height 733
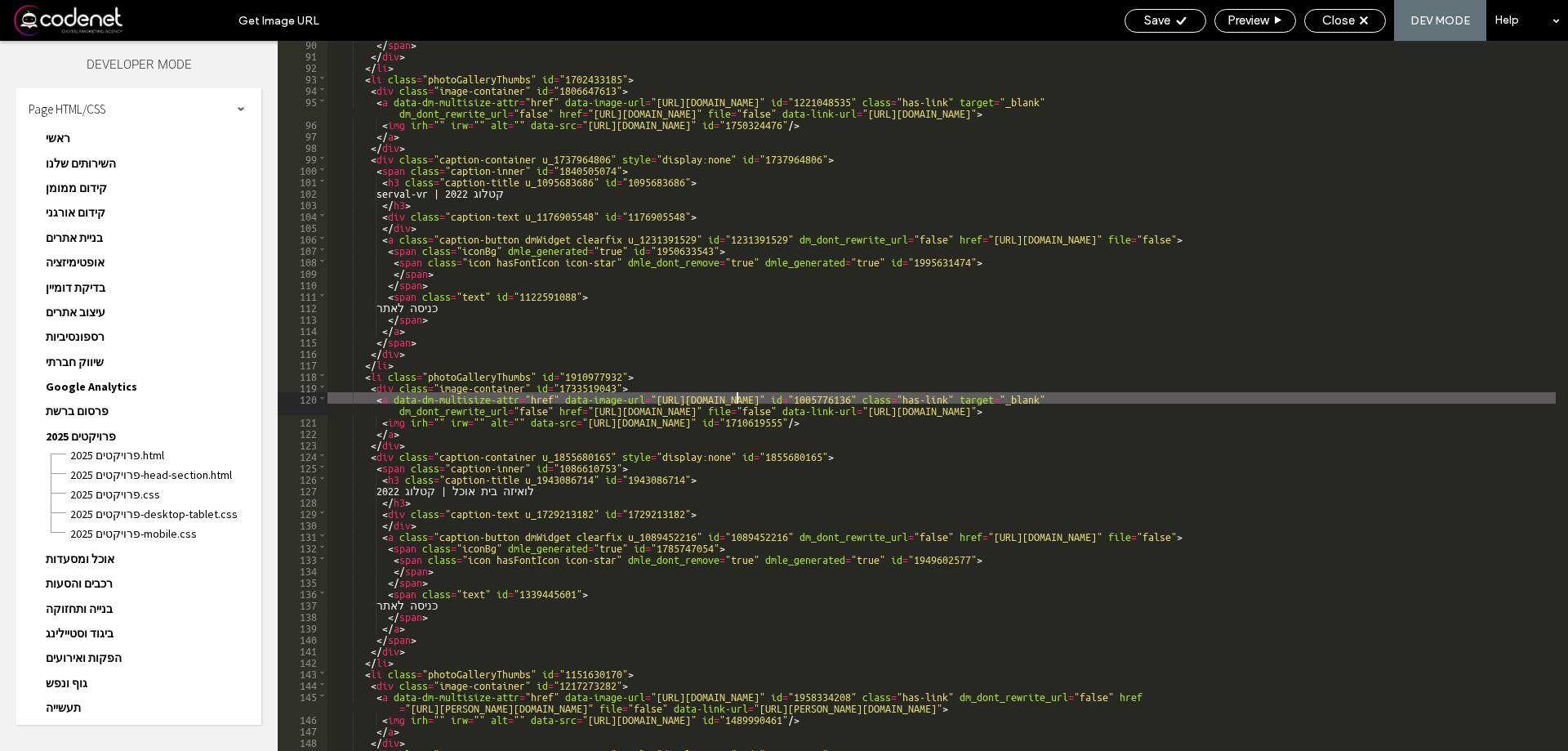
click at [735, 400] on div "</ span > </ div > </ li > < li class = "photoGalleryThumbs" id = "1702433185" …" at bounding box center [942, 404] width 1228 height 733
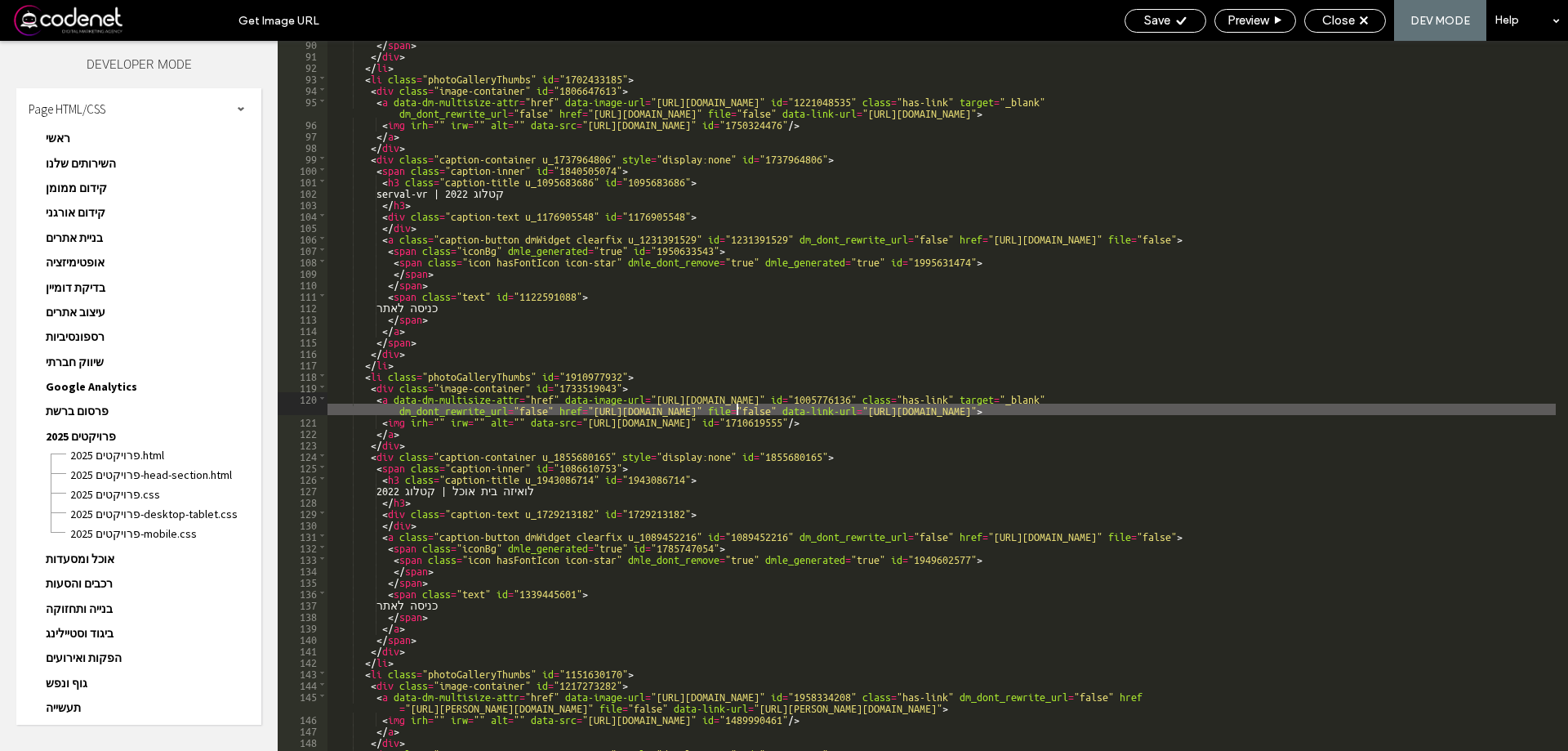
click at [736, 407] on div "</ span > </ div > </ li > < li class = "photoGalleryThumbs" id = "1702433185" …" at bounding box center [942, 404] width 1228 height 733
click at [738, 412] on div "</ span > </ div > </ li > < li class = "photoGalleryThumbs" id = "1702433185" …" at bounding box center [942, 404] width 1228 height 733
click at [752, 409] on div "</ span > </ div > </ li > < li class = "photoGalleryThumbs" id = "1702433185" …" at bounding box center [942, 404] width 1228 height 733
click at [737, 409] on div "</ span > </ div > </ li > < li class = "photoGalleryThumbs" id = "1702433185" …" at bounding box center [942, 404] width 1228 height 733
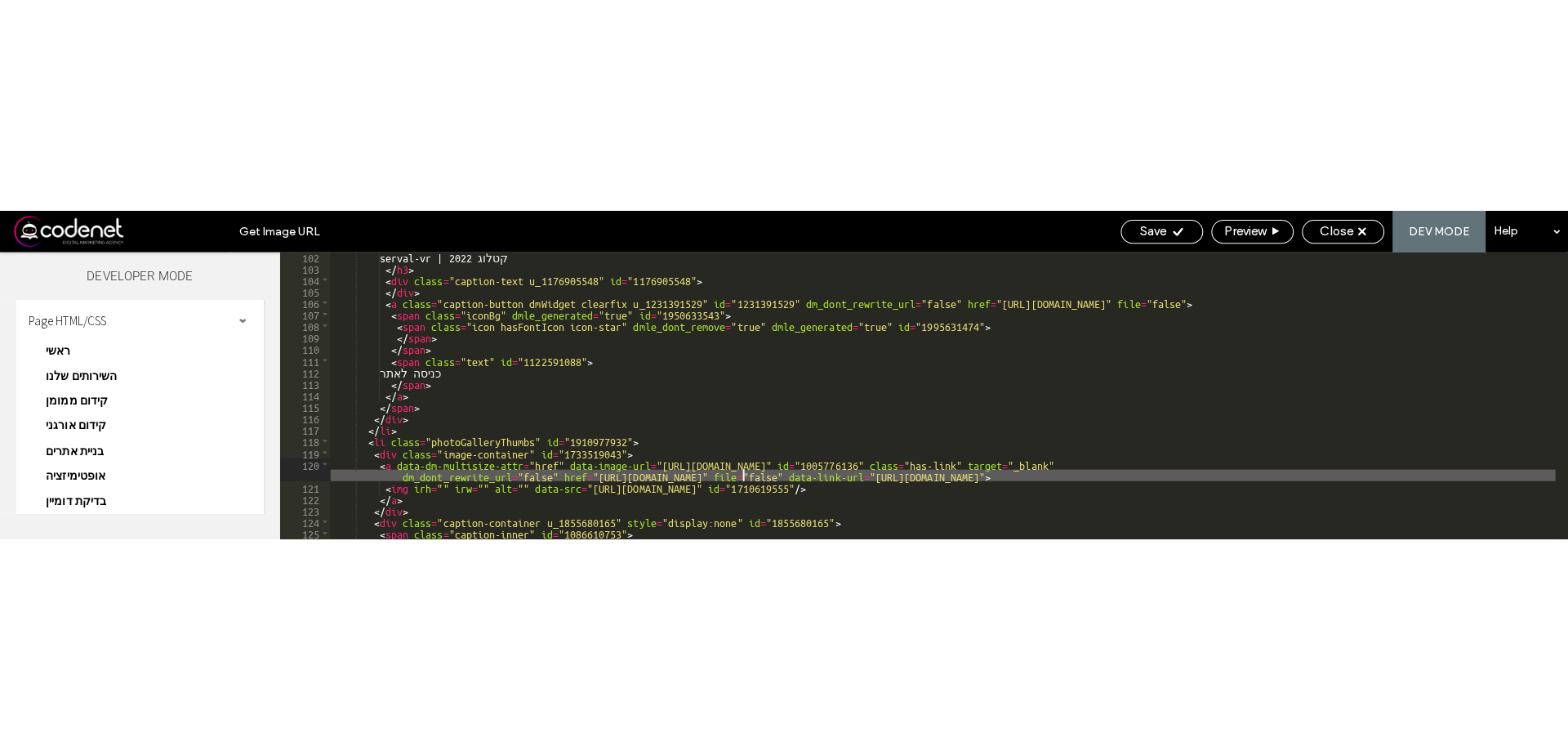
scroll to position [876, 0]
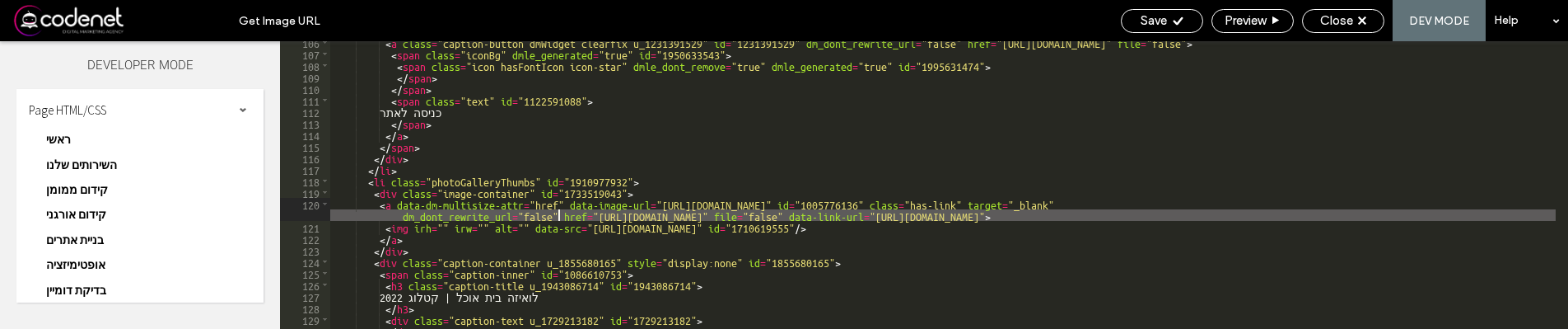
click at [559, 214] on div "< a class = "caption-button dmWidget clearfix u_1231391529" id = "1231391529" d…" at bounding box center [943, 191] width 1225 height 311
click at [562, 216] on div "< a class = "caption-button dmWidget clearfix u_1231391529" id = "1231391529" d…" at bounding box center [943, 191] width 1225 height 311
click at [561, 217] on div "< a class = "caption-button dmWidget clearfix u_1231391529" id = "1231391529" d…" at bounding box center [943, 191] width 1225 height 311
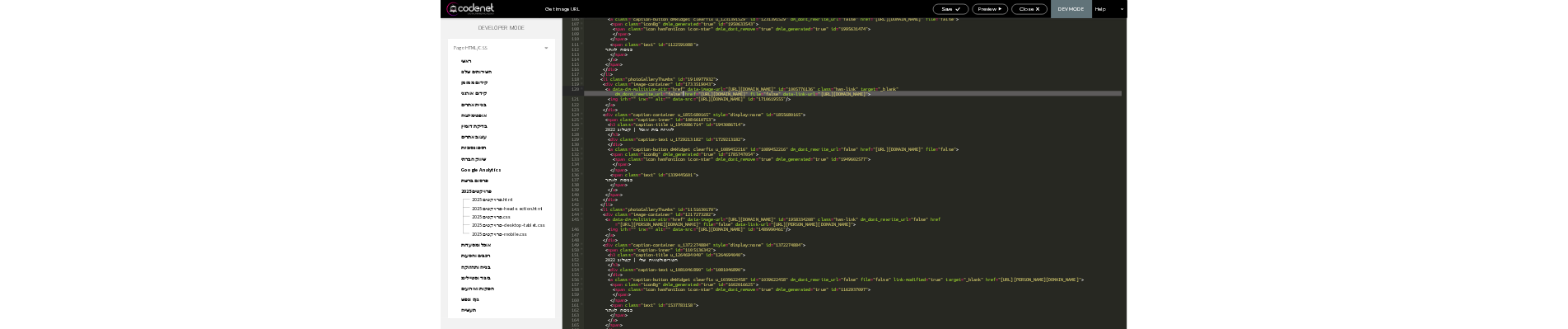
scroll to position [885, 0]
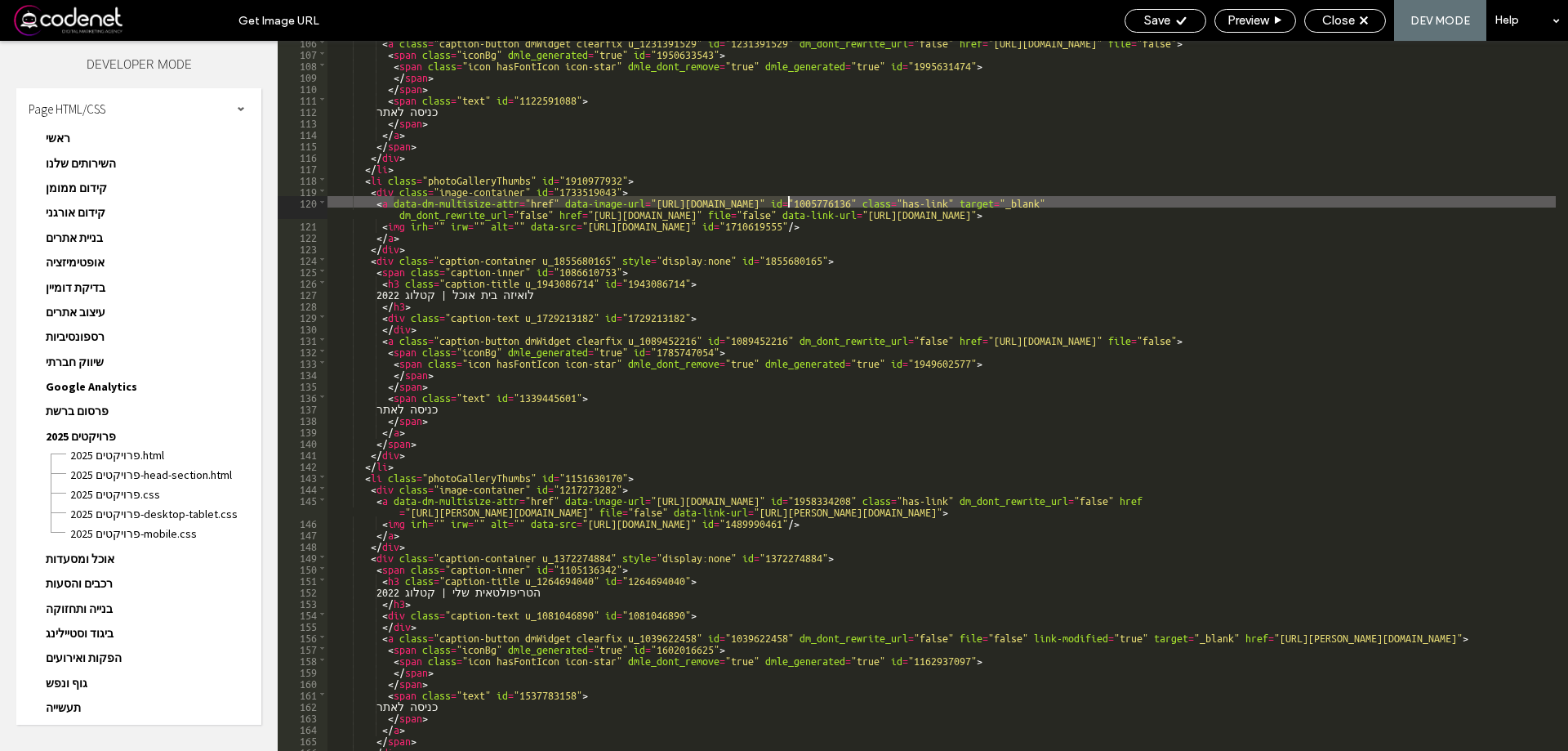
drag, startPoint x: 395, startPoint y: 206, endPoint x: 788, endPoint y: 199, distance: 393.1
click at [788, 199] on div "< a class = "caption-button dmWidget clearfix u_1231391529" id = "1231391529" d…" at bounding box center [942, 402] width 1228 height 733
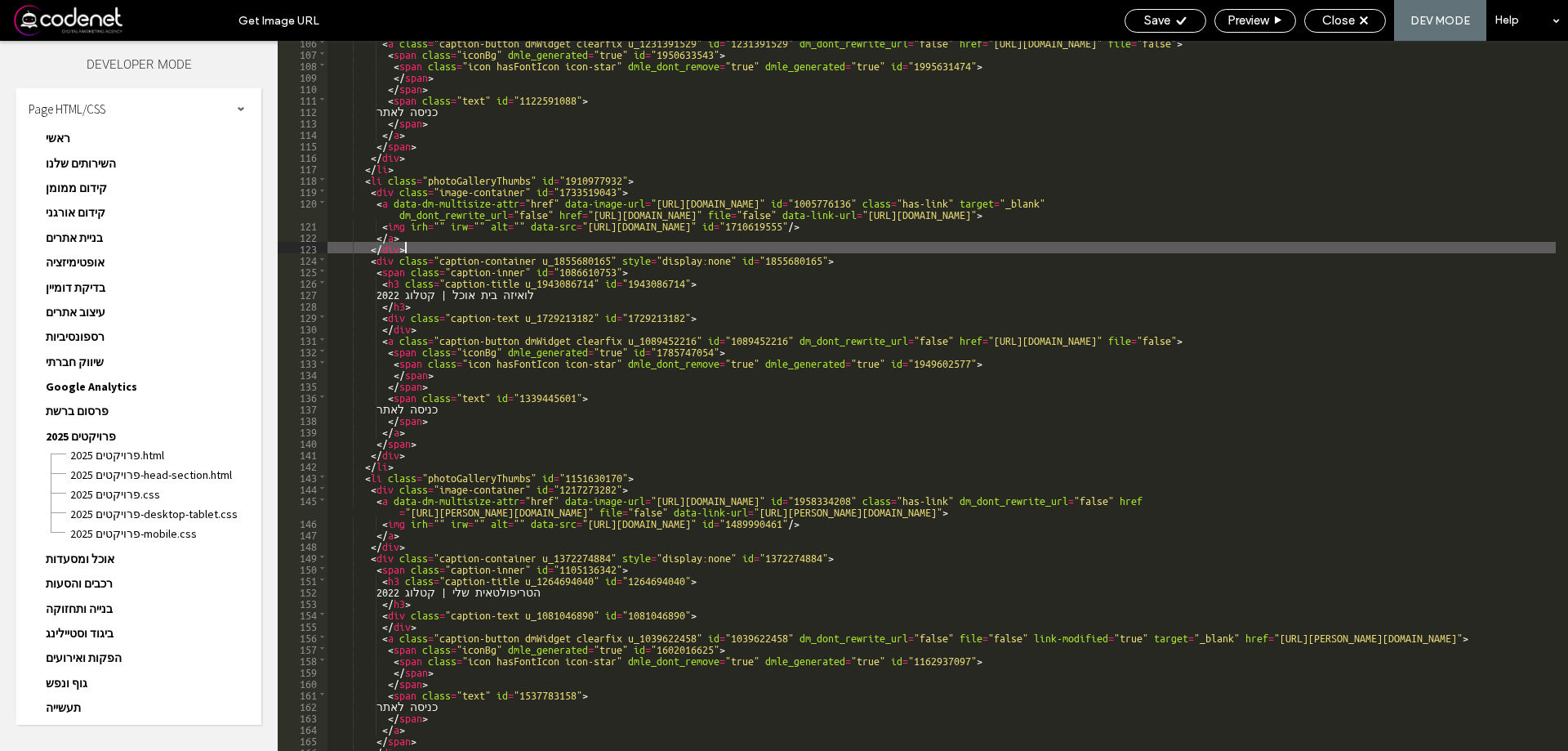
click at [824, 250] on div "< a class = "caption-button dmWidget clearfix u_1231391529" id = "1231391529" d…" at bounding box center [942, 402] width 1228 height 733
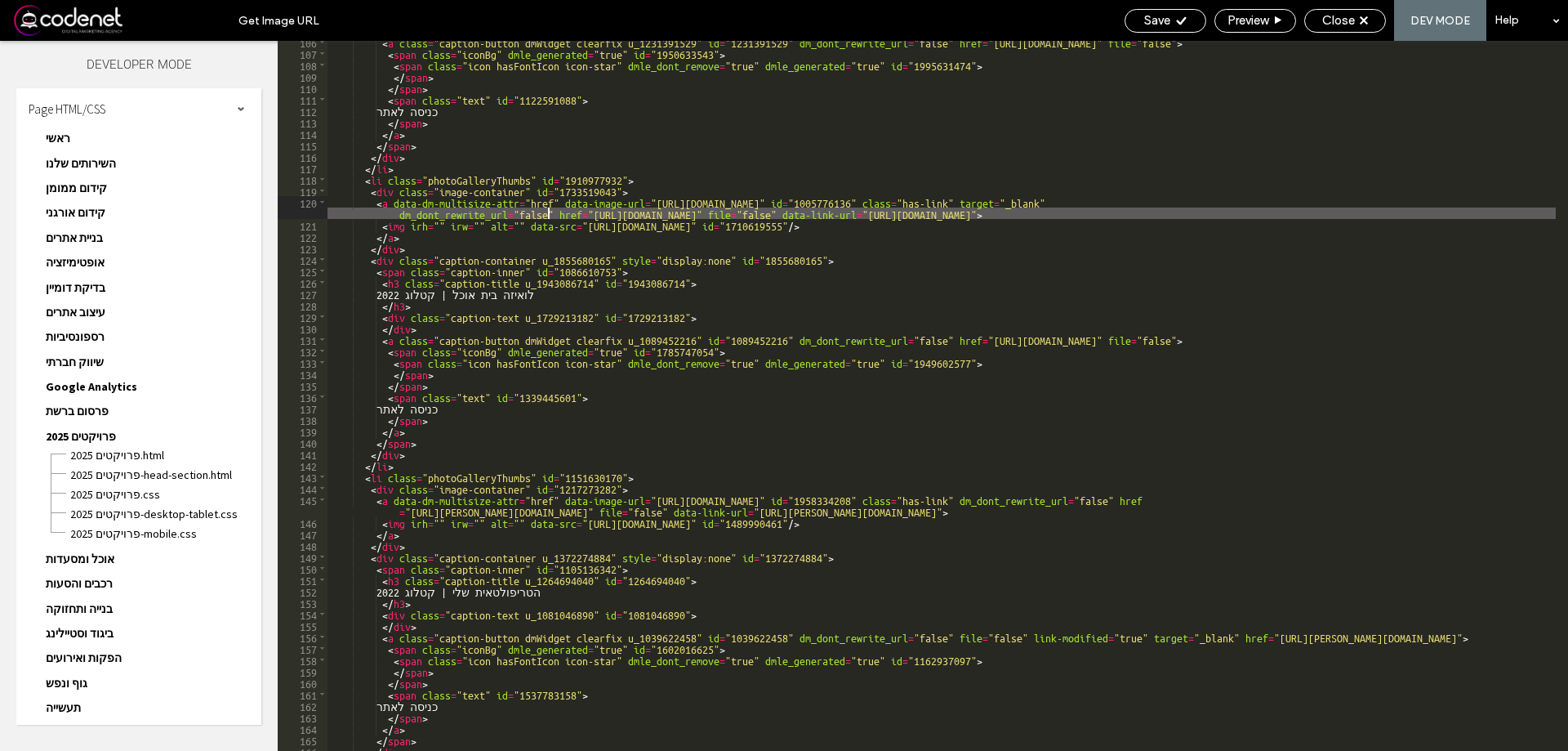
click at [550, 213] on div "< a class = "caption-button dmWidget clearfix u_1231391529" id = "1231391529" d…" at bounding box center [942, 402] width 1228 height 733
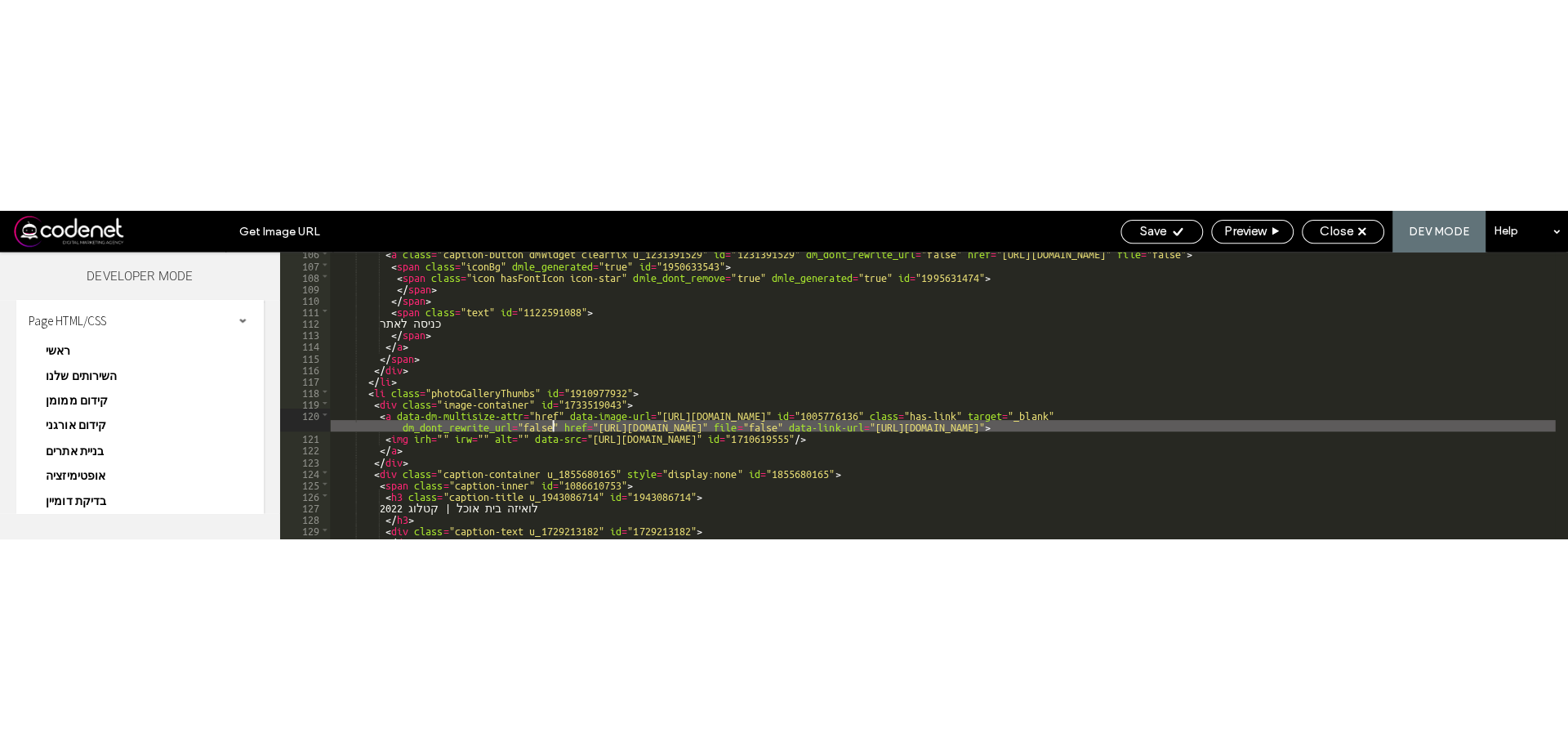
scroll to position [876, 0]
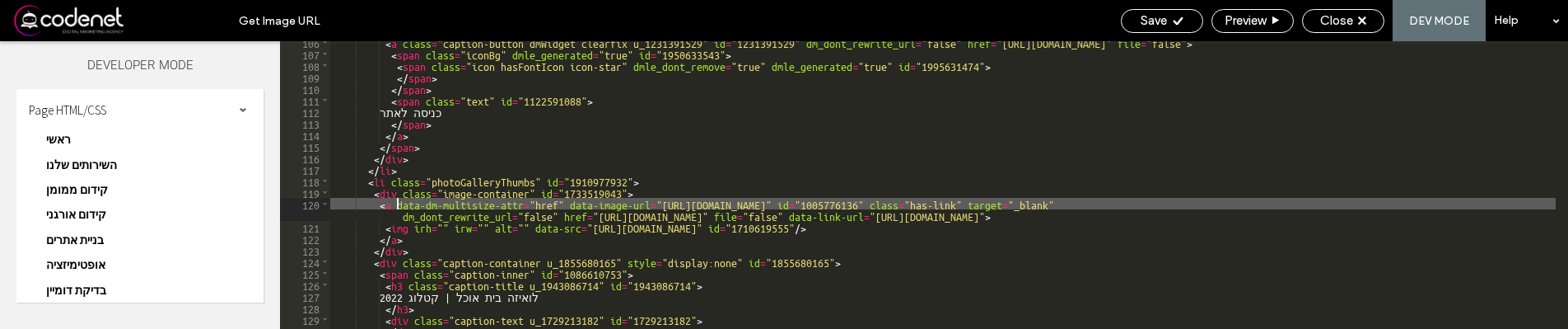
click at [395, 204] on div "< a class = "caption-button dmWidget clearfix u_1231391529" id = "1231391529" d…" at bounding box center [943, 191] width 1225 height 311
paste textarea
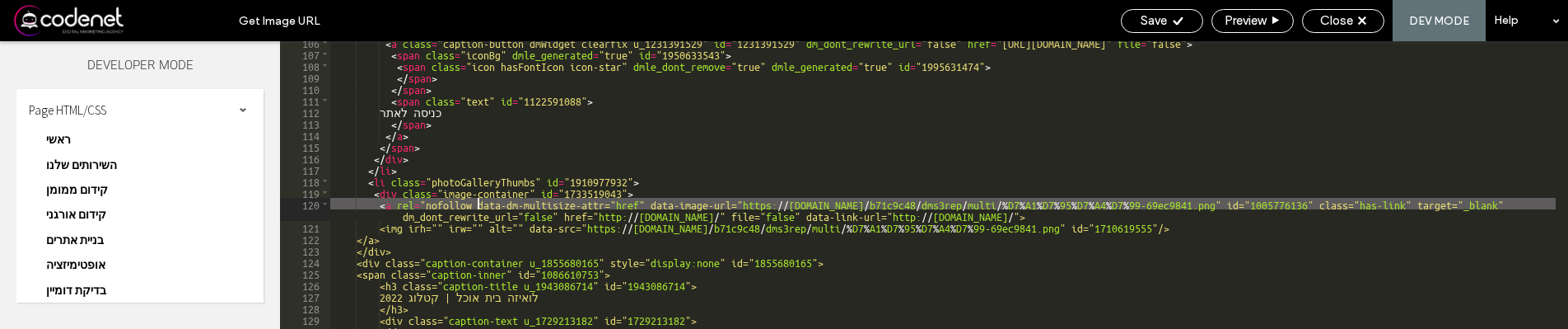
click at [507, 218] on div "< a class = "caption-button dmWidget clearfix u_1231391529" id = "1231391529" d…" at bounding box center [943, 191] width 1225 height 311
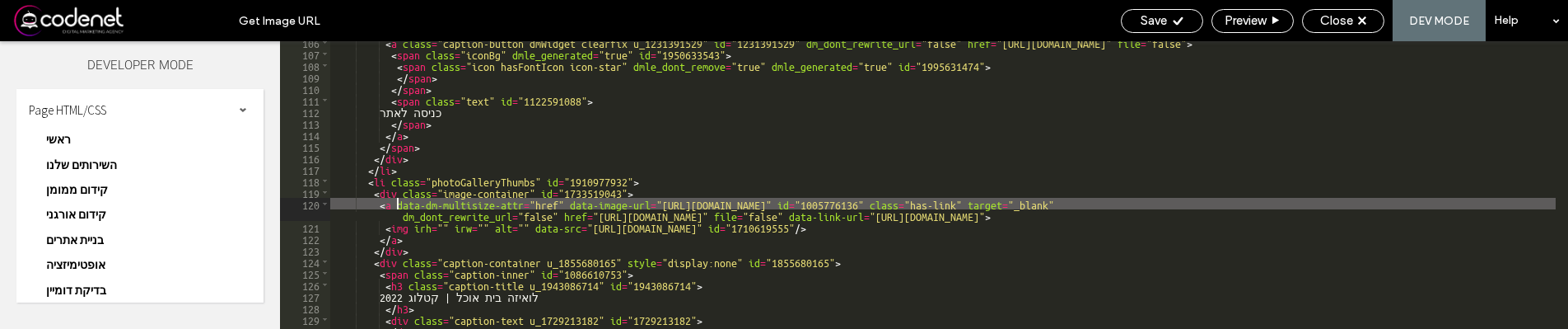
click at [526, 212] on div "< a class = "caption-button dmWidget clearfix u_1231391529" id = "1231391529" d…" at bounding box center [943, 191] width 1225 height 311
click at [562, 205] on div "< a class = "caption-button dmWidget clearfix u_1231391529" id = "1231391529" d…" at bounding box center [943, 191] width 1225 height 311
click at [556, 205] on div "< a class = "caption-button dmWidget clearfix u_1231391529" id = "1231391529" d…" at bounding box center [943, 191] width 1225 height 311
click at [526, 205] on div "< a class = "caption-button dmWidget clearfix u_1231391529" id = "1231391529" d…" at bounding box center [943, 191] width 1225 height 311
drag, startPoint x: 540, startPoint y: 205, endPoint x: 528, endPoint y: 208, distance: 12.4
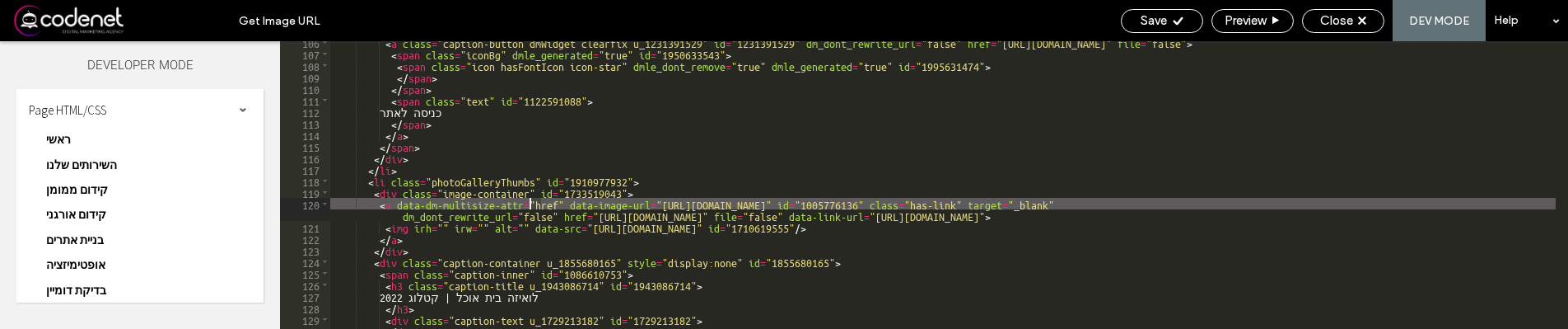
click at [528, 208] on div "< a class = "caption-button dmWidget clearfix u_1231391529" id = "1231391529" d…" at bounding box center [943, 191] width 1225 height 311
click at [571, 219] on div "< a class = "caption-button dmWidget clearfix u_1231391529" id = "1231391529" d…" at bounding box center [943, 191] width 1225 height 311
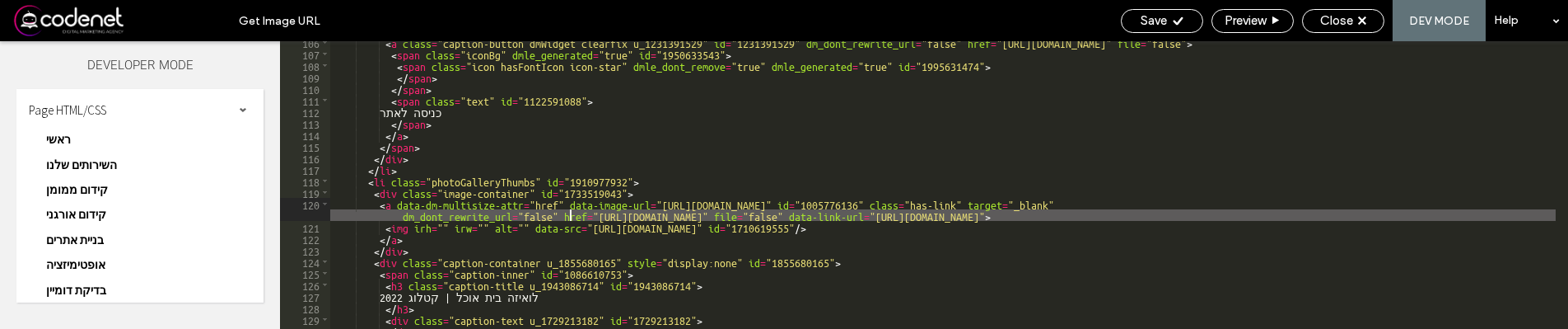
click at [584, 218] on div "< a class = "caption-button dmWidget clearfix u_1231391529" id = "1231391529" d…" at bounding box center [943, 191] width 1225 height 311
click at [561, 212] on div "< a class = "caption-button dmWidget clearfix u_1231391529" id = "1231391529" d…" at bounding box center [943, 191] width 1225 height 311
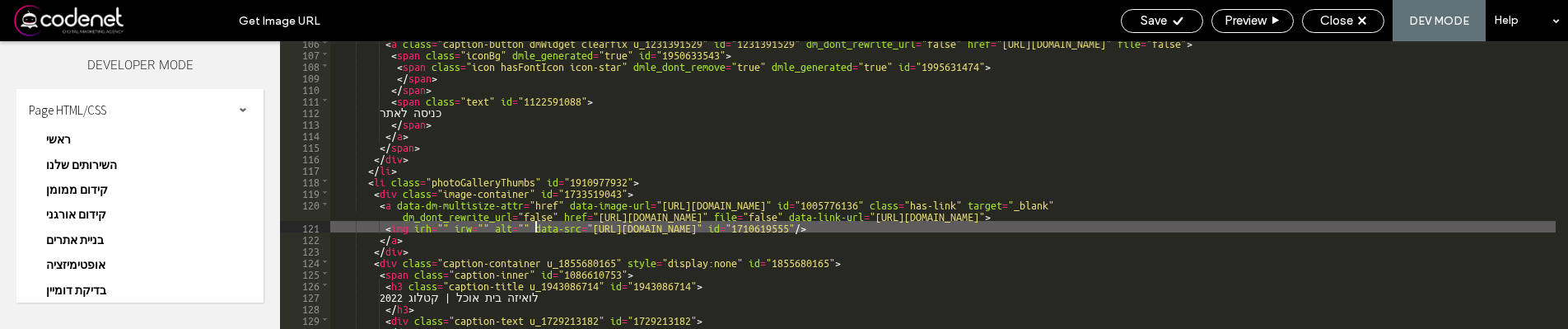
click at [533, 227] on div "< a class = "caption-button dmWidget clearfix u_1231391529" id = "1231391529" d…" at bounding box center [943, 191] width 1225 height 311
click at [665, 196] on div "< a class = "caption-button dmWidget clearfix u_1231391529" id = "1231391529" d…" at bounding box center [943, 191] width 1225 height 311
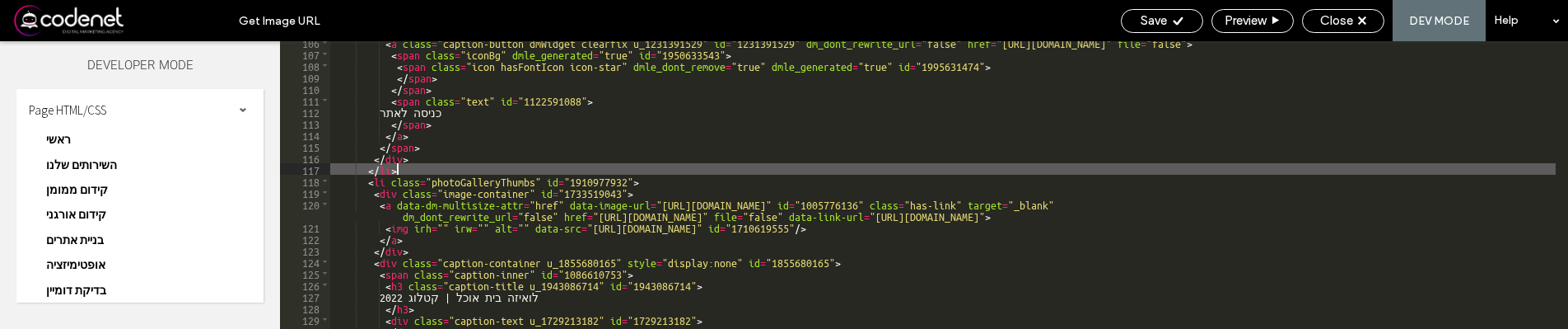
click at [687, 167] on div "< a class = "caption-button dmWidget clearfix u_1231391529" id = "1231391529" d…" at bounding box center [943, 191] width 1225 height 311
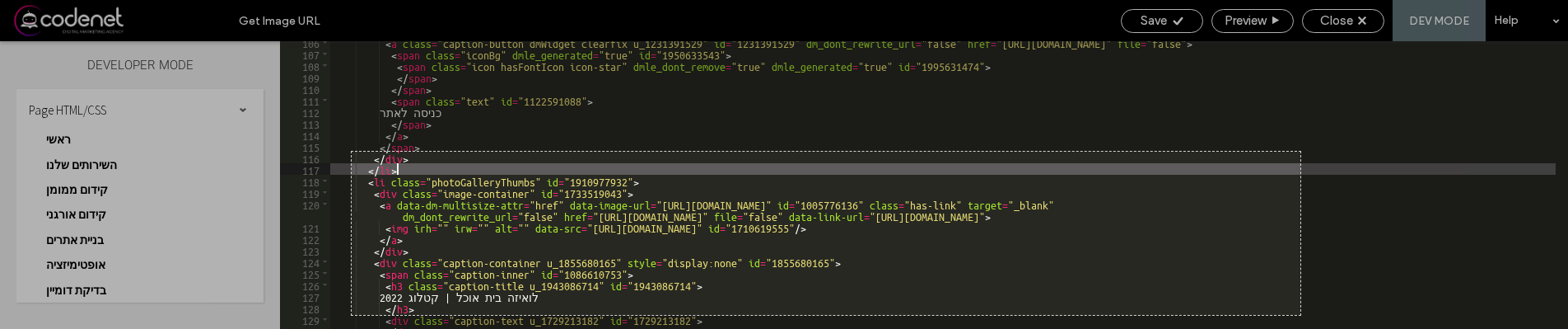
drag, startPoint x: 352, startPoint y: 152, endPoint x: 1300, endPoint y: 315, distance: 961.9
click at [1300, 315] on div "1152 X 198" at bounding box center [784, 164] width 1568 height 329
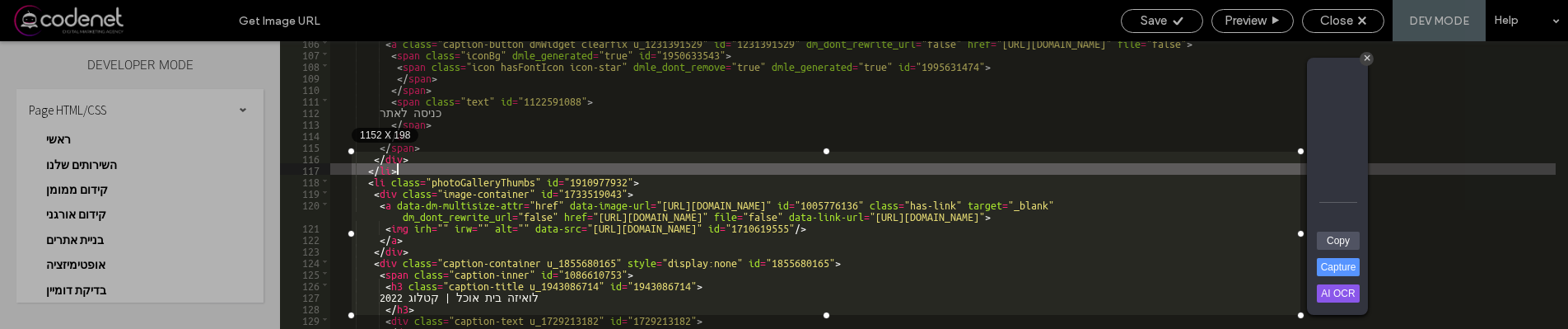
drag, startPoint x: 776, startPoint y: 206, endPoint x: 843, endPoint y: 213, distance: 67.4
click at [843, 213] on div "1152 X 198" at bounding box center [826, 233] width 949 height 163
drag, startPoint x: 476, startPoint y: 173, endPoint x: 540, endPoint y: 184, distance: 64.9
click at [540, 184] on div "1152 X 198" at bounding box center [826, 233] width 949 height 163
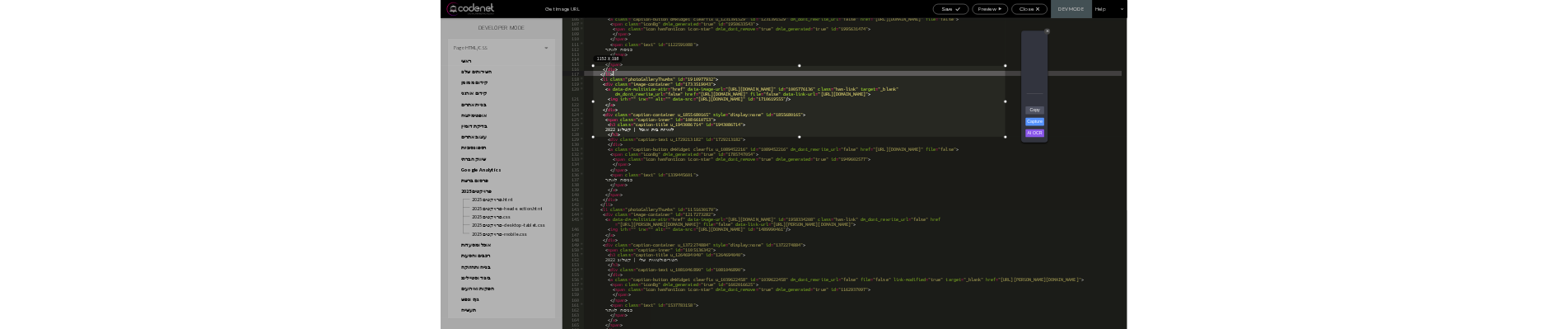
scroll to position [885, 0]
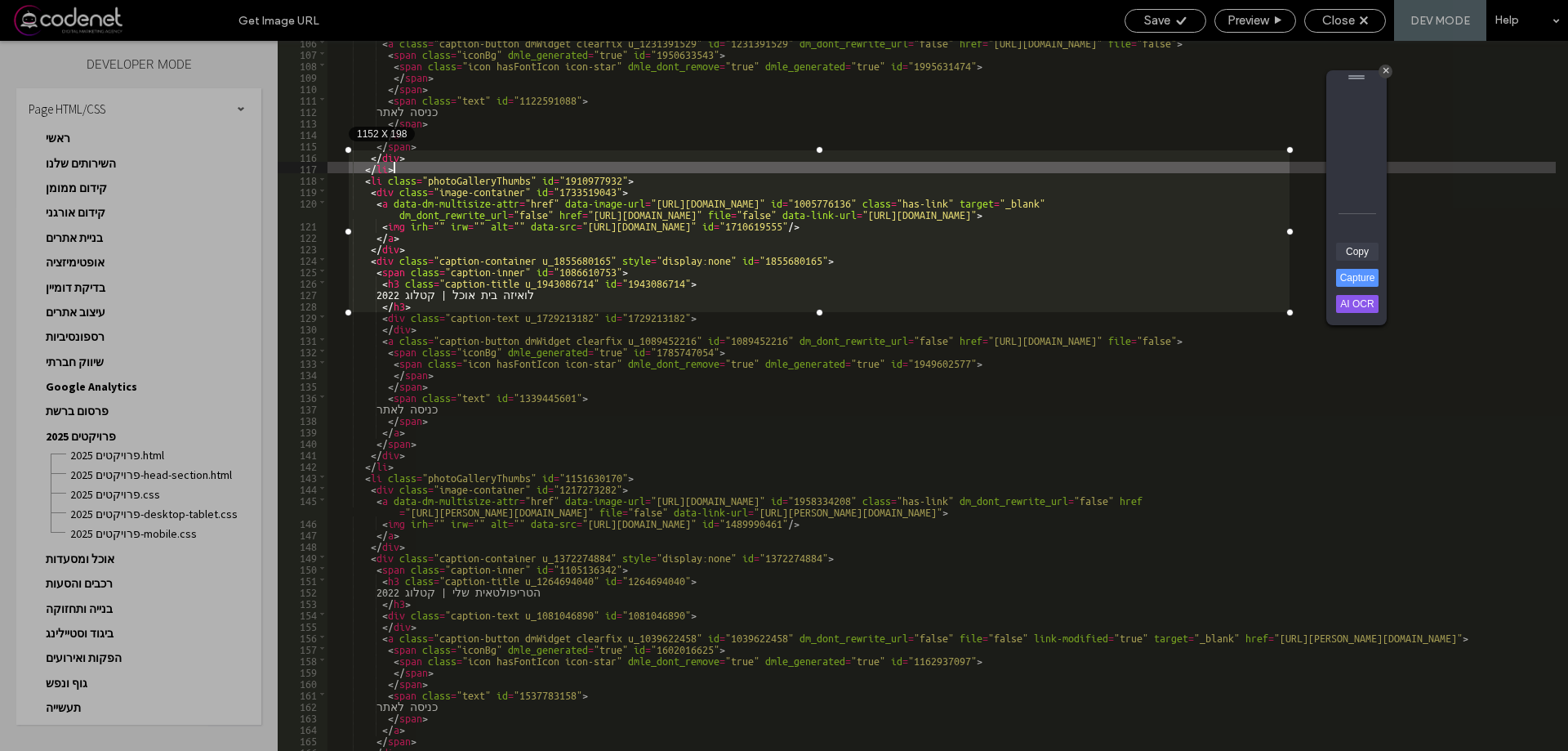
click at [1354, 254] on link "Copy" at bounding box center [1357, 252] width 43 height 18
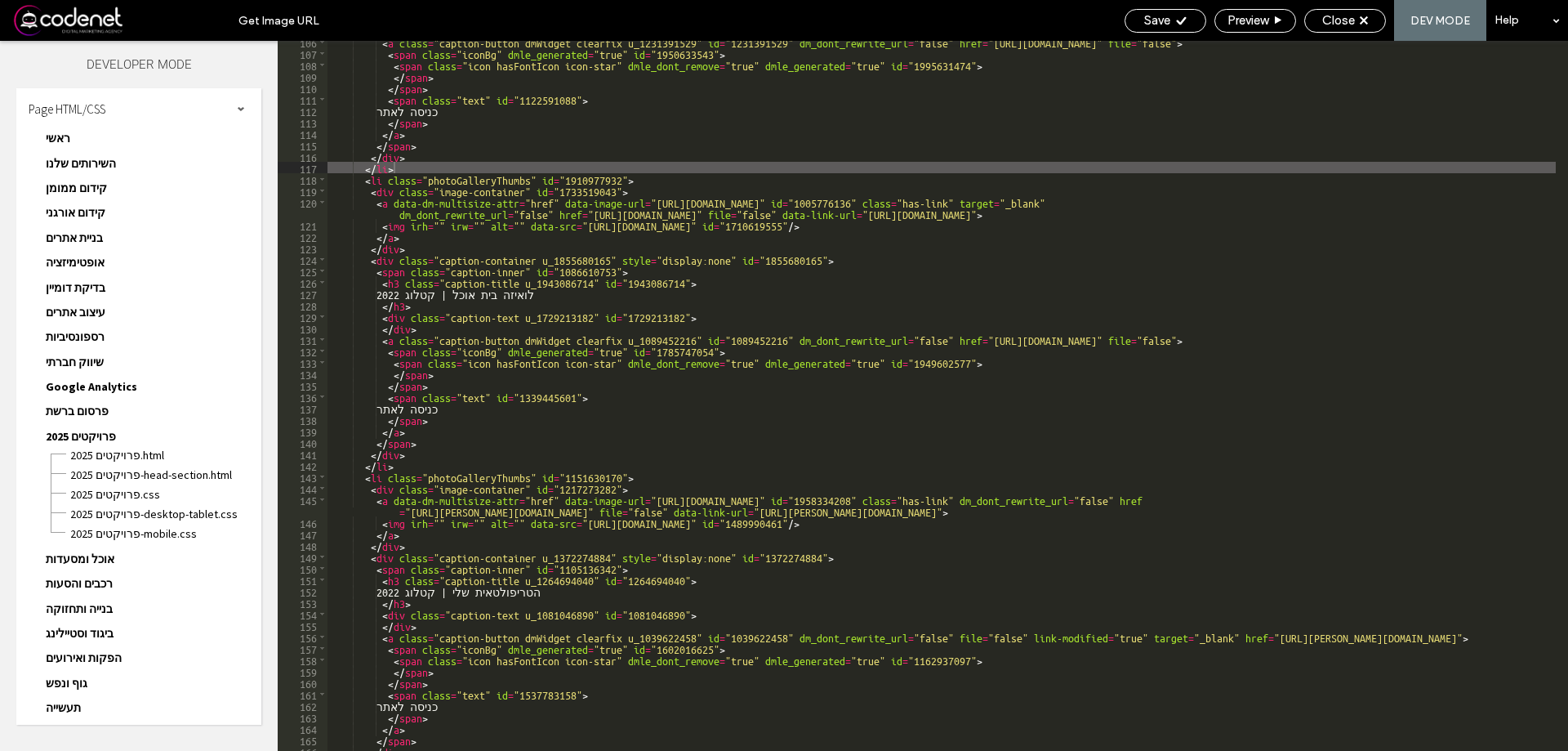
click at [635, 276] on div "< a class = "caption-button dmWidget clearfix u_1231391529" id = "1231391529" d…" at bounding box center [942, 402] width 1228 height 733
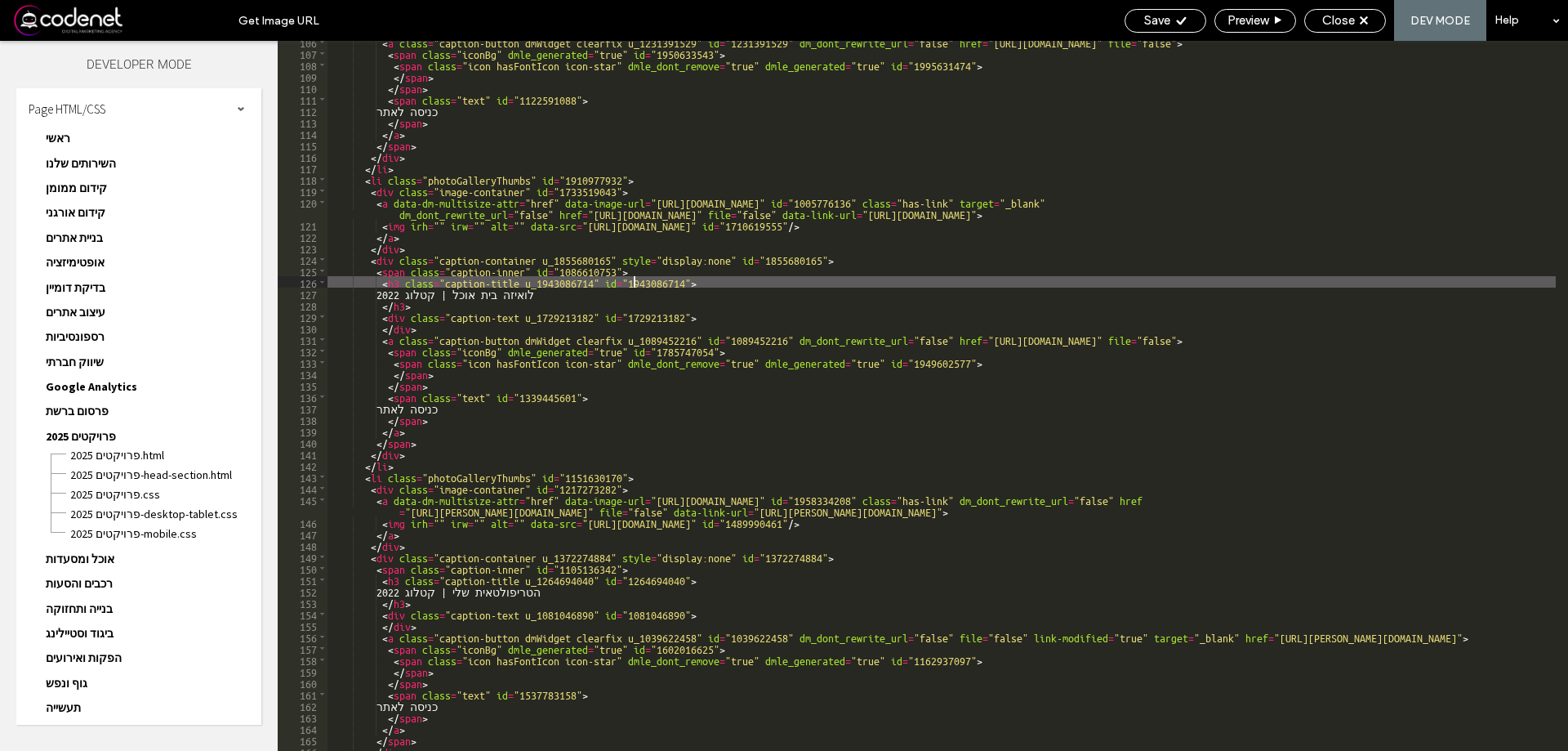
click at [604, 198] on div "< a class = "caption-button dmWidget clearfix u_1231391529" id = "1231391529" d…" at bounding box center [942, 402] width 1228 height 733
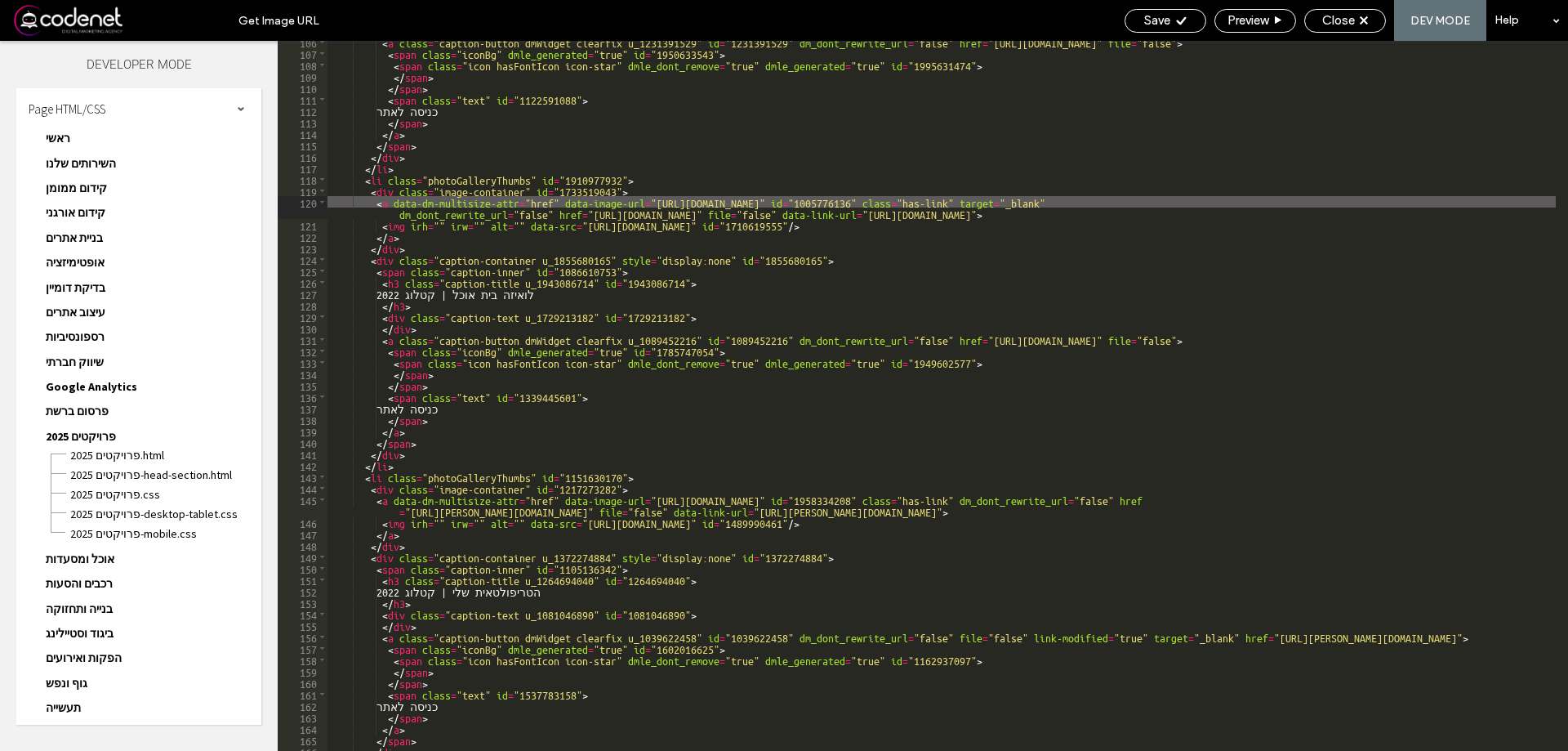
click at [444, 198] on div "< a class = "caption-button dmWidget clearfix u_1231391529" id = "1231391529" d…" at bounding box center [942, 402] width 1228 height 733
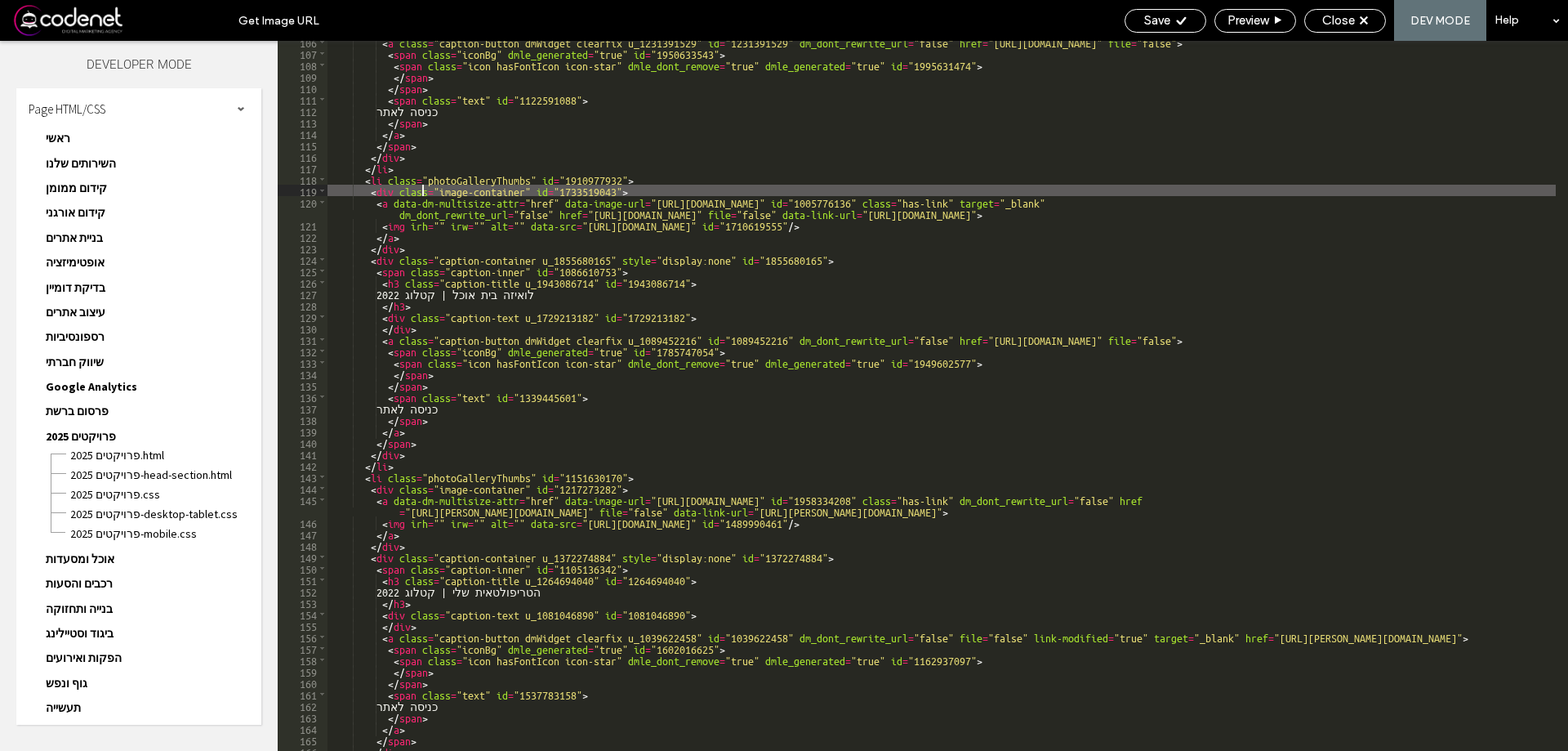
click at [422, 188] on div "< a class = "caption-button dmWidget clearfix u_1231391529" id = "1231391529" d…" at bounding box center [942, 402] width 1228 height 733
click at [544, 182] on div "< a class = "caption-button dmWidget clearfix u_1231391529" id = "1231391529" d…" at bounding box center [942, 402] width 1228 height 733
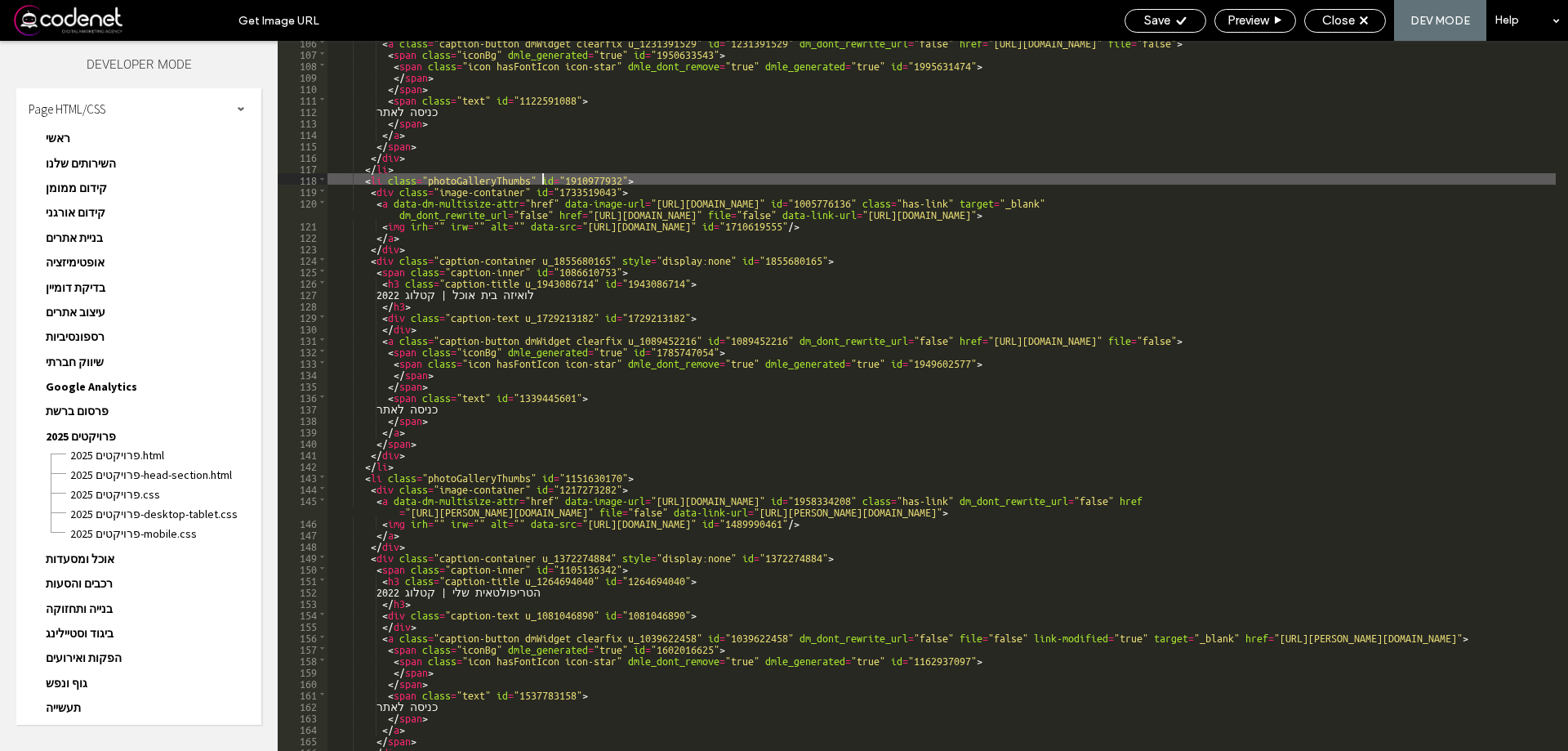
click at [593, 198] on div "< a class = "caption-button dmWidget clearfix u_1231391529" id = "1231391529" d…" at bounding box center [942, 402] width 1228 height 733
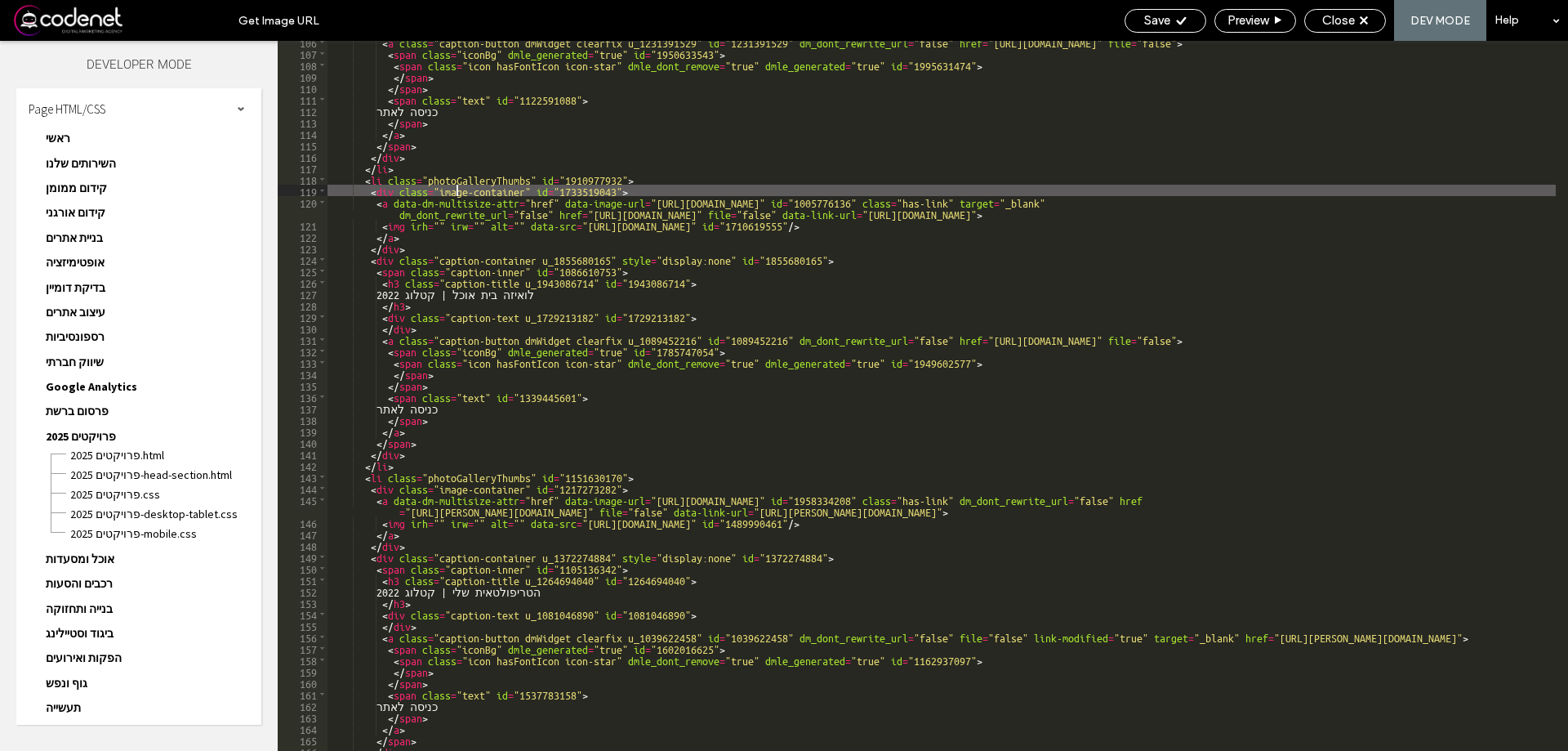
click at [456, 194] on div "< a class = "caption-button dmWidget clearfix u_1231391529" id = "1231391529" d…" at bounding box center [942, 402] width 1228 height 733
click at [381, 207] on div "< a class = "caption-button dmWidget clearfix u_1231391529" id = "1231391529" d…" at bounding box center [942, 402] width 1228 height 733
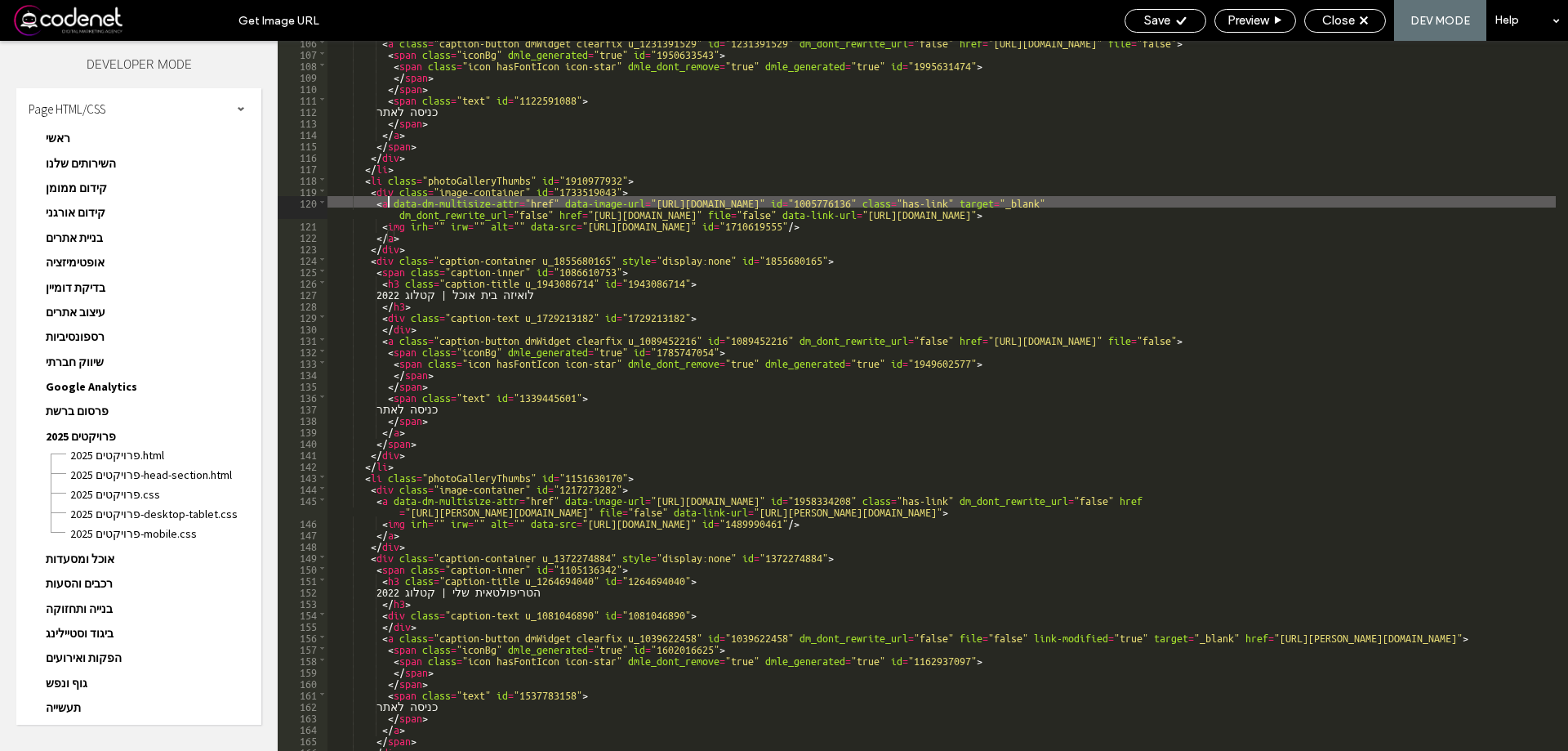
click at [389, 202] on div "< a class = "caption-button dmWidget clearfix u_1231391529" id = "1231391529" d…" at bounding box center [942, 402] width 1228 height 733
click at [390, 203] on div "< a class = "caption-button dmWidget clearfix u_1231391529" id = "1231391529" d…" at bounding box center [942, 402] width 1228 height 733
click at [688, 202] on div "< a class = "caption-button dmWidget clearfix u_1231391529" id = "1231391529" d…" at bounding box center [942, 402] width 1228 height 733
click at [793, 198] on div "< a class = "caption-button dmWidget clearfix u_1231391529" id = "1231391529" d…" at bounding box center [942, 402] width 1228 height 733
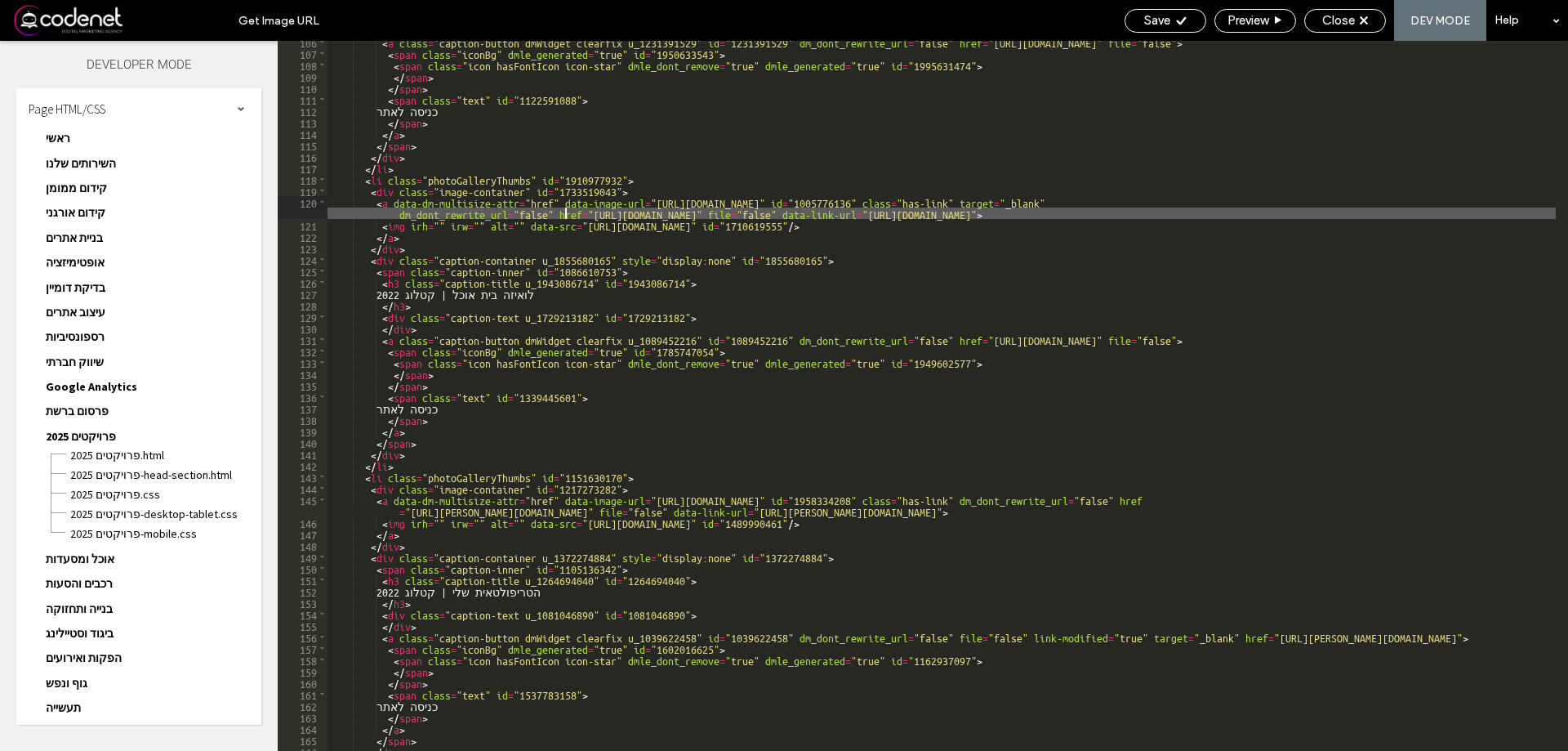
click at [568, 212] on div "< a class = "caption-button dmWidget clearfix u_1231391529" id = "1231391529" d…" at bounding box center [942, 402] width 1228 height 733
click at [667, 213] on div "< a class = "caption-button dmWidget clearfix u_1231391529" id = "1231391529" d…" at bounding box center [942, 402] width 1228 height 733
click at [743, 212] on div "< a class = "caption-button dmWidget clearfix u_1231391529" id = "1231391529" d…" at bounding box center [942, 402] width 1228 height 733
click at [738, 218] on div "< a class = "caption-button dmWidget clearfix u_1231391529" id = "1231391529" d…" at bounding box center [942, 402] width 1228 height 733
click at [1109, 212] on div "< a class = "caption-button dmWidget clearfix u_1231391529" id = "1231391529" d…" at bounding box center [942, 402] width 1228 height 733
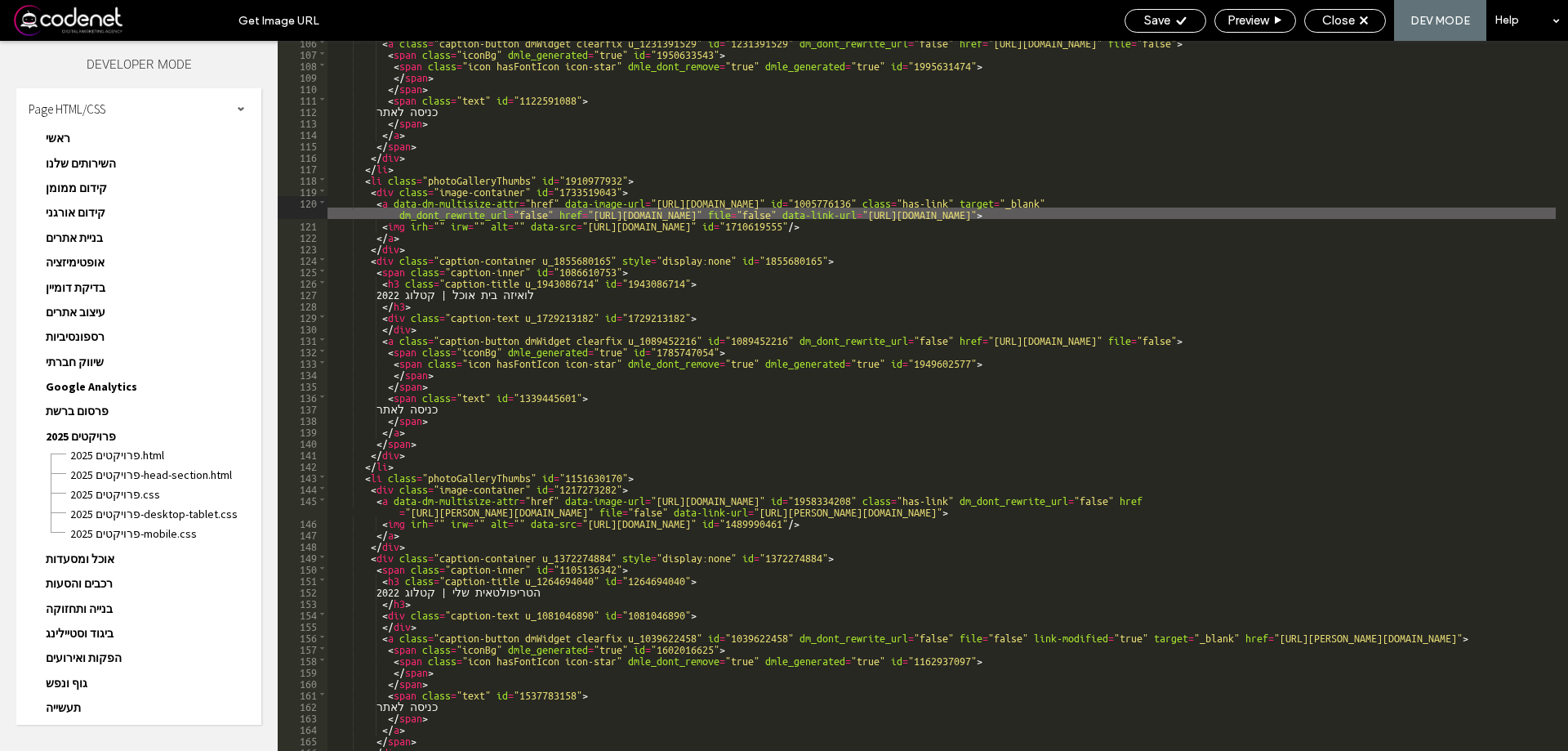
click at [1045, 211] on div "< a class = "caption-button dmWidget clearfix u_1231391529" id = "1231391529" d…" at bounding box center [942, 402] width 1228 height 733
click at [1154, 218] on div "< a class = "caption-button dmWidget clearfix u_1231391529" id = "1231391529" d…" at bounding box center [942, 402] width 1228 height 733
click at [1138, 231] on div "< a class = "caption-button dmWidget clearfix u_1231391529" id = "1231391529" d…" at bounding box center [942, 402] width 1228 height 733
click at [1134, 236] on div "< a class = "caption-button dmWidget clearfix u_1231391529" id = "1231391529" d…" at bounding box center [942, 402] width 1228 height 733
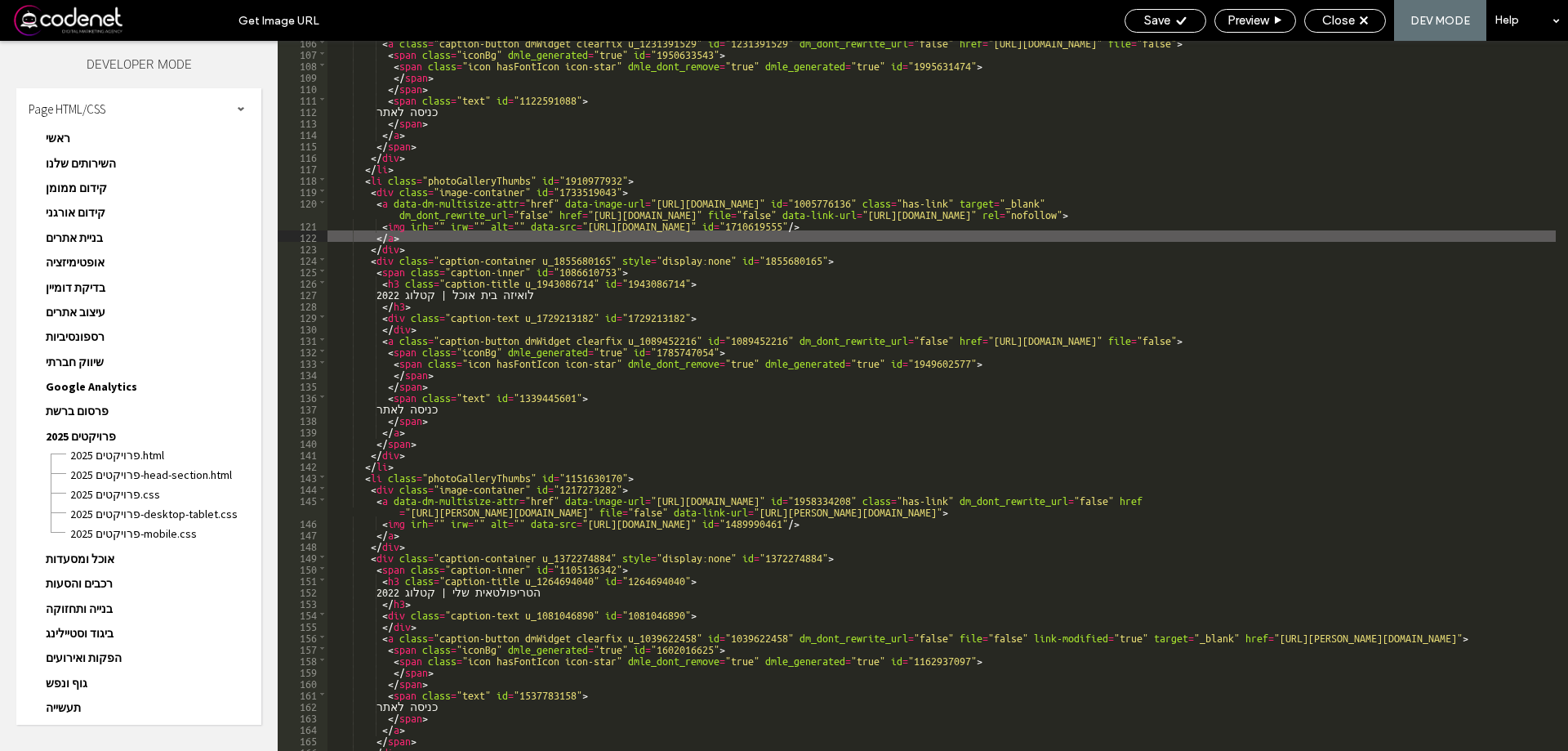
click at [1151, 217] on div "< a class = "caption-button dmWidget clearfix u_1231391529" id = "1231391529" d…" at bounding box center [942, 402] width 1228 height 733
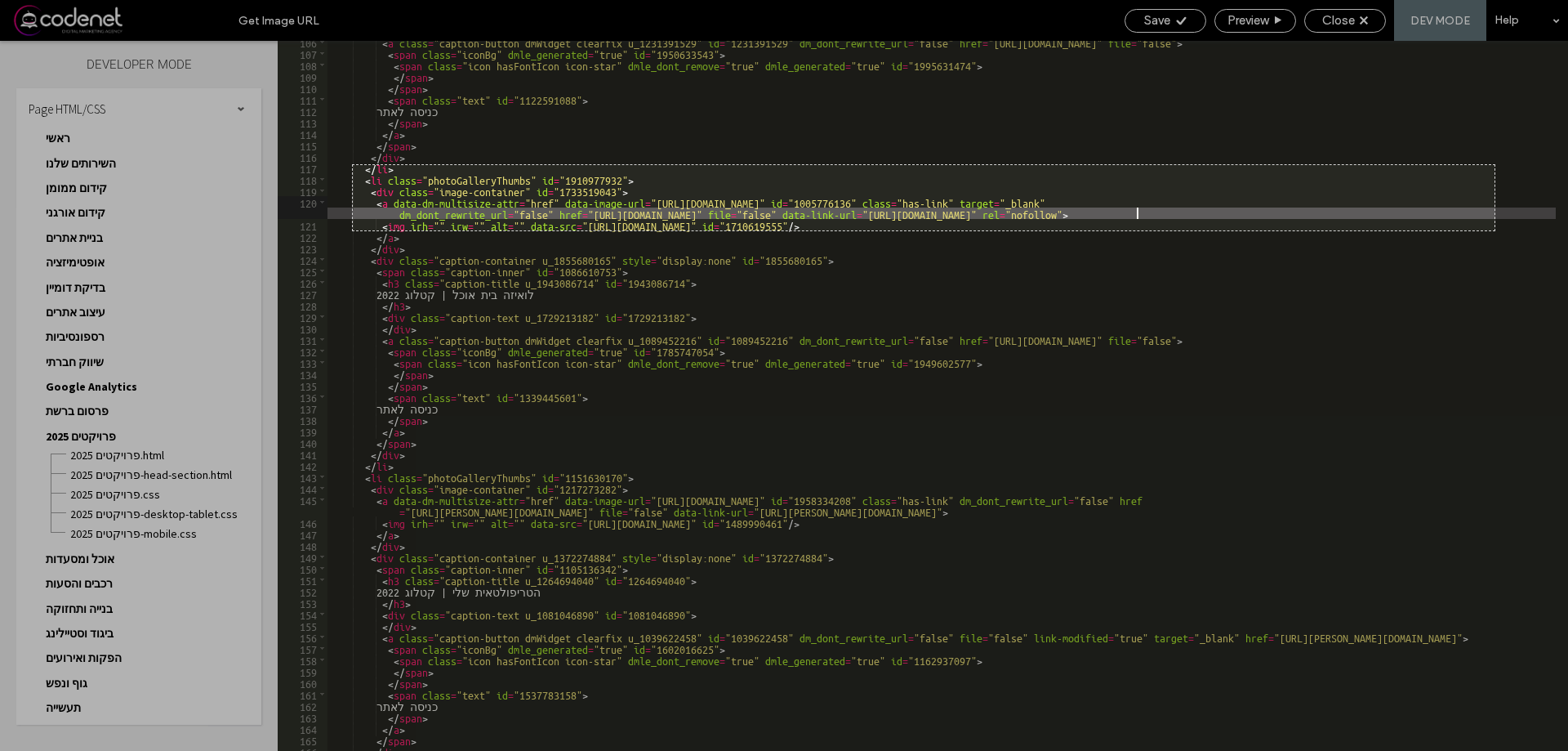
drag, startPoint x: 353, startPoint y: 165, endPoint x: 1495, endPoint y: 231, distance: 1143.9
click at [1495, 231] on div "1398 X 80" at bounding box center [784, 376] width 1568 height 751
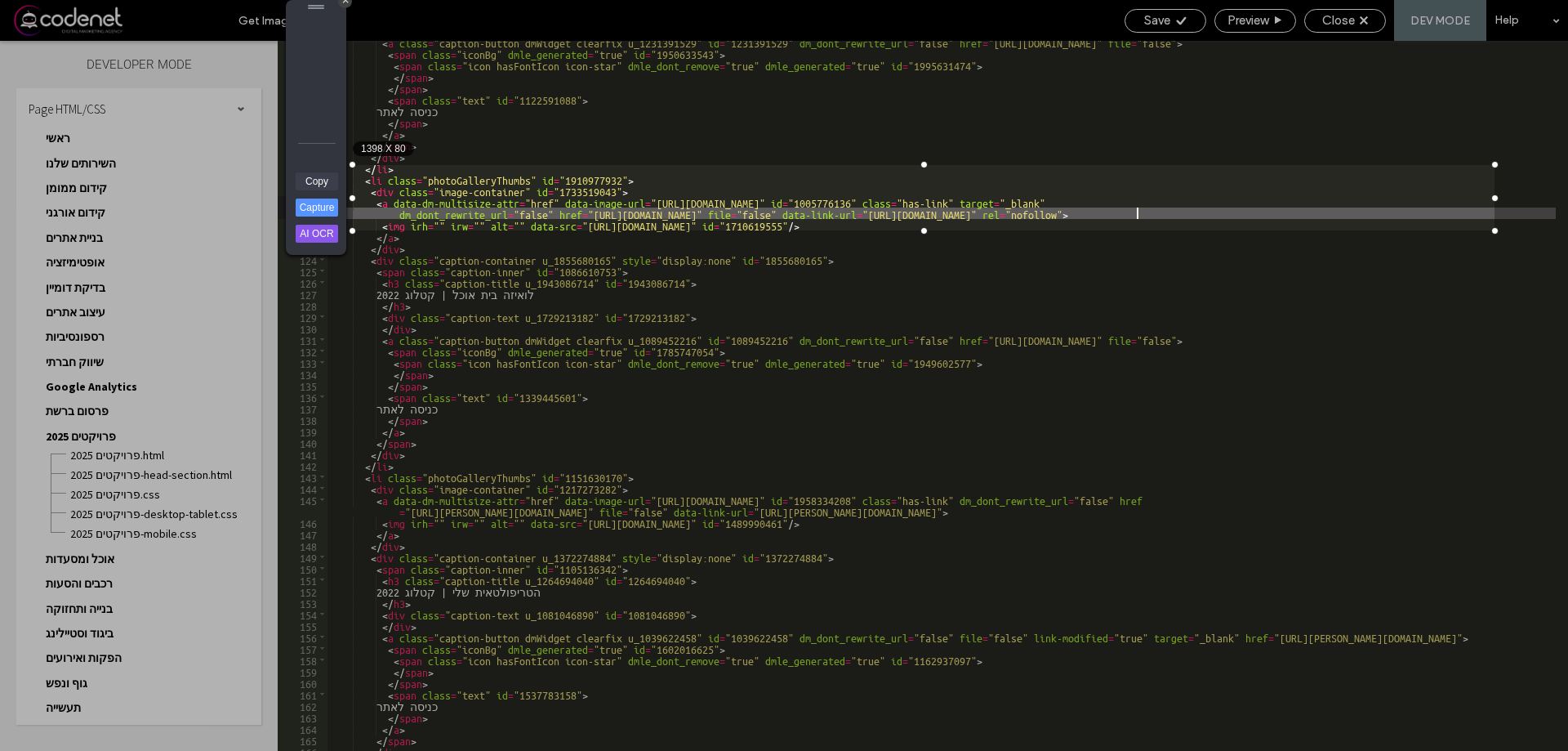
click at [319, 175] on link "Copy" at bounding box center [317, 181] width 43 height 18
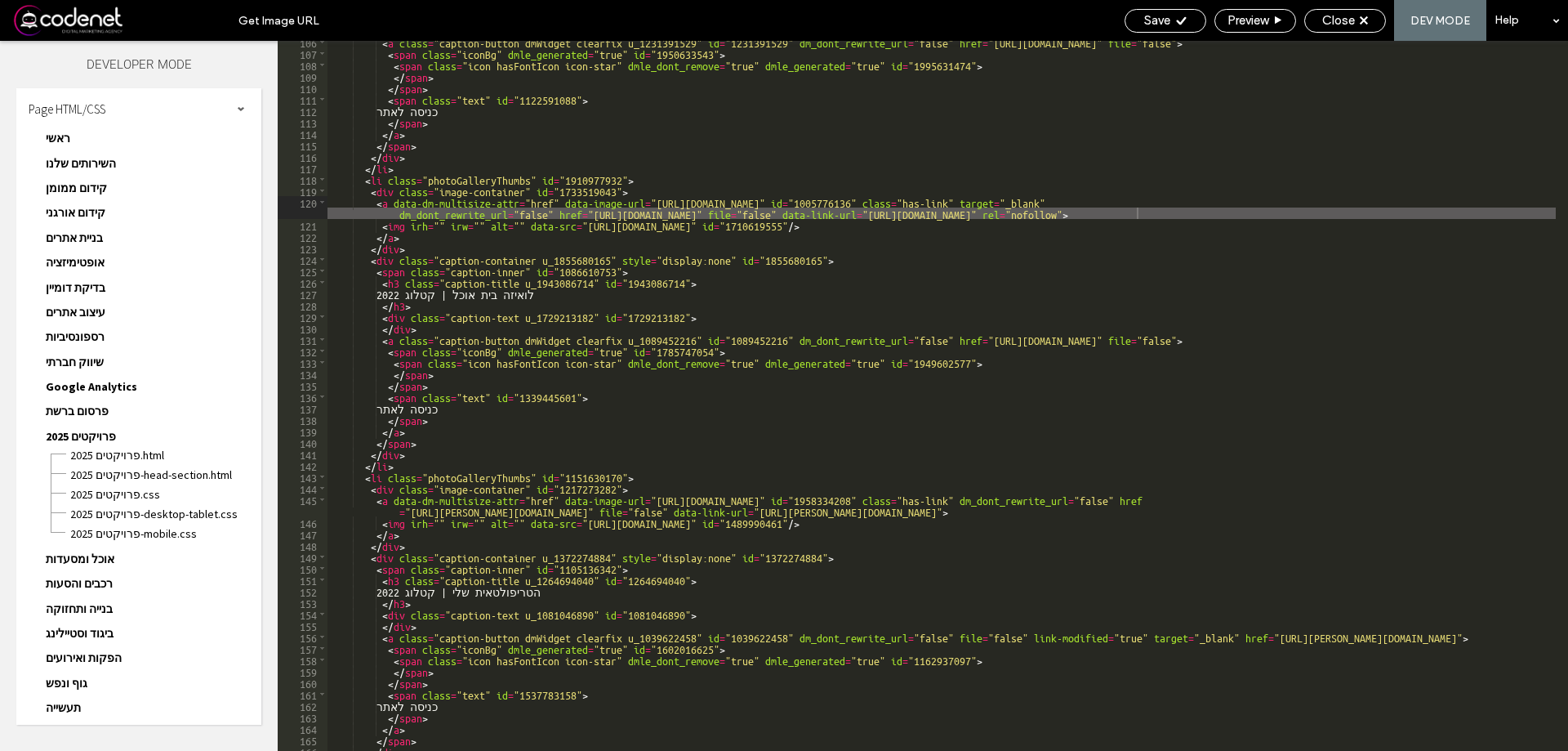
drag, startPoint x: 1105, startPoint y: 207, endPoint x: 1084, endPoint y: 218, distance: 23.7
click at [1105, 207] on div "< a class = "caption-button dmWidget clearfix u_1231391529" id = "1231391529" d…" at bounding box center [942, 402] width 1228 height 733
drag, startPoint x: 1079, startPoint y: 212, endPoint x: 1127, endPoint y: 213, distance: 48.0
click at [1127, 213] on div "< a class = "caption-button dmWidget clearfix u_1231391529" id = "1231391529" d…" at bounding box center [942, 402] width 1228 height 733
drag, startPoint x: 1121, startPoint y: 215, endPoint x: 1083, endPoint y: 215, distance: 38.0
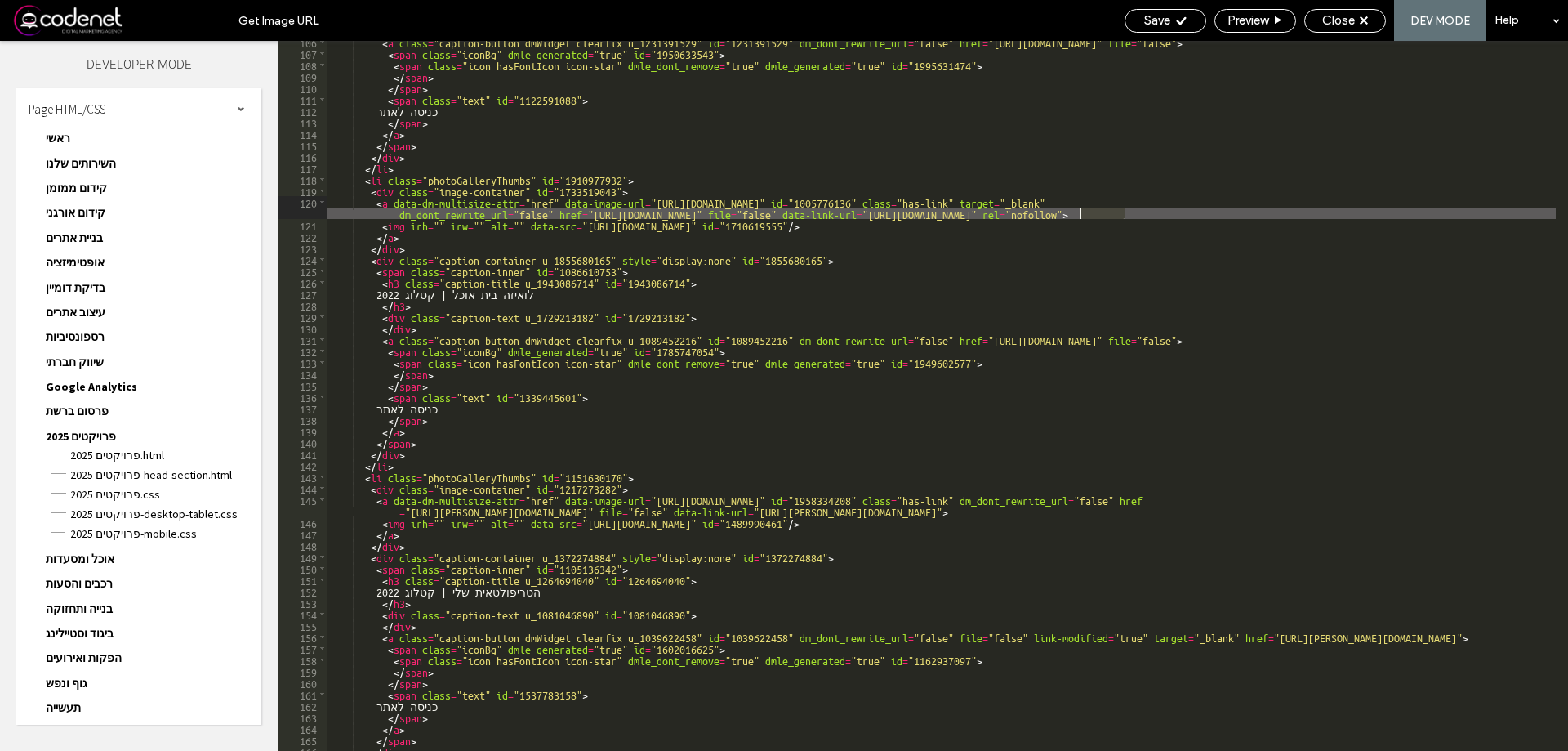
click at [1083, 215] on div "< a class = "caption-button dmWidget clearfix u_1231391529" id = "1231391529" d…" at bounding box center [942, 402] width 1228 height 733
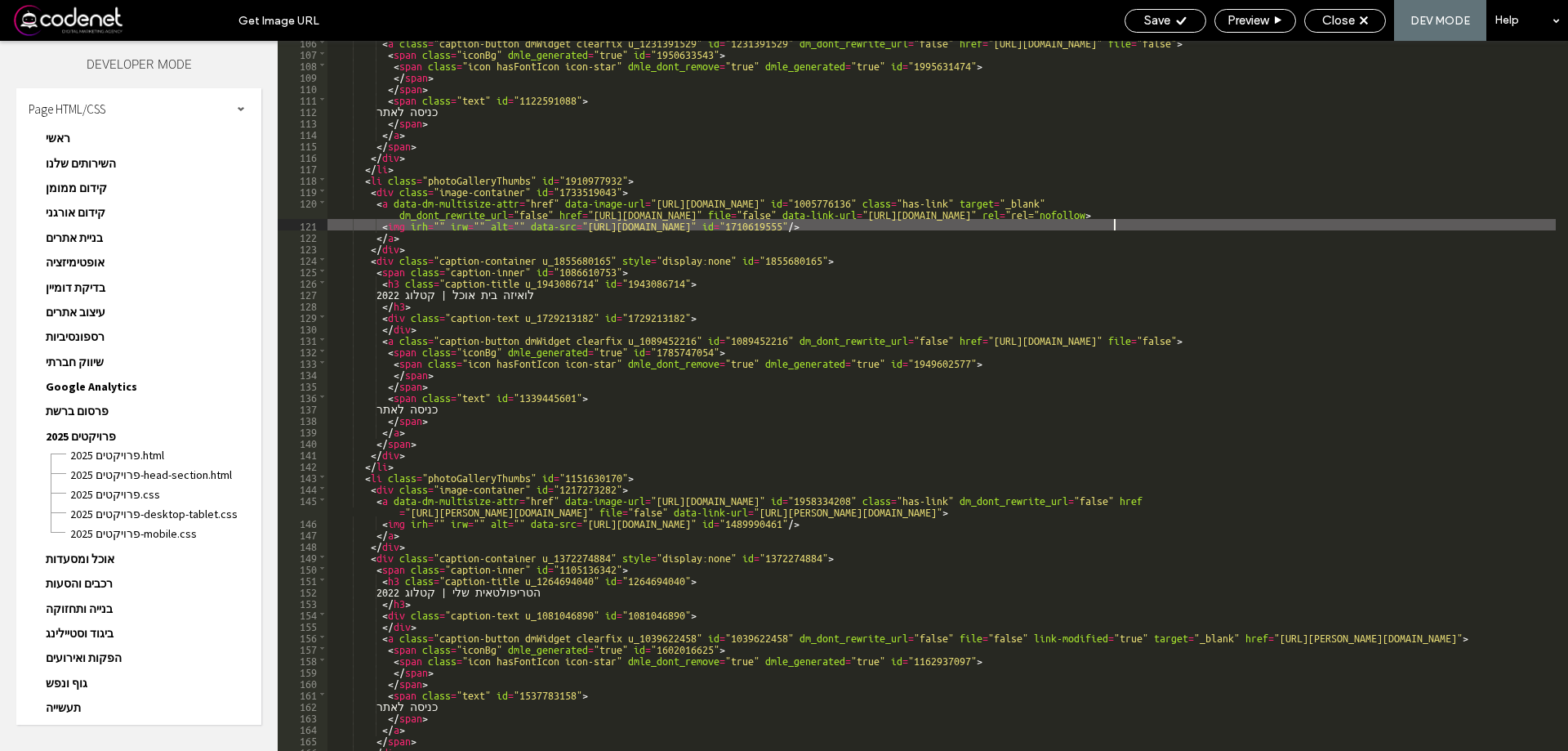
click at [1116, 221] on div "< a class = "caption-button dmWidget clearfix u_1231391529" id = "1231391529" d…" at bounding box center [942, 402] width 1228 height 733
click at [1084, 224] on div "< a class = "caption-button dmWidget clearfix u_1231391529" id = "1231391529" d…" at bounding box center [942, 402] width 1228 height 733
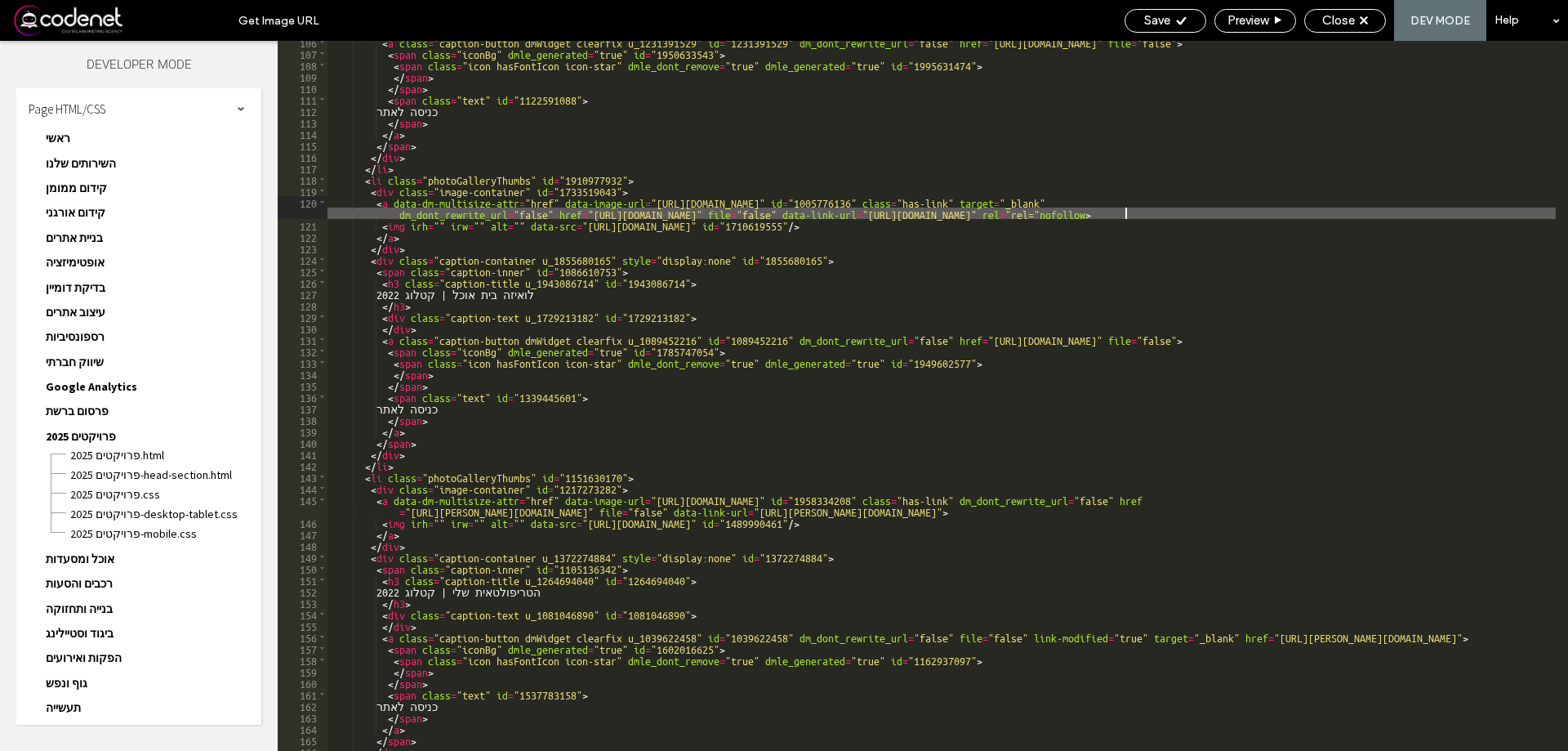
click at [1127, 216] on div "< a class = "caption-button dmWidget clearfix u_1231391529" id = "1231391529" d…" at bounding box center [942, 402] width 1228 height 733
click at [1130, 215] on div "< a class = "caption-button dmWidget clearfix u_1231391529" id = "1231391529" d…" at bounding box center [942, 402] width 1228 height 733
drag, startPoint x: 1125, startPoint y: 214, endPoint x: 1078, endPoint y: 212, distance: 47.0
click at [1078, 212] on div "< a class = "caption-button dmWidget clearfix u_1231391529" id = "1231391529" d…" at bounding box center [942, 402] width 1228 height 733
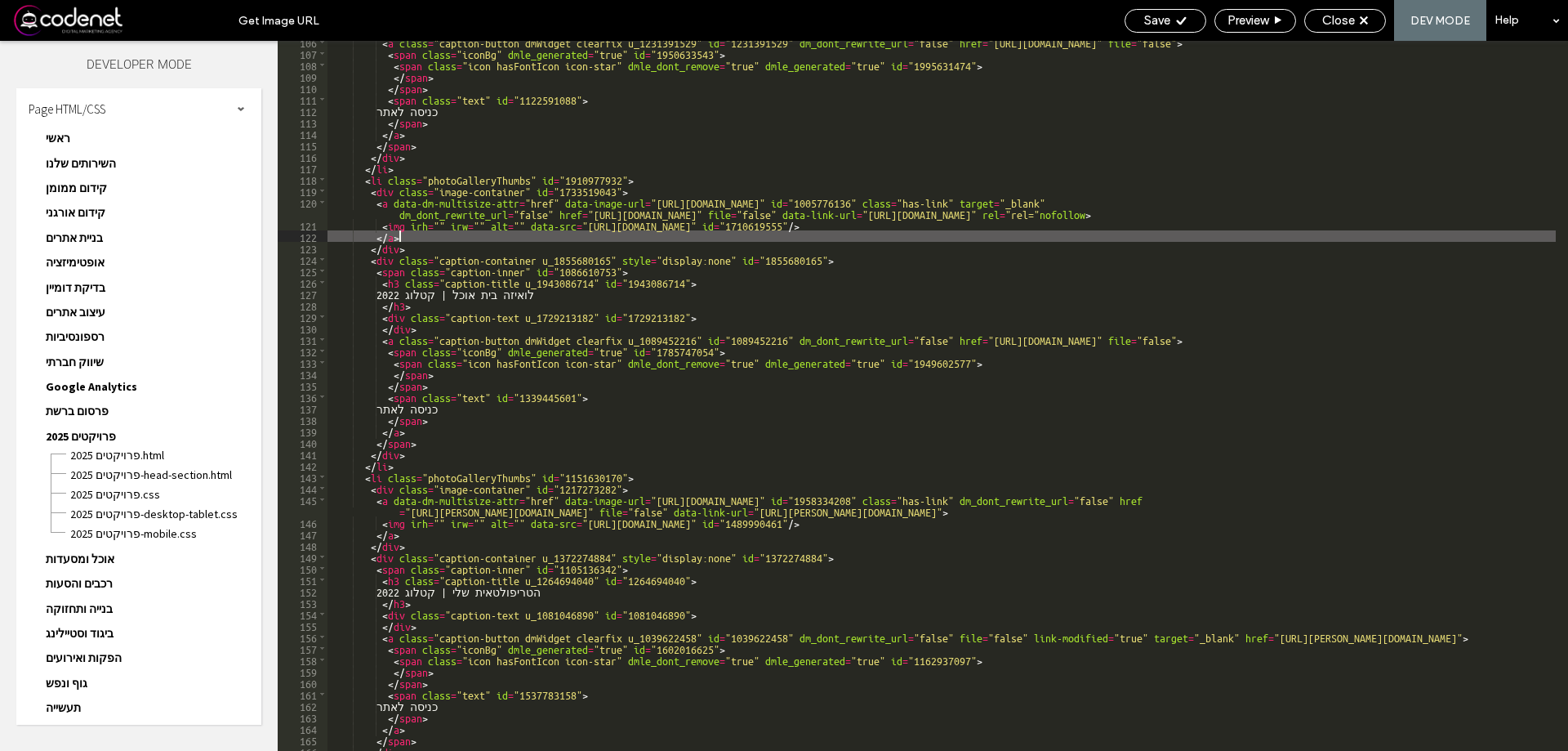
click at [1122, 240] on div "< a class = "caption-button dmWidget clearfix u_1231391529" id = "1231391529" d…" at bounding box center [942, 402] width 1228 height 733
click at [1023, 161] on div "< a class = "caption-button dmWidget clearfix u_1231391529" id = "1231391529" d…" at bounding box center [942, 402] width 1228 height 733
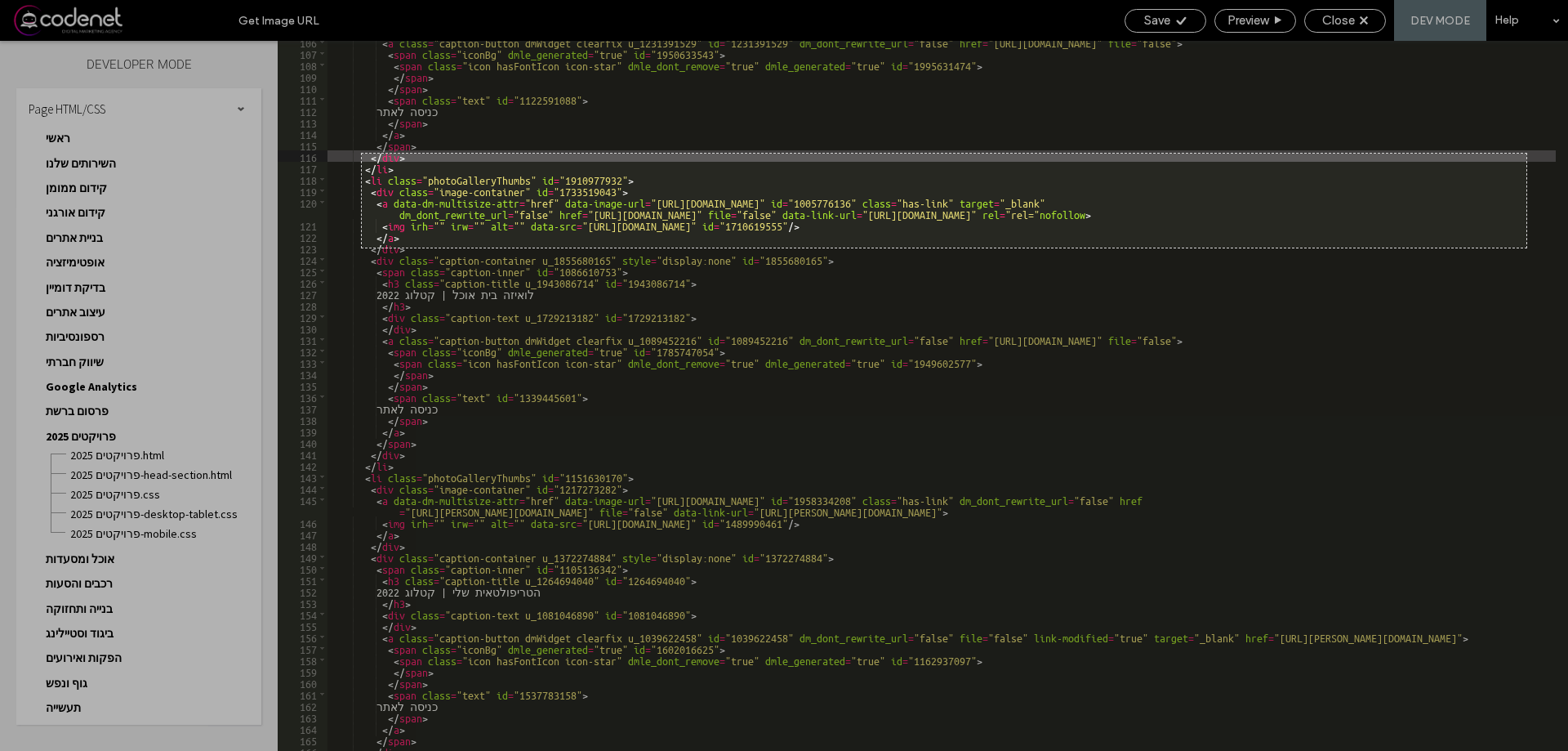
drag, startPoint x: 362, startPoint y: 154, endPoint x: 1526, endPoint y: 248, distance: 1167.8
click at [1526, 248] on div "1426 X 115" at bounding box center [784, 376] width 1568 height 751
click at [334, 183] on link "Copy" at bounding box center [326, 181] width 43 height 18
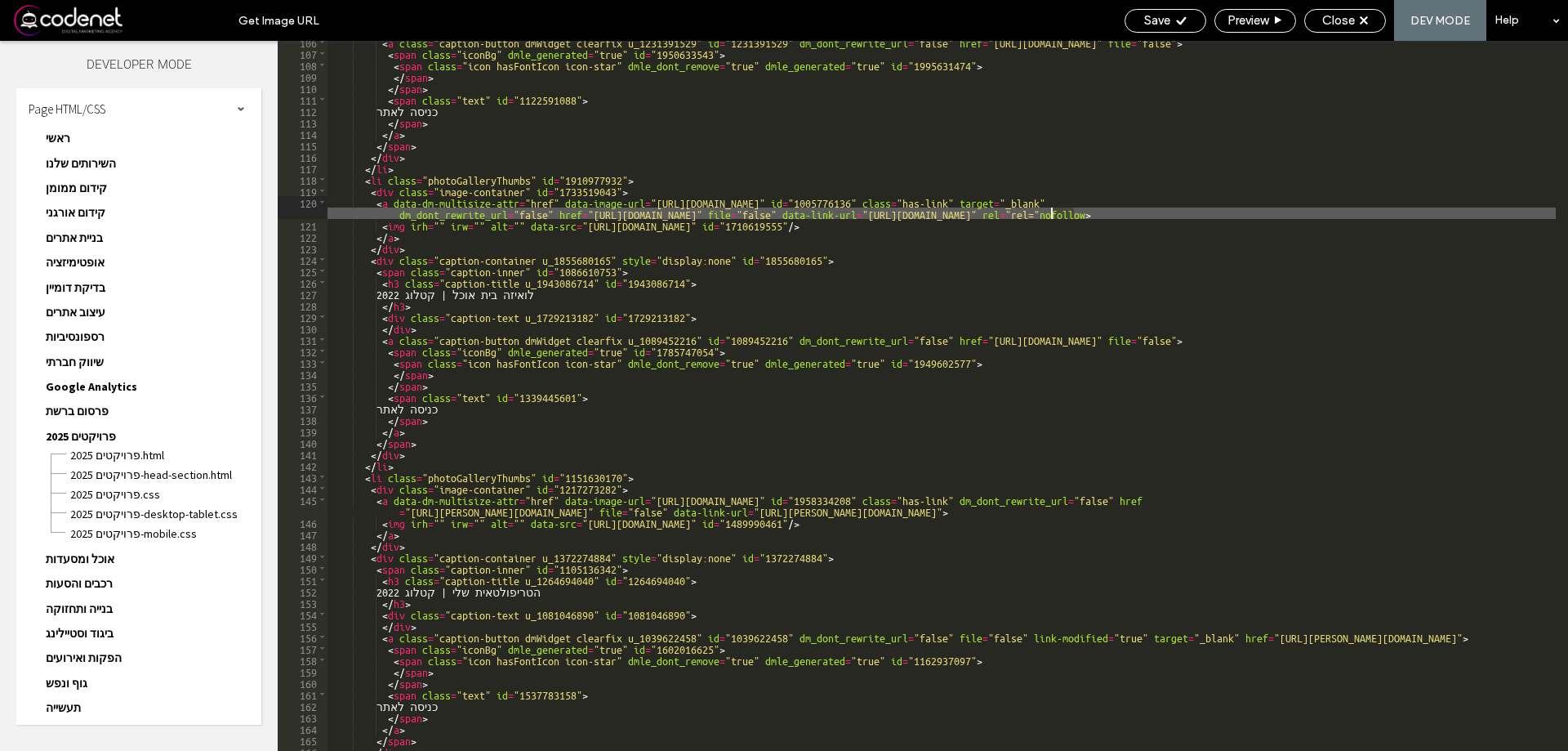
drag, startPoint x: 1075, startPoint y: 212, endPoint x: 1050, endPoint y: 217, distance: 25.5
click at [1050, 217] on div "< a class = "caption-button dmWidget clearfix u_1231391529" id = "1231391529" d…" at bounding box center [942, 402] width 1228 height 733
click at [1090, 257] on div "< a class = "caption-button dmWidget clearfix u_1231391529" id = "1231391529" d…" at bounding box center [942, 402] width 1228 height 733
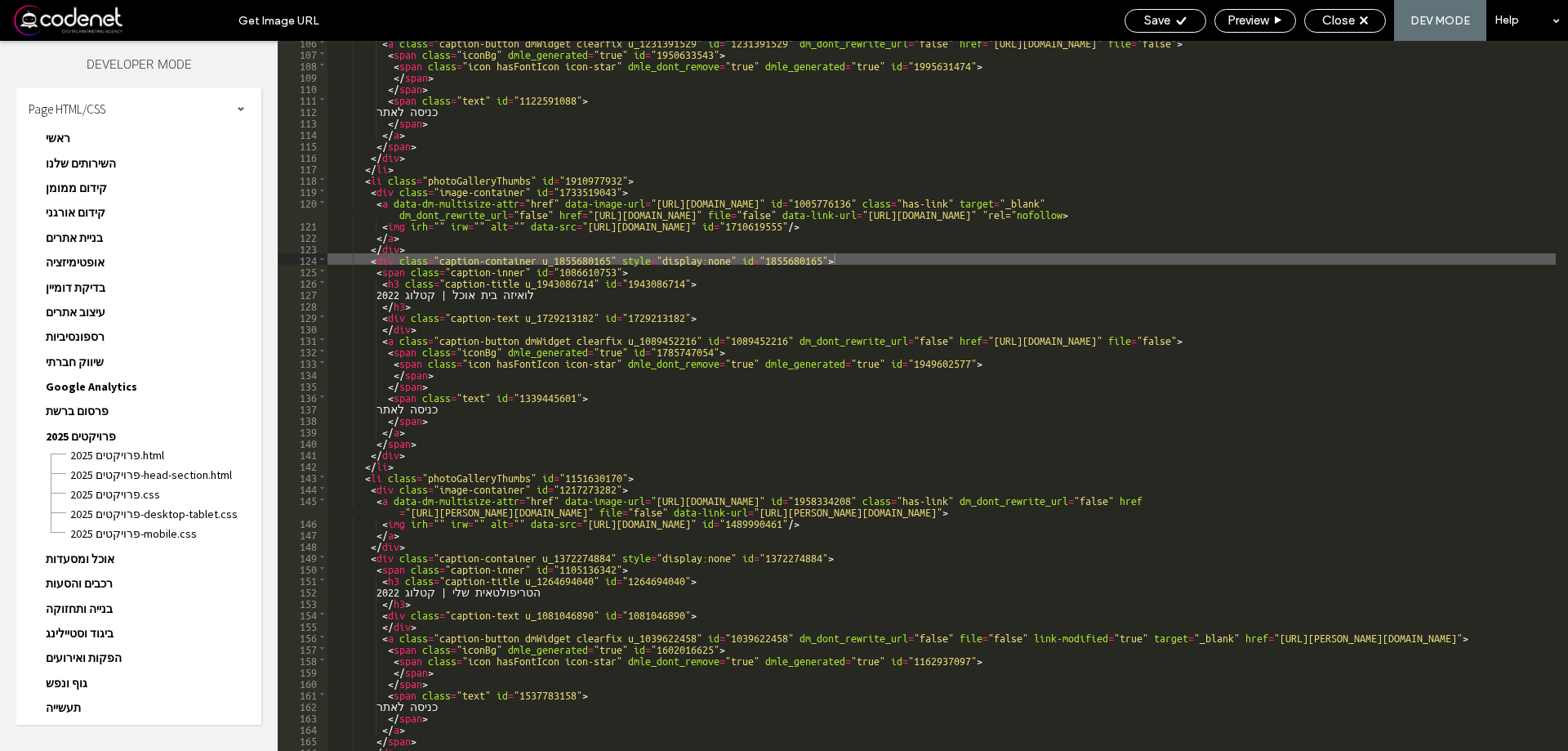
click at [931, 156] on div "< a class = "caption-button dmWidget clearfix u_1231391529" id = "1231391529" d…" at bounding box center [942, 402] width 1228 height 733
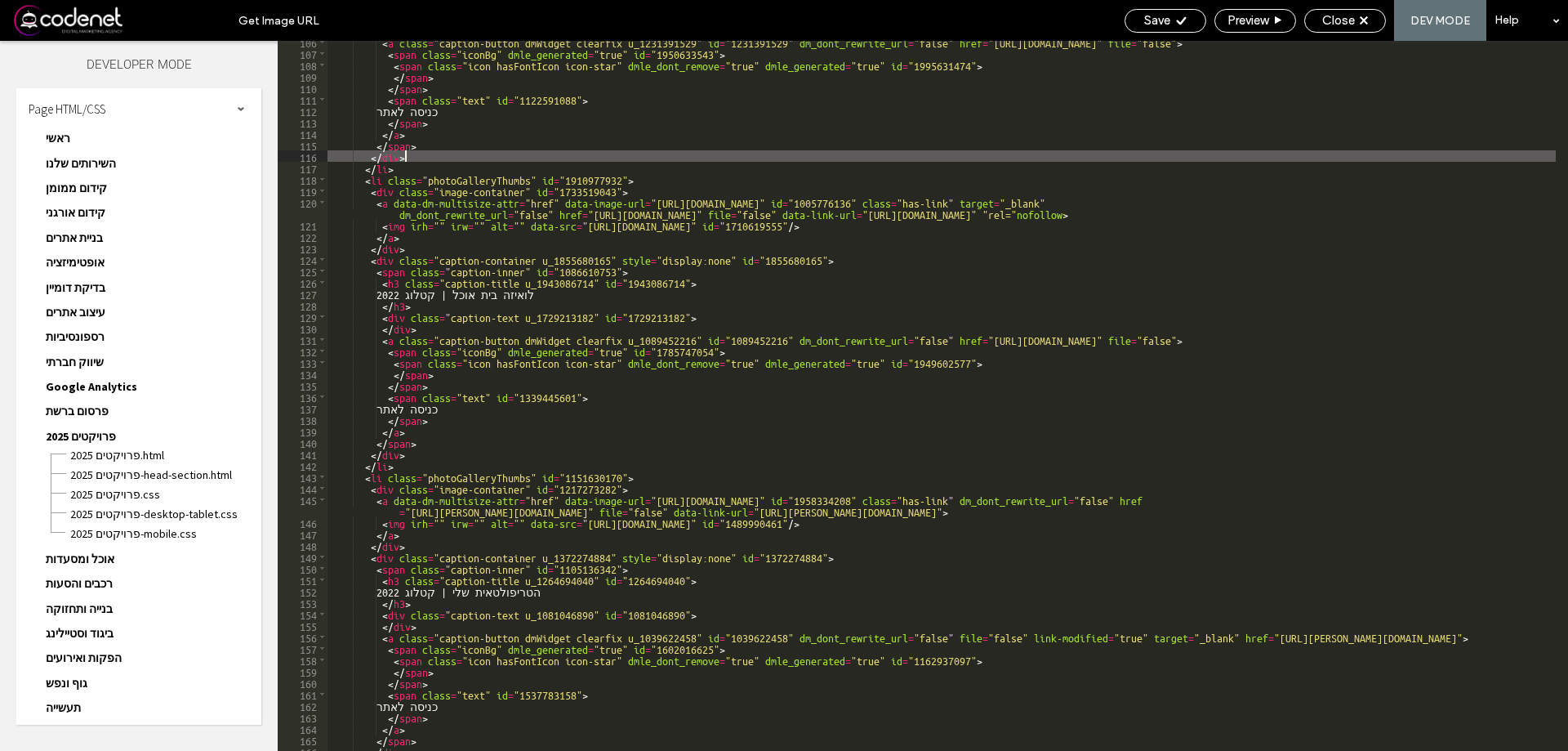
click at [1050, 210] on div "< a class = "caption-button dmWidget clearfix u_1231391529" id = "1231391529" d…" at bounding box center [942, 402] width 1228 height 733
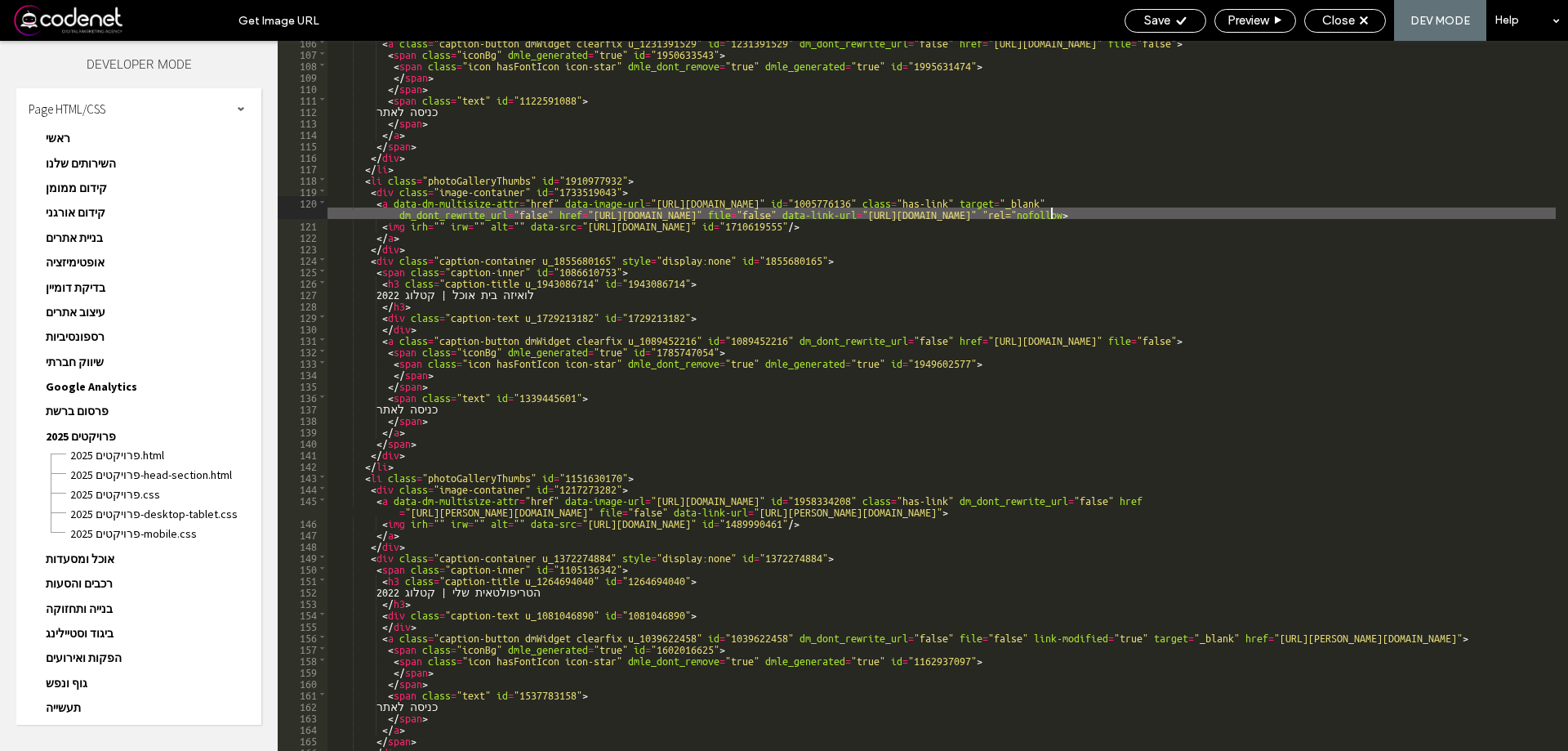
click at [1041, 251] on div "< a class = "caption-button dmWidget clearfix u_1231391529" id = "1231391529" d…" at bounding box center [942, 402] width 1228 height 733
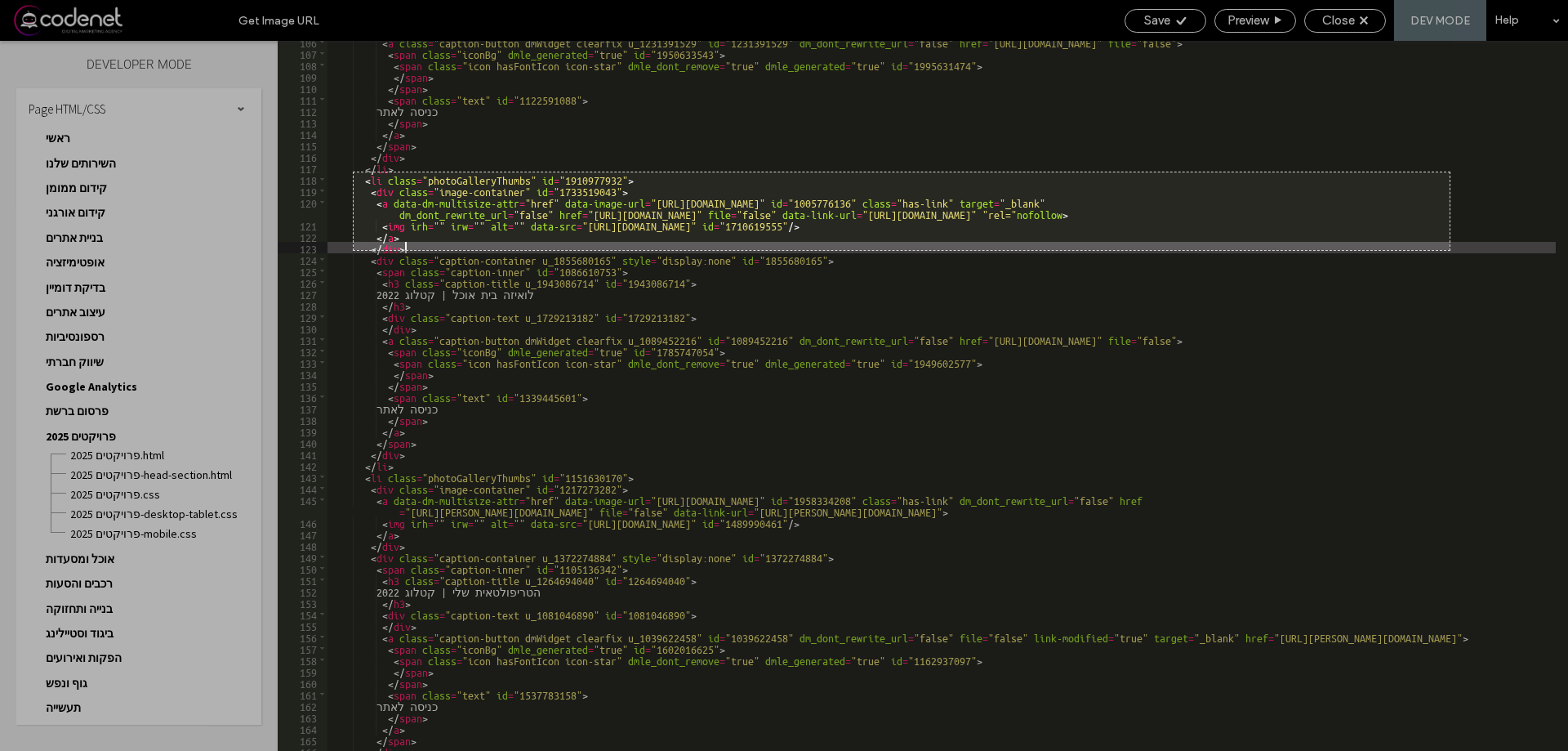
drag, startPoint x: 354, startPoint y: 172, endPoint x: 1450, endPoint y: 250, distance: 1098.8
click at [1450, 250] on div "1342 X 95" at bounding box center [784, 376] width 1568 height 751
click at [1490, 167] on div at bounding box center [1486, 93] width 49 height 157
click at [1493, 179] on link "Copy" at bounding box center [1487, 181] width 43 height 18
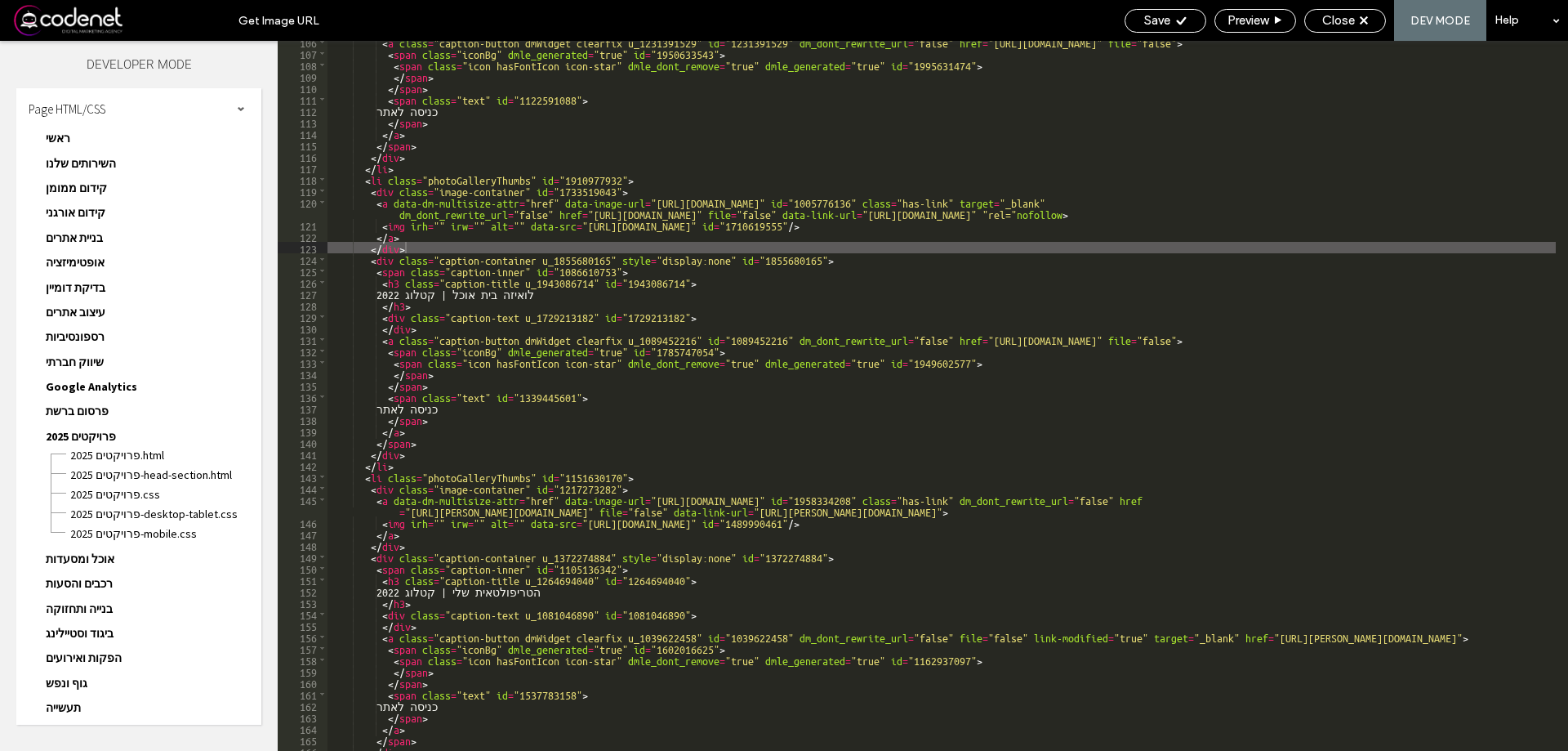
click at [708, 364] on div "< a class = "caption-button dmWidget clearfix u_1231391529" id = "1231391529" d…" at bounding box center [942, 402] width 1228 height 733
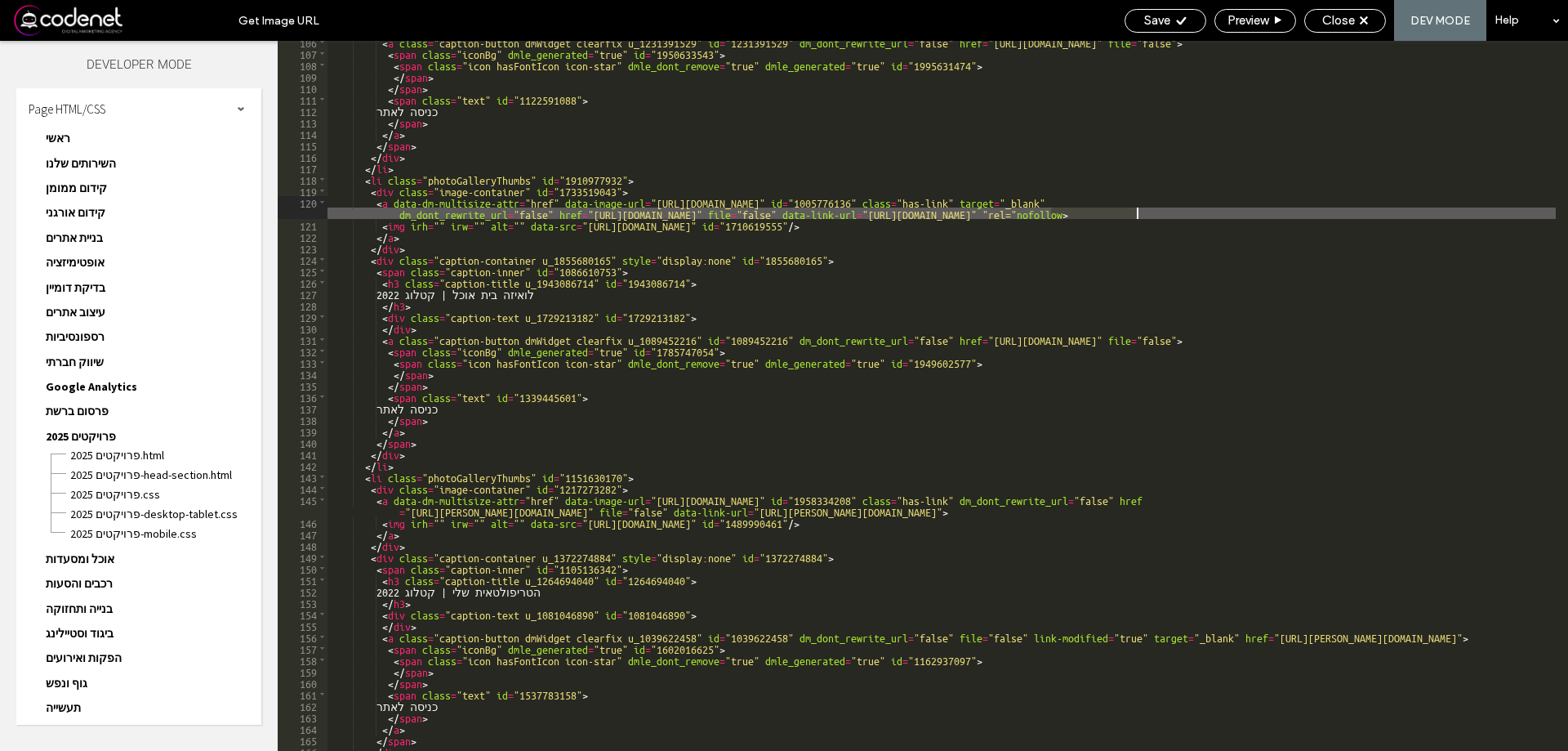
drag, startPoint x: 1052, startPoint y: 217, endPoint x: 1142, endPoint y: 217, distance: 90.0
click at [1142, 217] on div "< a class = "caption-button dmWidget clearfix u_1231391529" id = "1231391529" d…" at bounding box center [942, 402] width 1228 height 733
click at [1142, 217] on div "< a class = "caption-button dmWidget clearfix u_1231391529" id = "1231391529" d…" at bounding box center [942, 395] width 1228 height 710
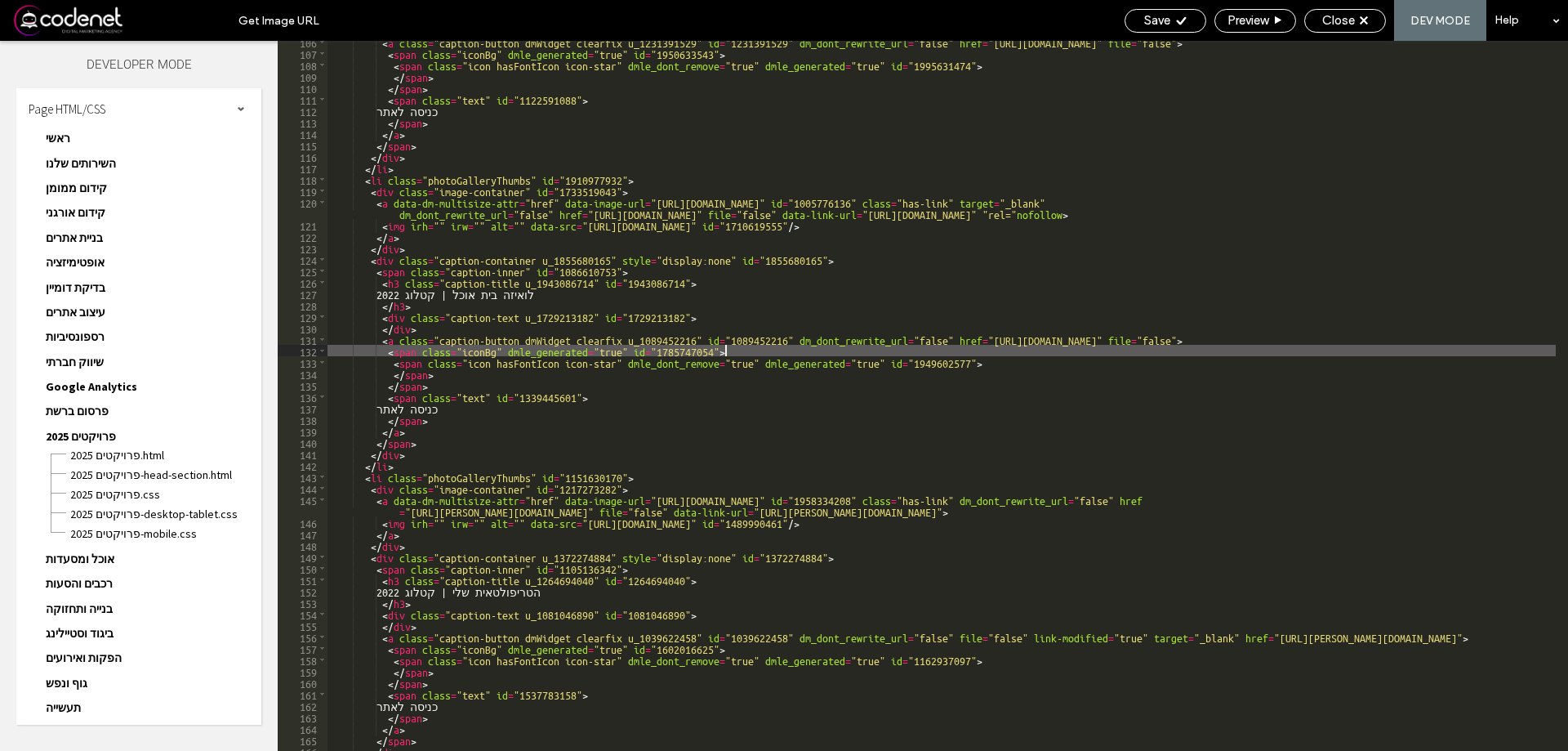
click at [1135, 345] on div "< a class = "caption-button dmWidget clearfix u_1231391529" id = "1231391529" d…" at bounding box center [942, 402] width 1228 height 733
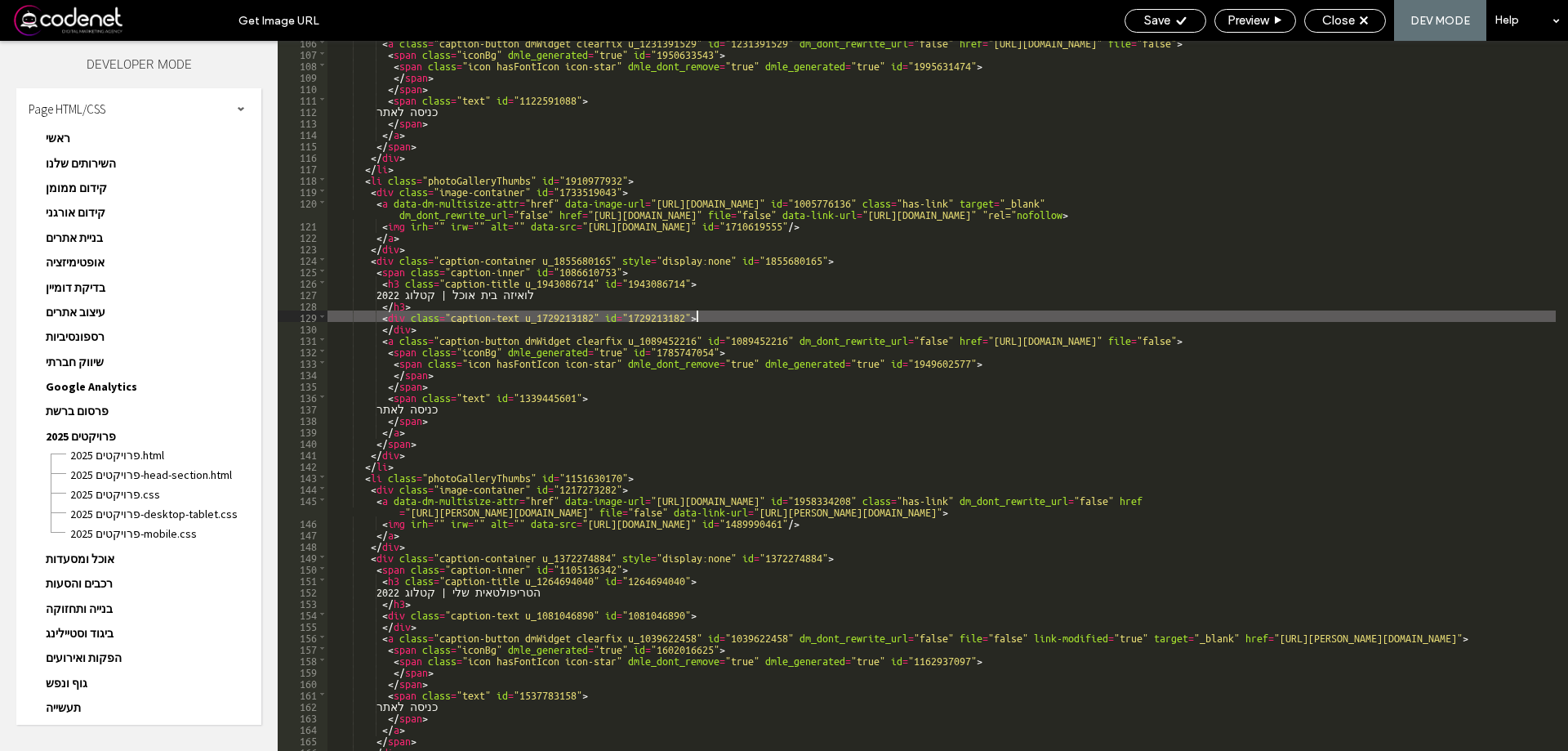
click at [1135, 316] on div "< a class = "caption-button dmWidget clearfix u_1231391529" id = "1231391529" d…" at bounding box center [942, 402] width 1228 height 733
click at [1135, 326] on div "< a class = "caption-button dmWidget clearfix u_1231391529" id = "1231391529" d…" at bounding box center [942, 402] width 1228 height 733
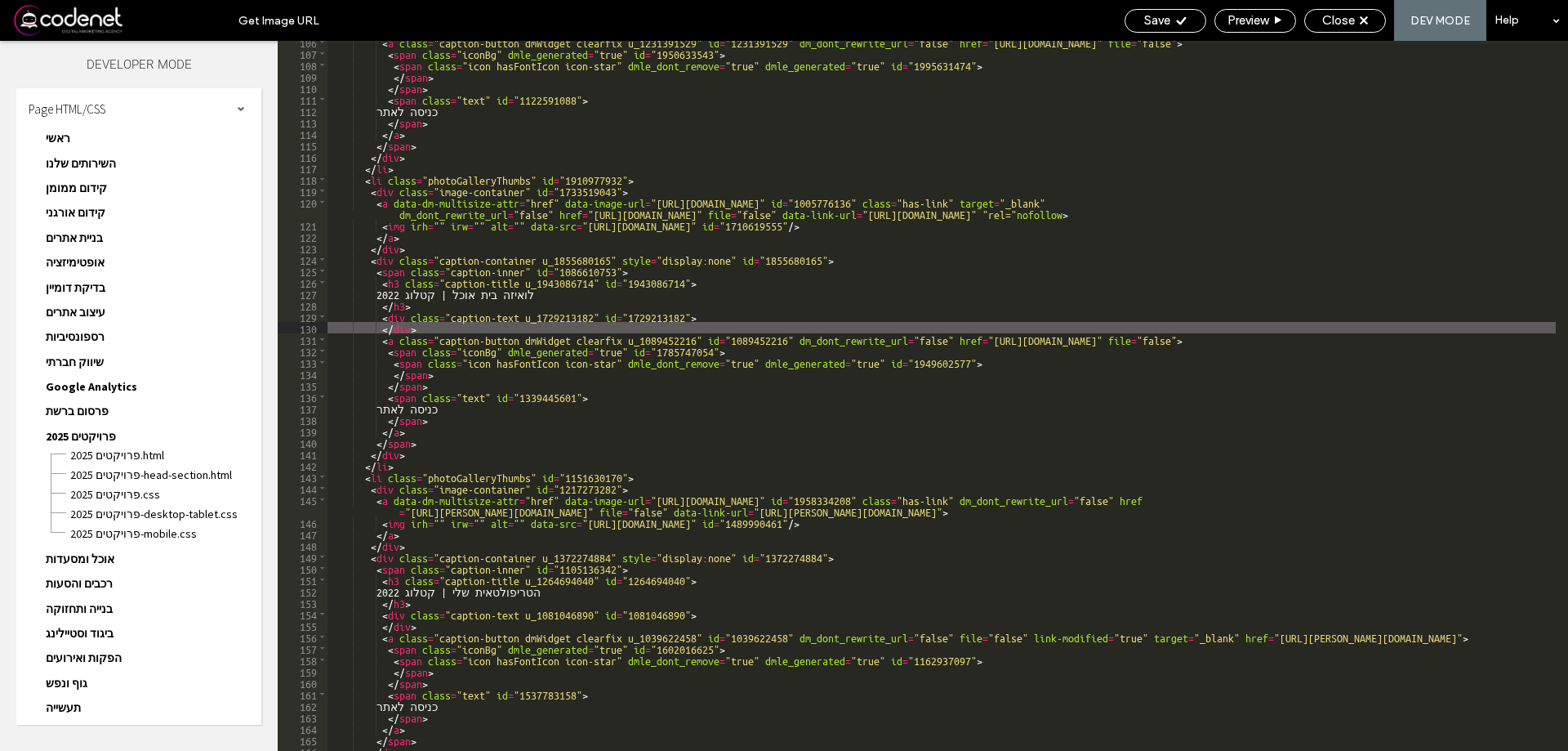
click at [1144, 333] on div "< a class = "caption-button dmWidget clearfix u_1231391529" id = "1231391529" d…" at bounding box center [942, 402] width 1228 height 733
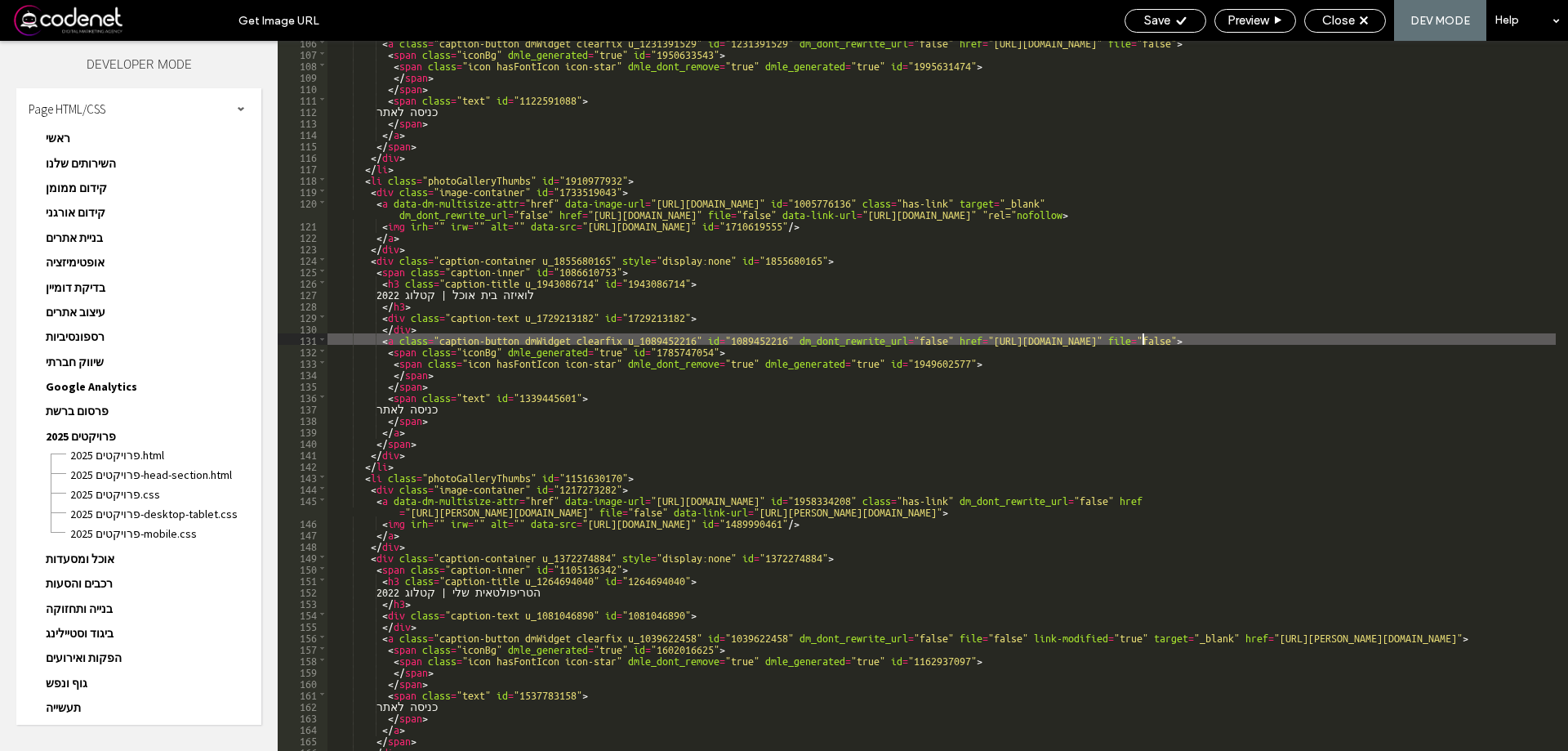
click at [734, 514] on div "< a class = "caption-button dmWidget clearfix u_1231391529" id = "1231391529" d…" at bounding box center [942, 402] width 1228 height 733
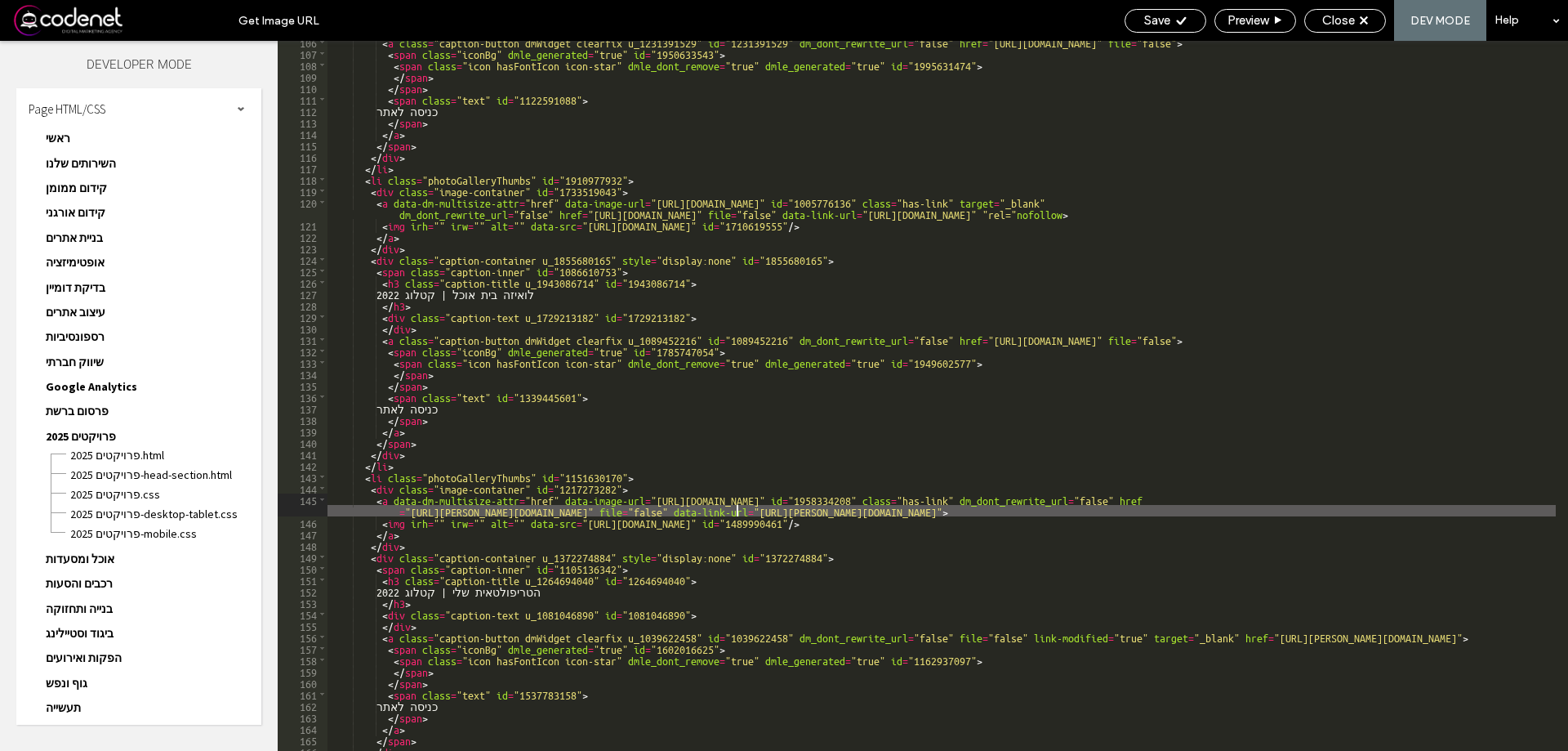
click at [734, 514] on div "< a class = "caption-button dmWidget clearfix u_1231391529" id = "1231391529" d…" at bounding box center [942, 402] width 1228 height 733
click at [888, 518] on div "< a class = "caption-button dmWidget clearfix u_1231391529" id = "1231391529" d…" at bounding box center [942, 402] width 1228 height 733
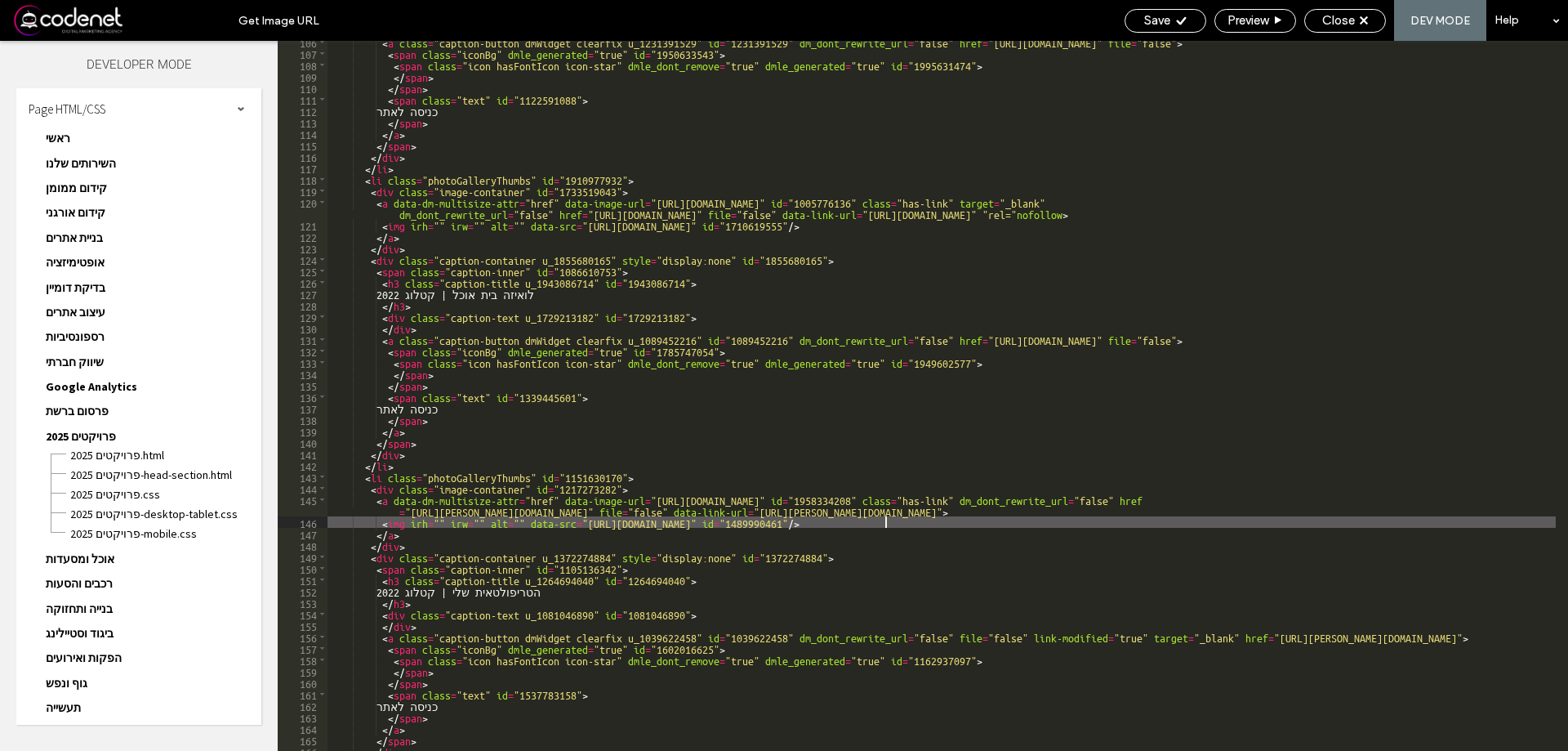
click at [888, 518] on div "< a class = "caption-button dmWidget clearfix u_1231391529" id = "1231391529" d…" at bounding box center [942, 402] width 1228 height 733
click at [881, 510] on div "< a class = "caption-button dmWidget clearfix u_1231391529" id = "1231391529" d…" at bounding box center [942, 402] width 1228 height 733
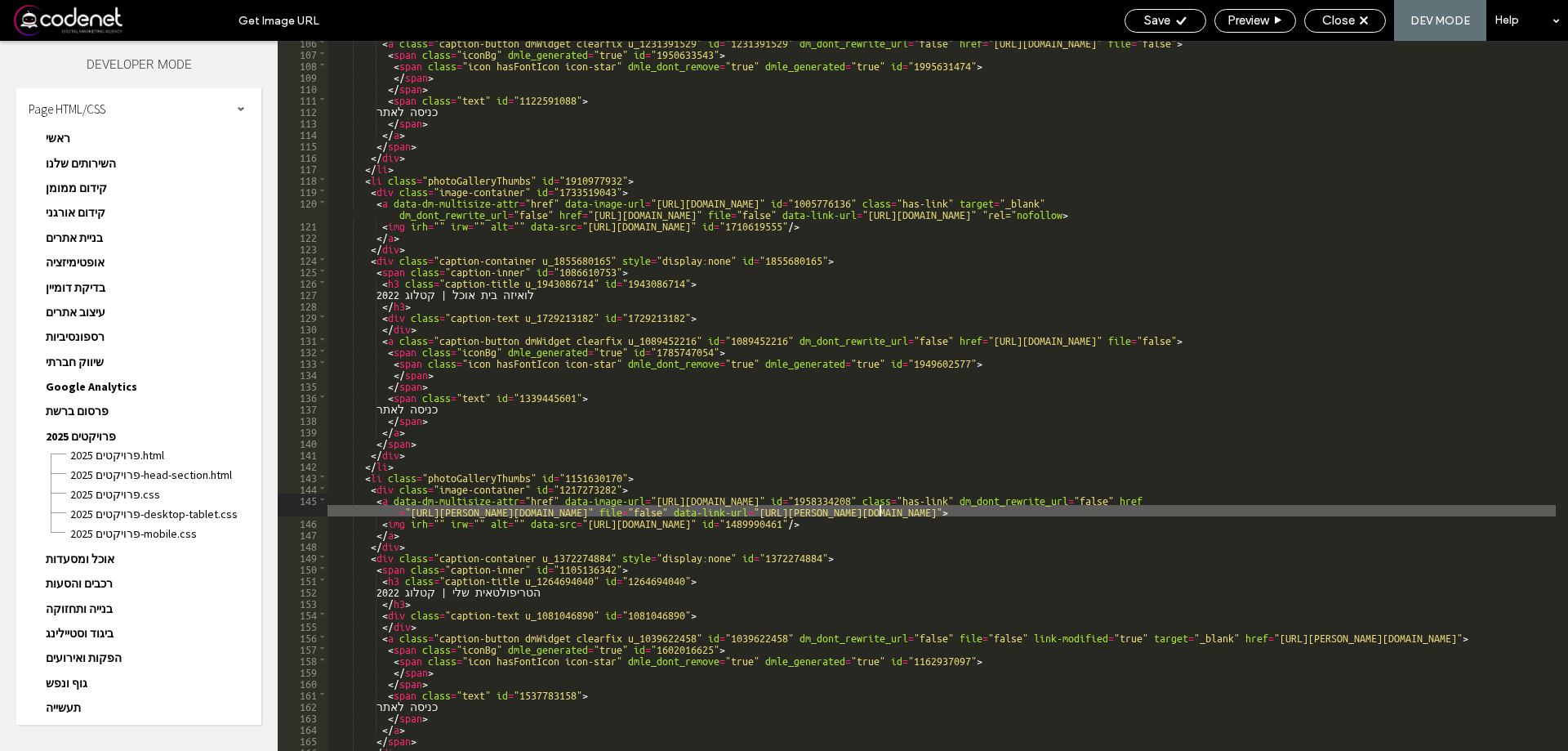
click at [881, 510] on div "< a class = "caption-button dmWidget clearfix u_1231391529" id = "1231391529" d…" at bounding box center [942, 402] width 1228 height 733
click at [769, 509] on div "< a class = "caption-button dmWidget clearfix u_1231391529" id = "1231391529" d…" at bounding box center [942, 402] width 1228 height 733
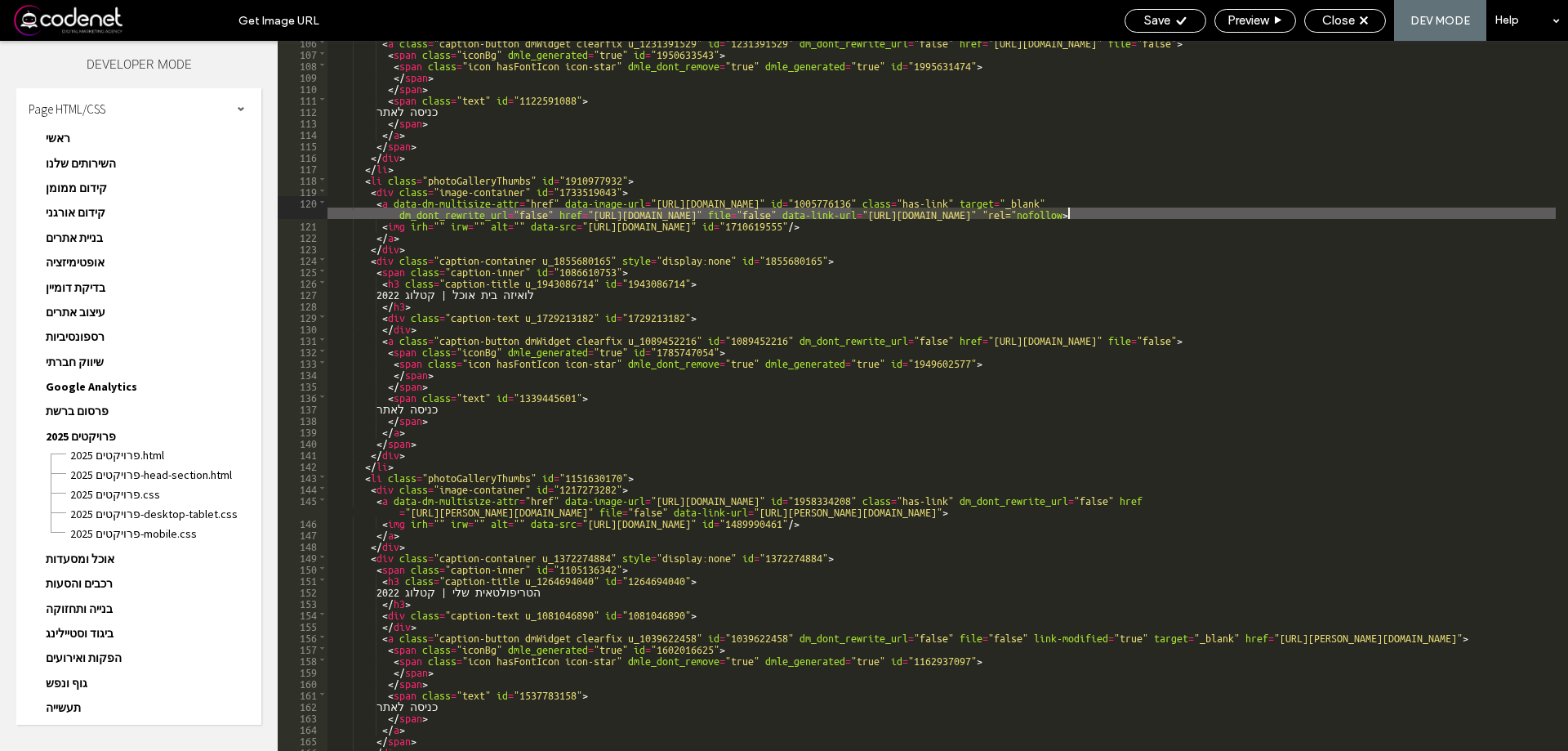
drag, startPoint x: 849, startPoint y: 215, endPoint x: 1066, endPoint y: 213, distance: 217.0
click at [1066, 213] on div "< a class = "caption-button dmWidget clearfix u_1231391529" id = "1231391529" d…" at bounding box center [942, 402] width 1228 height 733
click at [1066, 213] on div "< a class = "caption-button dmWidget clearfix u_1231391529" id = "1231391529" d…" at bounding box center [942, 395] width 1228 height 710
click at [957, 293] on div "< a class = "caption-button dmWidget clearfix u_1231391529" id = "1231391529" d…" at bounding box center [942, 402] width 1228 height 733
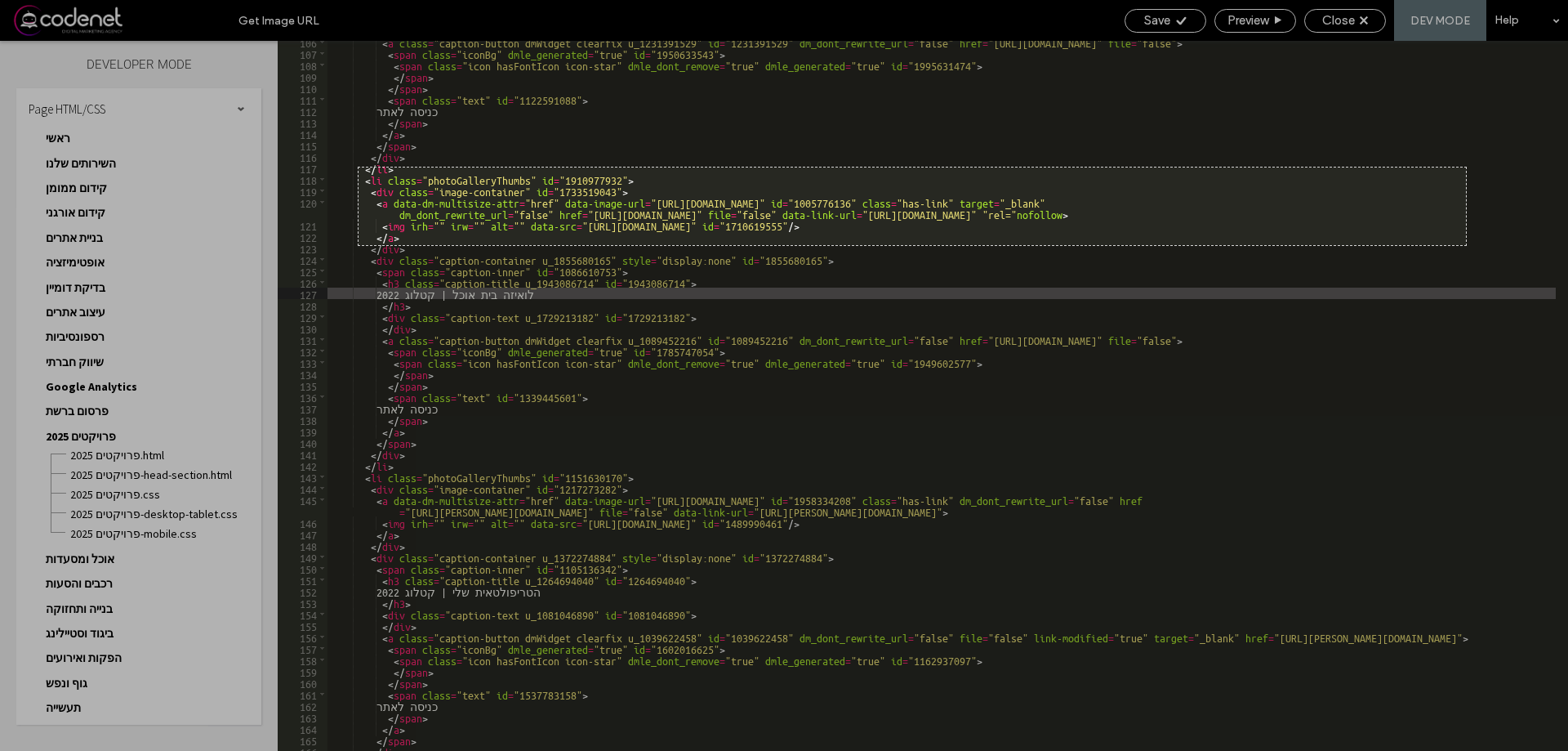
drag, startPoint x: 359, startPoint y: 167, endPoint x: 1466, endPoint y: 245, distance: 1109.7
click at [1466, 245] on div "1356 X 95" at bounding box center [784, 376] width 1568 height 751
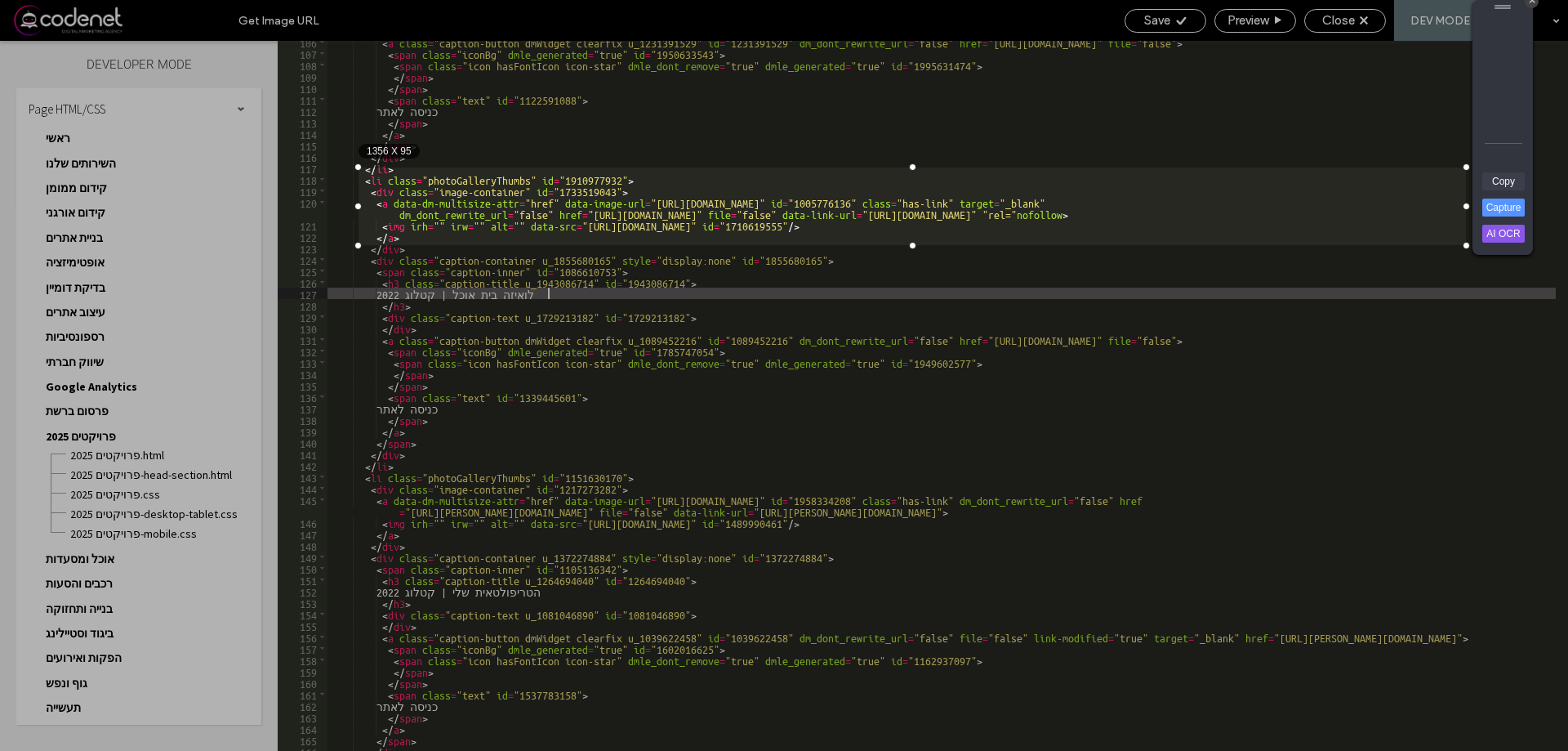
click at [1509, 181] on link "Copy" at bounding box center [1504, 181] width 43 height 18
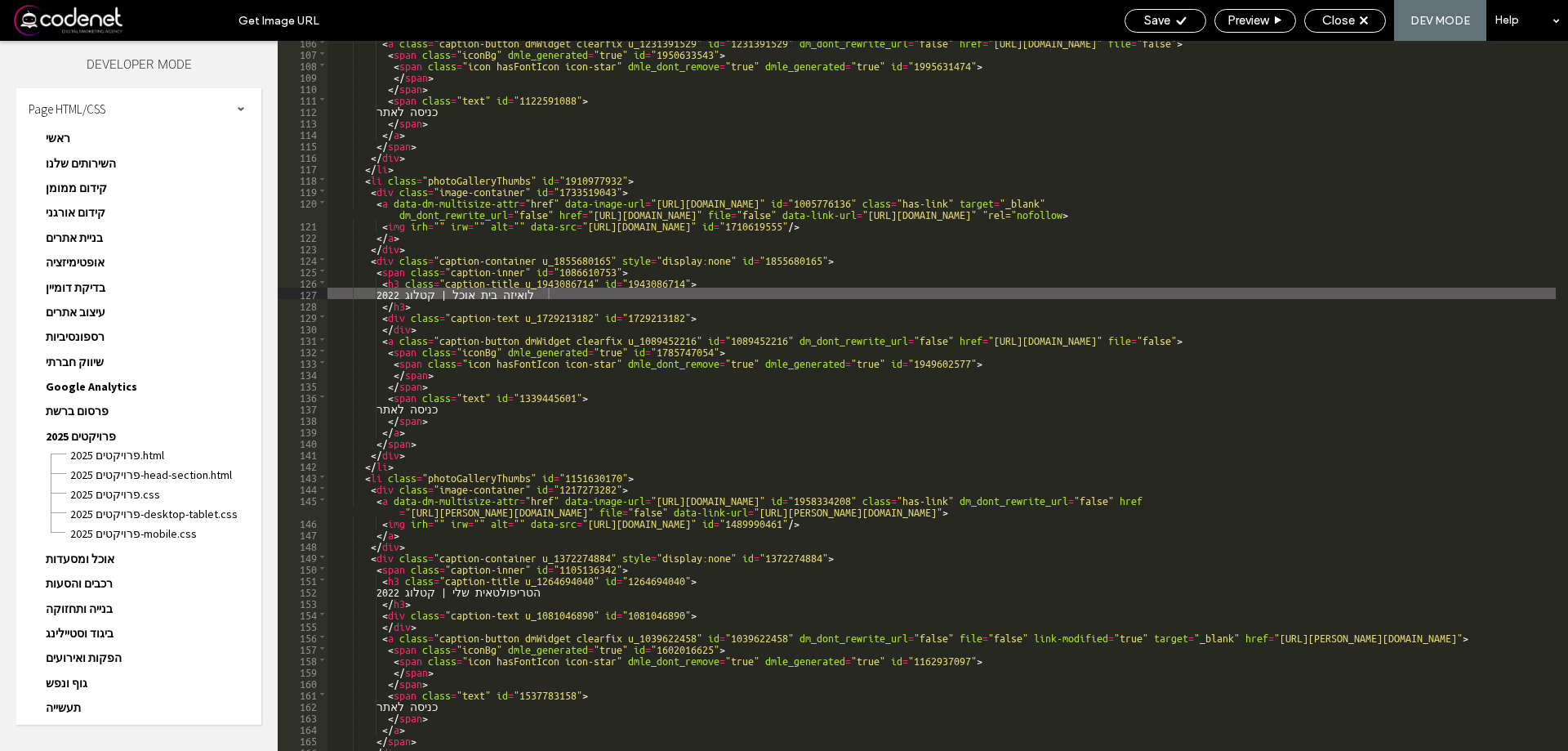
click at [699, 268] on div "< a class = "caption-button dmWidget clearfix u_1231391529" id = "1231391529" d…" at bounding box center [942, 402] width 1228 height 733
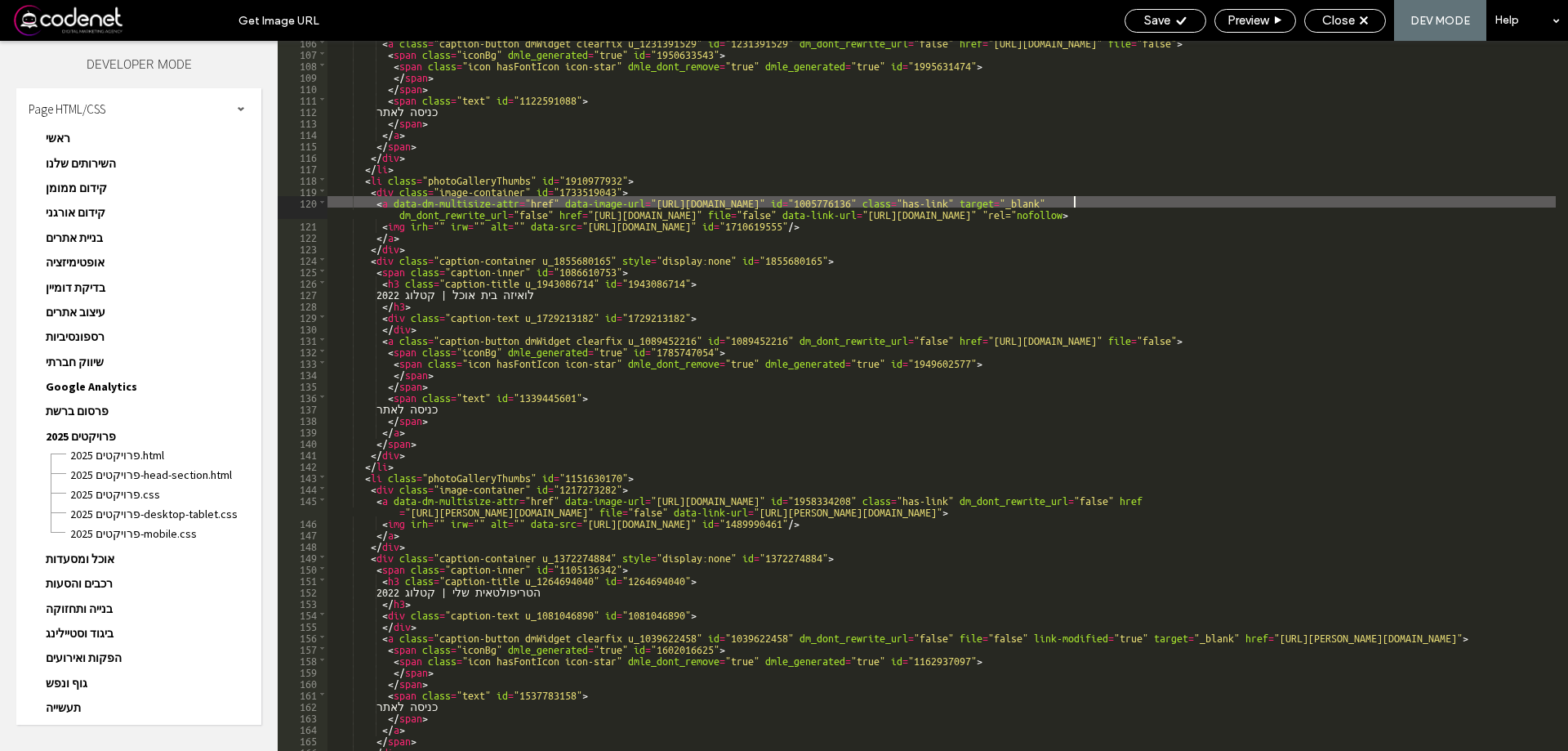
click at [1077, 199] on div "< a class = "caption-button dmWidget clearfix u_1231391529" id = "1231391529" d…" at bounding box center [942, 402] width 1228 height 733
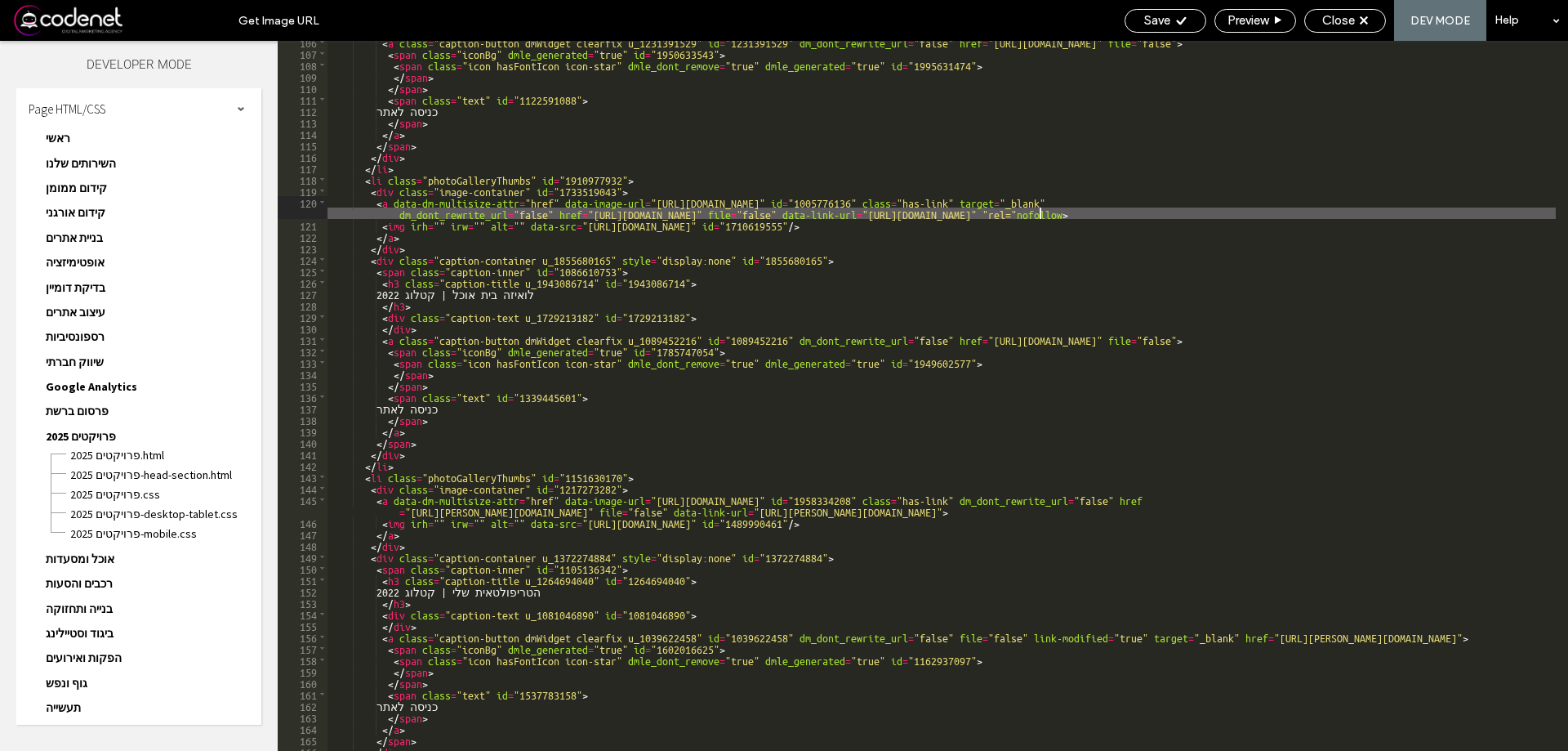
click at [1039, 207] on div "< a class = "caption-button dmWidget clearfix u_1231391529" id = "1231391529" d…" at bounding box center [942, 402] width 1228 height 733
drag, startPoint x: 1144, startPoint y: 214, endPoint x: 1051, endPoint y: 209, distance: 93.1
click at [1051, 209] on div "< a class = "caption-button dmWidget clearfix u_1231391529" id = "1231391529" d…" at bounding box center [942, 402] width 1228 height 733
click at [1010, 218] on div "< a class = "caption-button dmWidget clearfix u_1231391529" id = "1231391529" d…" at bounding box center [942, 402] width 1228 height 733
click at [782, 212] on div "< a class = "caption-button dmWidget clearfix u_1231391529" id = "1231391529" d…" at bounding box center [942, 402] width 1228 height 733
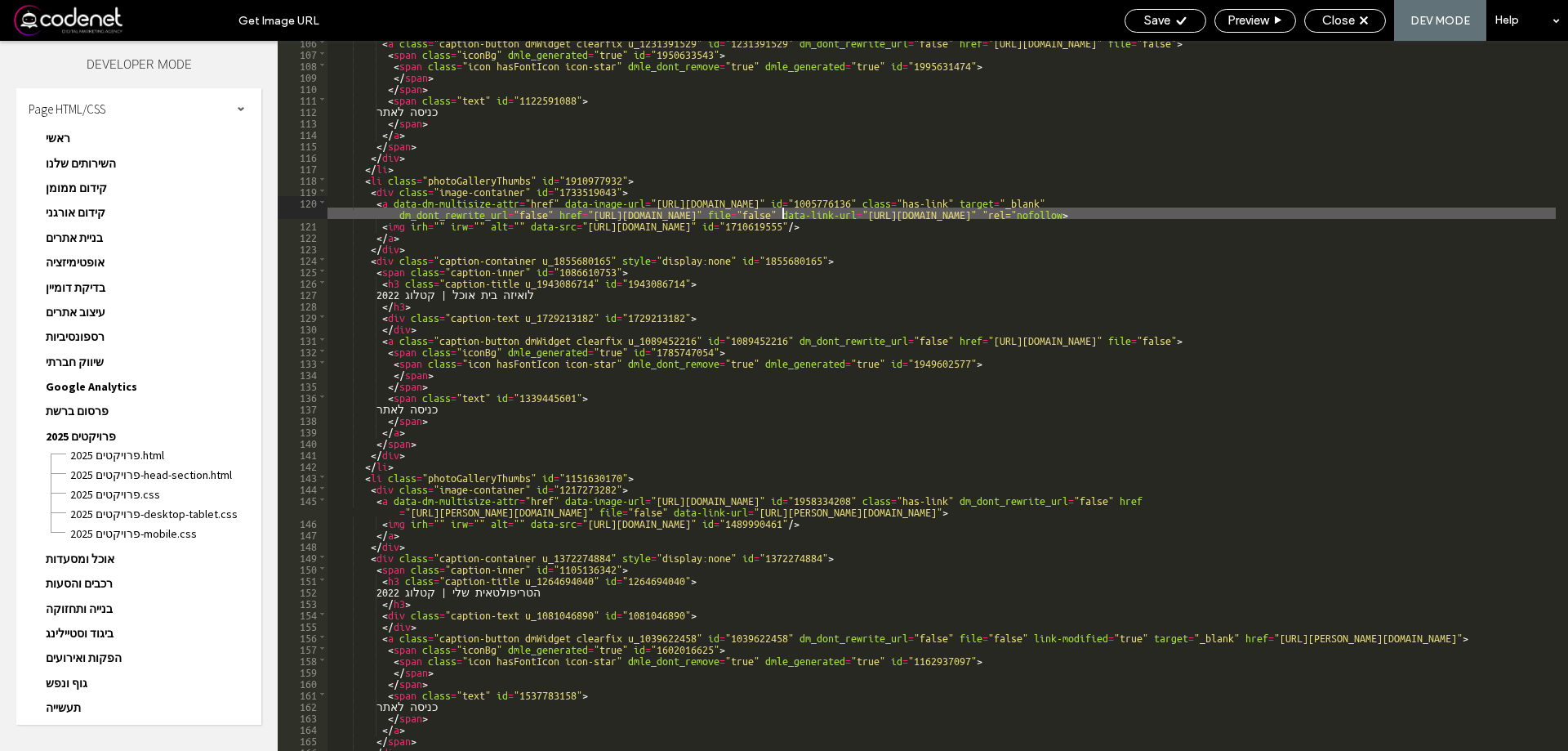
click at [700, 216] on div "< a class = "caption-button dmWidget clearfix u_1231391529" id = "1231391529" d…" at bounding box center [942, 402] width 1228 height 733
click at [516, 212] on div "< a class = "caption-button dmWidget clearfix u_1231391529" id = "1231391529" d…" at bounding box center [942, 402] width 1228 height 733
drag, startPoint x: 510, startPoint y: 212, endPoint x: 622, endPoint y: 208, distance: 112.1
click at [622, 208] on div "< a class = "caption-button dmWidget clearfix u_1231391529" id = "1231391529" d…" at bounding box center [942, 402] width 1228 height 733
click at [622, 208] on div "< a class = "caption-button dmWidget clearfix u_1231391529" id = "1231391529" d…" at bounding box center [942, 395] width 1228 height 710
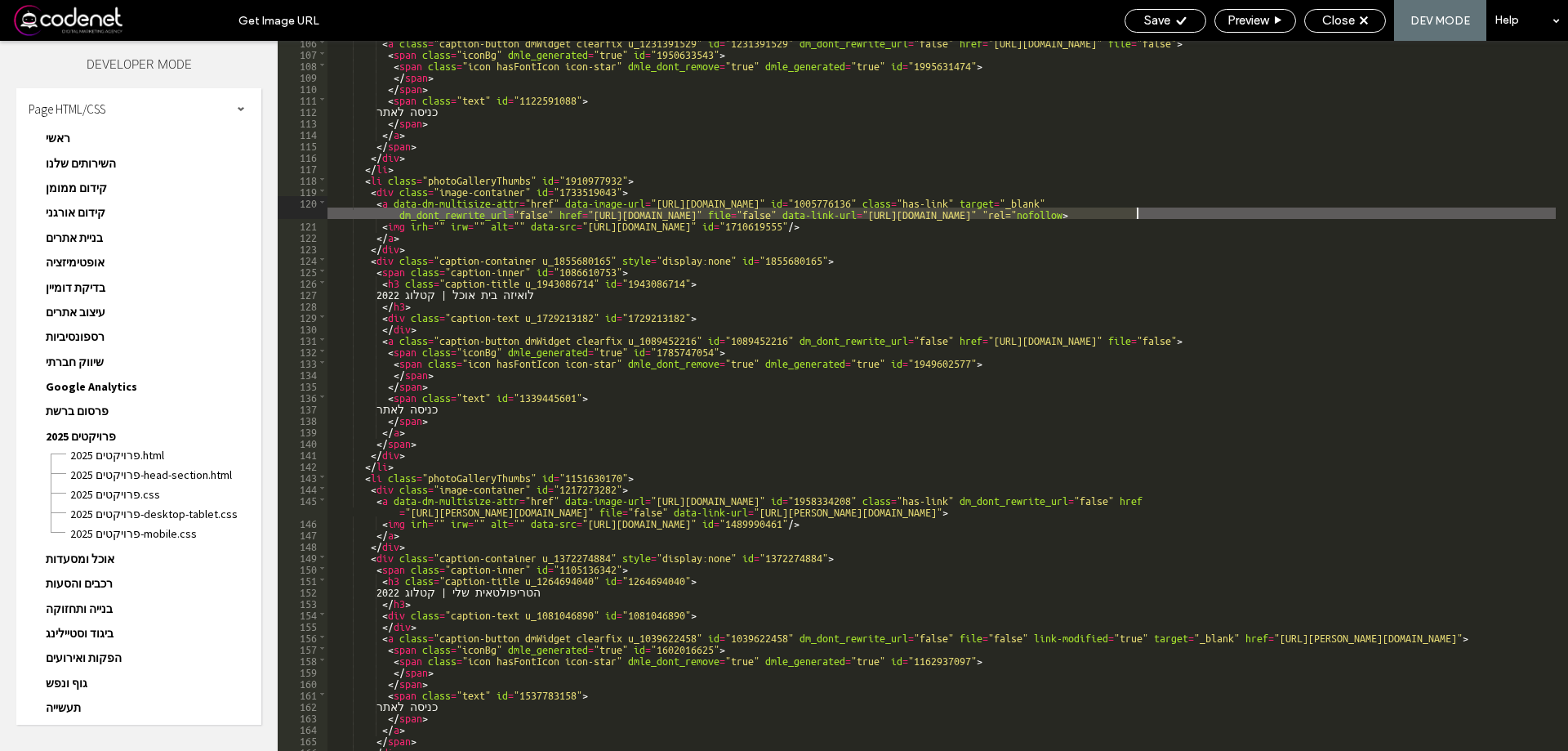
drag, startPoint x: 515, startPoint y: 212, endPoint x: 1211, endPoint y: 211, distance: 696.0
click at [1211, 211] on div "< a class = "caption-button dmWidget clearfix u_1231391529" id = "1231391529" d…" at bounding box center [942, 402] width 1228 height 733
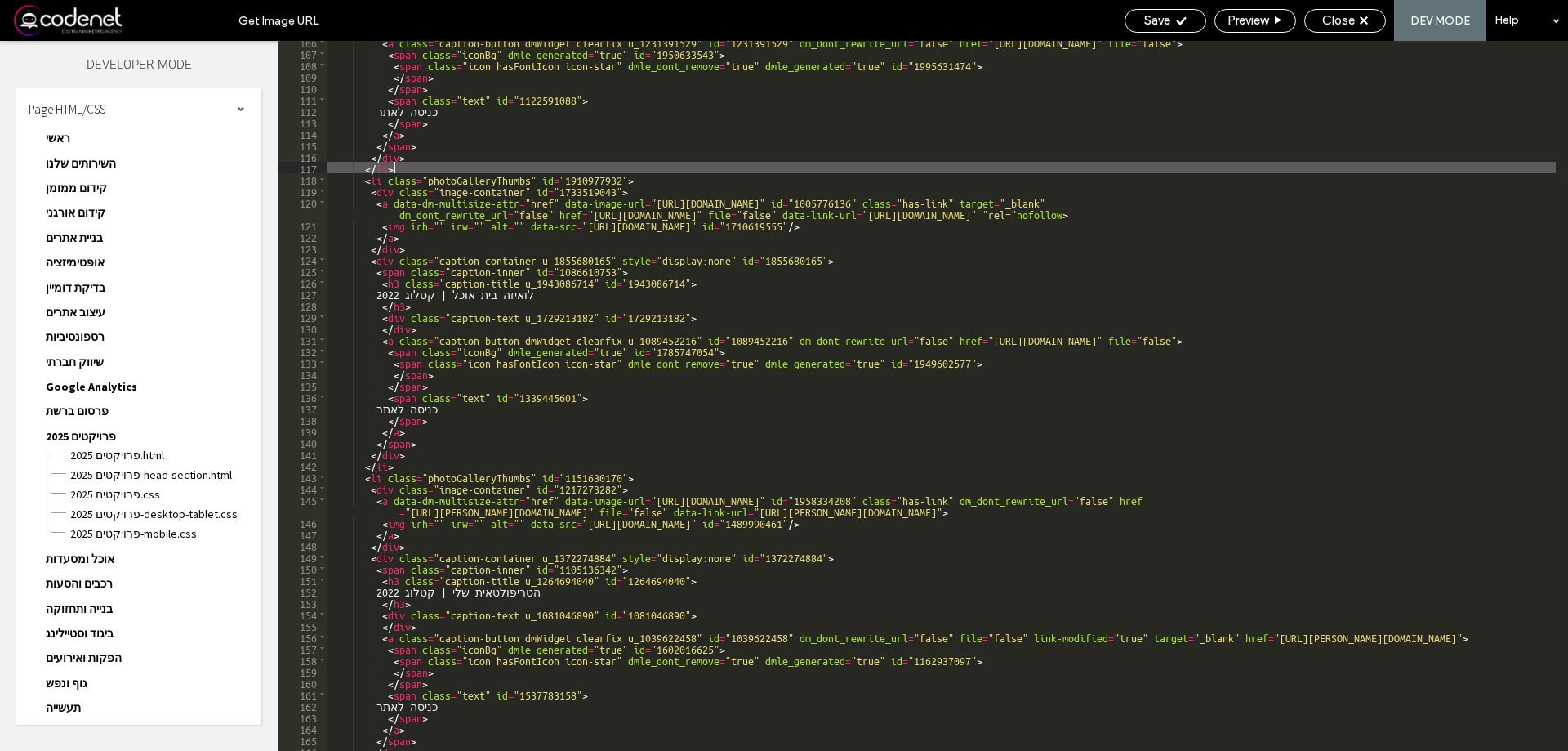
click at [908, 161] on div "< a class = "caption-button dmWidget clearfix u_1231391529" id = "1231391529" d…" at bounding box center [942, 402] width 1228 height 733
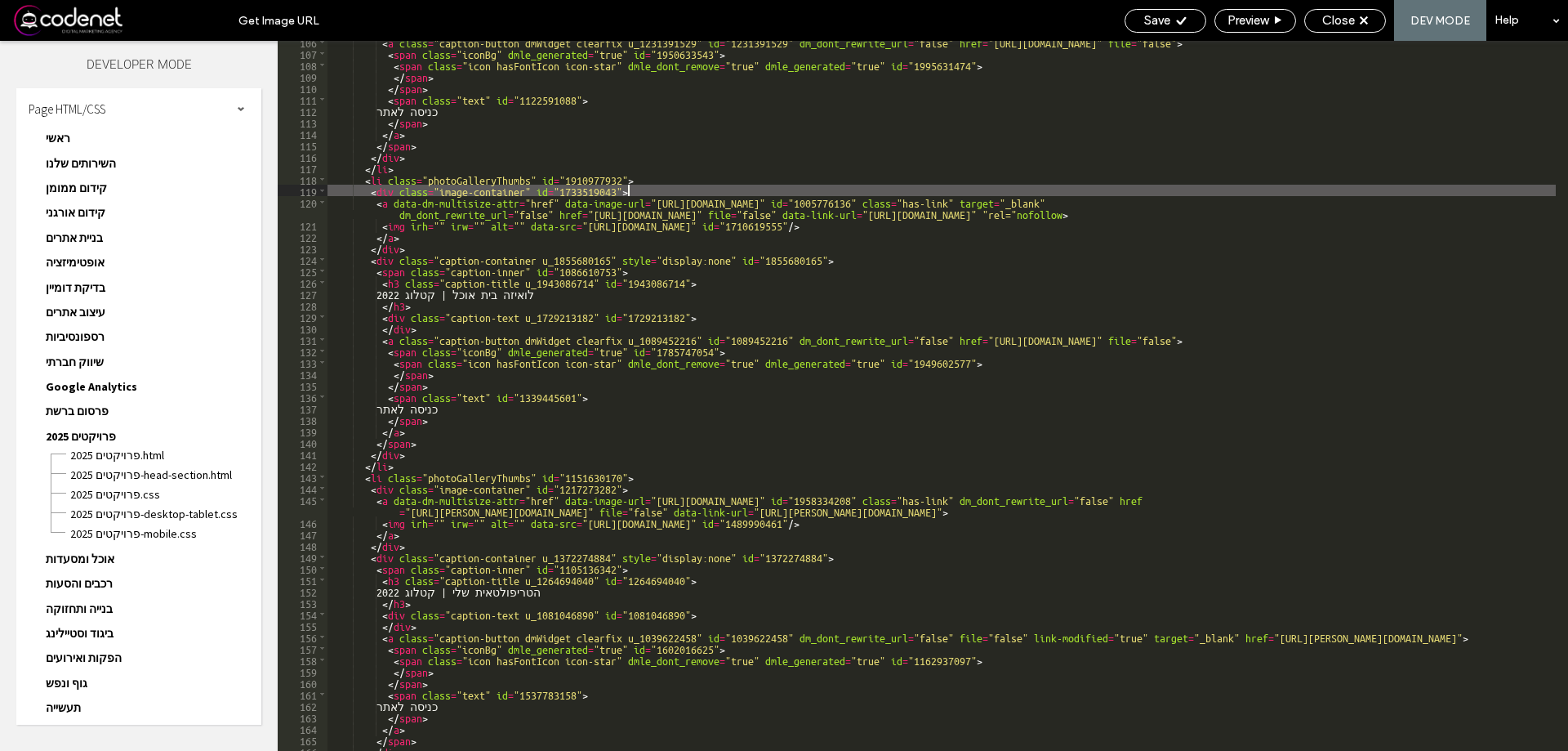
click at [911, 195] on div "< a class = "caption-button dmWidget clearfix u_1231391529" id = "1231391529" d…" at bounding box center [942, 402] width 1228 height 733
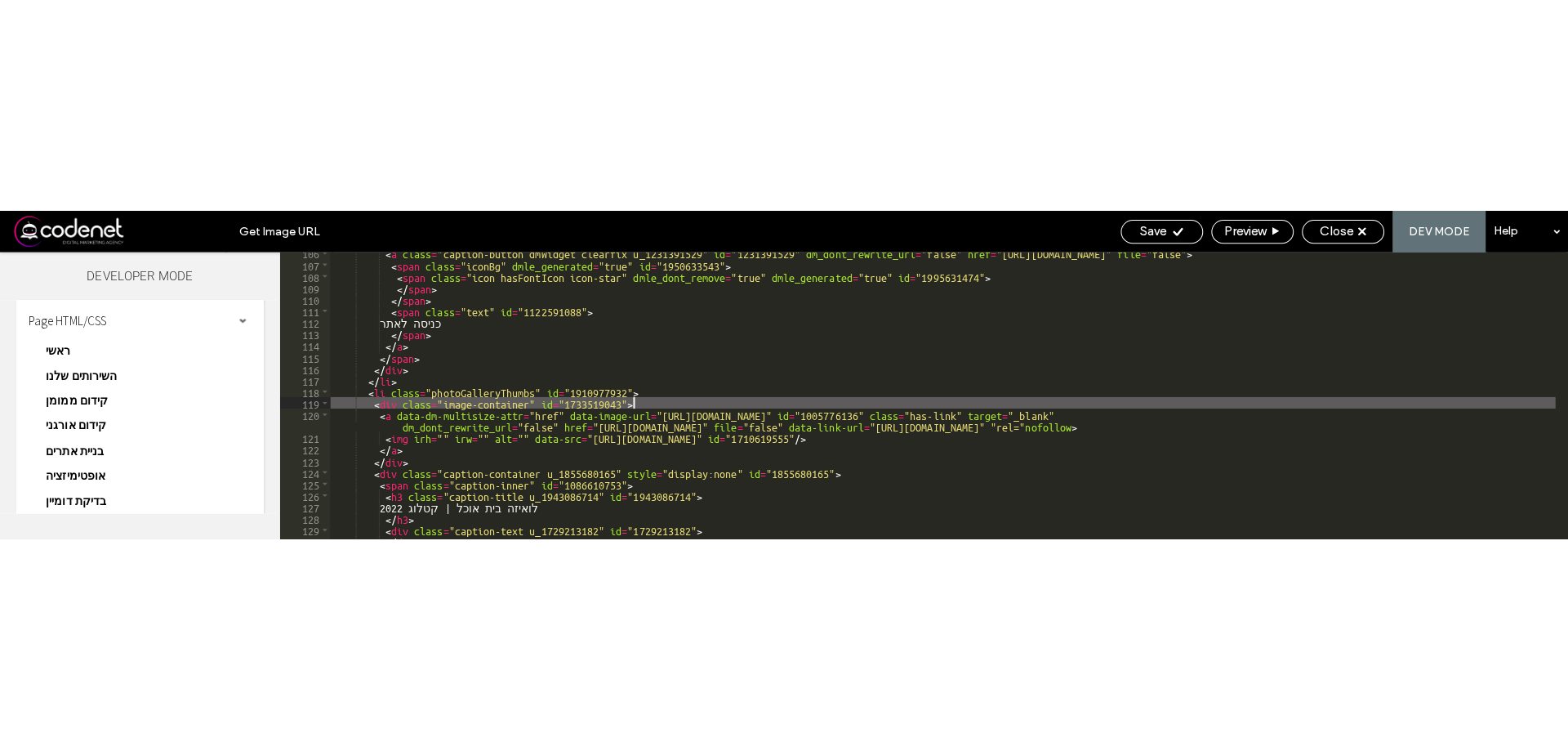
scroll to position [876, 0]
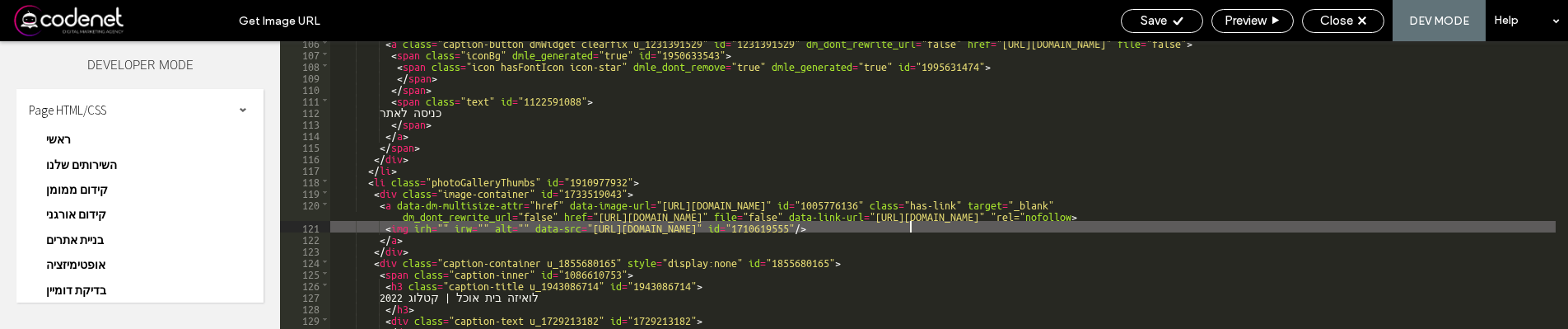
click at [911, 221] on div "< a class = "caption-button dmWidget clearfix u_1231391529" id = "1231391529" d…" at bounding box center [943, 191] width 1225 height 311
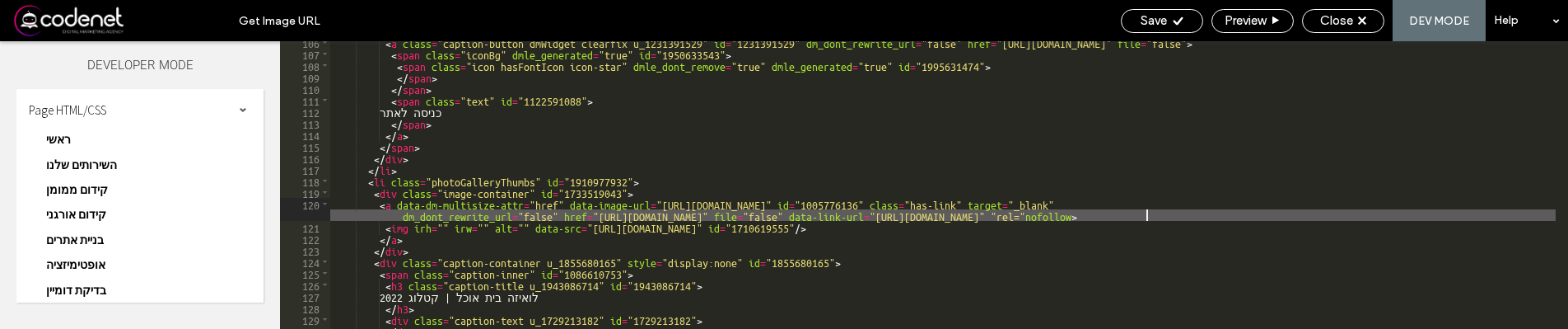
click at [1150, 217] on div "< a class = "caption-button dmWidget clearfix u_1231391529" id = "1231391529" d…" at bounding box center [943, 191] width 1225 height 311
drag, startPoint x: 1156, startPoint y: 215, endPoint x: 1063, endPoint y: 217, distance: 93.0
click at [1063, 217] on div "< a class = "caption-button dmWidget clearfix u_1231391529" id = "1231391529" d…" at bounding box center [943, 191] width 1225 height 311
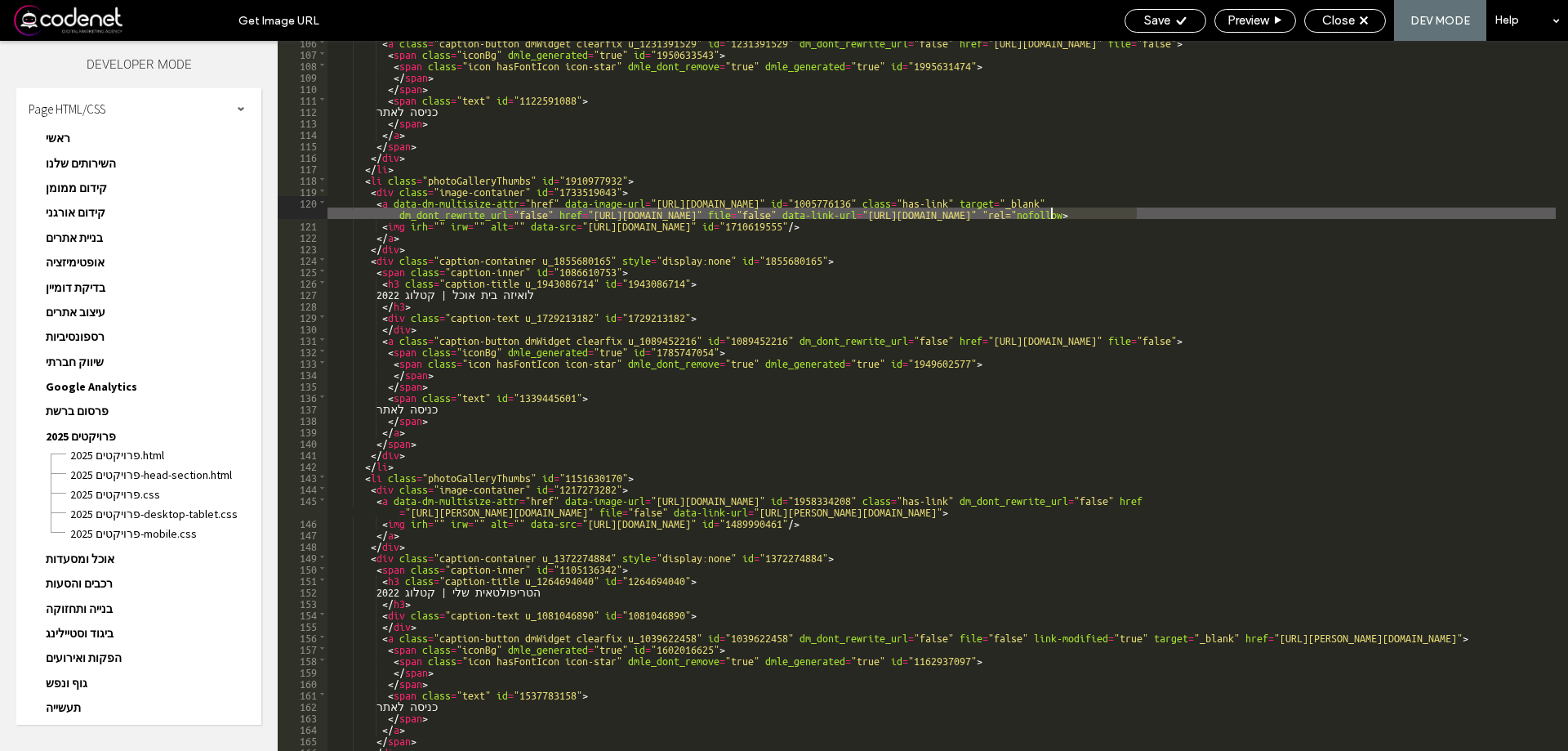
scroll to position [877, 0]
click at [876, 314] on div "< a class = "caption-button dmWidget clearfix u_1231391529" id = "1231391529" d…" at bounding box center [942, 402] width 1228 height 733
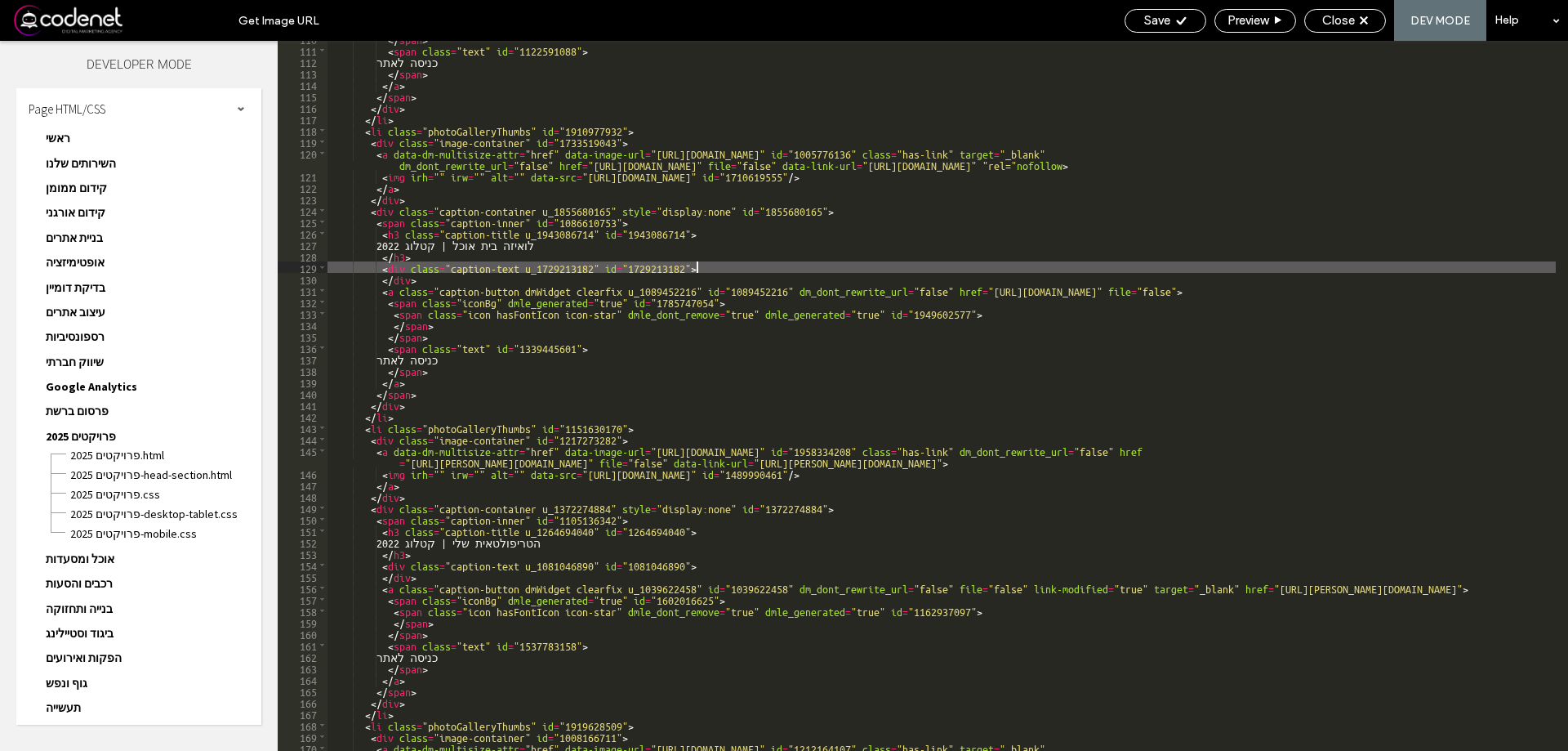
scroll to position [903, 0]
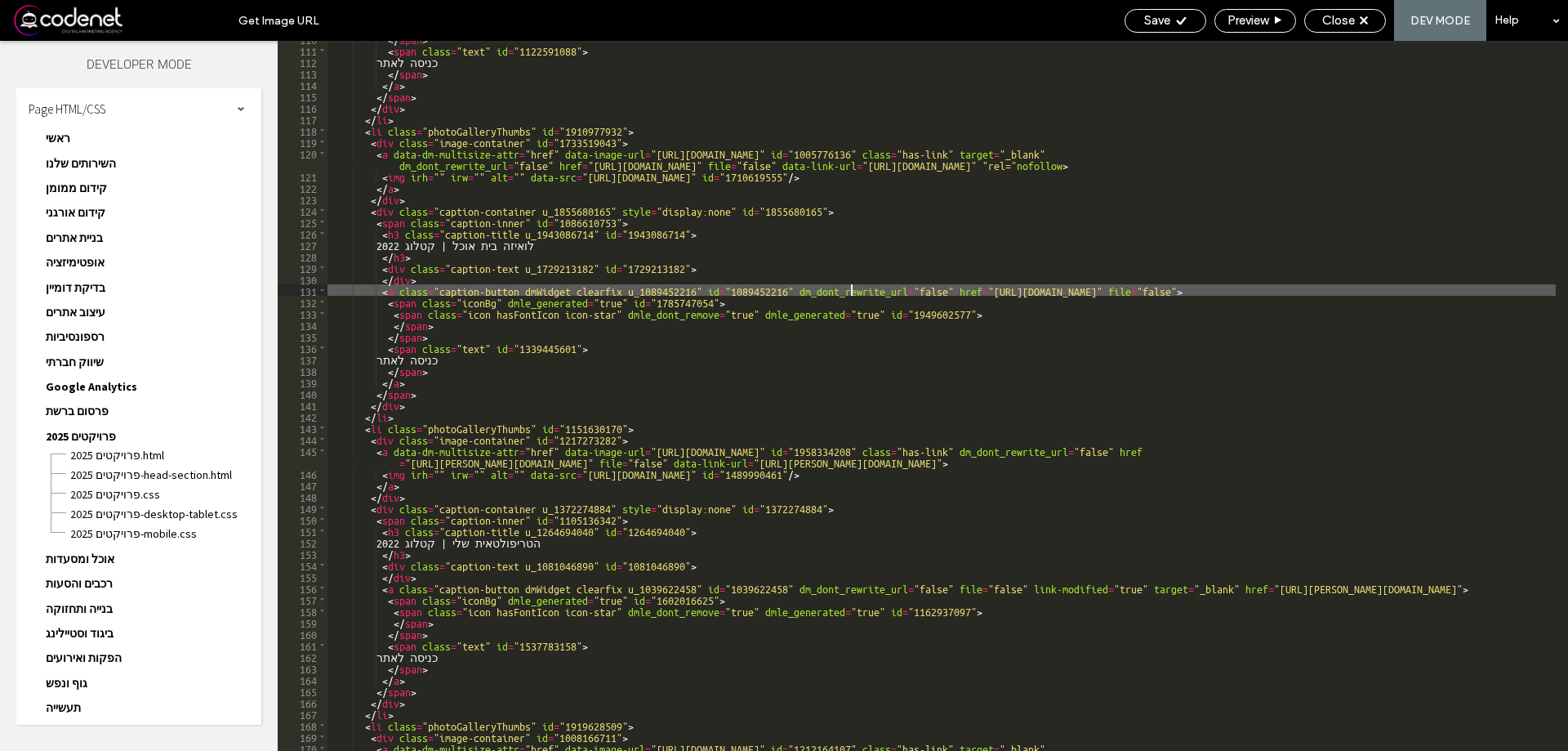
click at [853, 291] on div "</ span > < span class = "text" id = "1122591088" > כניסה לאתר </ span > </ a >…" at bounding box center [942, 404] width 1228 height 744
click at [1065, 291] on div "</ span > < span class = "text" id = "1122591088" > כניסה לאתר </ span > </ a >…" at bounding box center [942, 404] width 1228 height 744
click at [1182, 286] on div "</ span > < span class = "text" id = "1122591088" > כניסה לאתר </ span > </ a >…" at bounding box center [942, 404] width 1228 height 744
click at [1251, 292] on div "</ span > < span class = "text" id = "1122591088" > כניסה לאתר </ span > </ a >…" at bounding box center [942, 404] width 1228 height 744
drag, startPoint x: 961, startPoint y: 289, endPoint x: 1101, endPoint y: 293, distance: 140.1
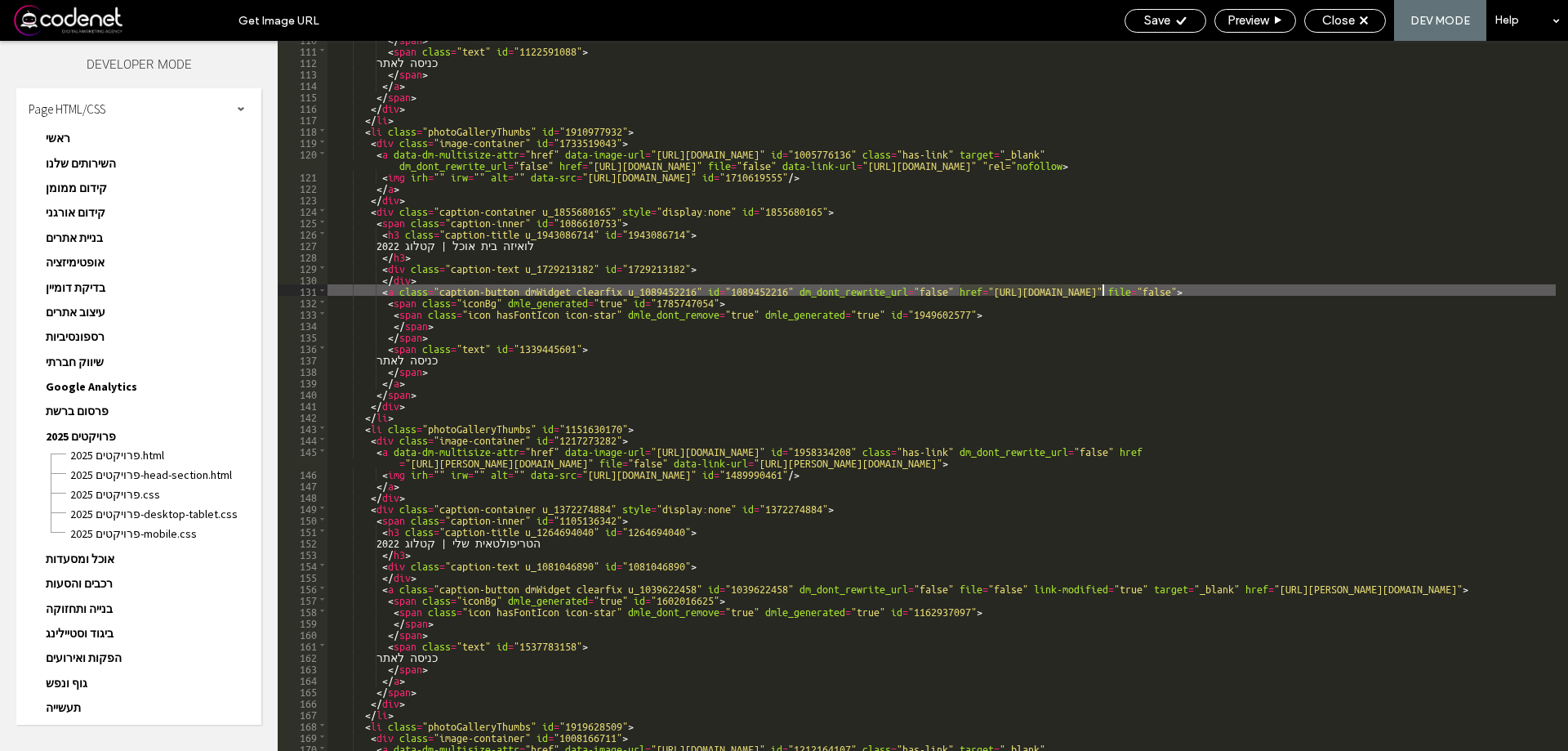
click at [1101, 293] on div "</ span > < span class = "text" id = "1122591088" > כניסה לאתר </ span > </ a >…" at bounding box center [942, 404] width 1228 height 744
click at [1101, 293] on div "</ span > < span class = "text" id = "1122591088" > כניסה לאתר </ span > </ a >…" at bounding box center [942, 395] width 1228 height 710
click at [1210, 291] on div "</ span > < span class = "text" id = "1122591088" > כניסה לאתר </ span > </ a >…" at bounding box center [942, 404] width 1228 height 744
click at [1221, 286] on div "</ span > < span class = "text" id = "1122591088" > כניסה לאתר </ span > </ a >…" at bounding box center [942, 404] width 1228 height 744
click at [1209, 292] on div "</ span > < span class = "text" id = "1122591088" > כניסה לאתר </ span > </ a >…" at bounding box center [942, 404] width 1228 height 744
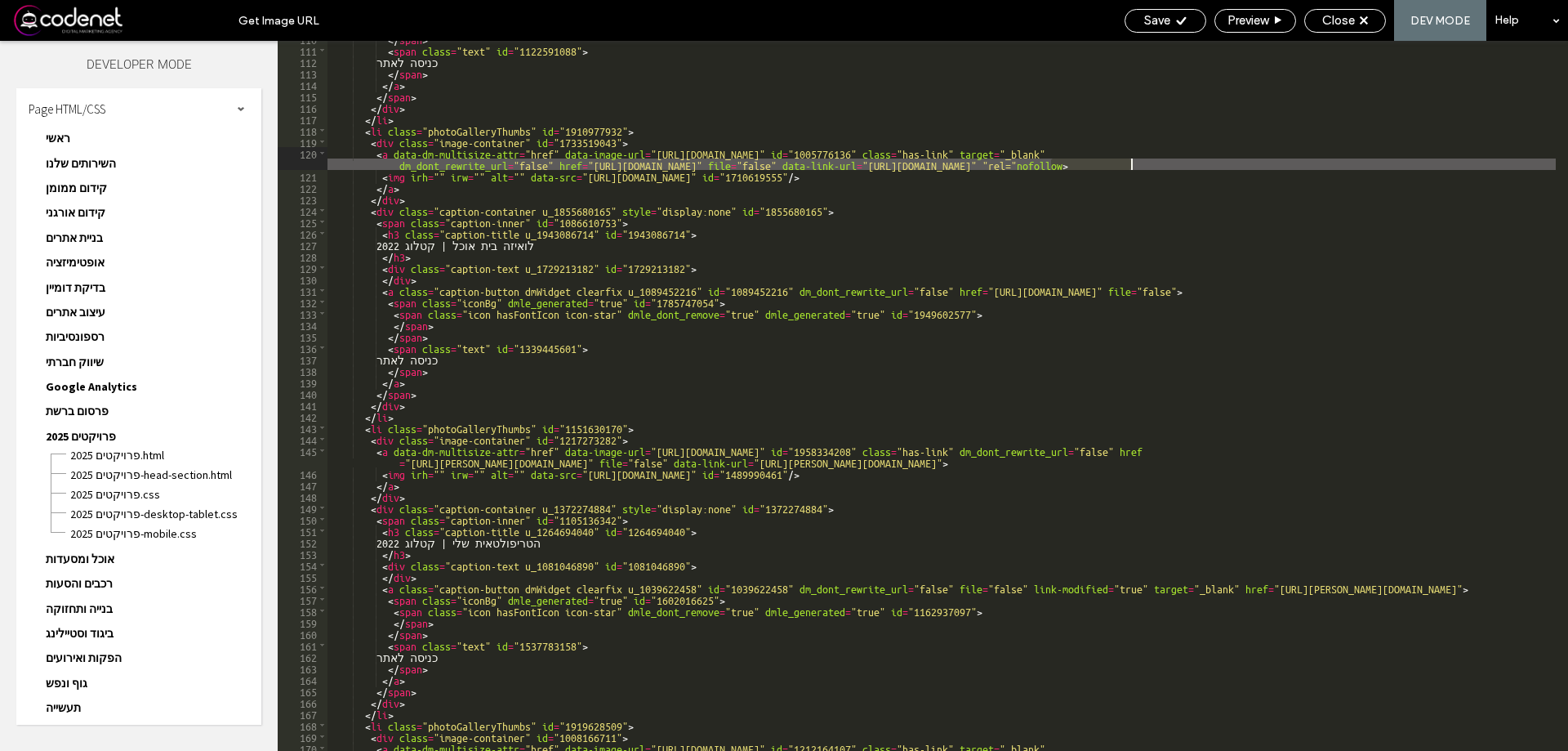
drag, startPoint x: 1052, startPoint y: 165, endPoint x: 1131, endPoint y: 165, distance: 79.0
click at [1131, 165] on div "</ span > < span class = "text" id = "1122591088" > כניסה לאתר </ span > </ a >…" at bounding box center [942, 404] width 1228 height 744
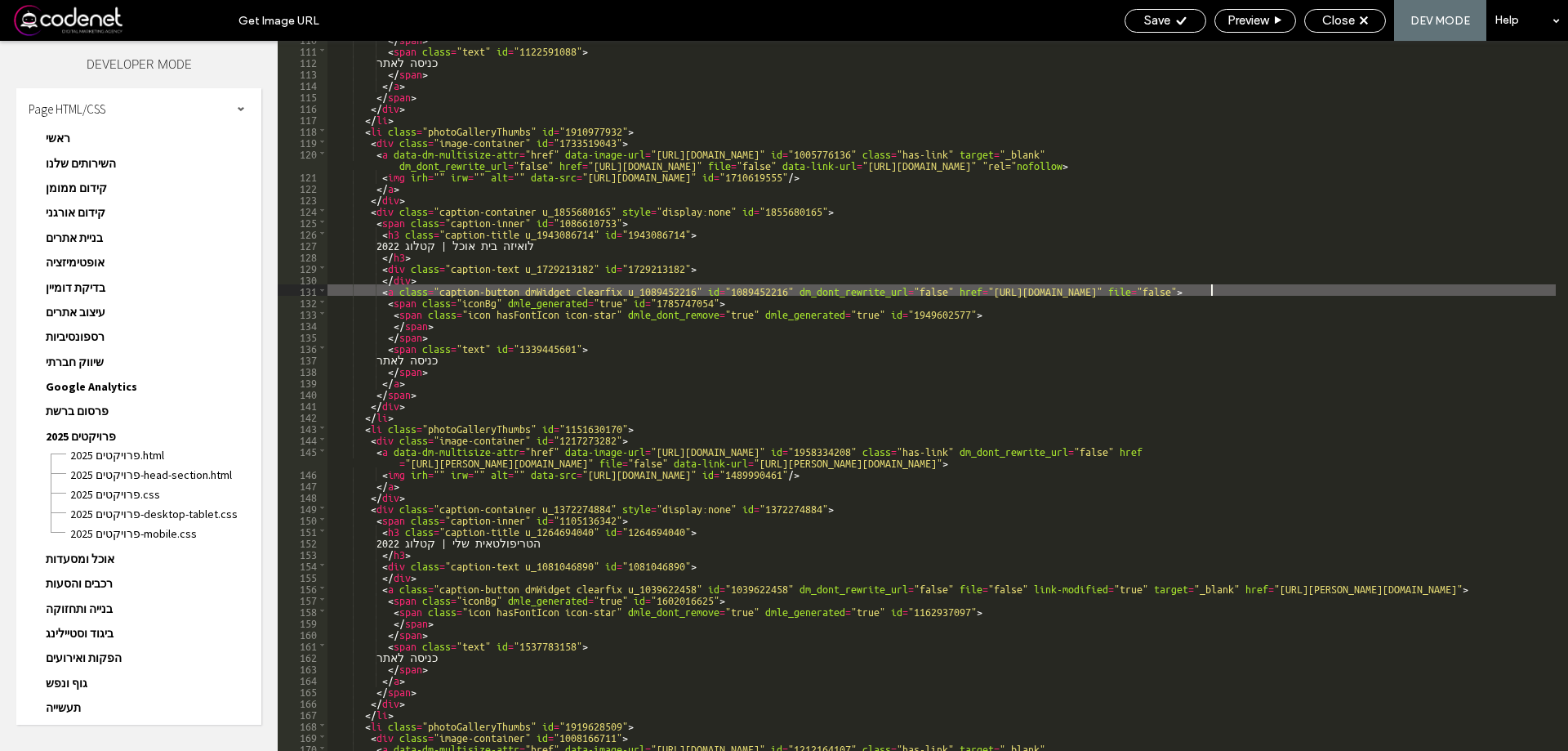
click at [1209, 292] on div "</ span > < span class = "text" id = "1122591088" > כניסה לאתר </ span > </ a >…" at bounding box center [942, 404] width 1228 height 744
type textarea "**"
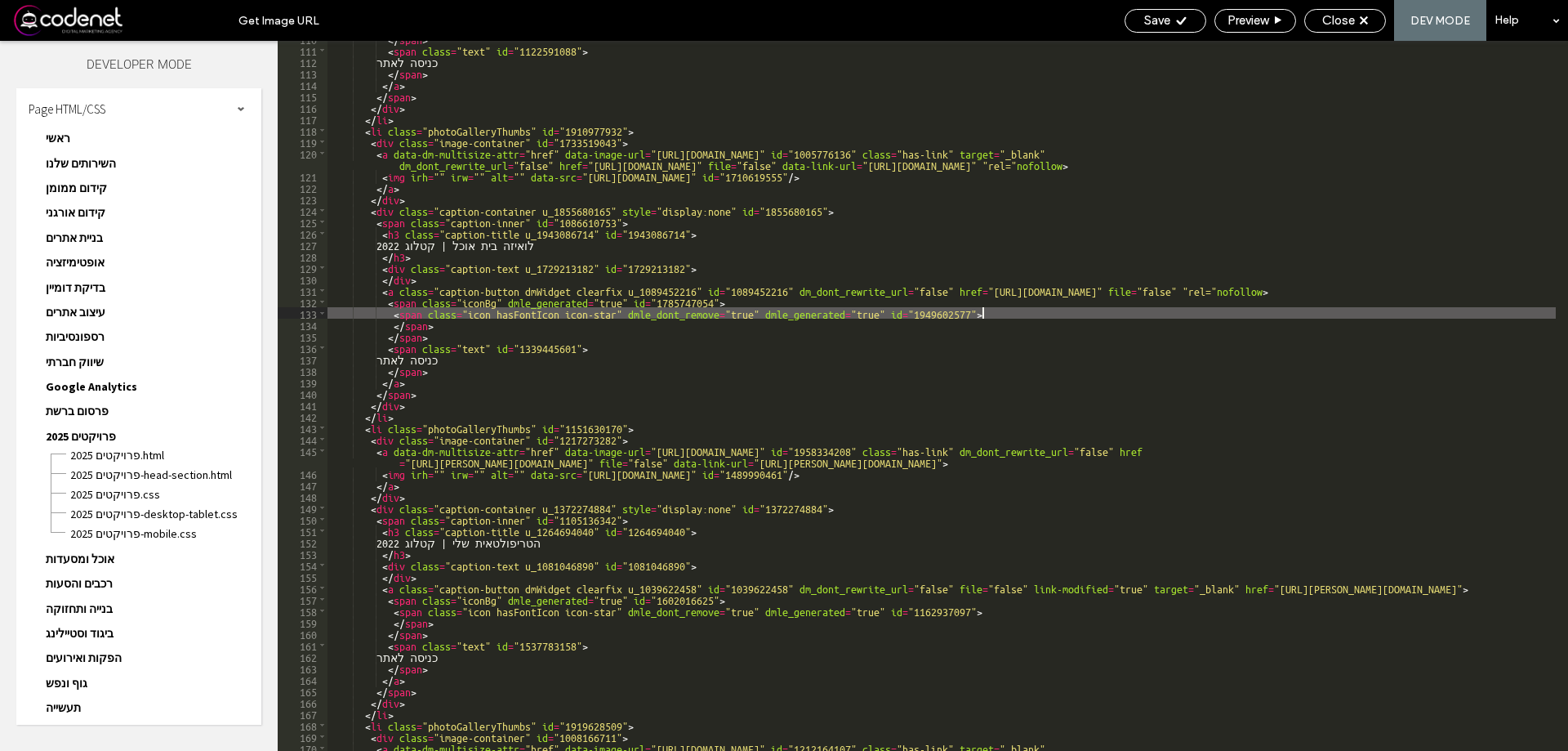
click at [1214, 315] on div "</ span > < span class = "text" id = "1122591088" > כניסה לאתר </ span > </ a >…" at bounding box center [942, 404] width 1228 height 744
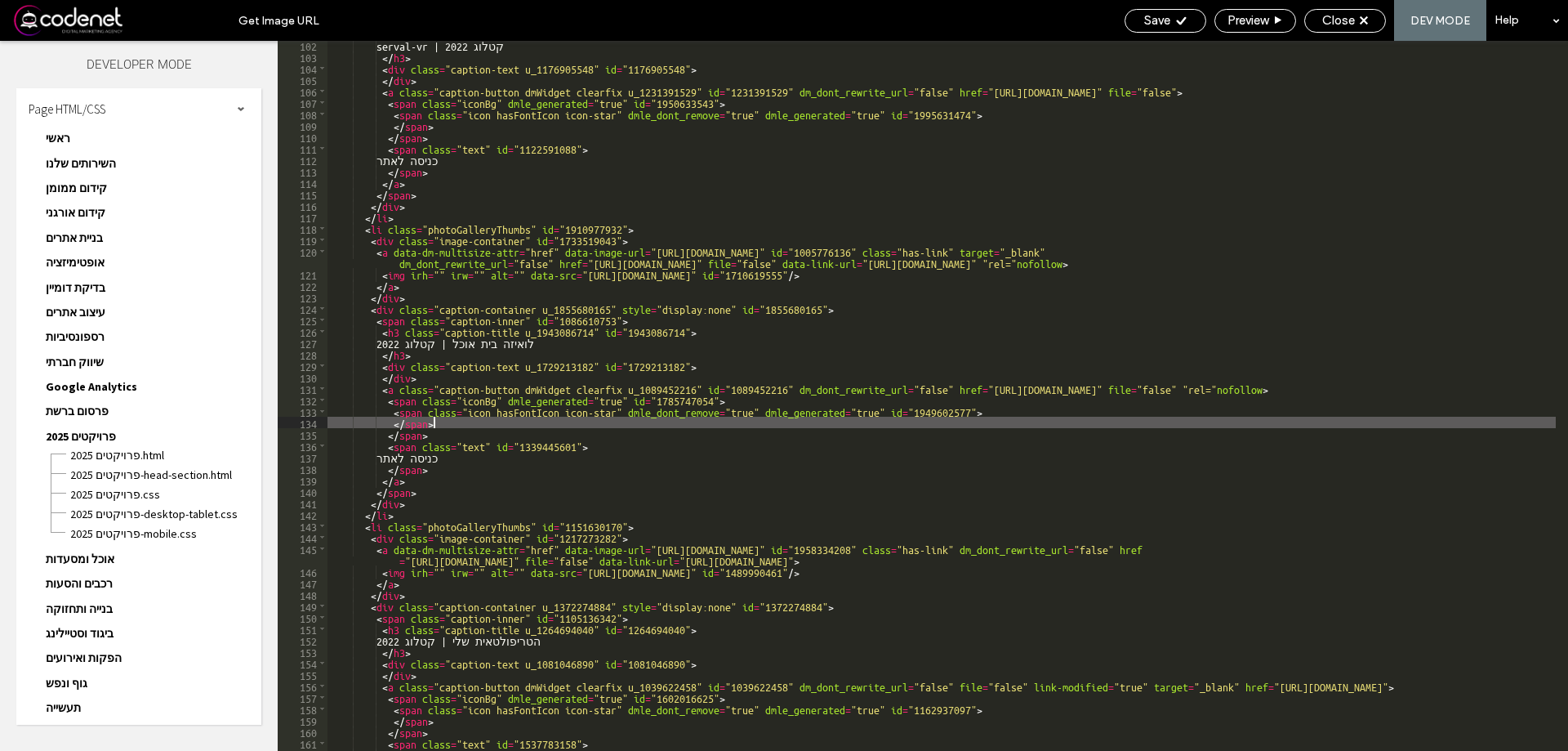
click at [1229, 424] on div "serval-vr | קטלוג 2022 </ h3 > < div class = "caption-text u_1176905548" id = "…" at bounding box center [942, 406] width 1228 height 733
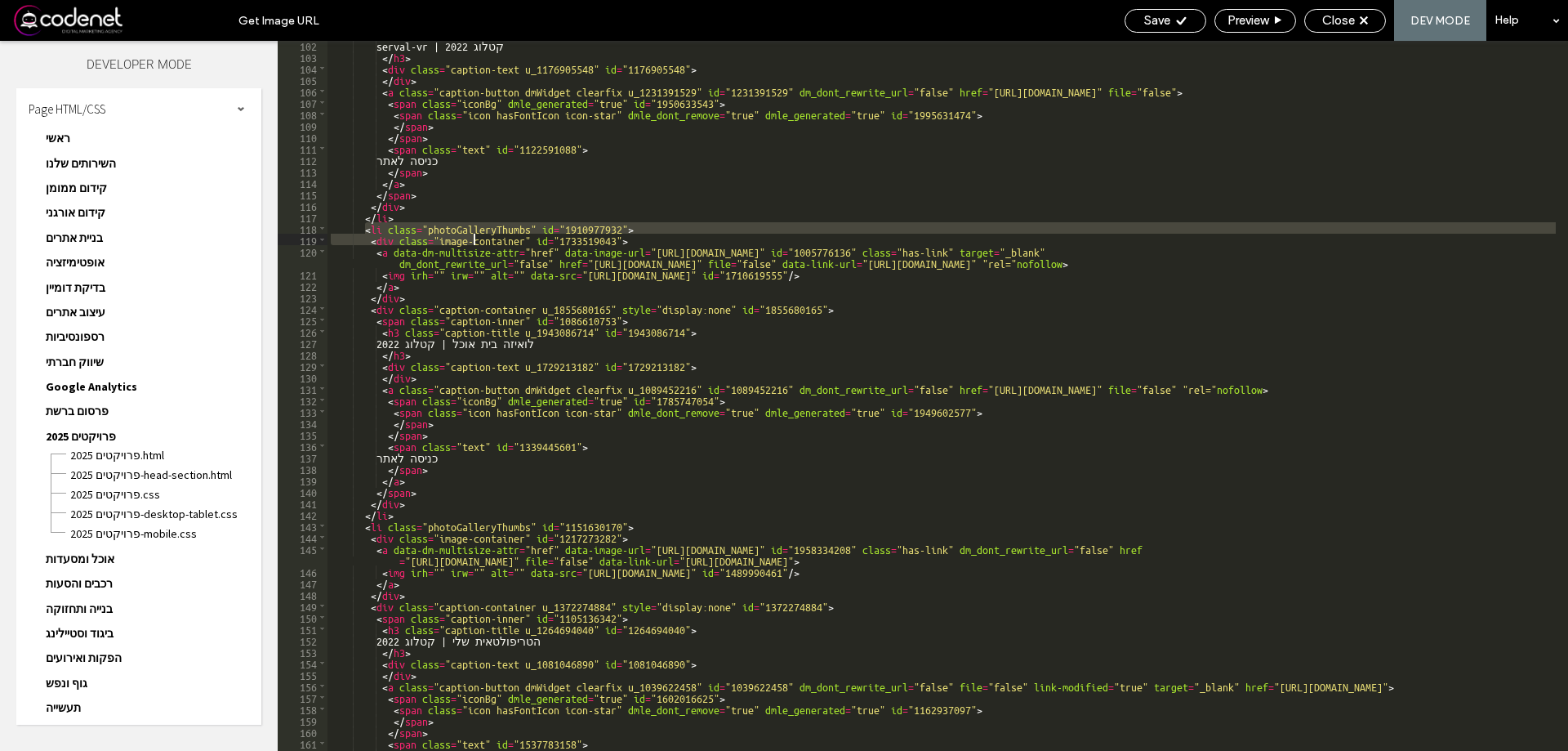
drag, startPoint x: 364, startPoint y: 227, endPoint x: 534, endPoint y: 254, distance: 172.1
click at [534, 254] on div "serval-vr | קטלוג 2022 </ h3 > < div class = "caption-text u_1176905548" id = "…" at bounding box center [942, 406] width 1228 height 733
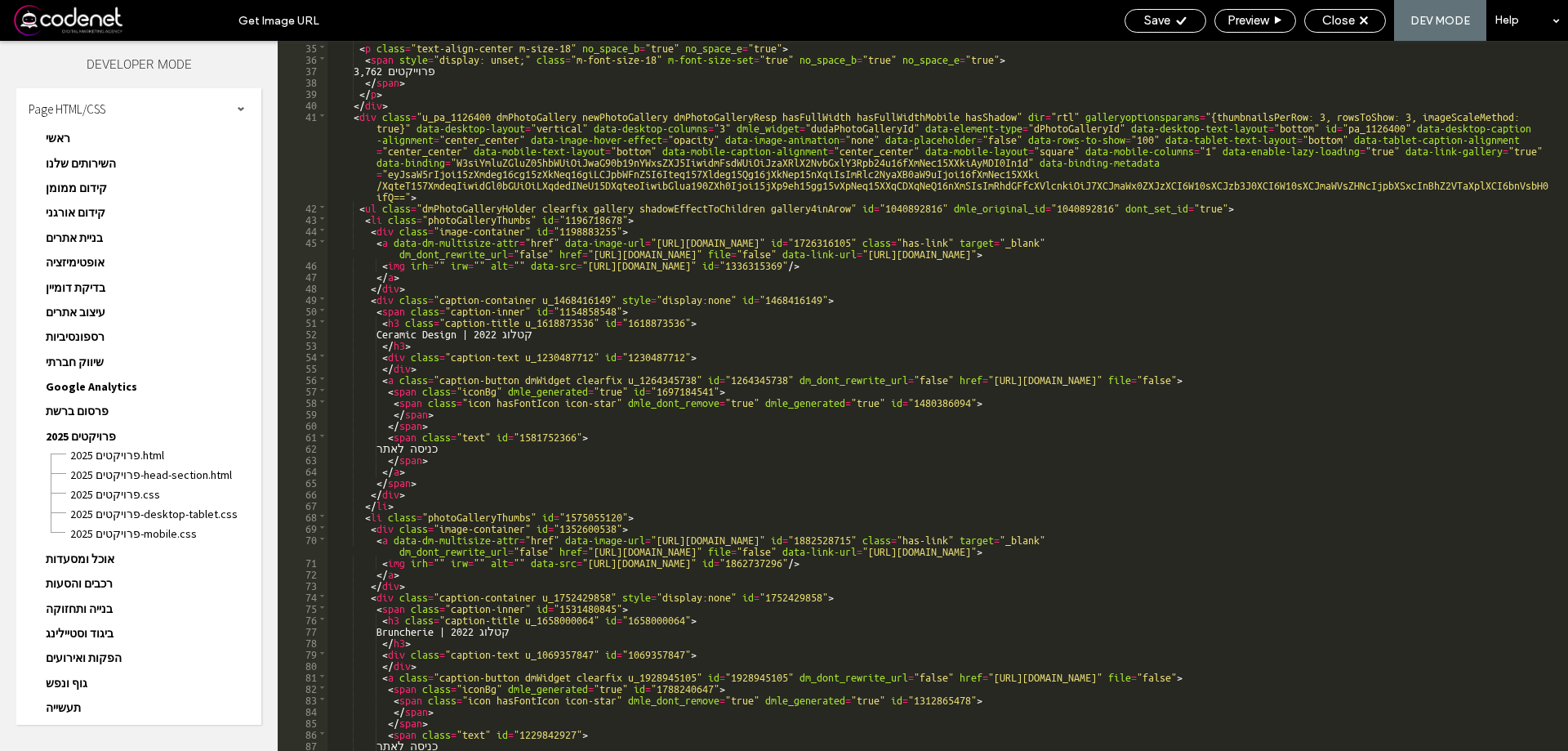
scroll to position [372, 0]
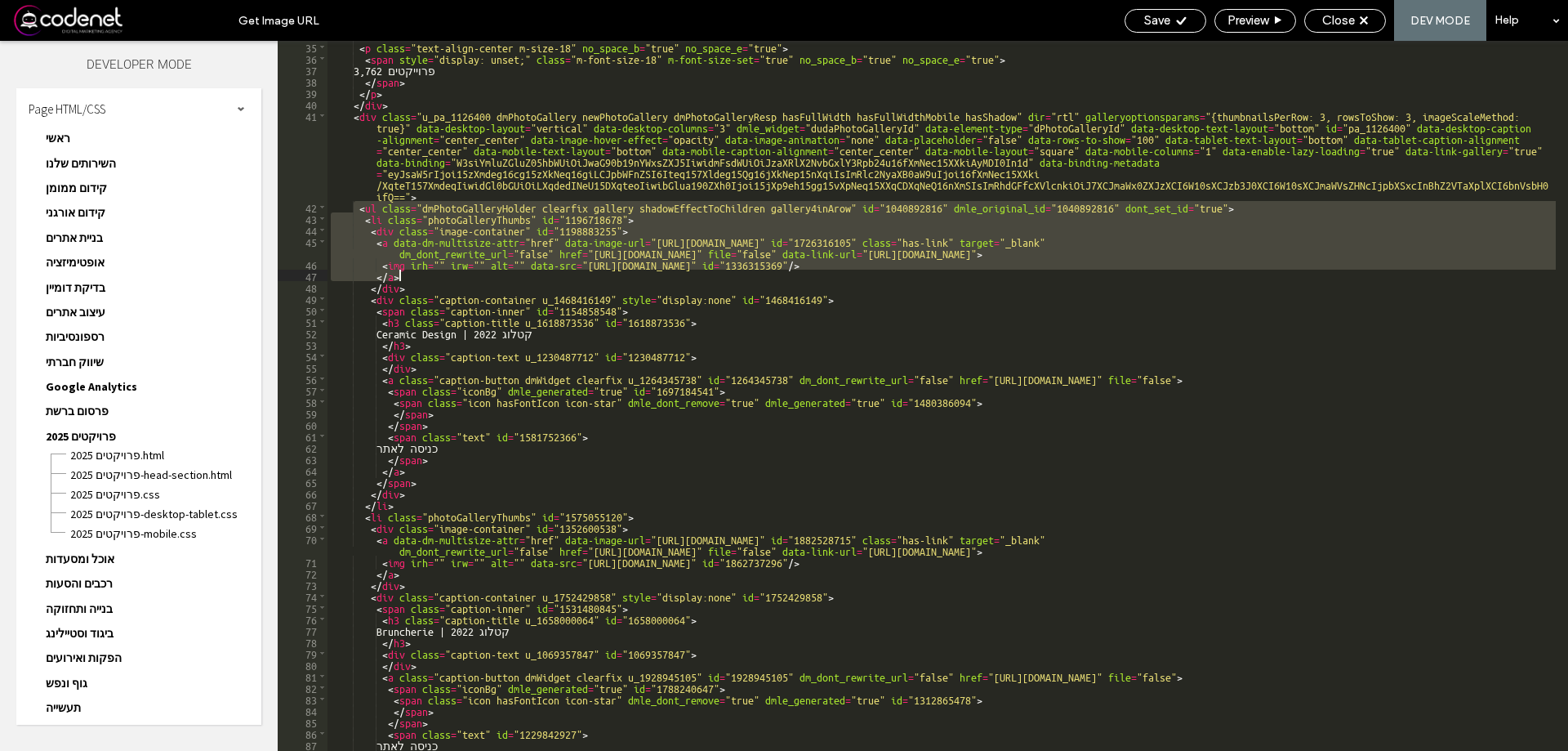
drag, startPoint x: 357, startPoint y: 203, endPoint x: 738, endPoint y: 273, distance: 387.4
click at [738, 273] on div "< p class = "text-align-center m-size-18" no_space_b = "true" no_space_e = "tru…" at bounding box center [942, 407] width 1228 height 733
click at [738, 273] on div "< p class = "text-align-center m-size-18" no_space_b = "true" no_space_e = "tru…" at bounding box center [942, 395] width 1228 height 710
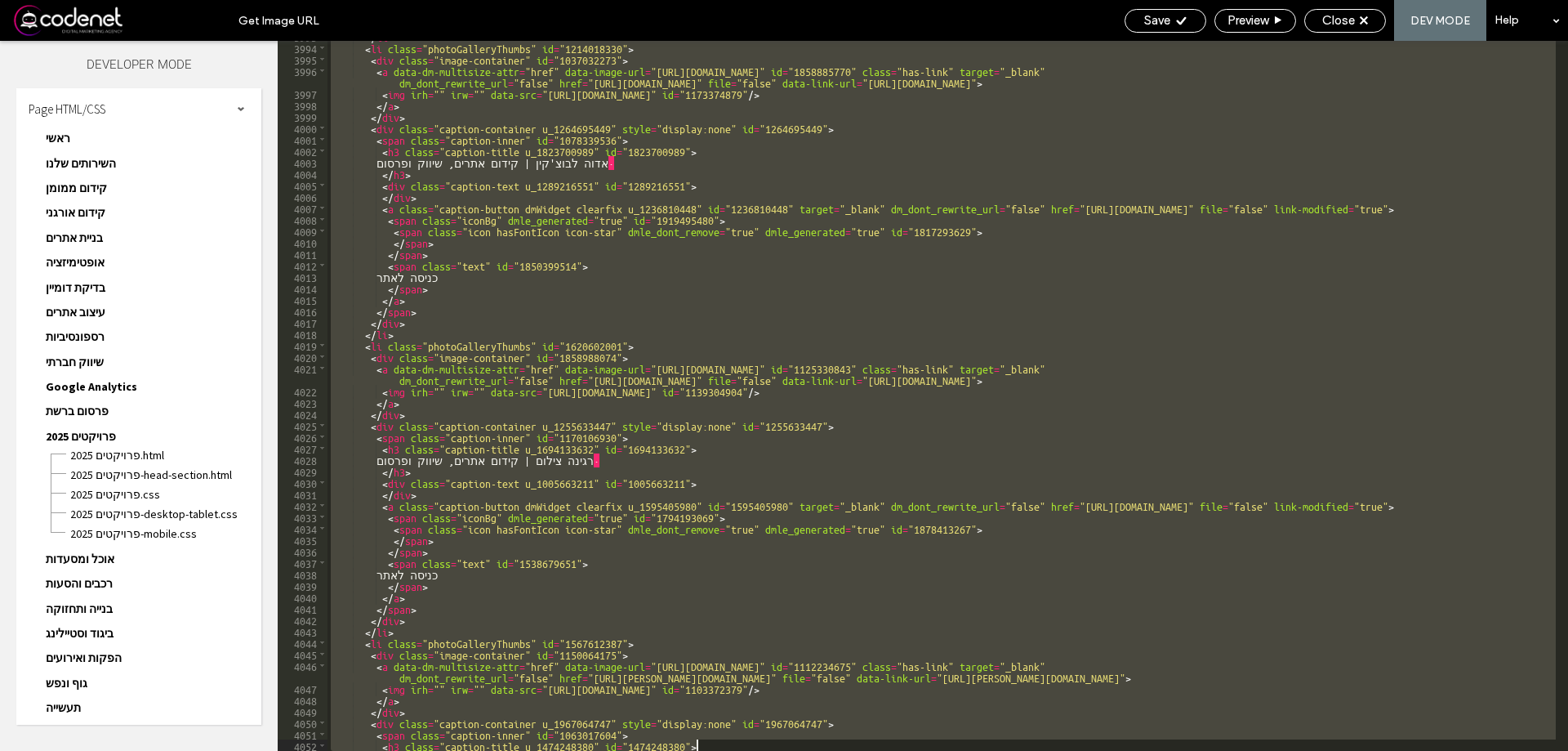
scroll to position [26065, 0]
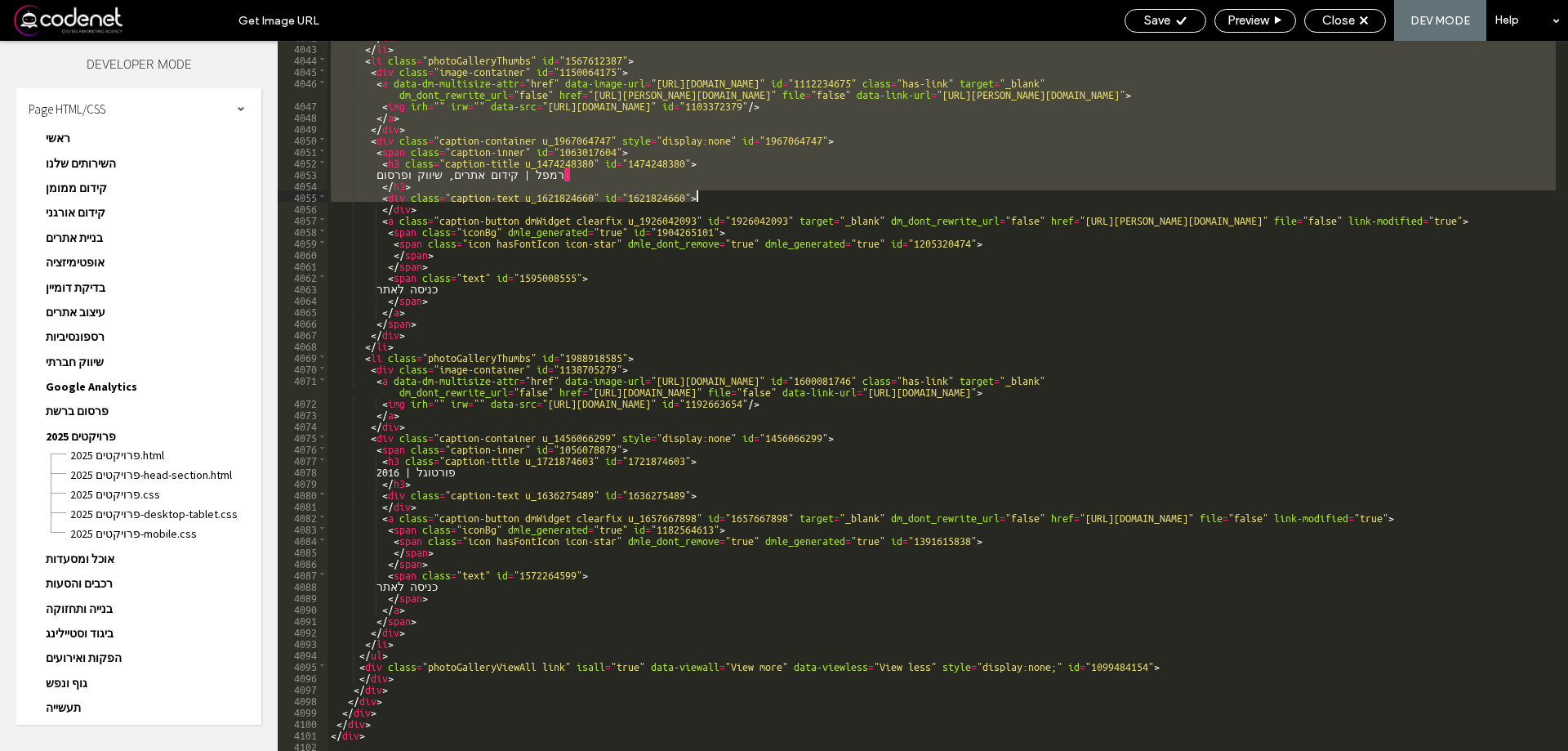
drag, startPoint x: 368, startPoint y: 243, endPoint x: 847, endPoint y: 196, distance: 481.3
click at [847, 196] on div "</ div > </ li > < li class = "photoGalleryThumbs" id = "1567612387" > < div cl…" at bounding box center [942, 397] width 1228 height 733
click at [1343, 19] on span "Close" at bounding box center [1338, 20] width 33 height 15
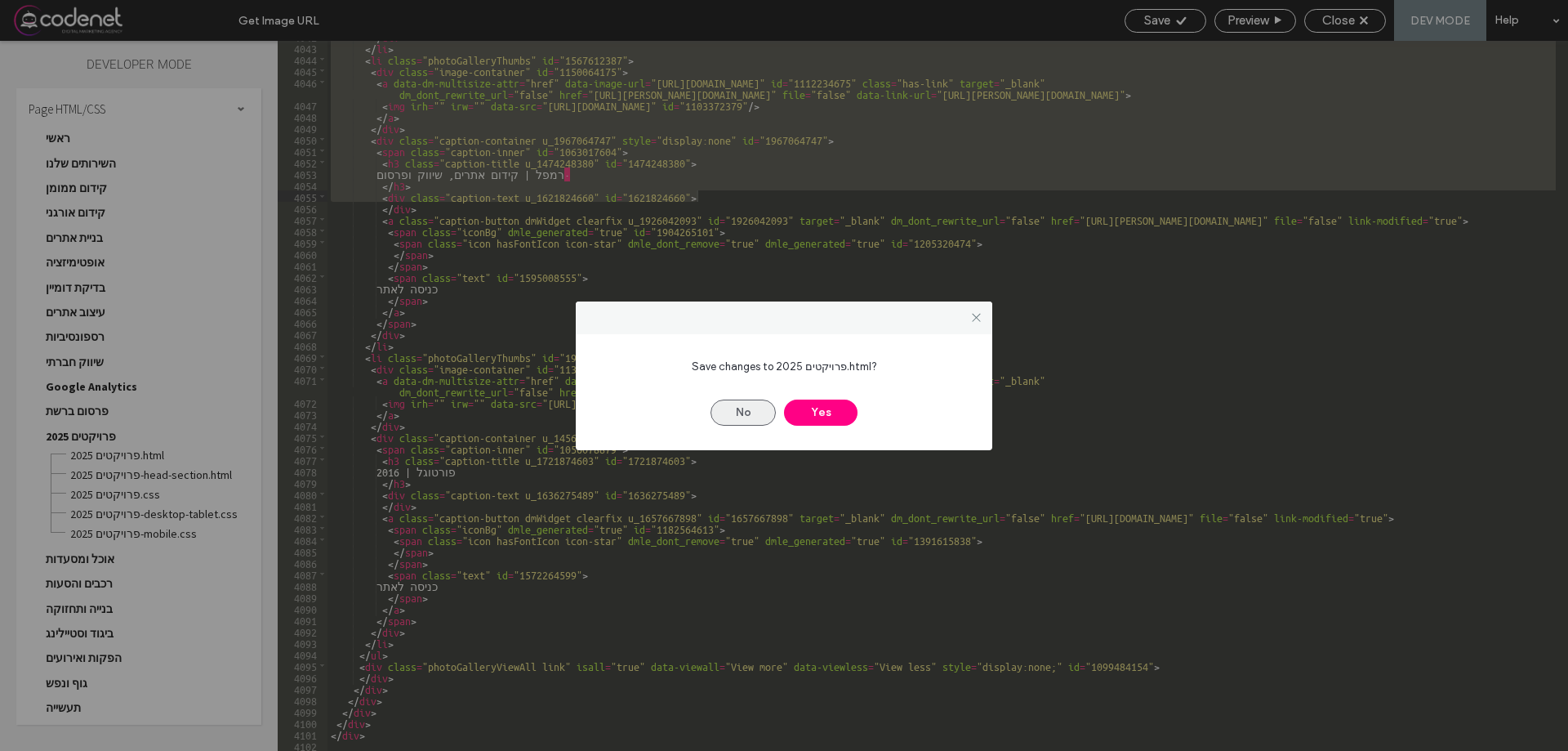
click at [756, 416] on button "No" at bounding box center [744, 412] width 65 height 26
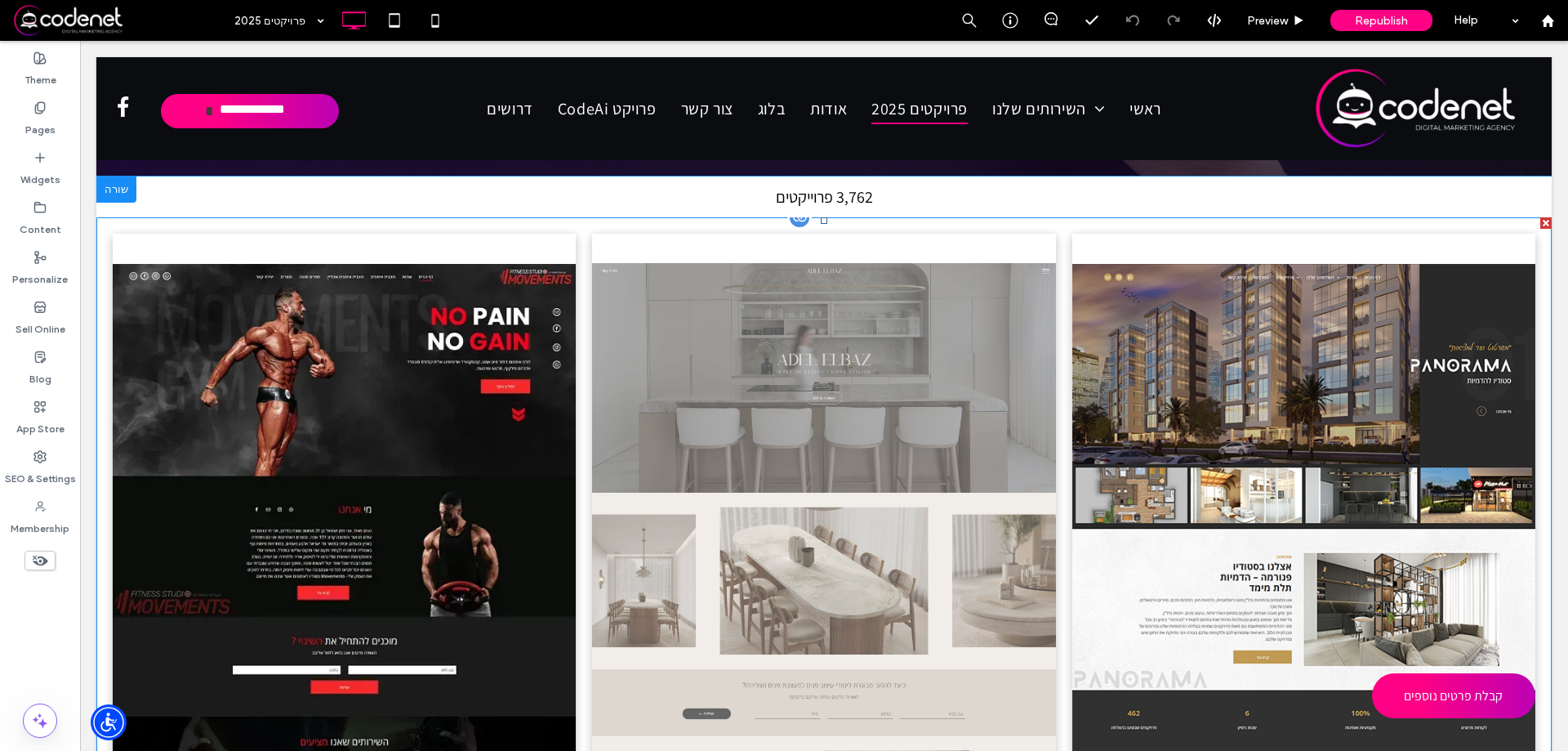
scroll to position [408, 0]
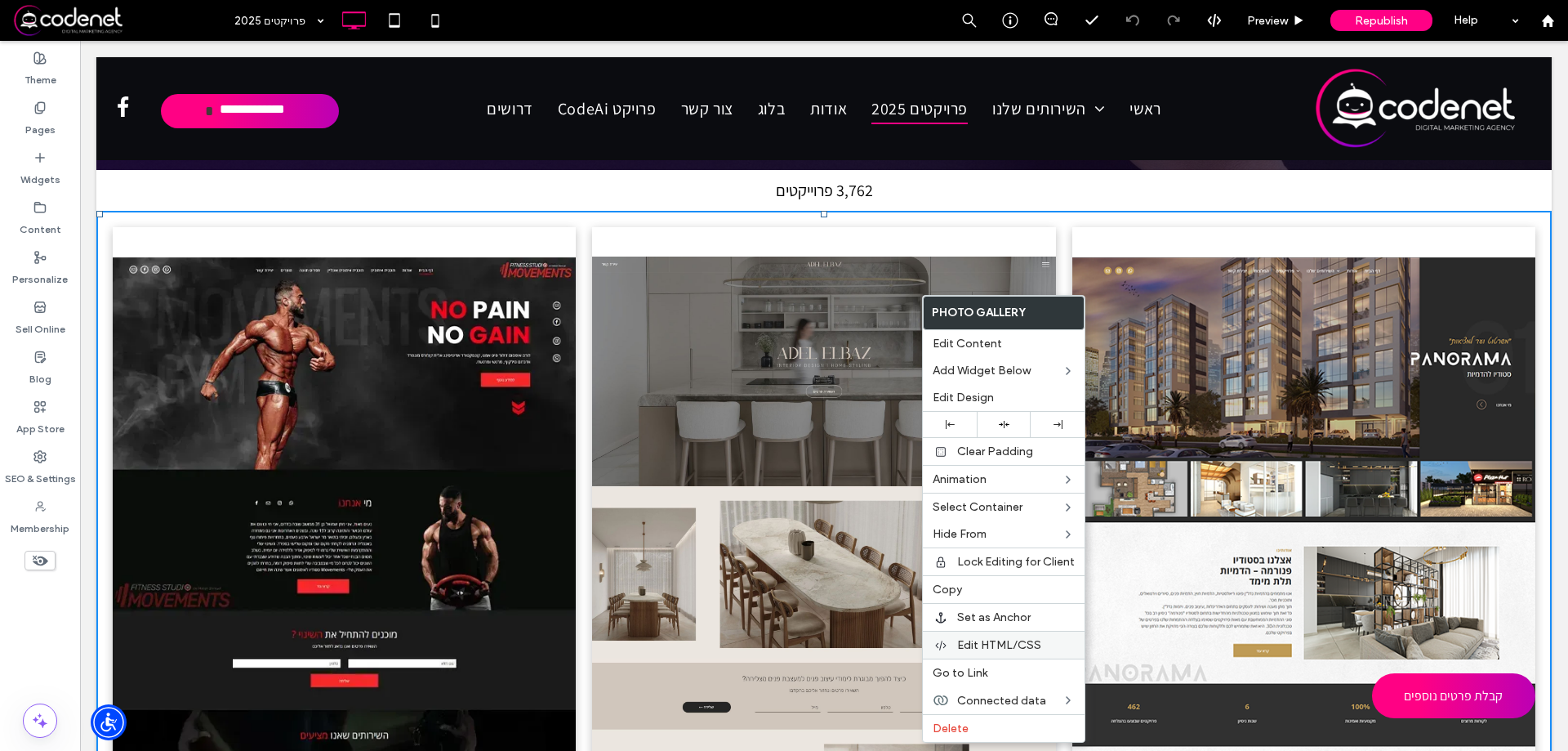
click at [1028, 636] on div "Edit HTML/CSS" at bounding box center [1003, 645] width 161 height 28
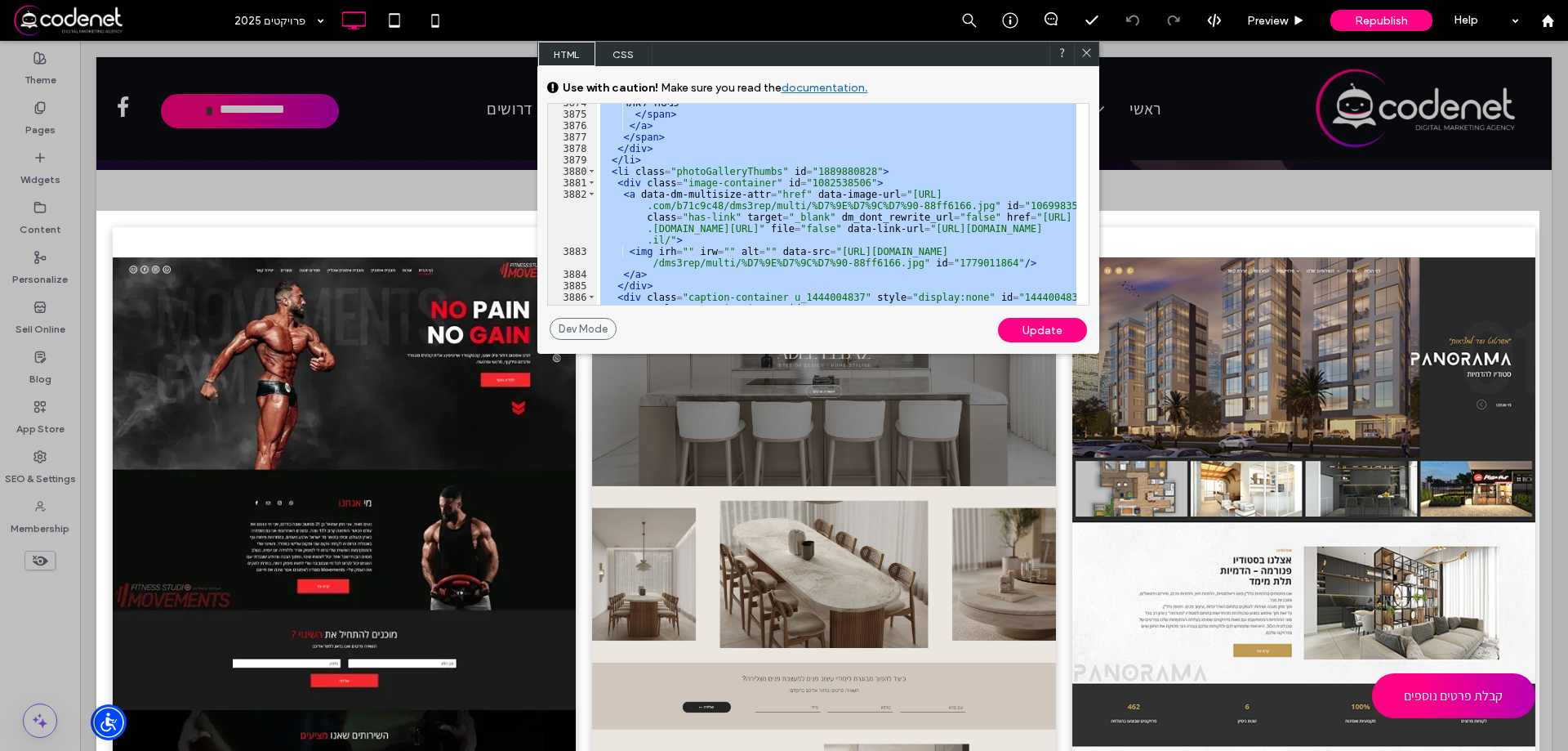
scroll to position [26574, 0]
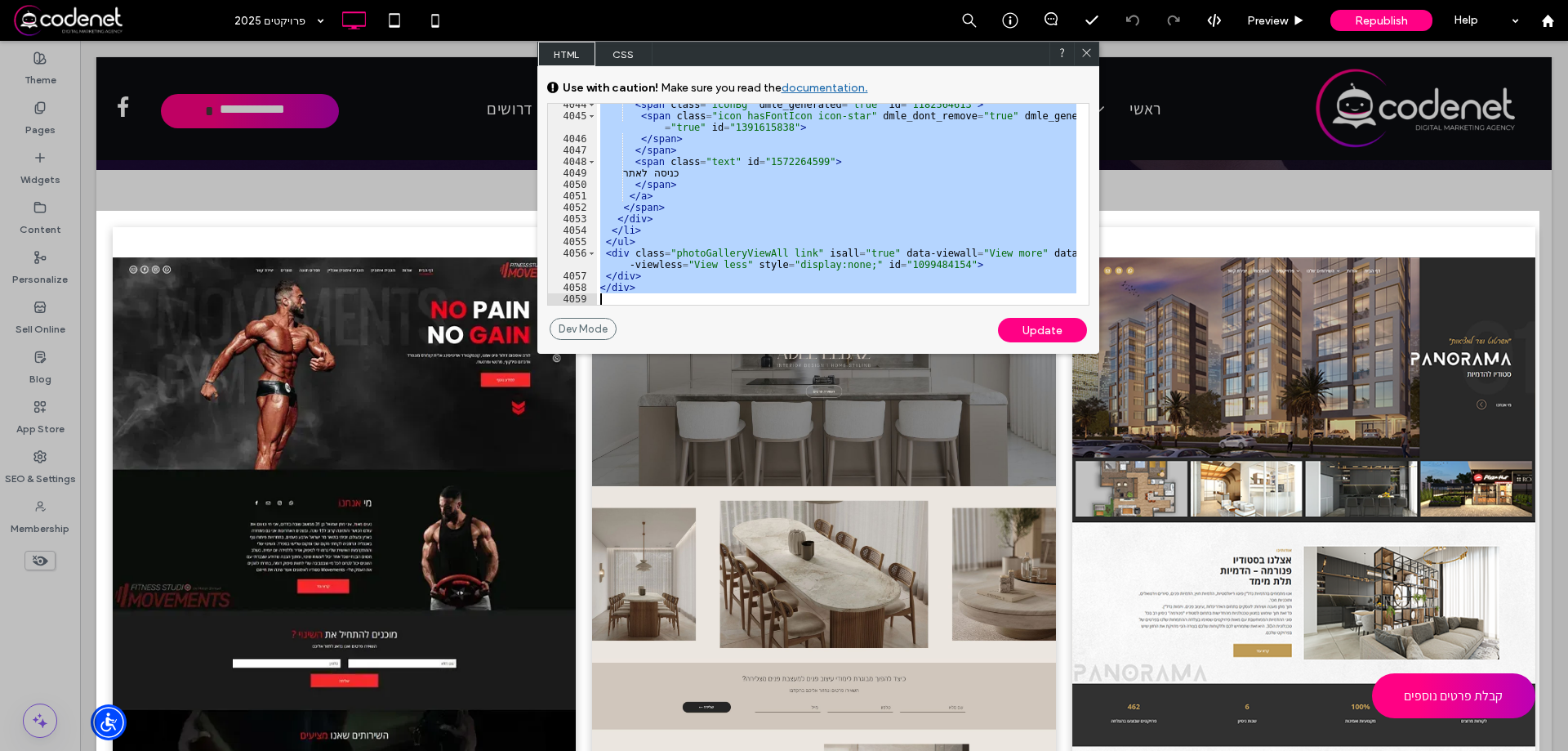
click at [1092, 53] on icon at bounding box center [1087, 53] width 12 height 12
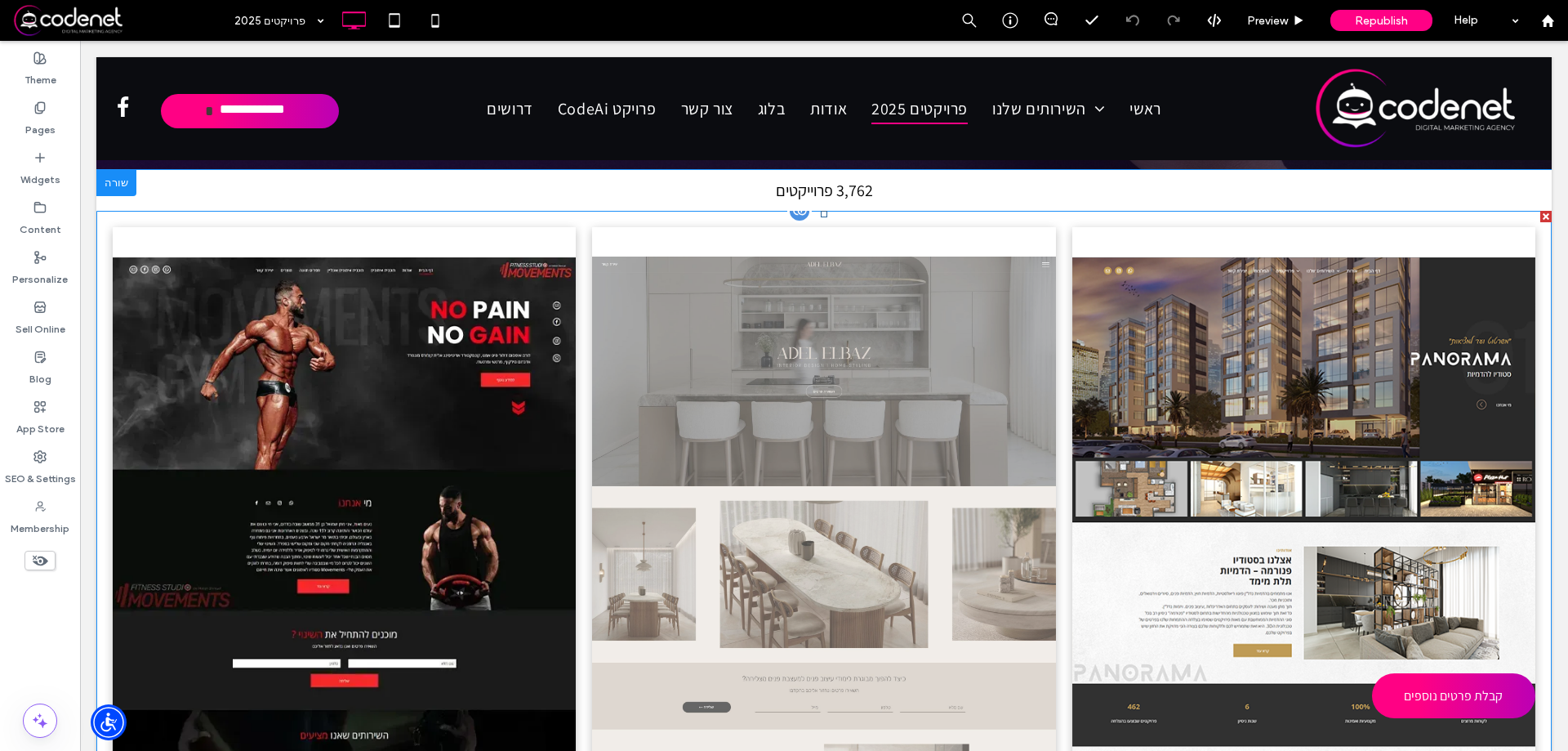
scroll to position [408, 0]
drag, startPoint x: 816, startPoint y: 343, endPoint x: 1521, endPoint y: 48, distance: 764.2
click at [816, 343] on link at bounding box center [824, 585] width 464 height 690
